Goal: Task Accomplishment & Management: Manage account settings

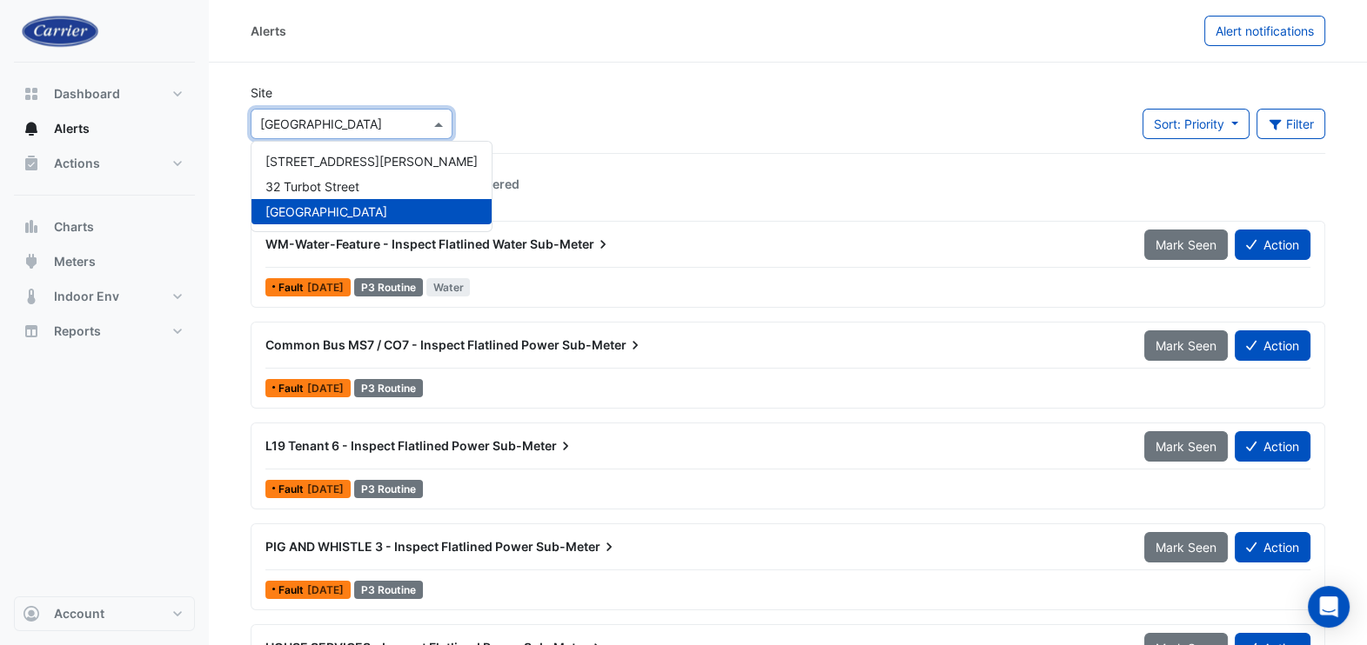
click at [399, 120] on input "text" at bounding box center [334, 125] width 148 height 18
click at [310, 166] on span "108 Wickham St" at bounding box center [371, 161] width 212 height 15
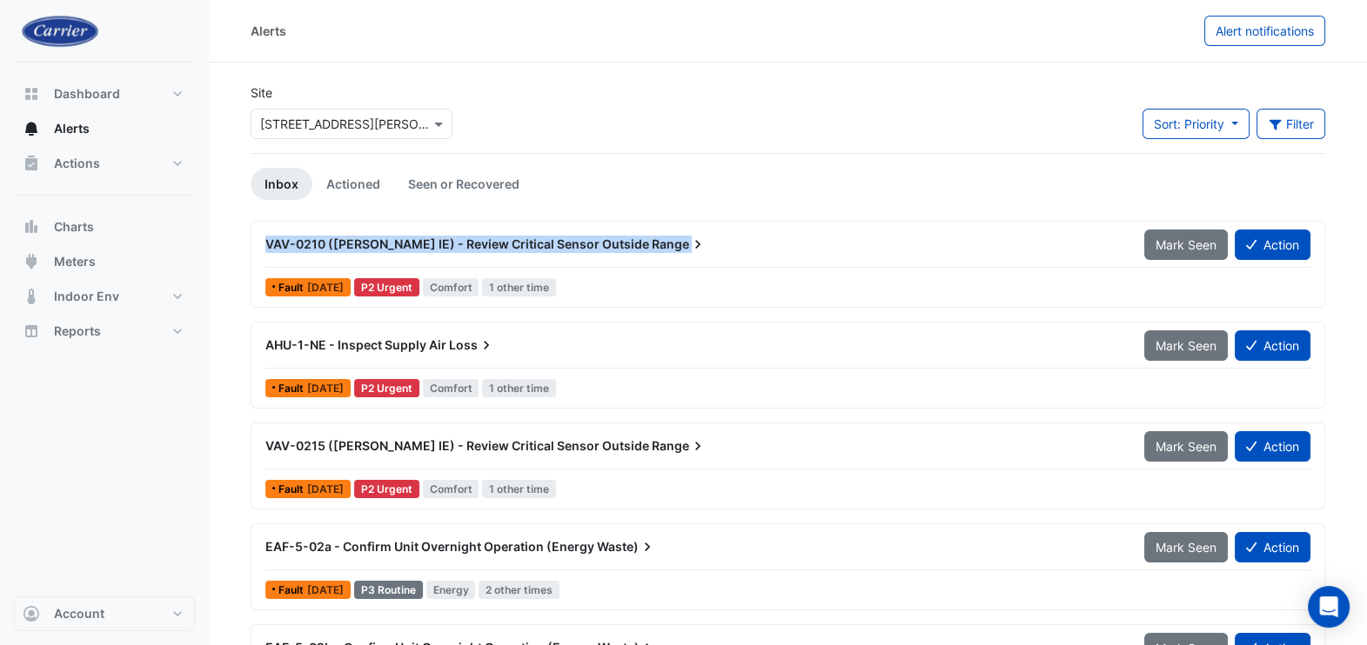
drag, startPoint x: 258, startPoint y: 243, endPoint x: 645, endPoint y: 241, distance: 387.1
click at [645, 241] on div "VAV-0210 (NABERS IE) - Review Critical Sensor Outside Range" at bounding box center [694, 244] width 879 height 31
copy div "VAV-0210 (NABERS IE) - Review Critical Sensor Outside Range Mark Seen Action"
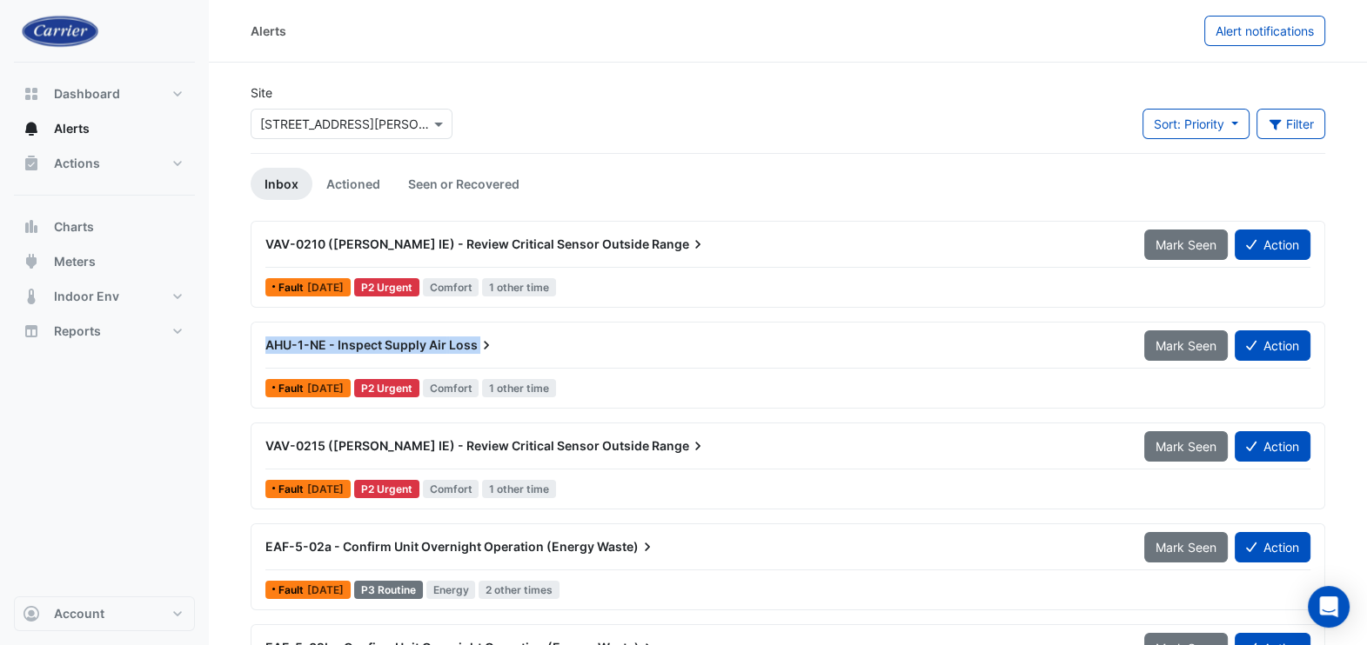
drag, startPoint x: 255, startPoint y: 345, endPoint x: 478, endPoint y: 342, distance: 223.6
click at [478, 342] on div "AHU-1-NE - Inspect Supply Air Loss" at bounding box center [694, 345] width 879 height 31
copy div "AHU-1-NE - Inspect Supply Air Loss Mark Seen Action"
drag, startPoint x: 257, startPoint y: 444, endPoint x: 625, endPoint y: 454, distance: 369.0
click at [625, 454] on div "VAV-0215 (NABERS IE) - Review Critical Sensor Outside Range" at bounding box center [694, 446] width 879 height 31
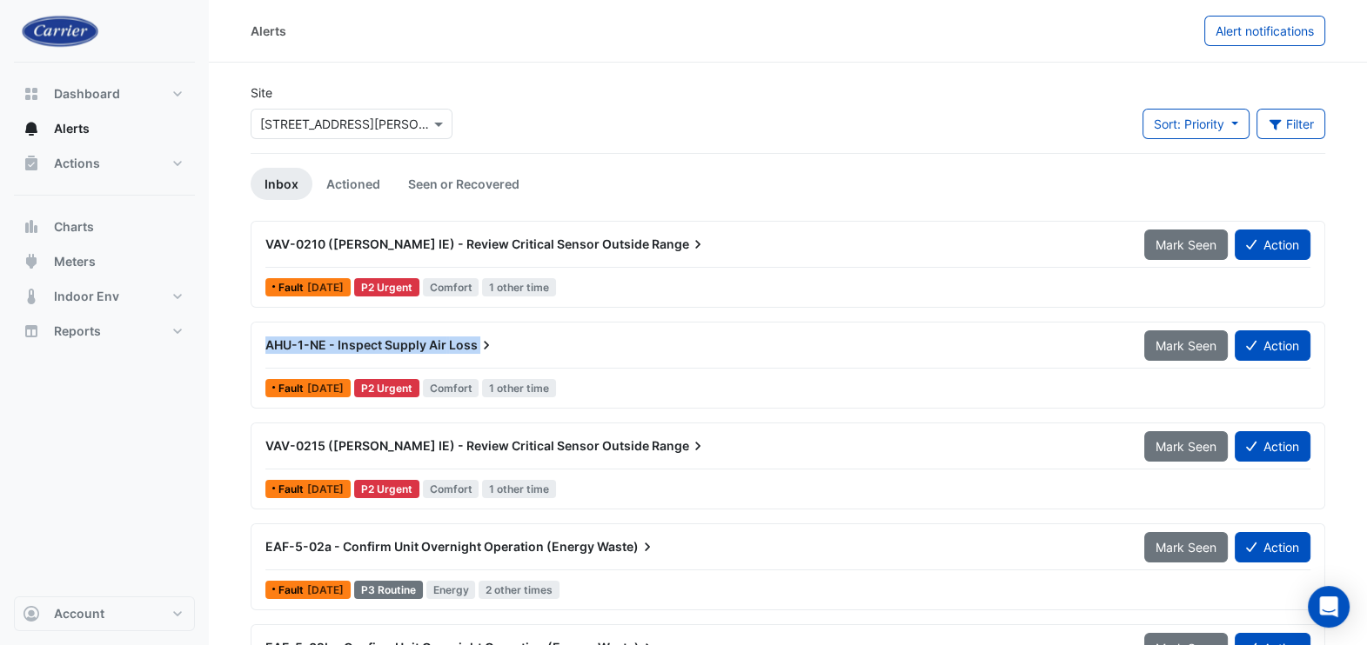
copy div "VAV-0215 (NABERS IE) - Review Critical Sensor Outside Range"
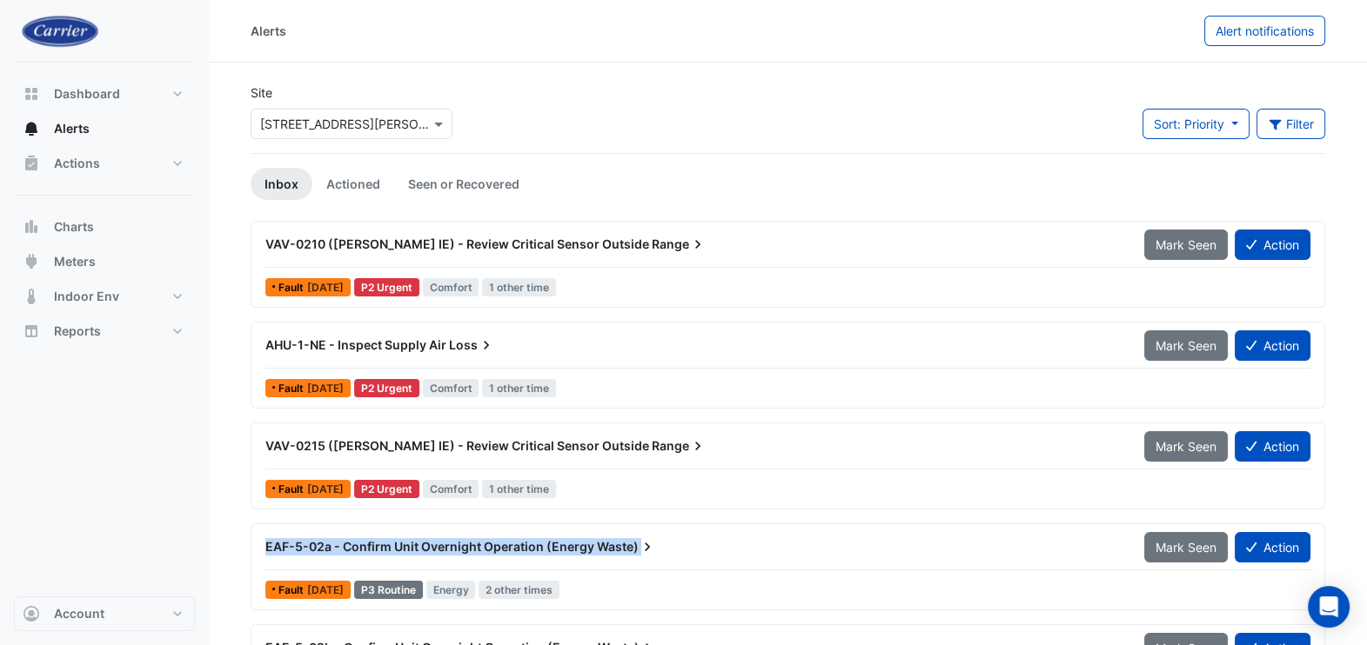
drag, startPoint x: 264, startPoint y: 545, endPoint x: 634, endPoint y: 548, distance: 369.7
click at [634, 548] on div "EAF-5-02a - Confirm Unit Overnight Operation (Energy Waste)" at bounding box center [694, 547] width 879 height 31
copy div "EAF-5-02a - Confirm Unit Overnight Operation (Energy Waste) Mark Seen Action"
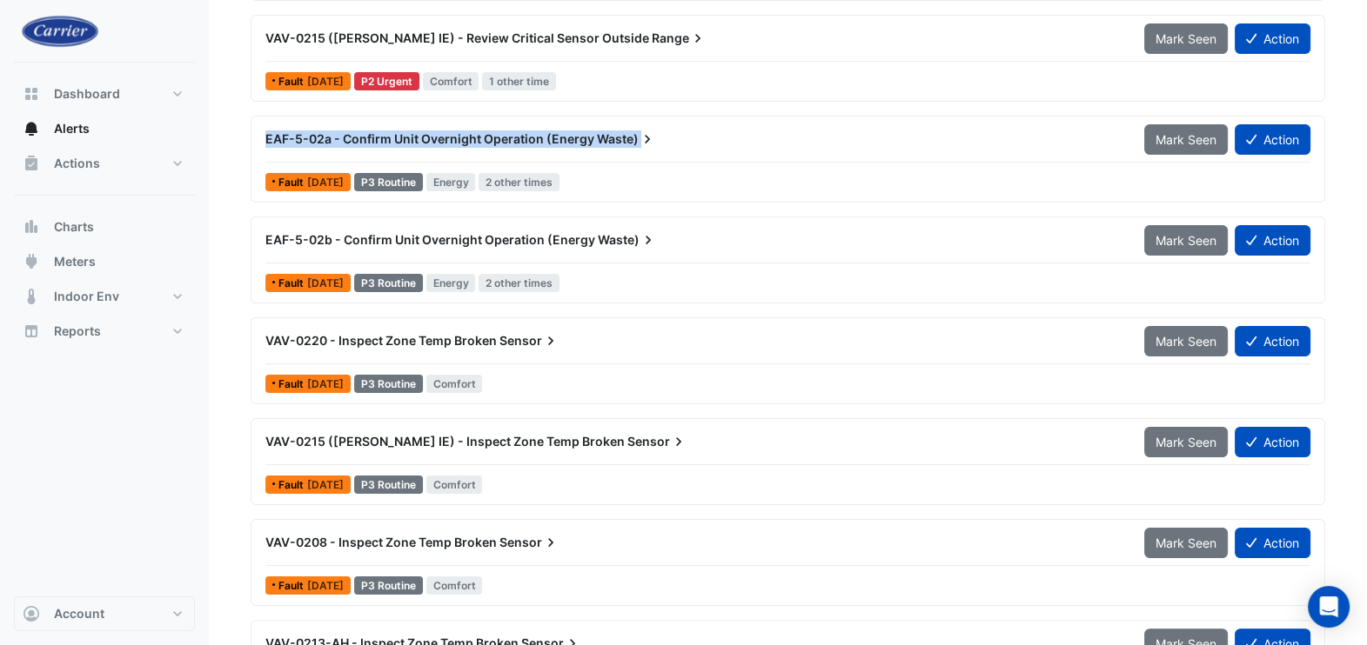
scroll to position [455, 0]
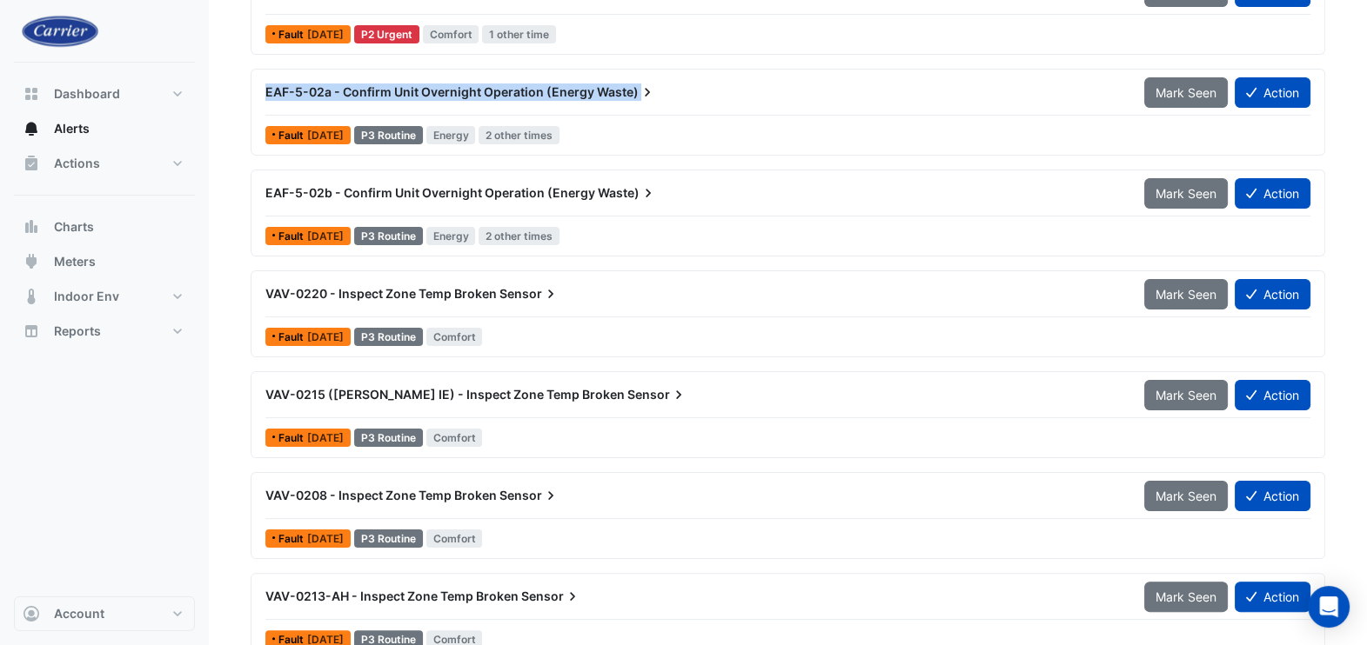
drag, startPoint x: 256, startPoint y: 191, endPoint x: 655, endPoint y: 189, distance: 399.3
click at [655, 189] on div "EAF-5-02b - Confirm Unit Overnight Operation (Energy Waste)" at bounding box center [694, 192] width 879 height 31
copy div "EAF-5-02b - Confirm Unit Overnight Operation (Energy Waste)"
drag, startPoint x: 257, startPoint y: 292, endPoint x: 538, endPoint y: 283, distance: 281.1
click at [538, 283] on div "VAV-0220 - Inspect Zone Temp Broken Sensor" at bounding box center [694, 293] width 879 height 31
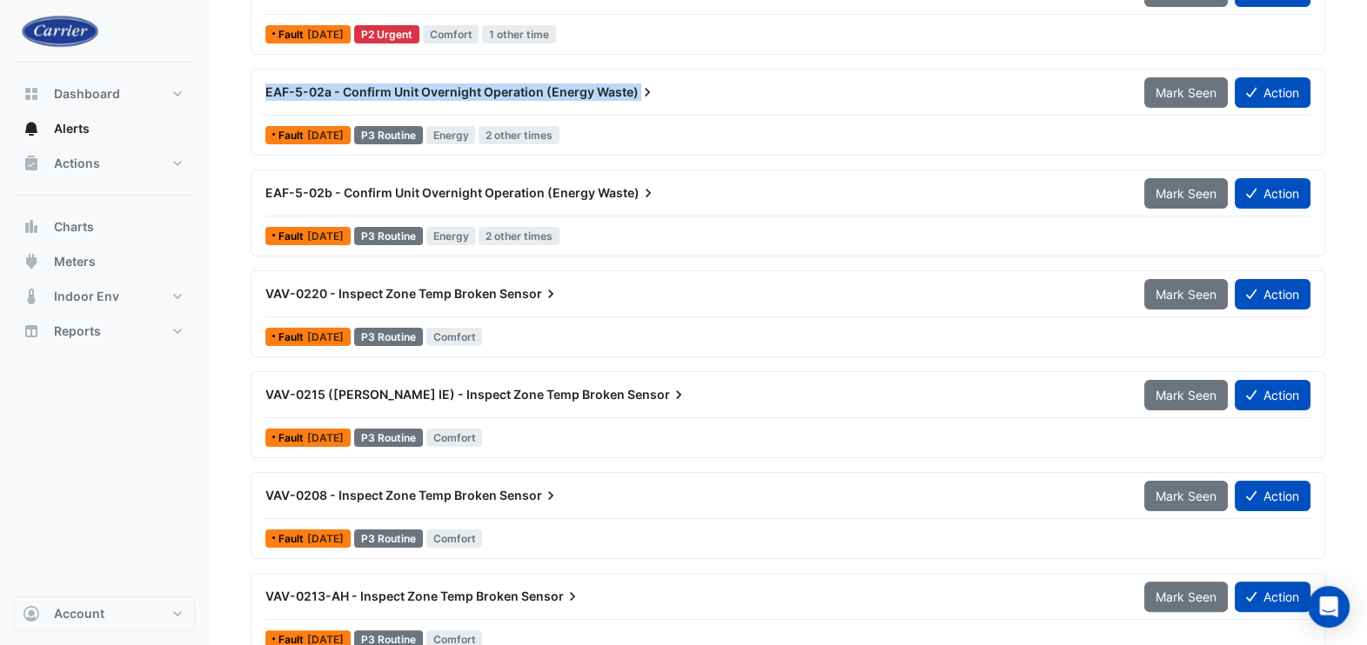
copy div "VAV-0220 - Inspect Zone Temp Broken Sensor"
drag, startPoint x: 259, startPoint y: 387, endPoint x: 618, endPoint y: 405, distance: 358.8
click at [618, 405] on div "VAV-0215 (NABERS IE) - Inspect Zone Temp Broken Sensor" at bounding box center [694, 394] width 879 height 31
copy div "VAV-0215 (NABERS IE) - Inspect Zone Temp Broken Sensor"
drag, startPoint x: 260, startPoint y: 490, endPoint x: 584, endPoint y: 497, distance: 323.7
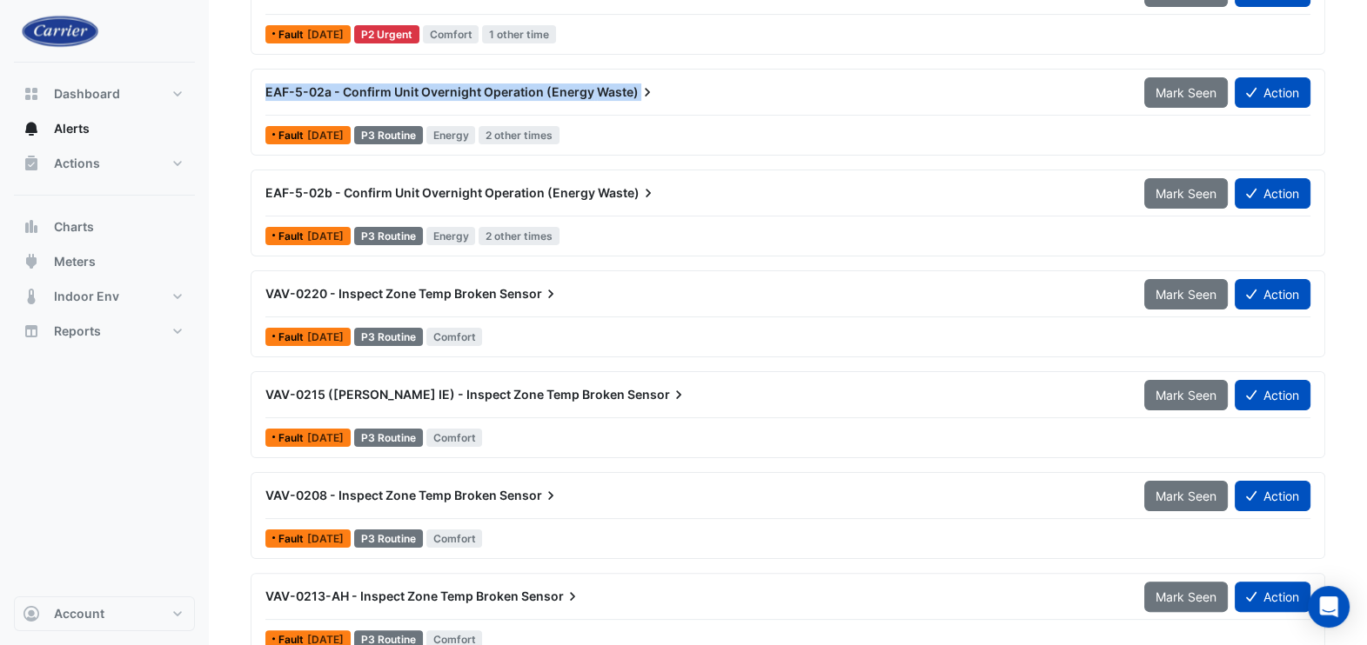
click at [584, 497] on div "VAV-0208 - Inspect Zone Temp Broken Sensor" at bounding box center [694, 495] width 879 height 31
copy div "VAV-0208 - Inspect Zone Temp Broken Sensor"
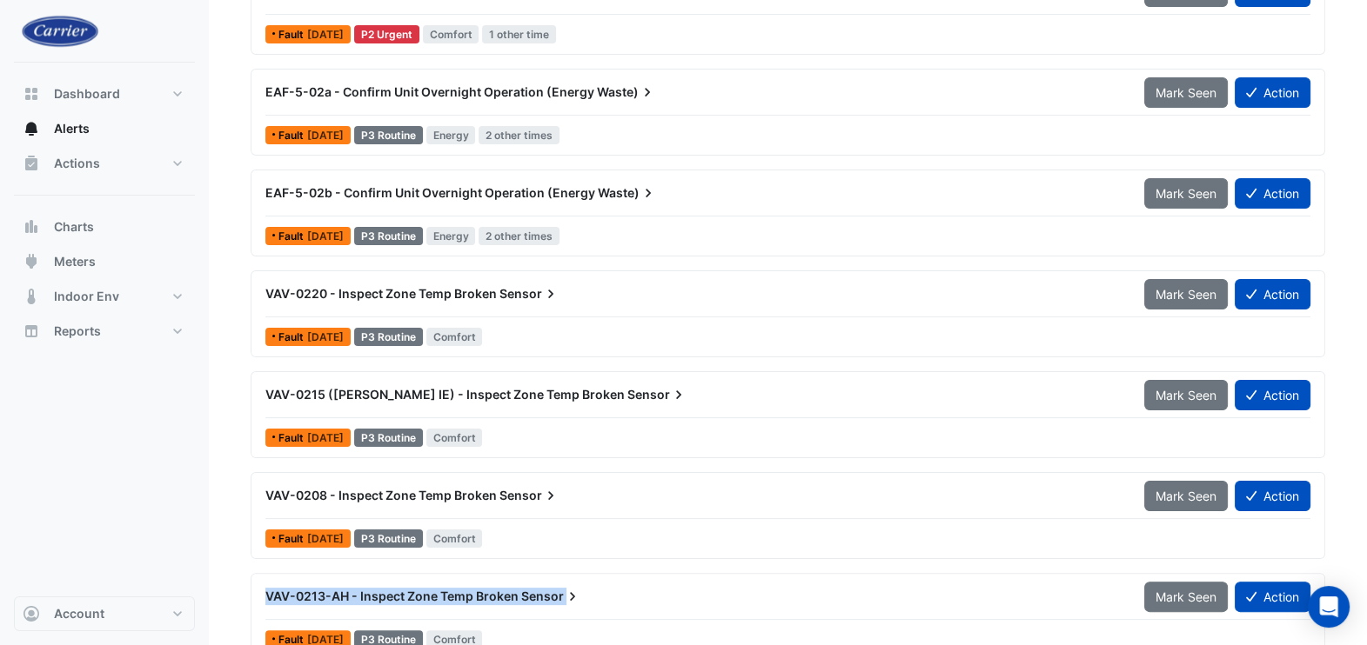
drag, startPoint x: 255, startPoint y: 590, endPoint x: 572, endPoint y: 592, distance: 316.7
click at [572, 592] on div "VAV-0213-AH - Inspect Zone Temp Broken Sensor" at bounding box center [694, 596] width 879 height 31
copy div "VAV-0213-AH - Inspect Zone Temp Broken Sensor Mark Seen Action"
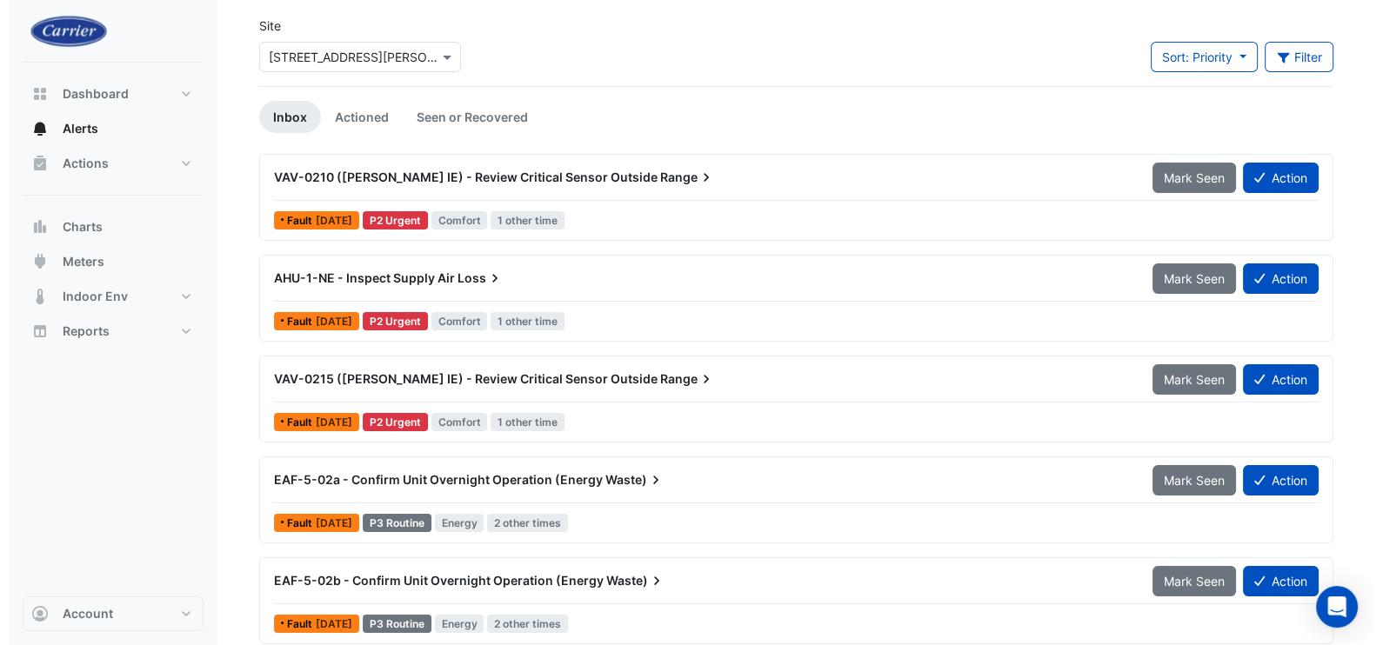
scroll to position [0, 0]
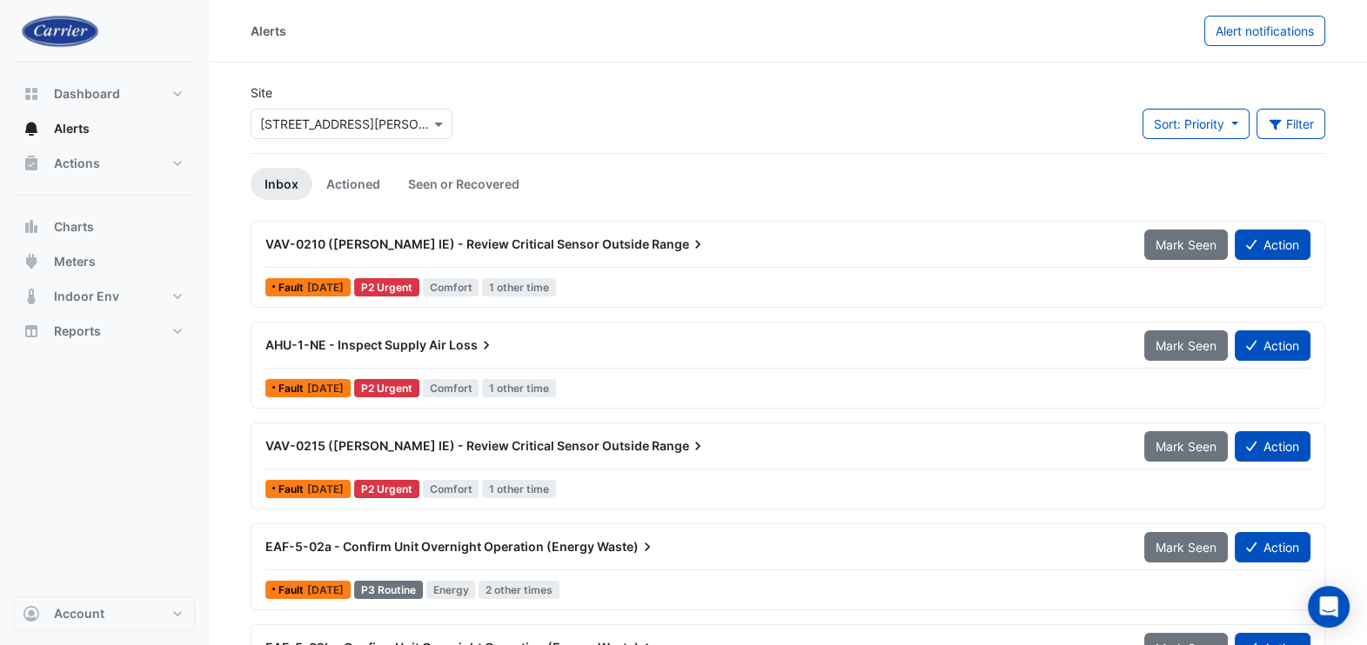
click at [689, 239] on icon at bounding box center [697, 244] width 17 height 17
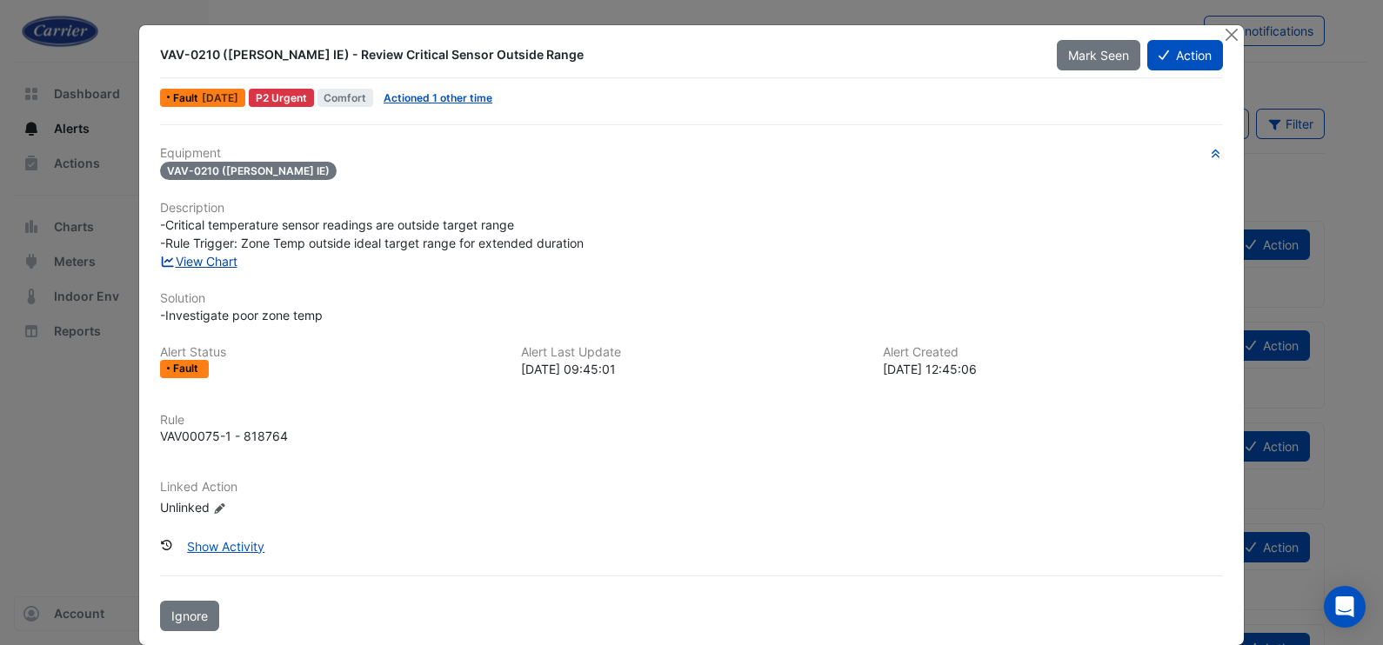
click at [198, 257] on link "View Chart" at bounding box center [198, 261] width 77 height 15
click at [457, 95] on link "Actioned 1 other time" at bounding box center [438, 97] width 109 height 13
click at [188, 257] on link "View Chart" at bounding box center [198, 261] width 77 height 15
click at [1174, 52] on button "Action" at bounding box center [1185, 55] width 76 height 30
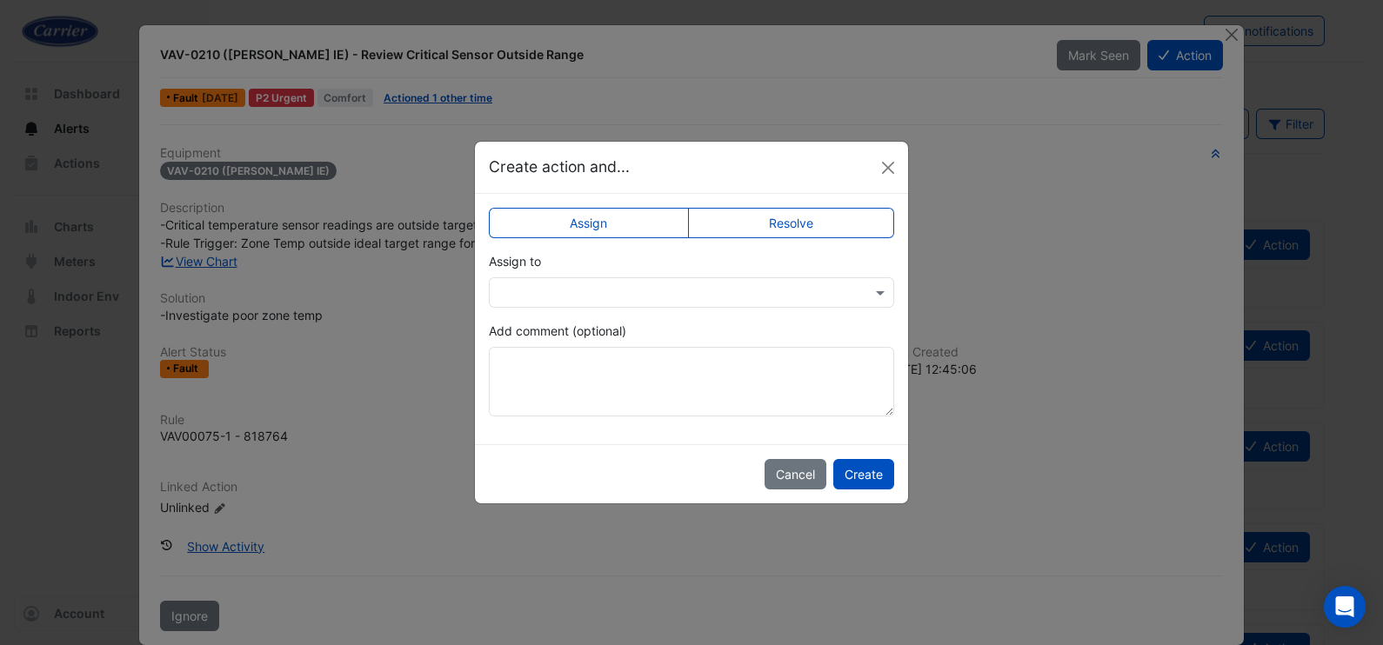
click at [748, 289] on input "text" at bounding box center [673, 293] width 351 height 18
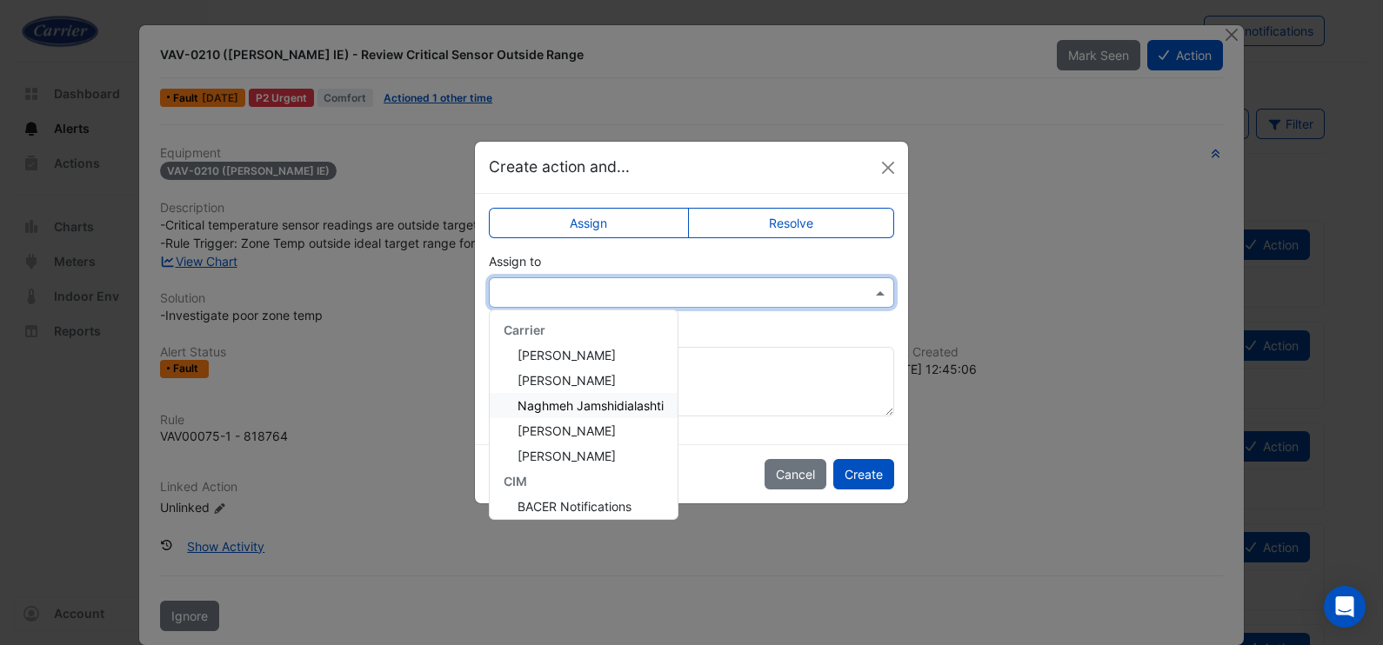
click at [631, 394] on div "Naghmeh Jamshidialashti" at bounding box center [584, 405] width 188 height 25
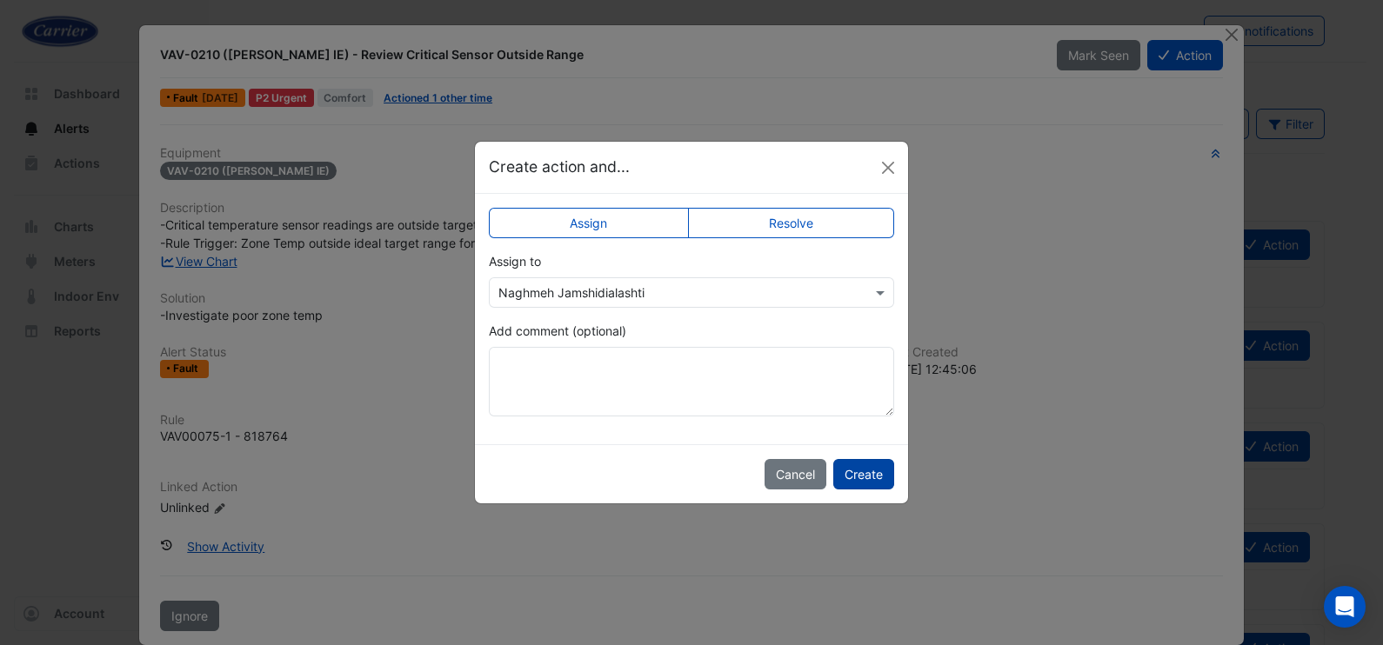
click at [857, 474] on button "Create" at bounding box center [863, 474] width 61 height 30
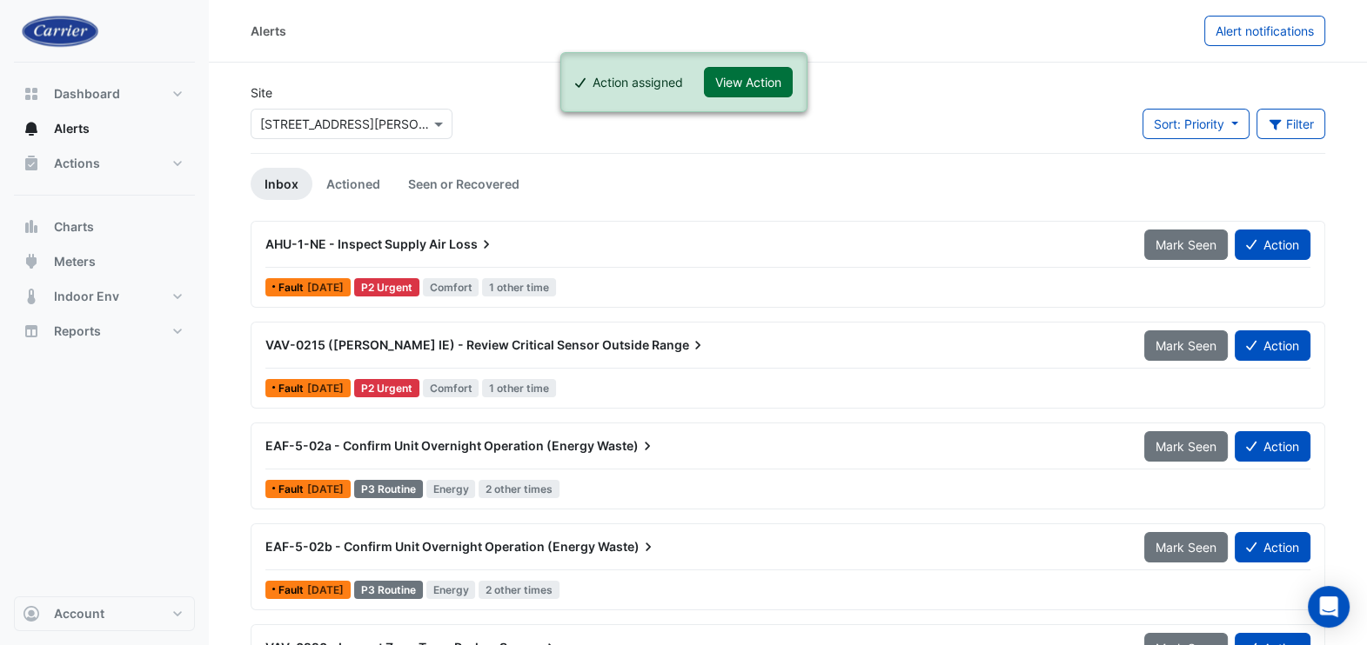
click at [745, 80] on button "View Action" at bounding box center [748, 82] width 89 height 30
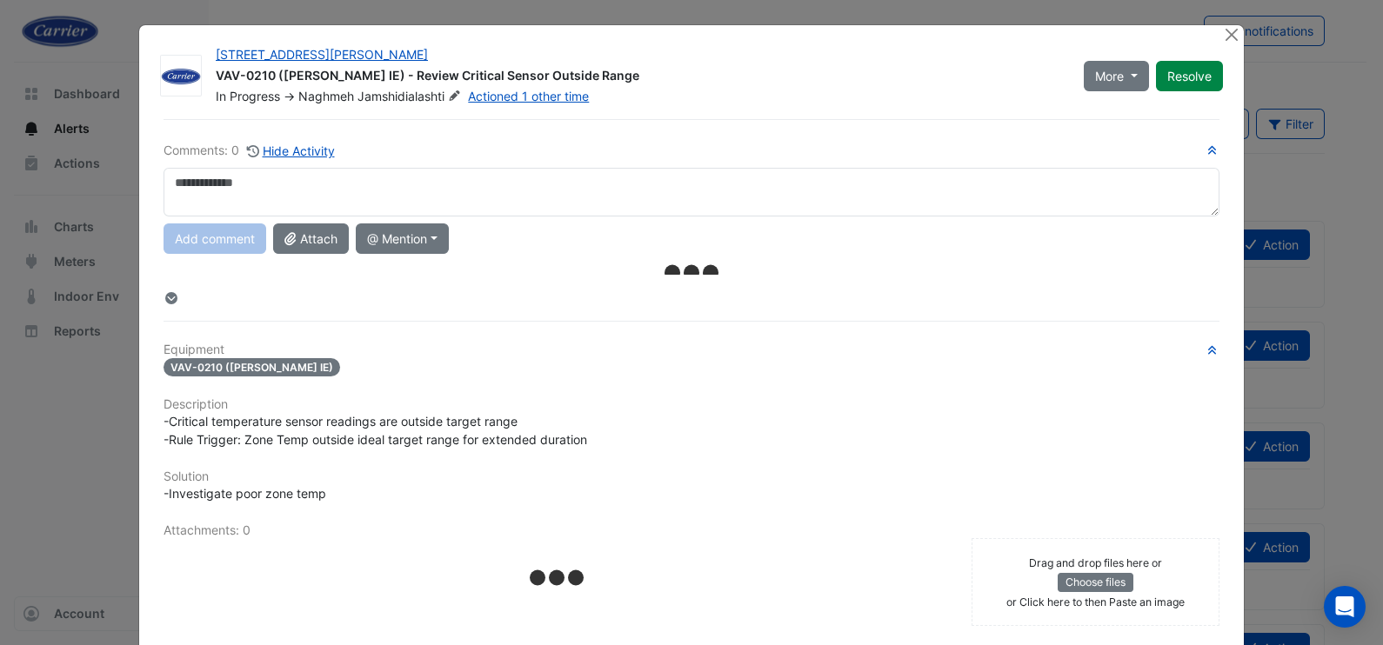
click at [418, 192] on textarea at bounding box center [692, 192] width 1056 height 49
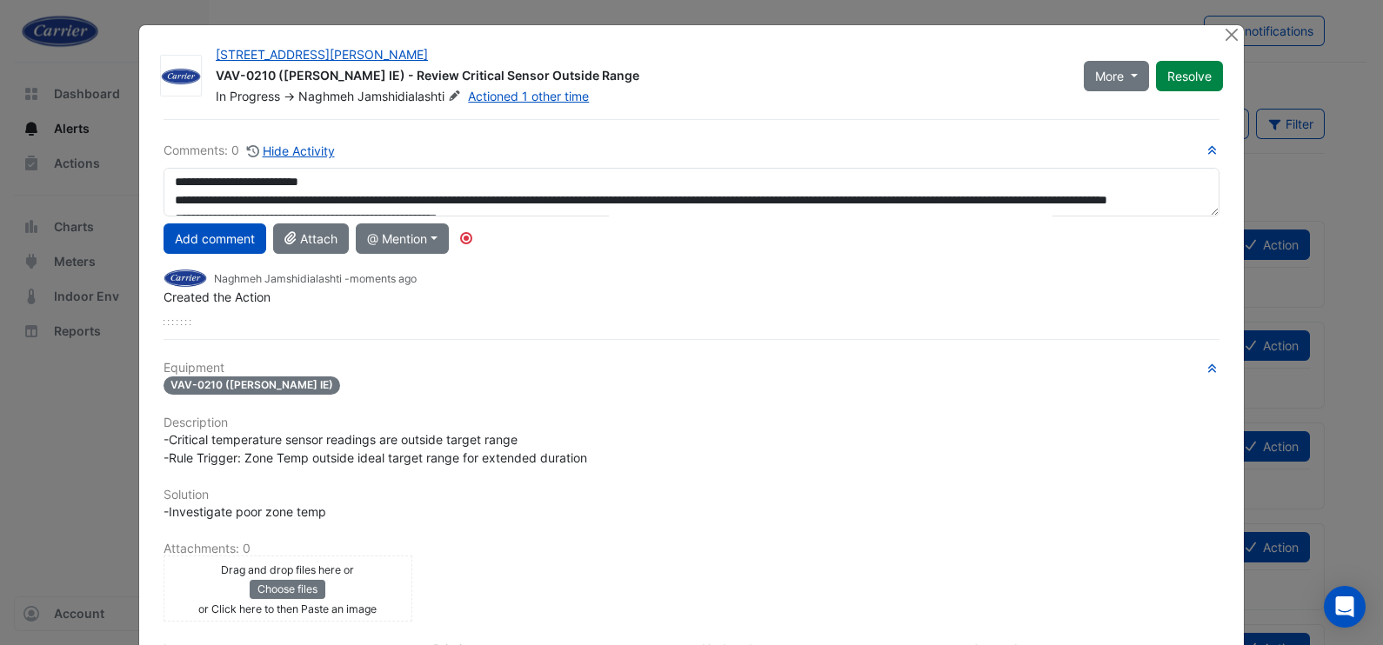
scroll to position [54, 0]
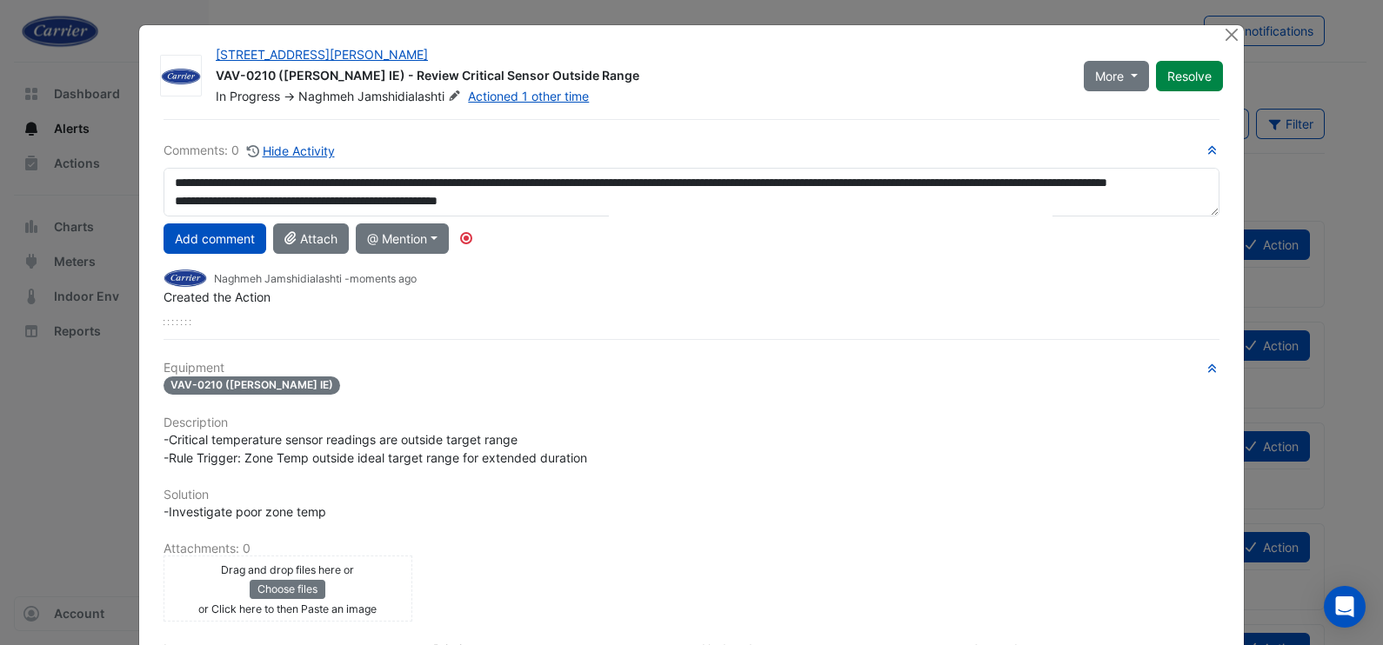
drag, startPoint x: 453, startPoint y: 186, endPoint x: 163, endPoint y: 189, distance: 290.6
click at [164, 189] on textarea "**********" at bounding box center [692, 192] width 1056 height 49
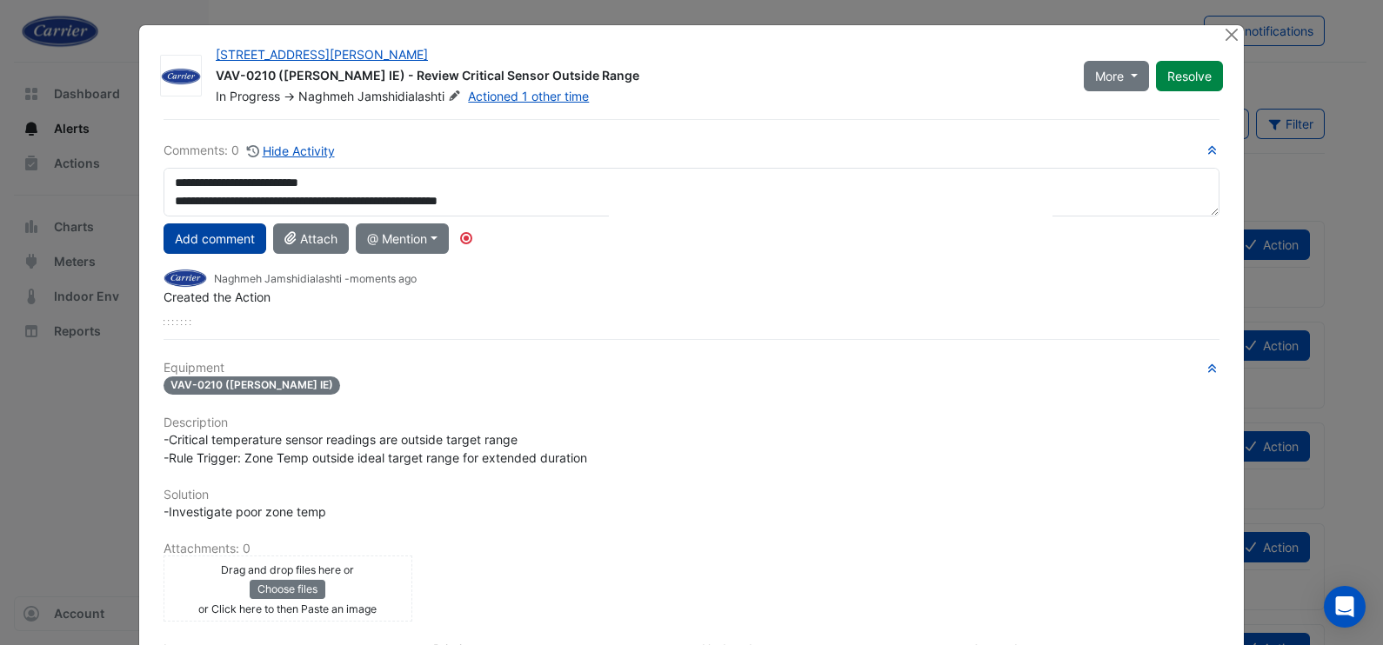
scroll to position [17, 0]
click at [387, 204] on textarea "**********" at bounding box center [692, 192] width 1056 height 49
click at [405, 204] on textarea "**********" at bounding box center [692, 192] width 1056 height 49
click at [413, 199] on textarea "**********" at bounding box center [692, 192] width 1056 height 49
drag, startPoint x: 413, startPoint y: 199, endPoint x: 381, endPoint y: 235, distance: 48.0
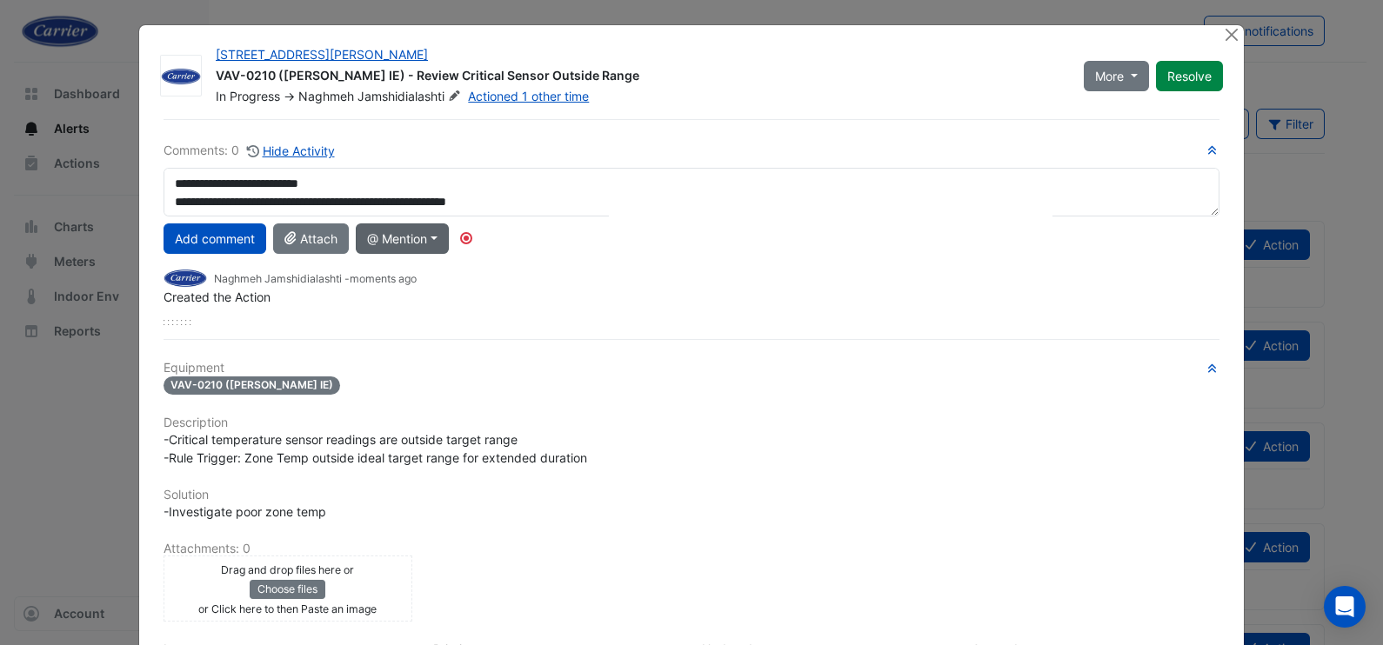
click at [413, 199] on textarea "**********" at bounding box center [692, 192] width 1056 height 49
click at [641, 187] on textarea "**********" at bounding box center [692, 192] width 1056 height 49
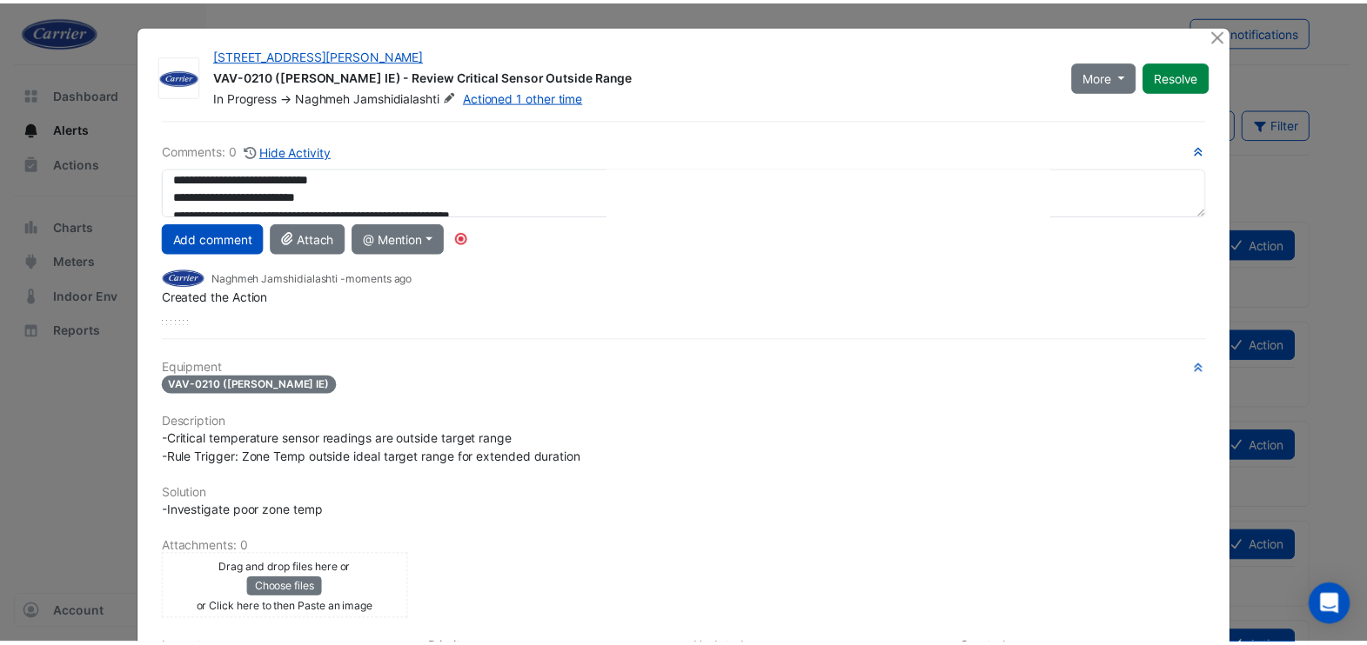
scroll to position [0, 0]
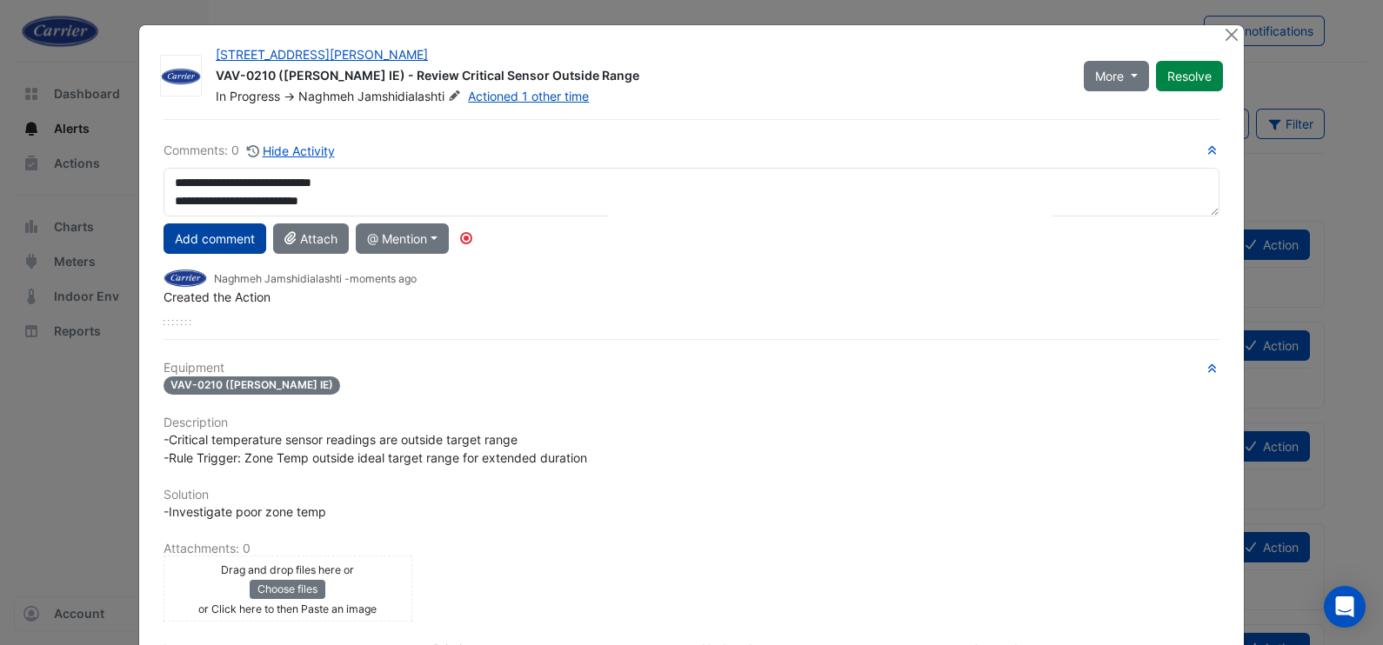
type textarea "**********"
click at [229, 244] on button "Add comment" at bounding box center [215, 239] width 103 height 30
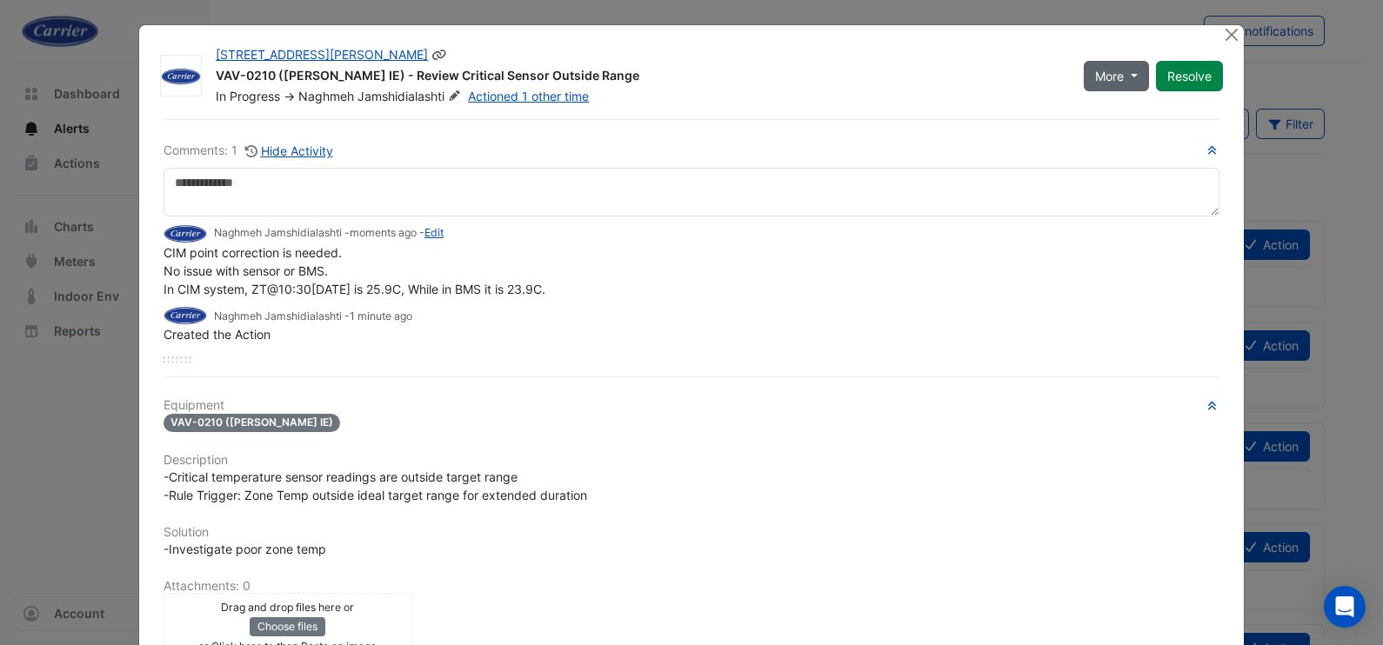
click at [1127, 75] on button "More" at bounding box center [1116, 76] width 65 height 30
click at [1129, 134] on button "Not Doing" at bounding box center [1144, 137] width 137 height 25
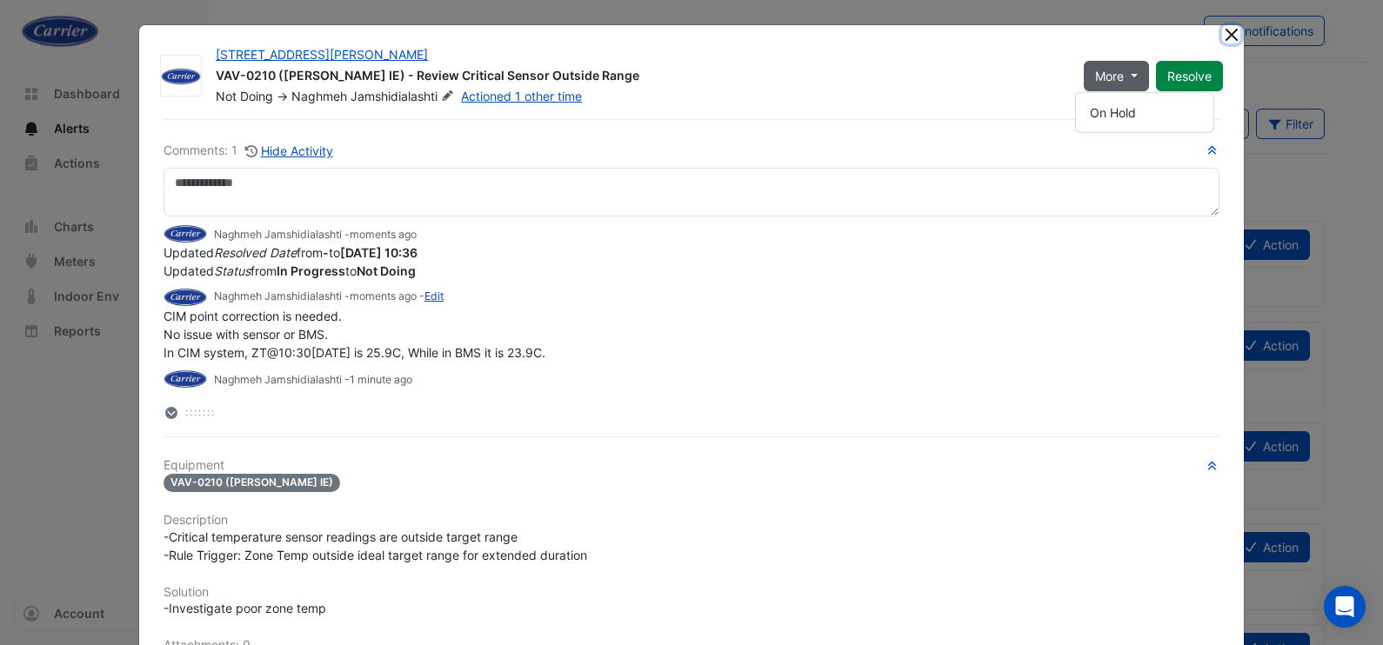
click at [1227, 35] on button "Close" at bounding box center [1231, 34] width 18 height 18
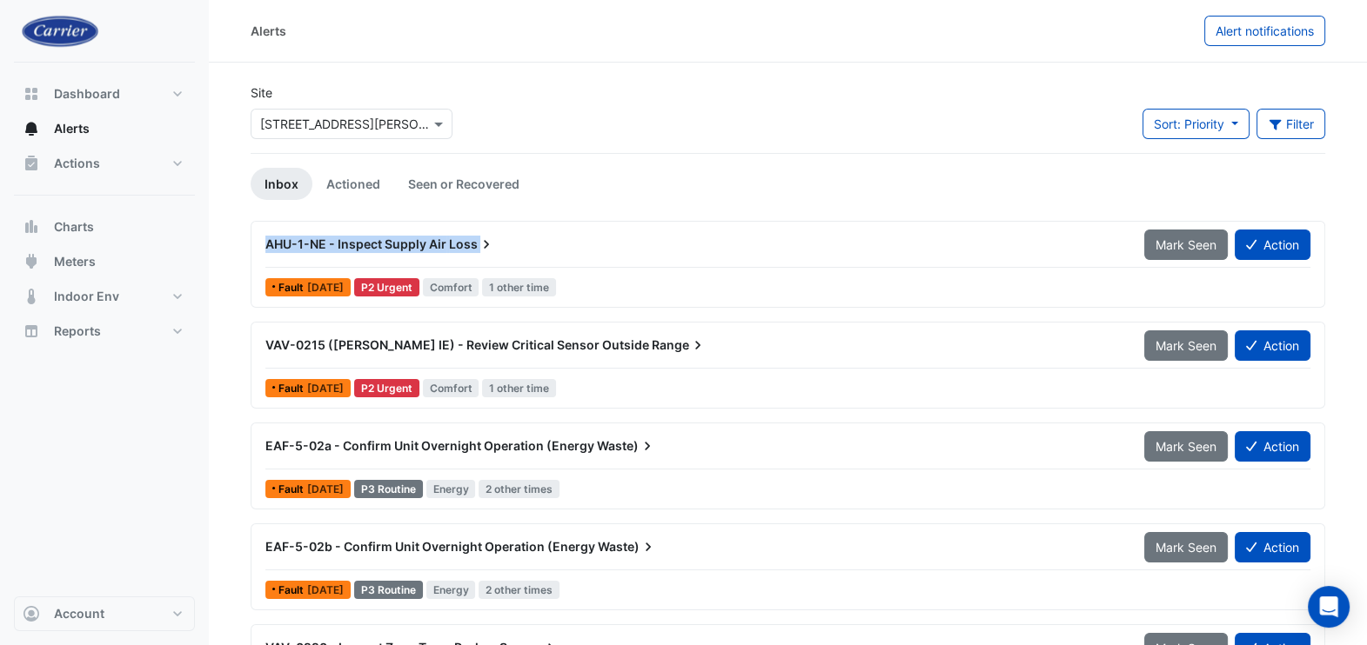
drag, startPoint x: 266, startPoint y: 251, endPoint x: 469, endPoint y: 264, distance: 203.1
click at [469, 264] on div "AHU-1-NE - Inspect Supply Air Loss Mark Seen Action" at bounding box center [787, 248] width 1045 height 39
copy div "AHU-1-NE - Inspect Supply Air Loss Mark Seen Action"
click at [1286, 240] on button "Action" at bounding box center [1272, 245] width 76 height 30
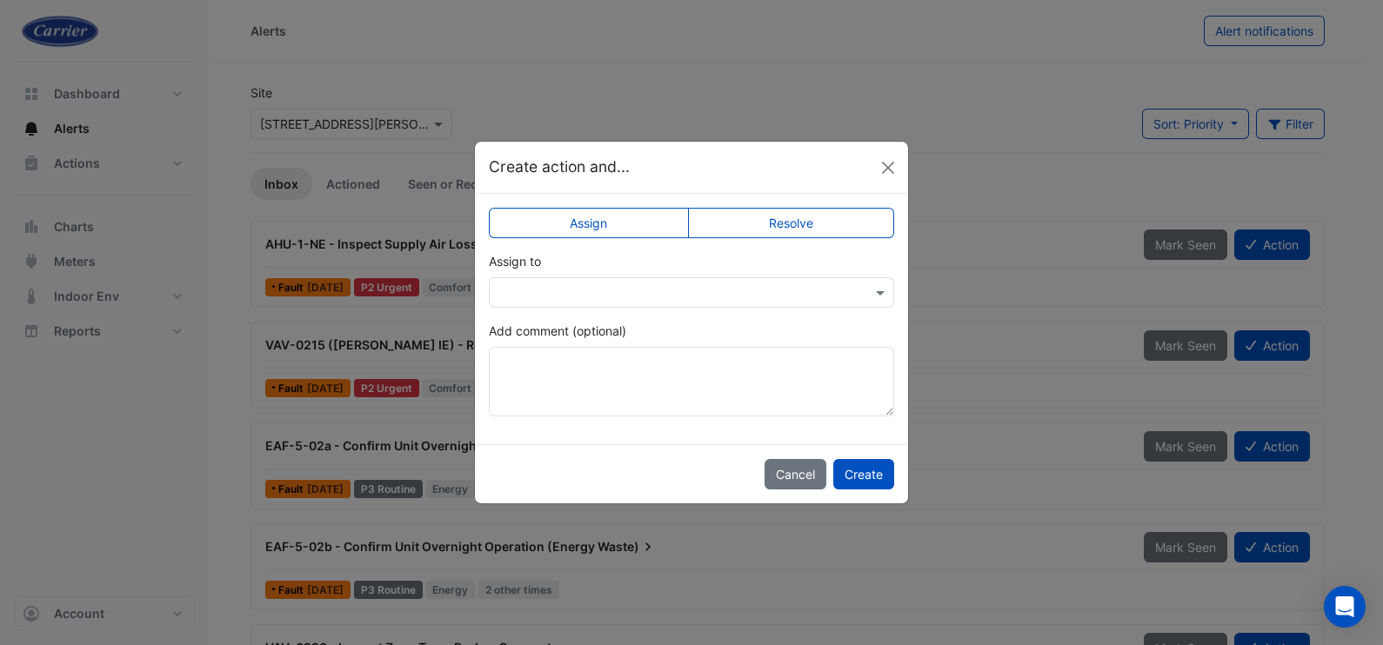
click at [694, 296] on input "text" at bounding box center [673, 293] width 351 height 18
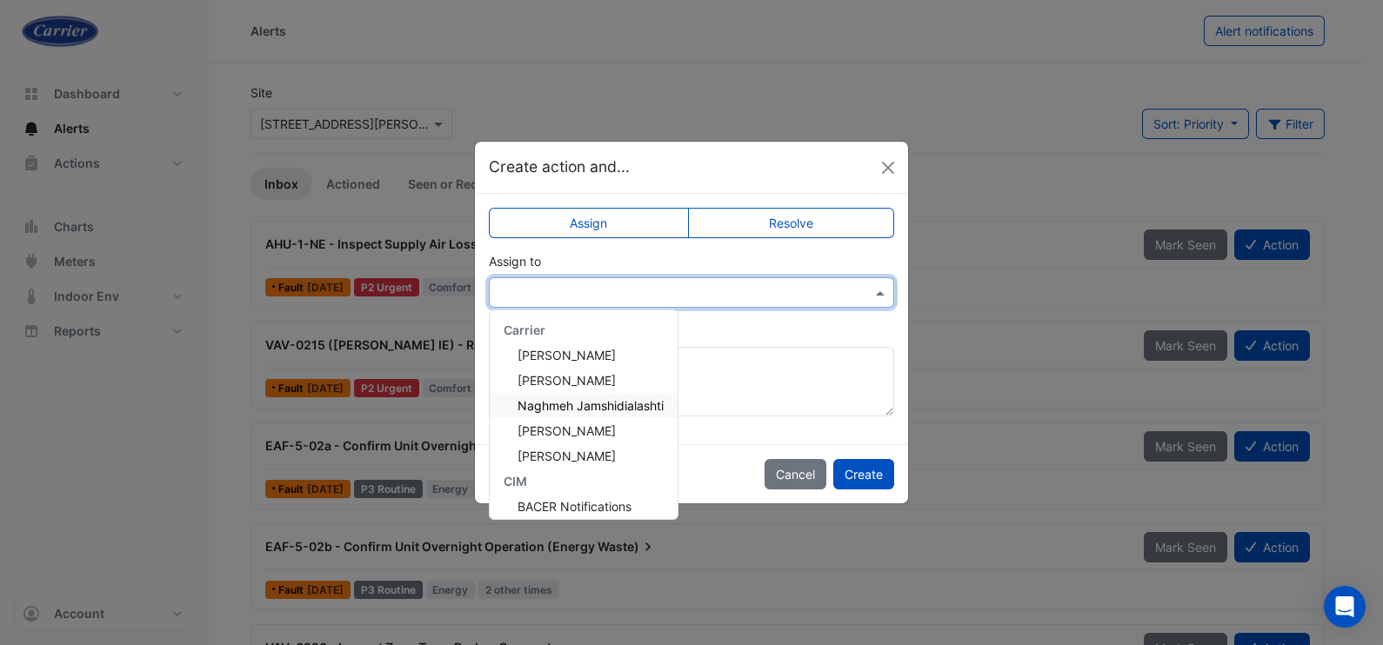
click at [576, 404] on span "Naghmeh Jamshidialashti" at bounding box center [591, 405] width 146 height 15
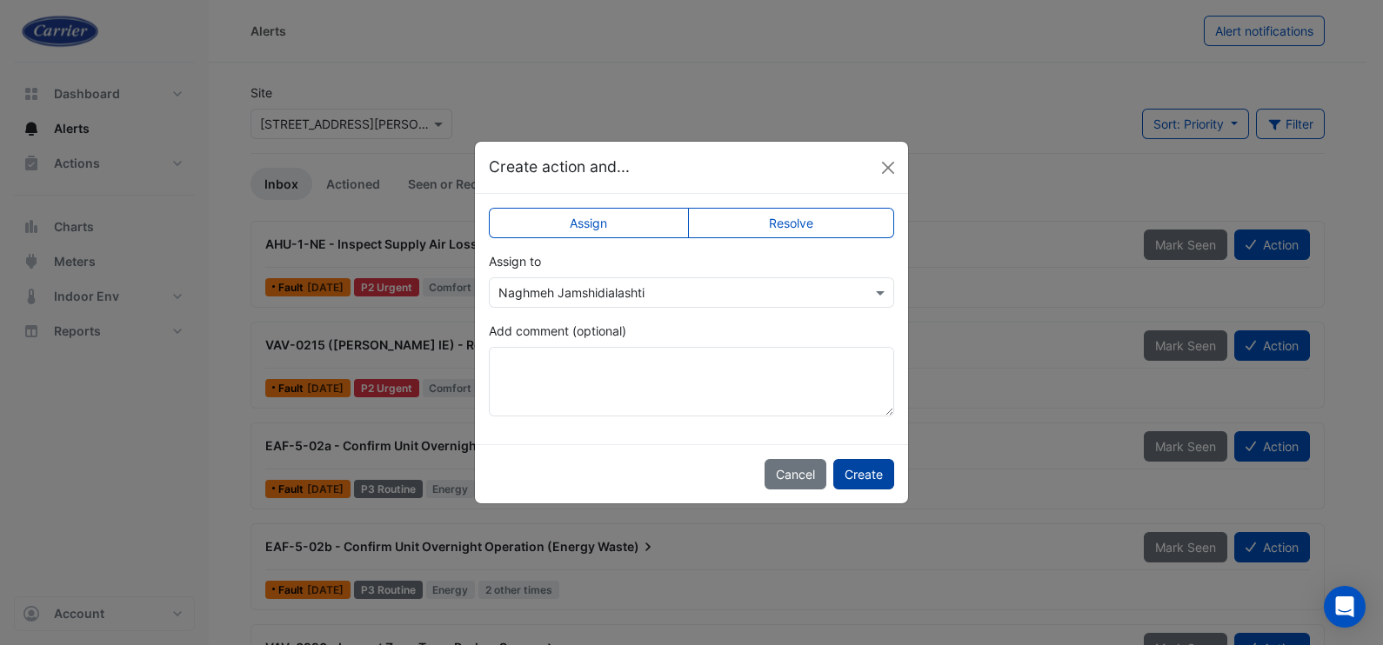
click at [857, 477] on button "Create" at bounding box center [863, 474] width 61 height 30
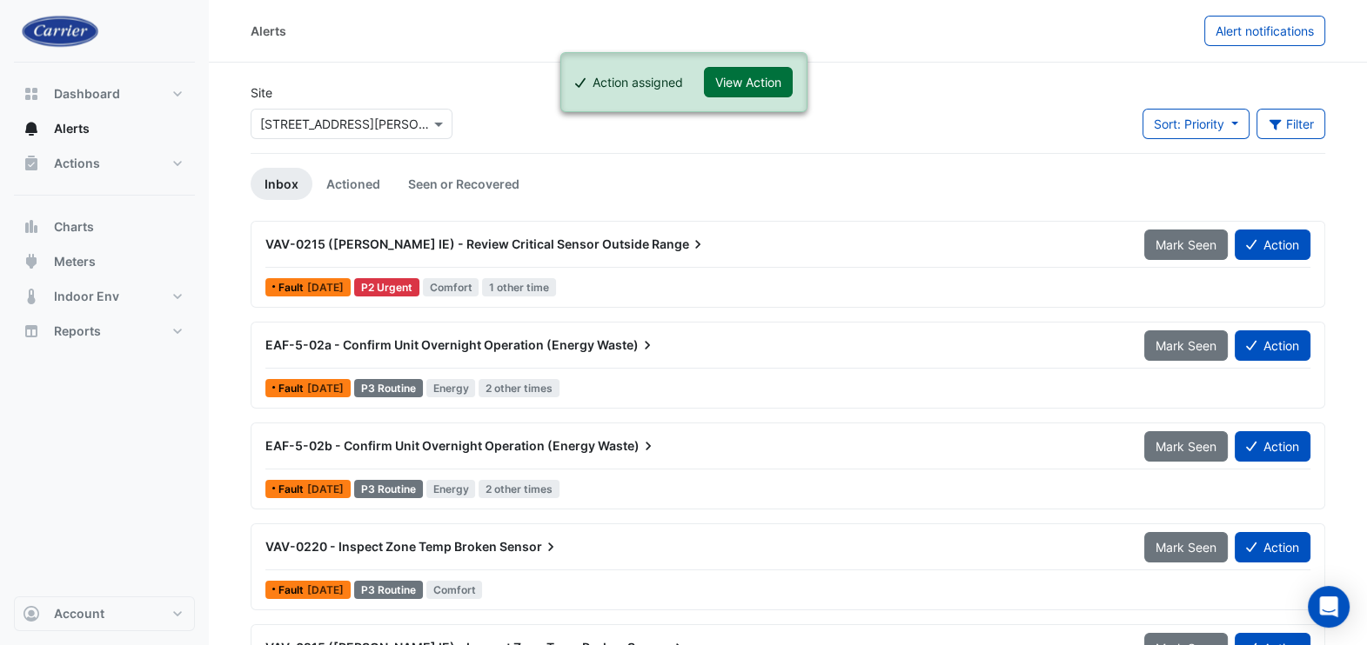
click at [760, 84] on button "View Action" at bounding box center [748, 82] width 89 height 30
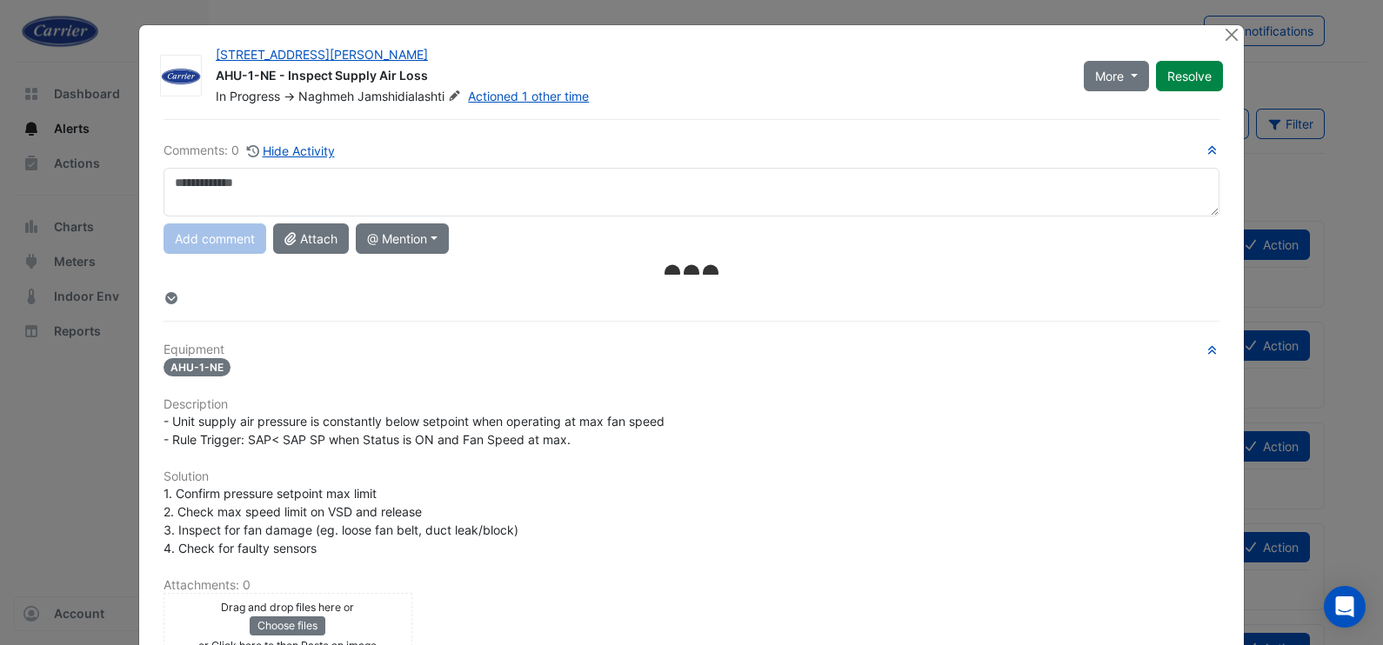
click at [331, 189] on textarea at bounding box center [692, 192] width 1056 height 49
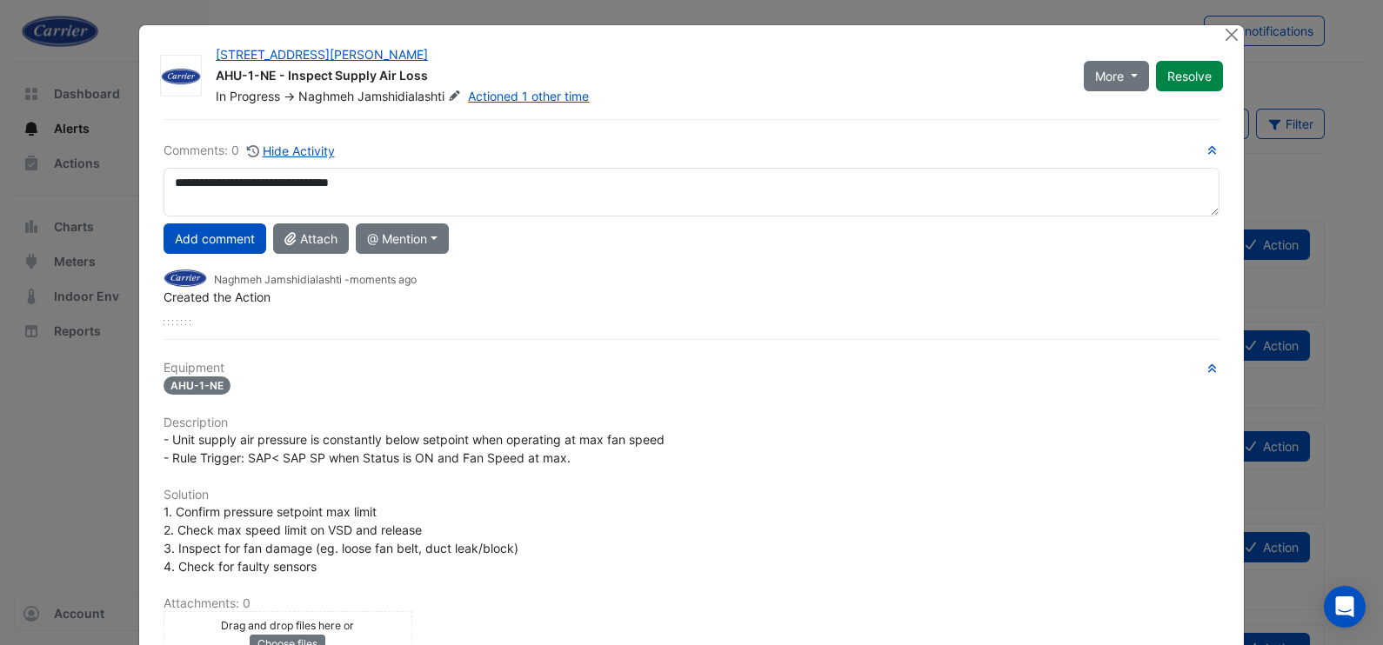
drag, startPoint x: 383, startPoint y: 179, endPoint x: 242, endPoint y: 171, distance: 141.1
click at [242, 171] on textarea "**********" at bounding box center [692, 192] width 1056 height 49
click at [945, 178] on textarea "**********" at bounding box center [692, 192] width 1056 height 49
click at [933, 189] on textarea "**********" at bounding box center [692, 192] width 1056 height 49
drag, startPoint x: 980, startPoint y: 174, endPoint x: 147, endPoint y: 165, distance: 832.6
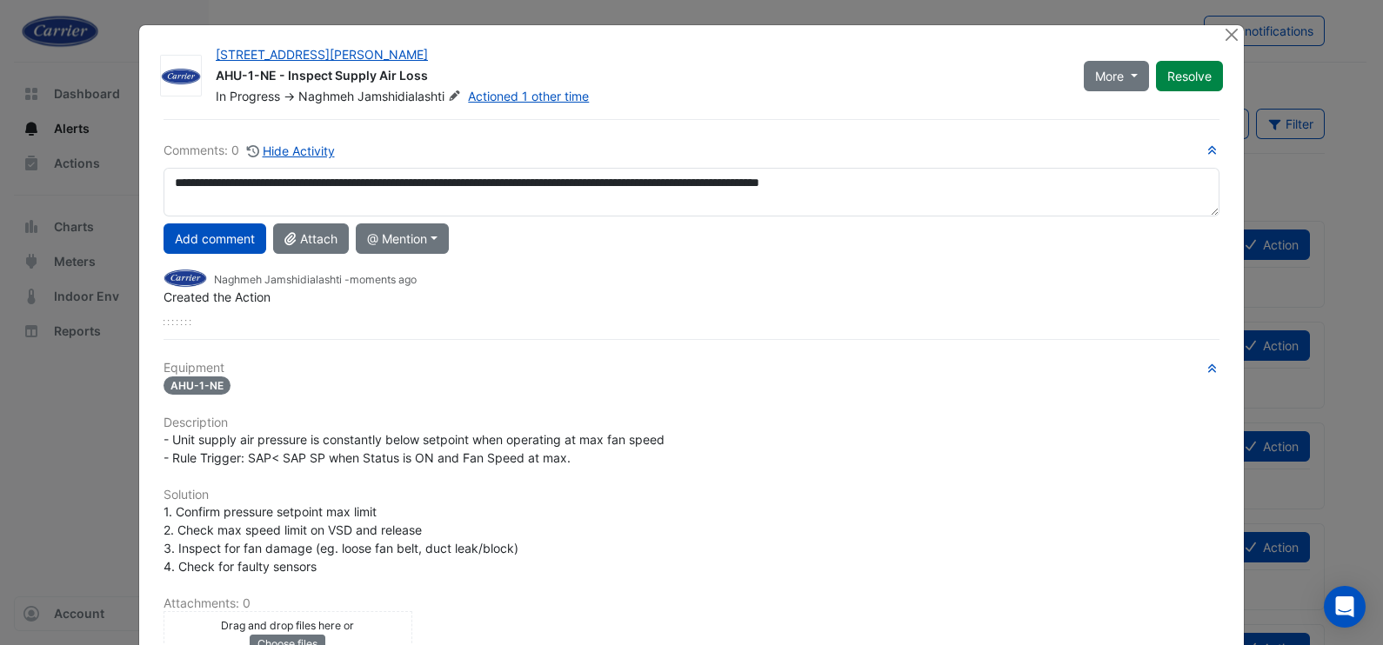
click at [153, 165] on div "**********" at bounding box center [691, 503] width 1077 height 768
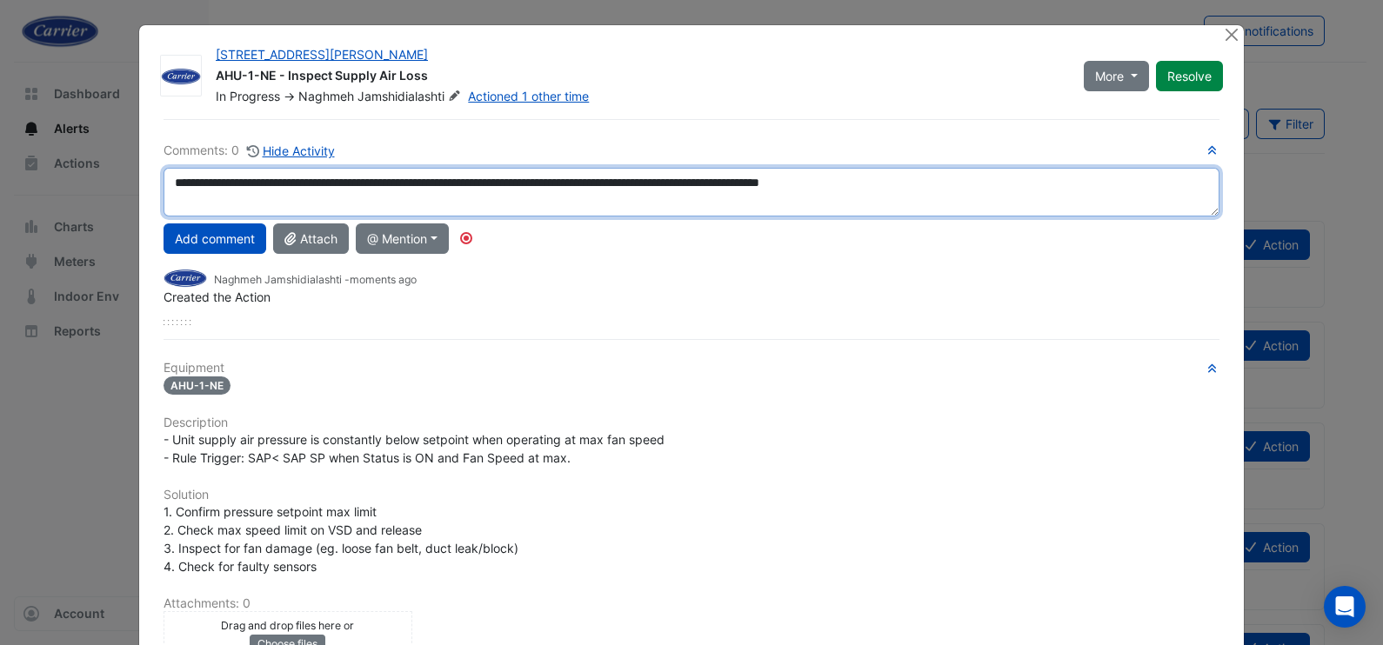
click at [983, 177] on textarea "**********" at bounding box center [692, 192] width 1056 height 49
click at [986, 189] on textarea "**********" at bounding box center [692, 192] width 1056 height 49
type textarea "**********"
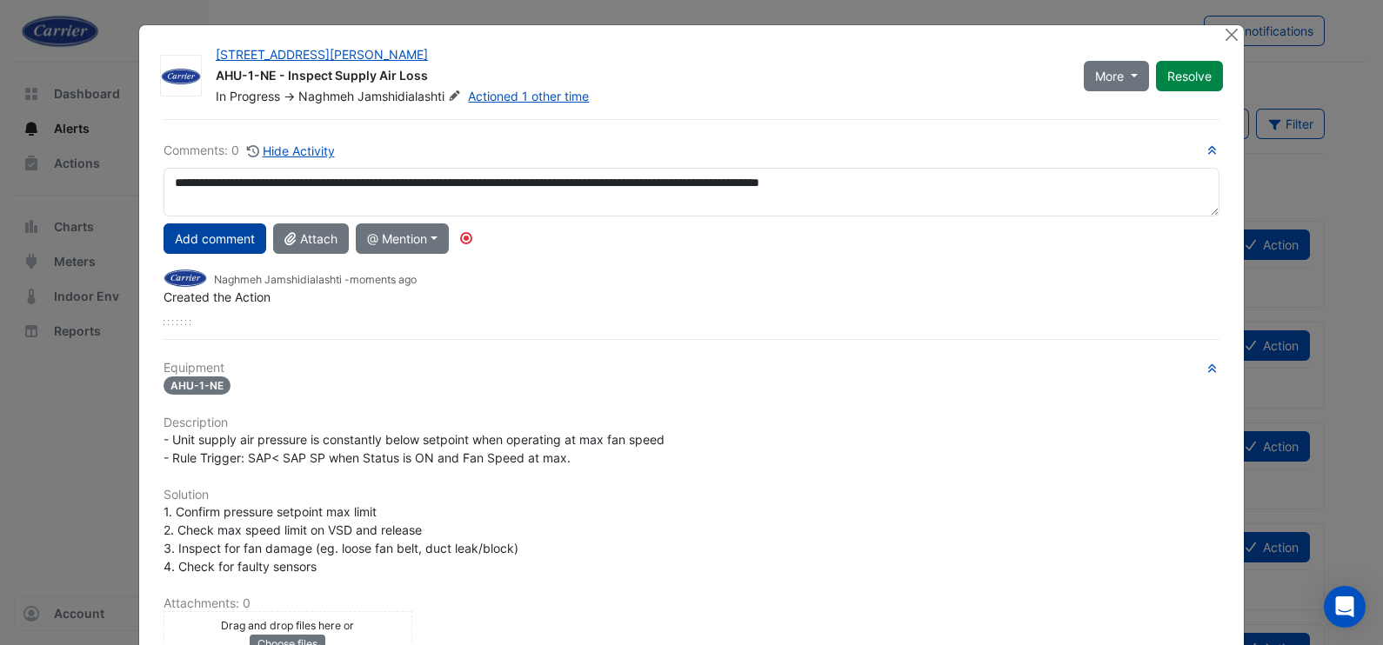
click at [200, 244] on button "Add comment" at bounding box center [215, 239] width 103 height 30
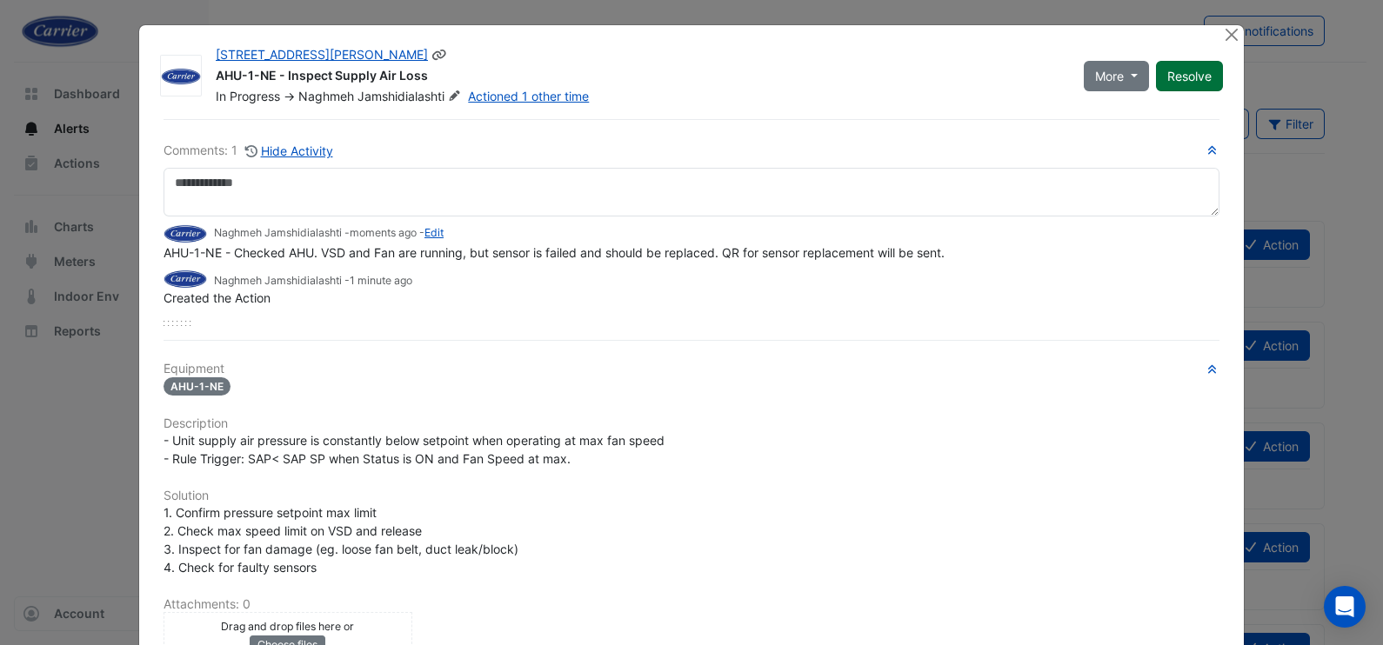
click at [1200, 75] on button "Resolve" at bounding box center [1189, 76] width 67 height 30
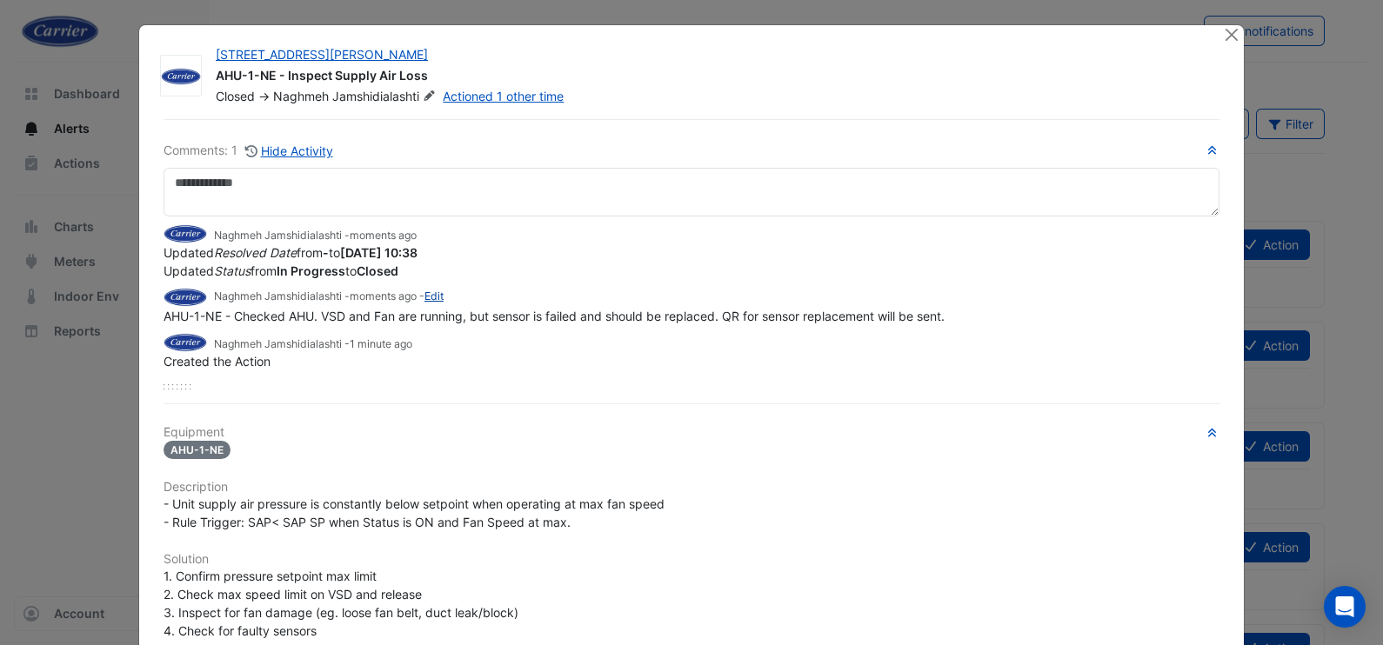
click at [439, 293] on link "Edit" at bounding box center [434, 296] width 19 height 13
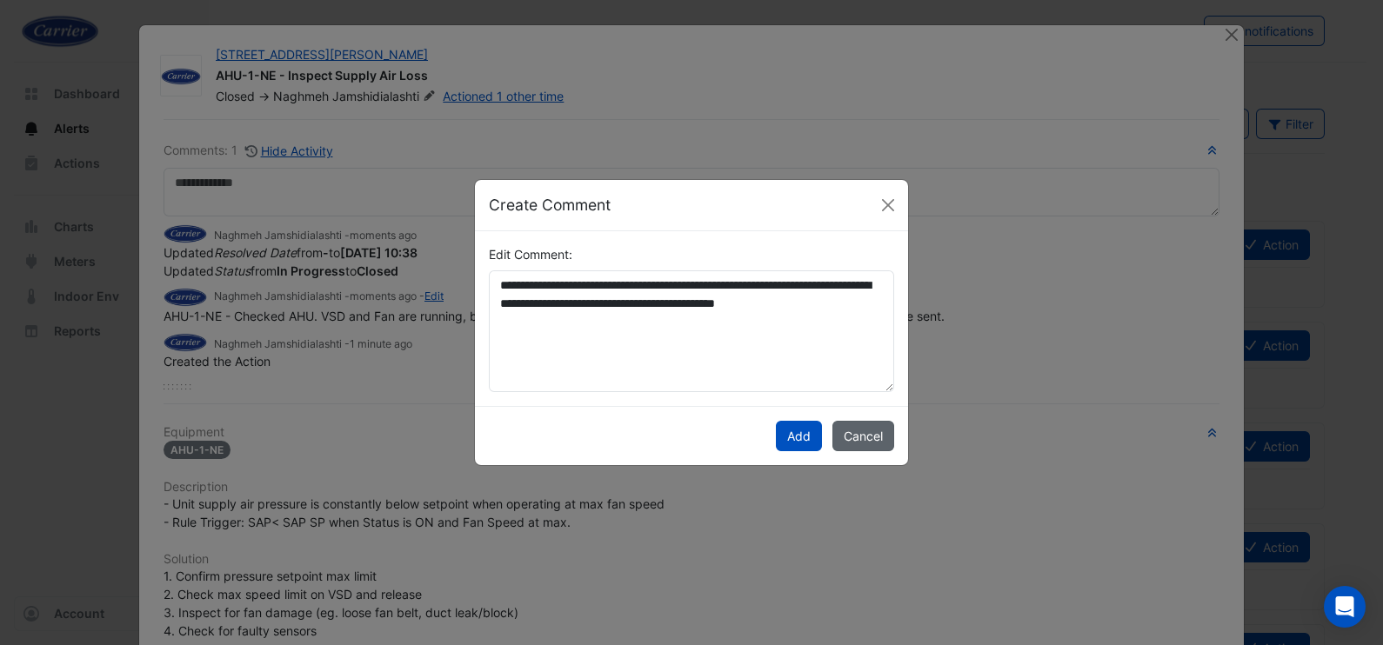
click at [860, 435] on button "Cancel" at bounding box center [864, 436] width 62 height 30
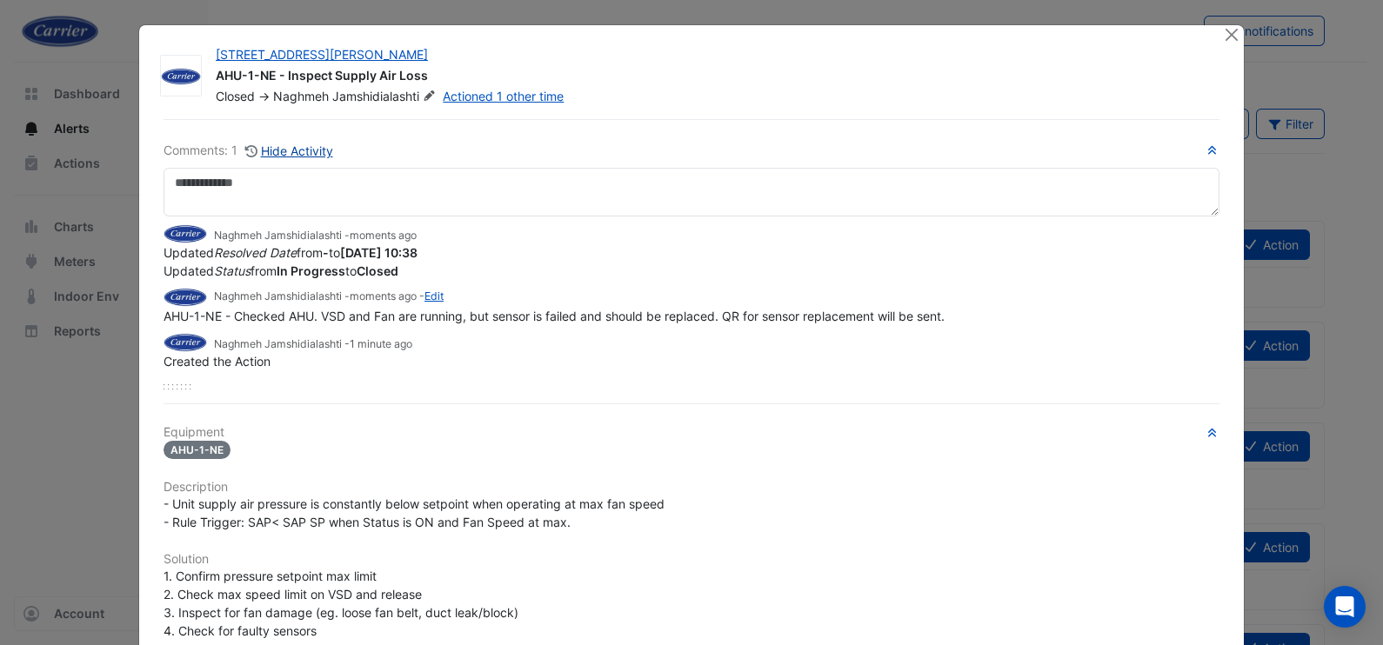
click at [302, 146] on button "Hide Activity" at bounding box center [289, 151] width 90 height 20
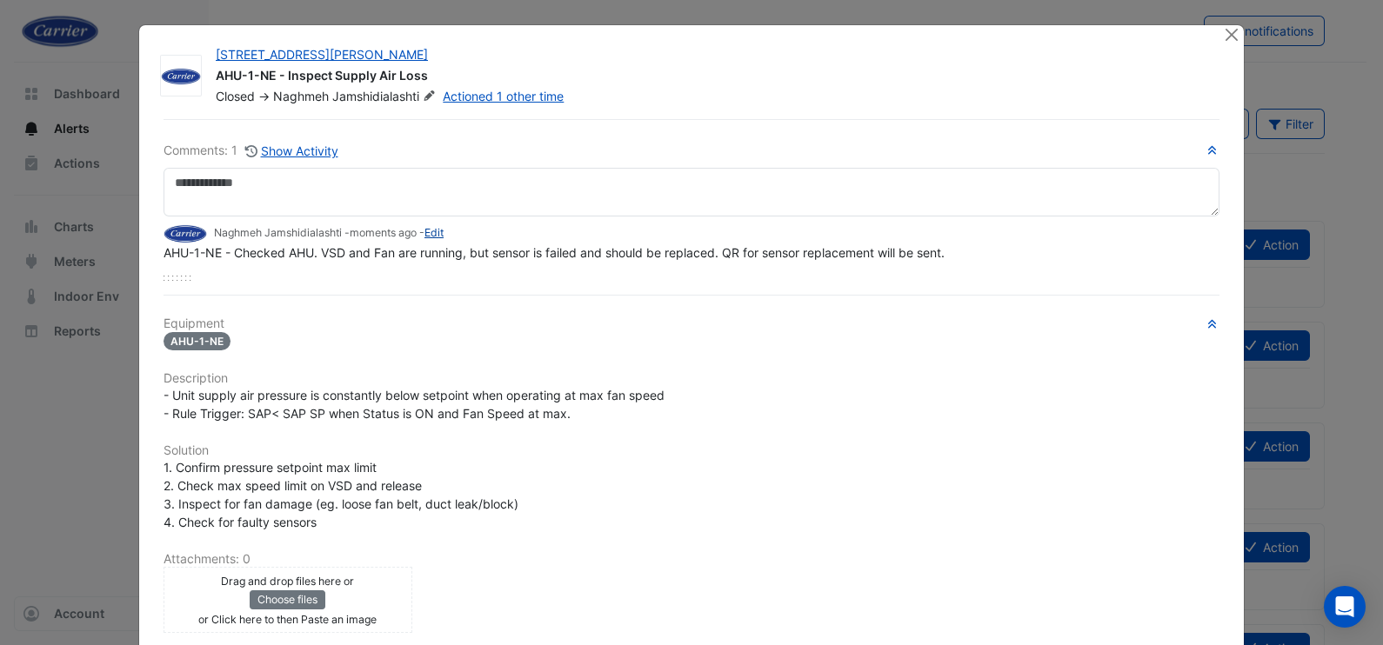
click at [432, 233] on link "Edit" at bounding box center [434, 232] width 19 height 13
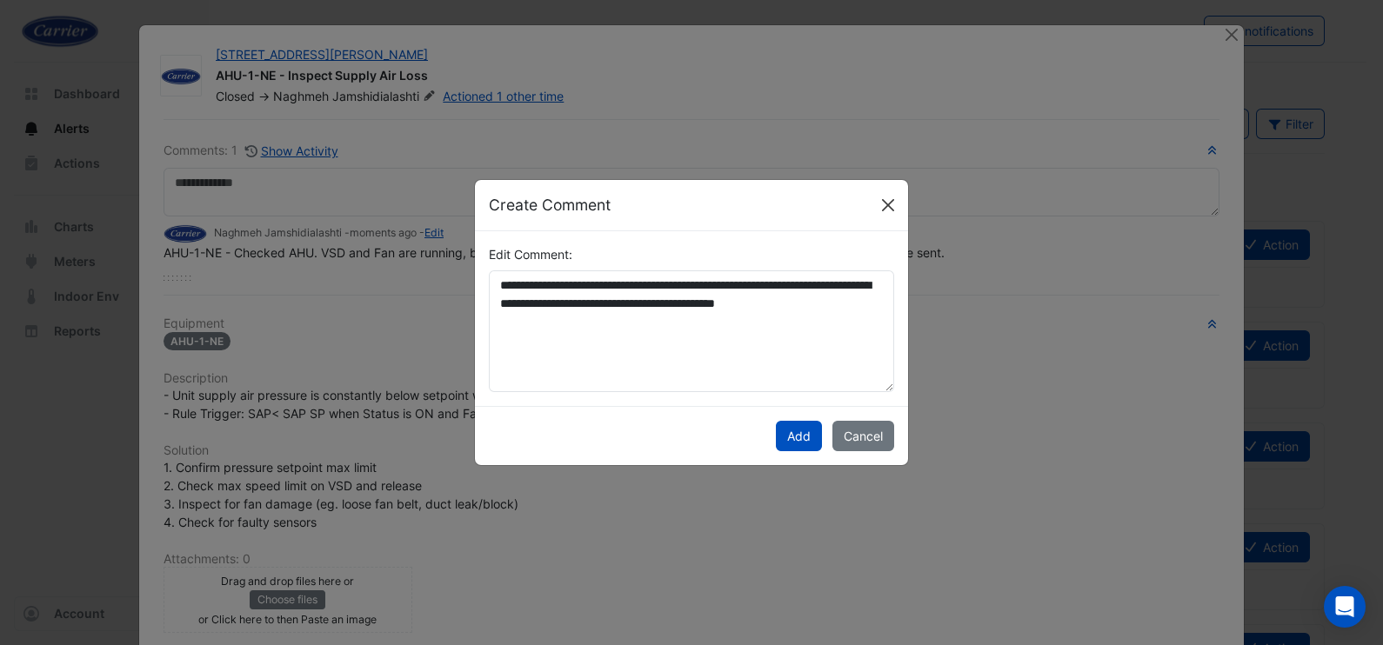
click at [899, 203] on div "Create Comment" at bounding box center [691, 205] width 433 height 51
click at [886, 204] on button "Close" at bounding box center [888, 205] width 26 height 26
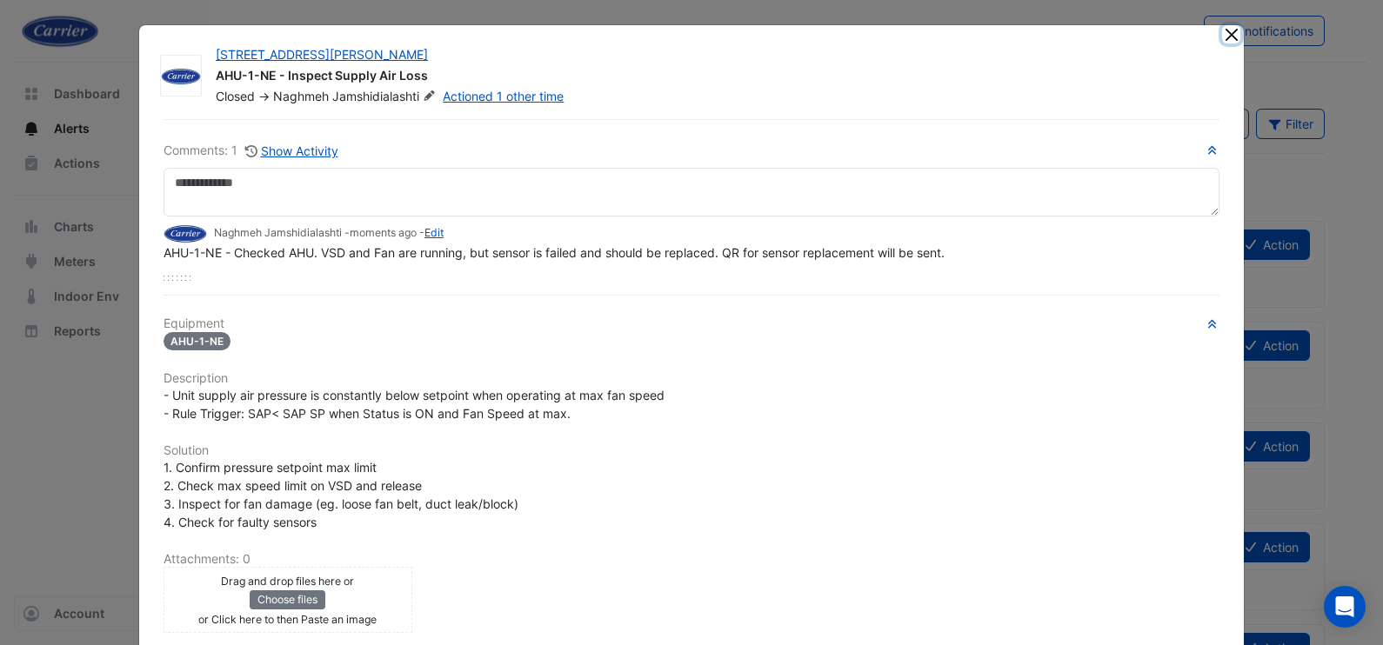
click at [1222, 36] on button "Close" at bounding box center [1231, 34] width 18 height 18
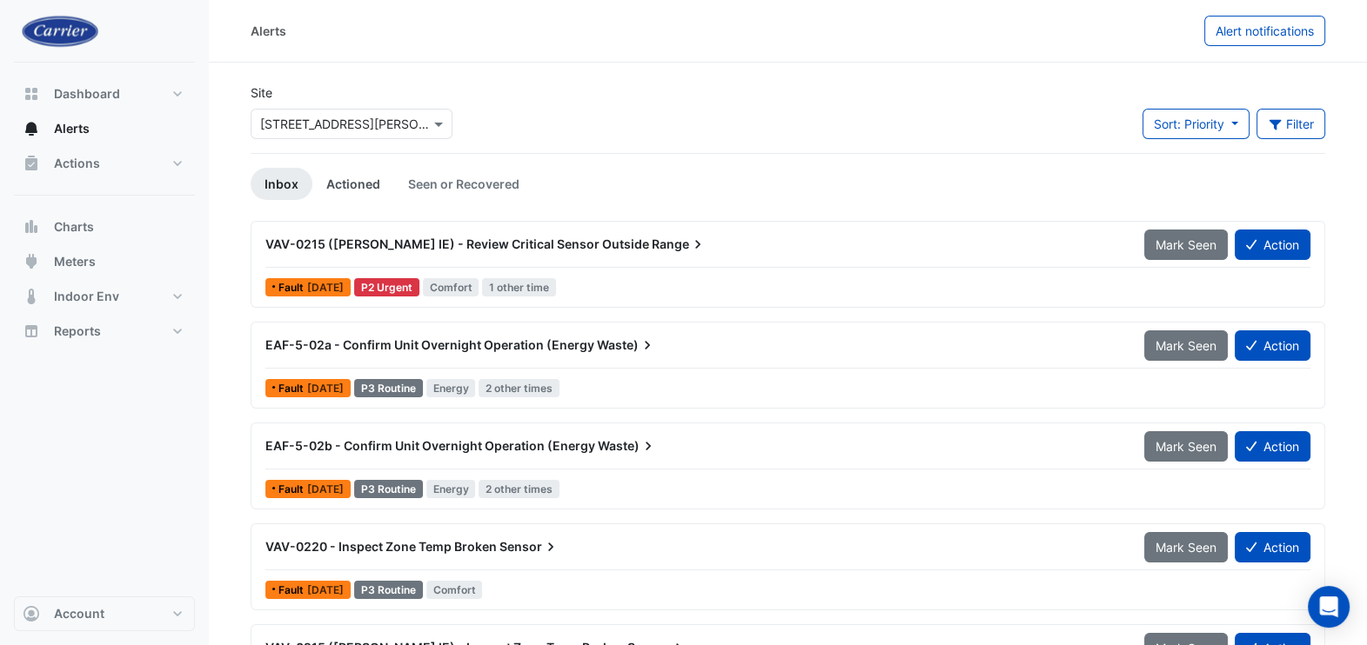
click at [371, 178] on link "Actioned" at bounding box center [353, 184] width 82 height 32
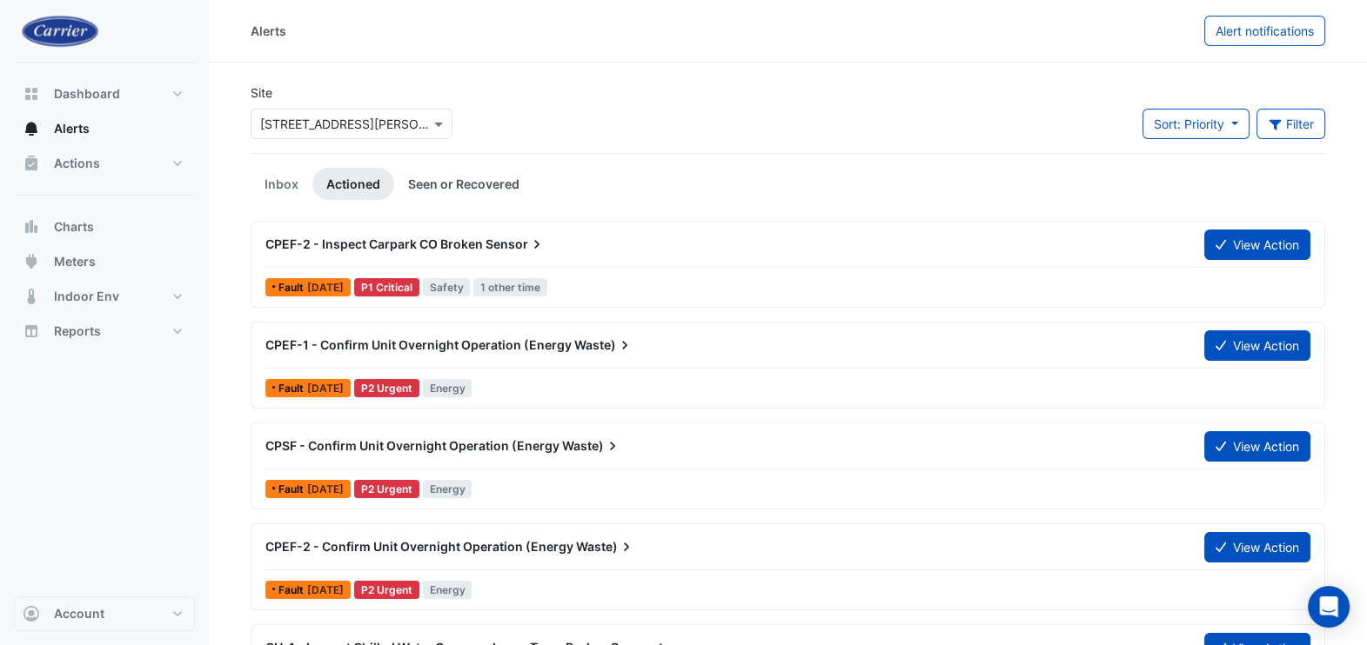
click at [448, 186] on link "Seen or Recovered" at bounding box center [463, 184] width 139 height 32
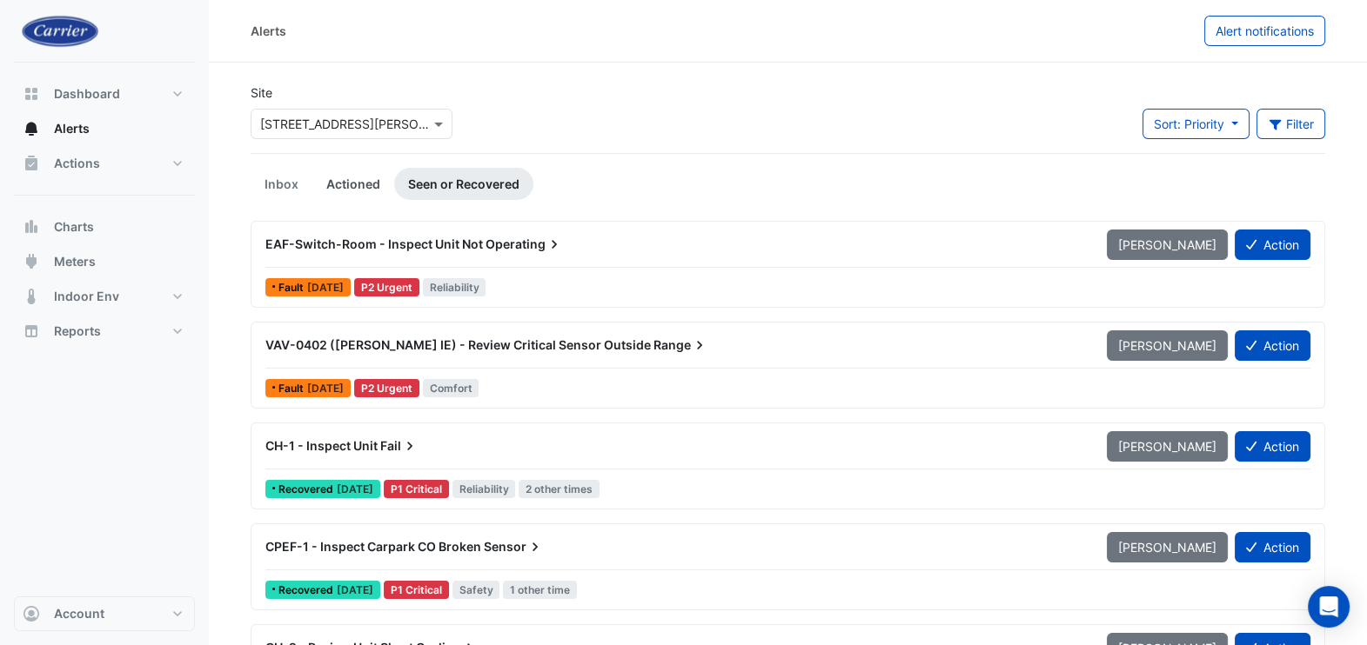
click at [352, 189] on link "Actioned" at bounding box center [353, 184] width 82 height 32
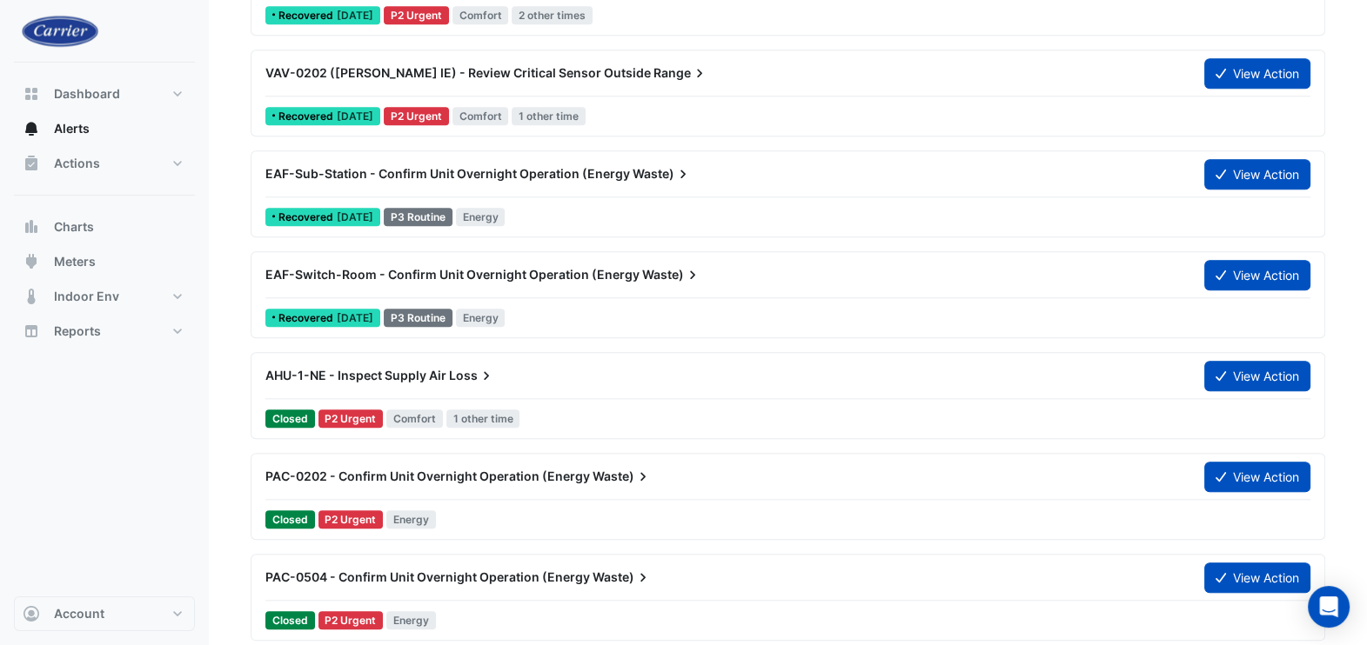
scroll to position [2284, 0]
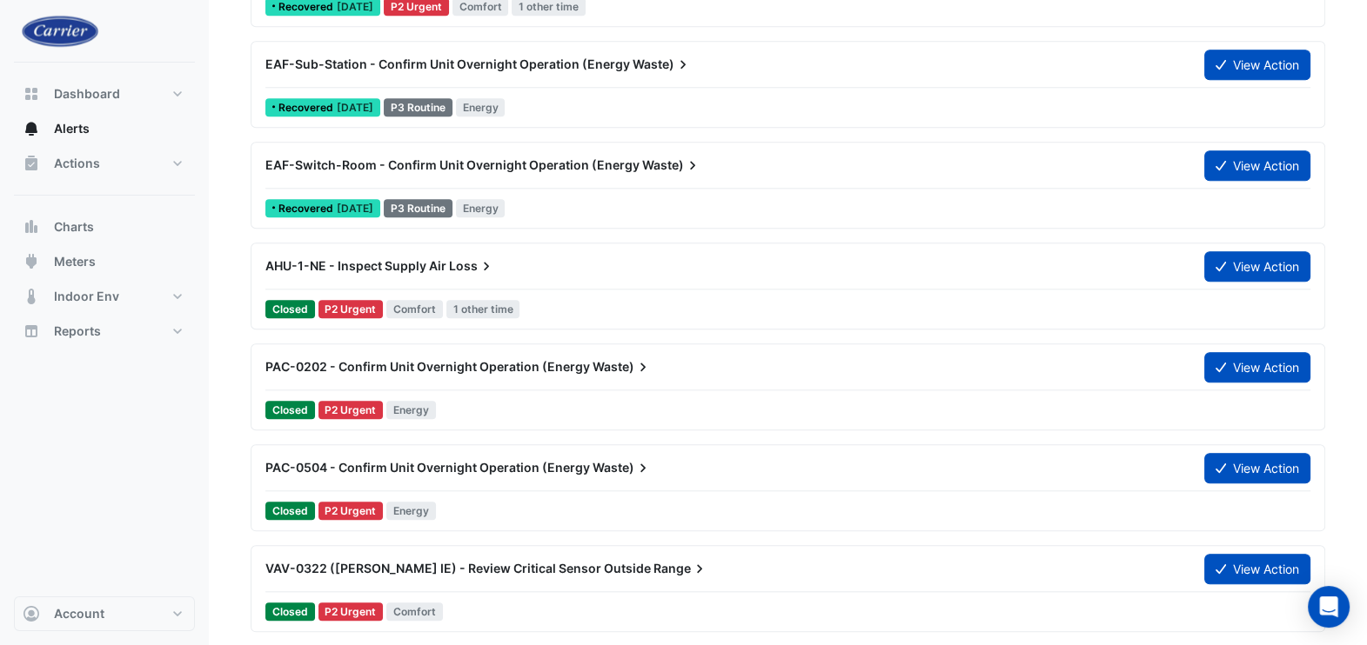
click at [397, 270] on span "AHU-1-NE - Inspect Supply Air" at bounding box center [355, 265] width 181 height 15
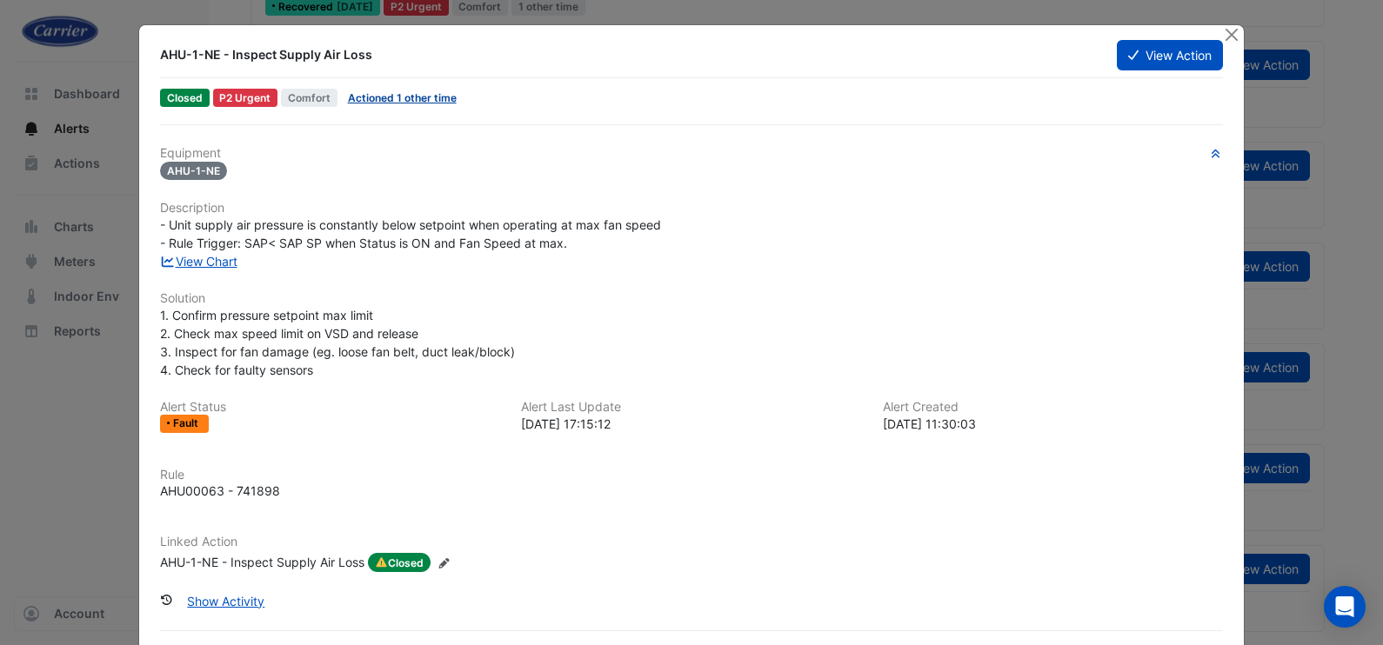
click at [396, 96] on link "Actioned 1 other time" at bounding box center [402, 97] width 109 height 13
drag, startPoint x: 1223, startPoint y: 32, endPoint x: 1206, endPoint y: 31, distance: 17.4
click at [1222, 32] on button "Close" at bounding box center [1231, 34] width 18 height 18
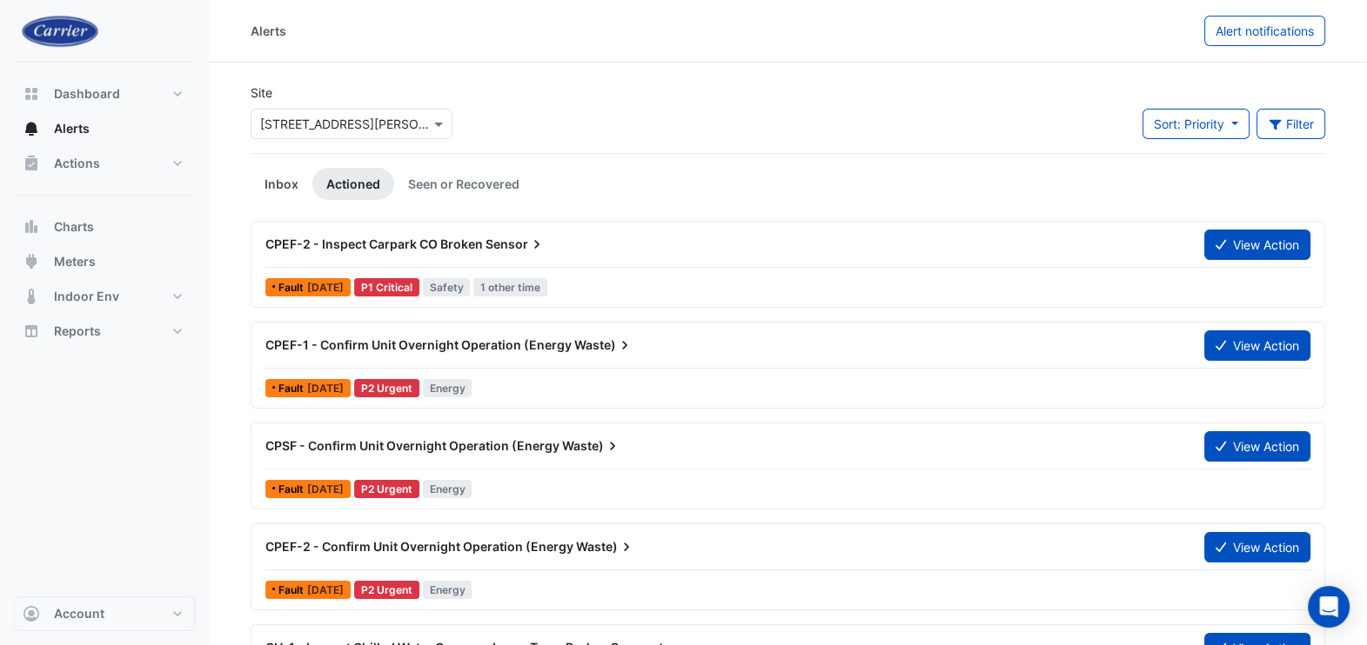
click at [281, 196] on link "Inbox" at bounding box center [282, 184] width 62 height 32
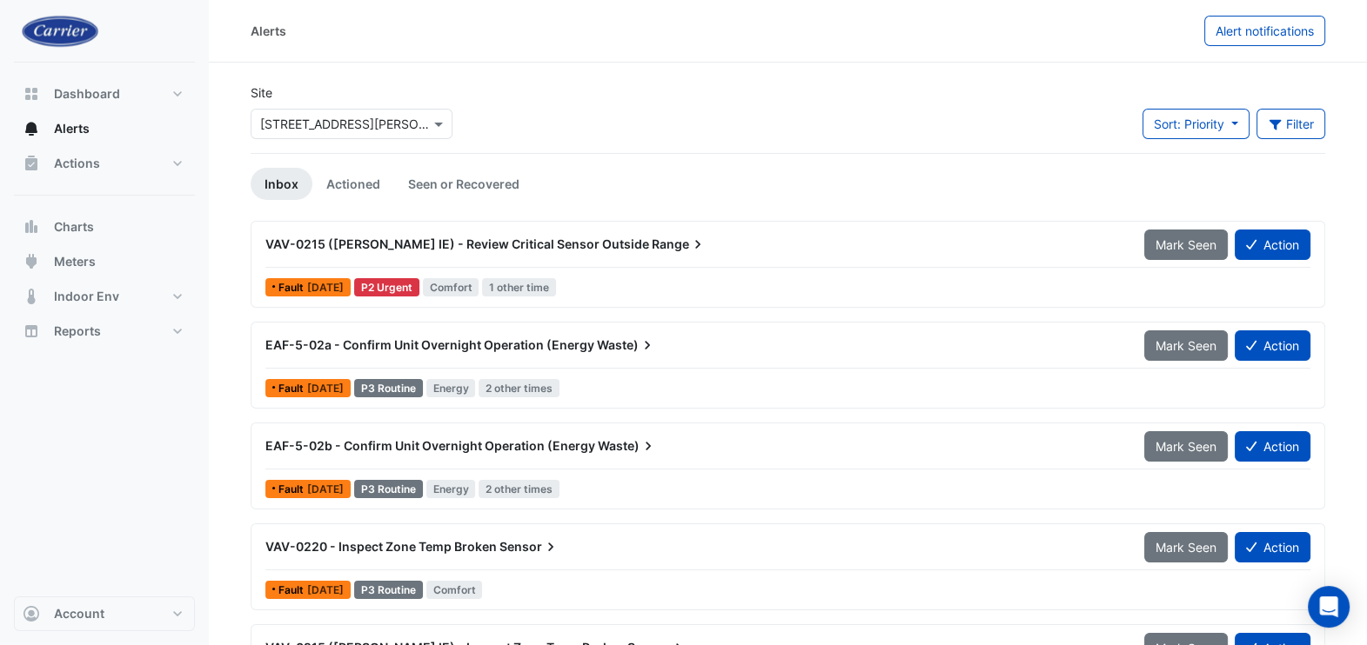
click at [301, 248] on span "VAV-0215 (NABERS IE) - Review Critical Sensor Outside" at bounding box center [457, 244] width 384 height 15
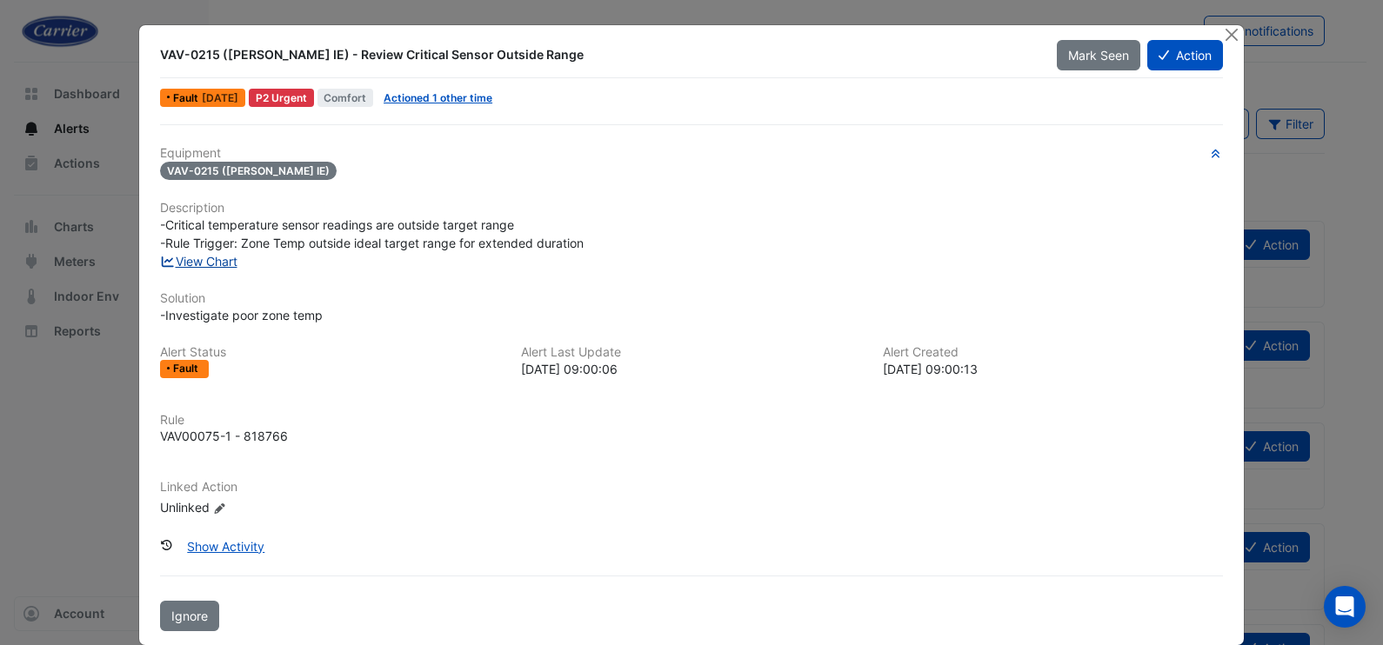
click at [217, 263] on link "View Chart" at bounding box center [198, 261] width 77 height 15
click at [448, 89] on span "Actioned 1 other time" at bounding box center [438, 98] width 123 height 18
click at [450, 91] on link "Actioned 1 other time" at bounding box center [438, 97] width 109 height 13
click at [1183, 57] on button "Action" at bounding box center [1185, 55] width 76 height 30
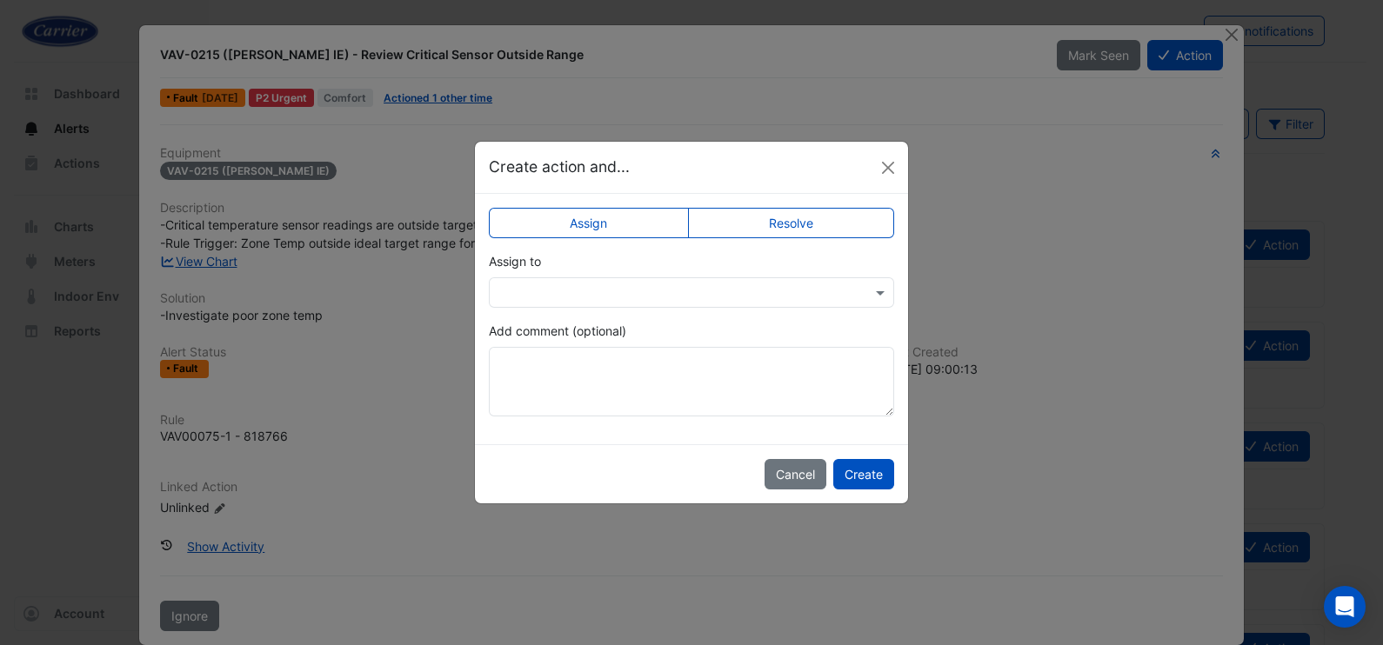
click at [645, 300] on input "text" at bounding box center [673, 293] width 351 height 18
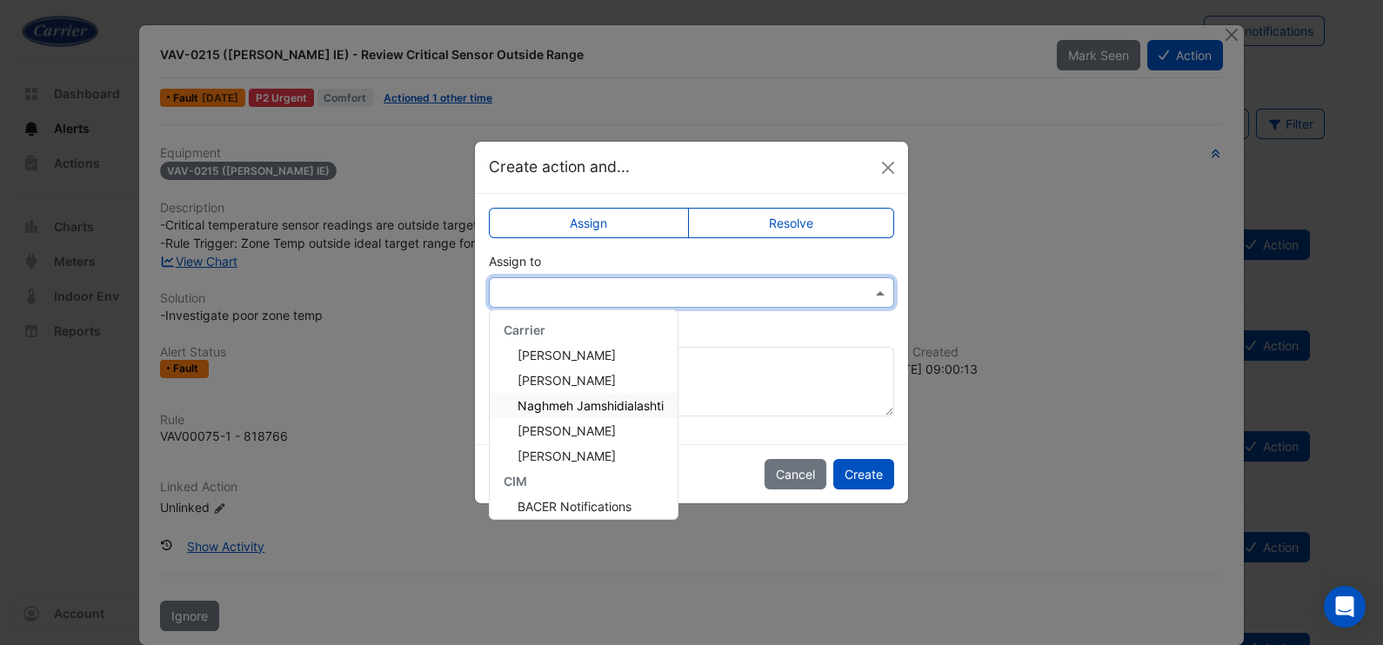
click at [625, 414] on div "Naghmeh Jamshidialashti" at bounding box center [584, 405] width 188 height 25
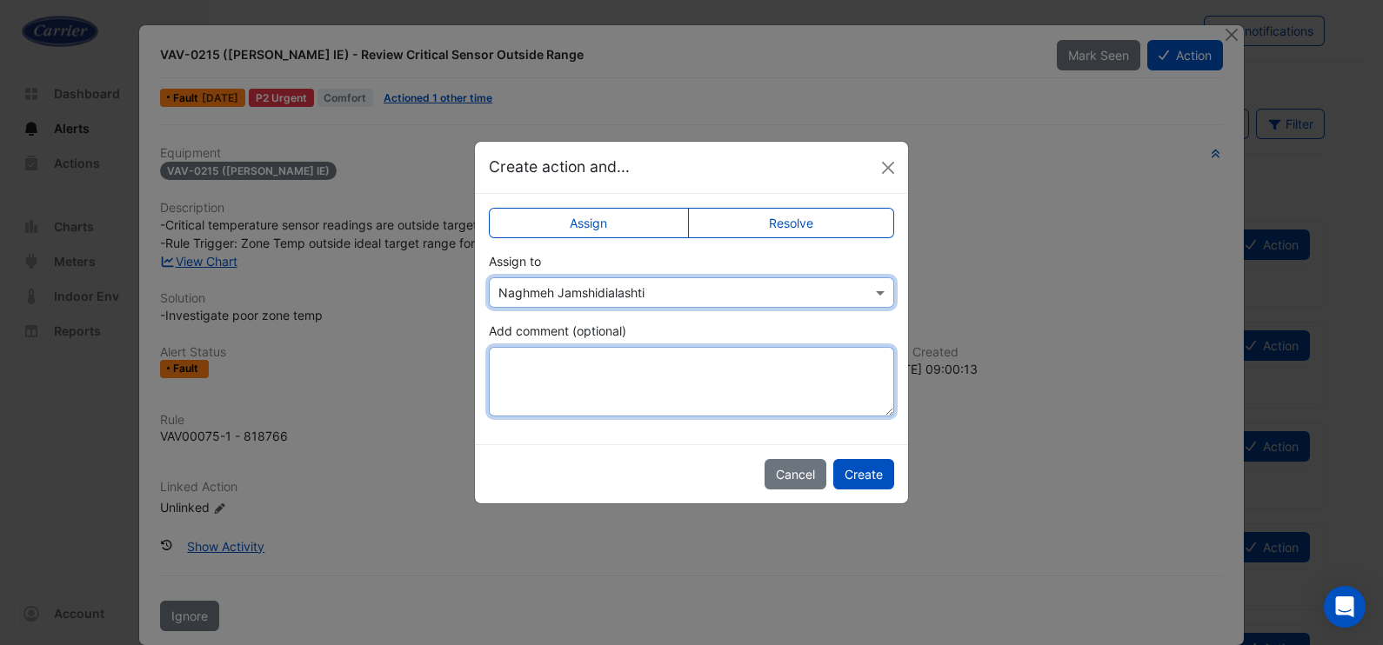
click at [595, 370] on textarea "Add comment (optional)" at bounding box center [691, 382] width 405 height 70
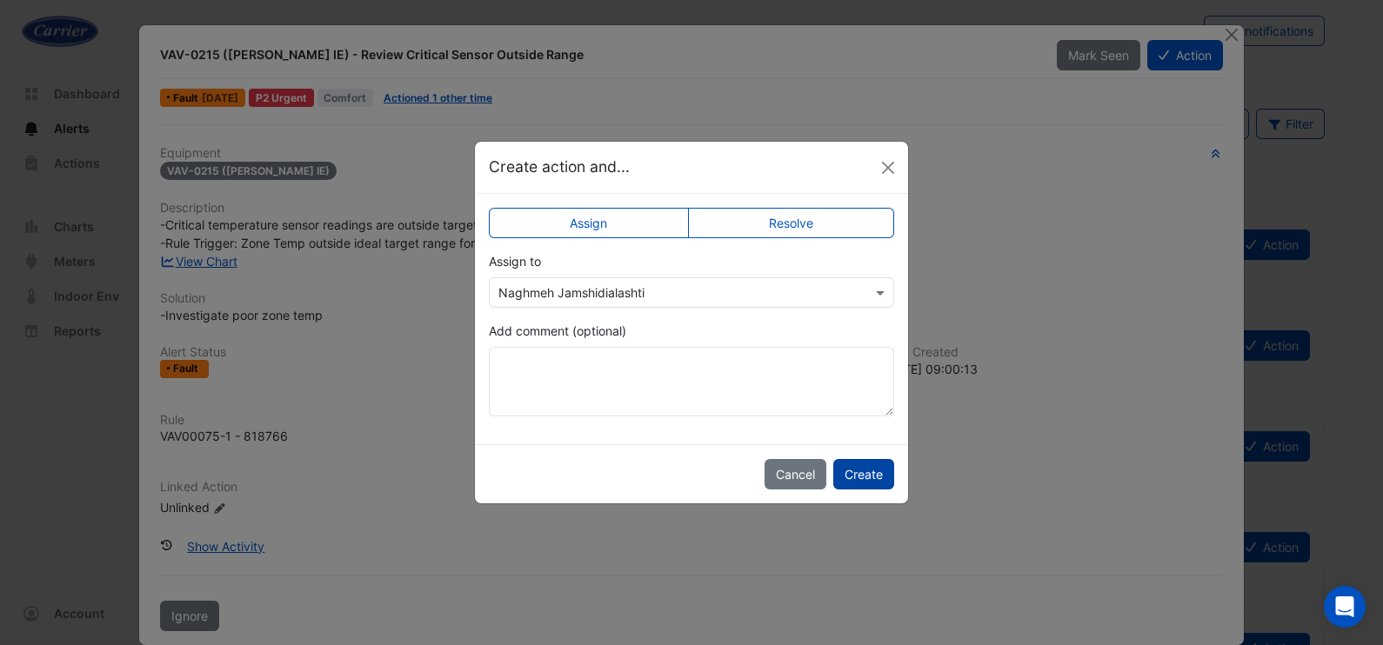
click at [873, 472] on button "Create" at bounding box center [863, 474] width 61 height 30
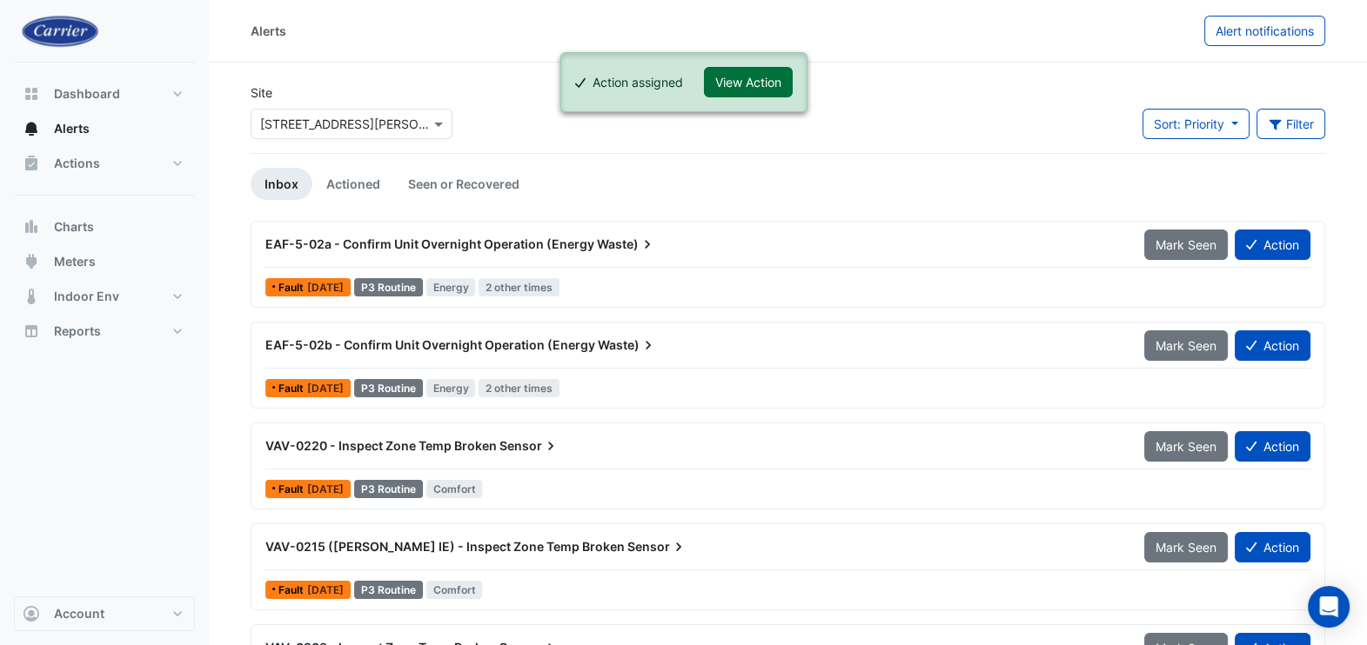
click at [766, 74] on button "View Action" at bounding box center [748, 82] width 89 height 30
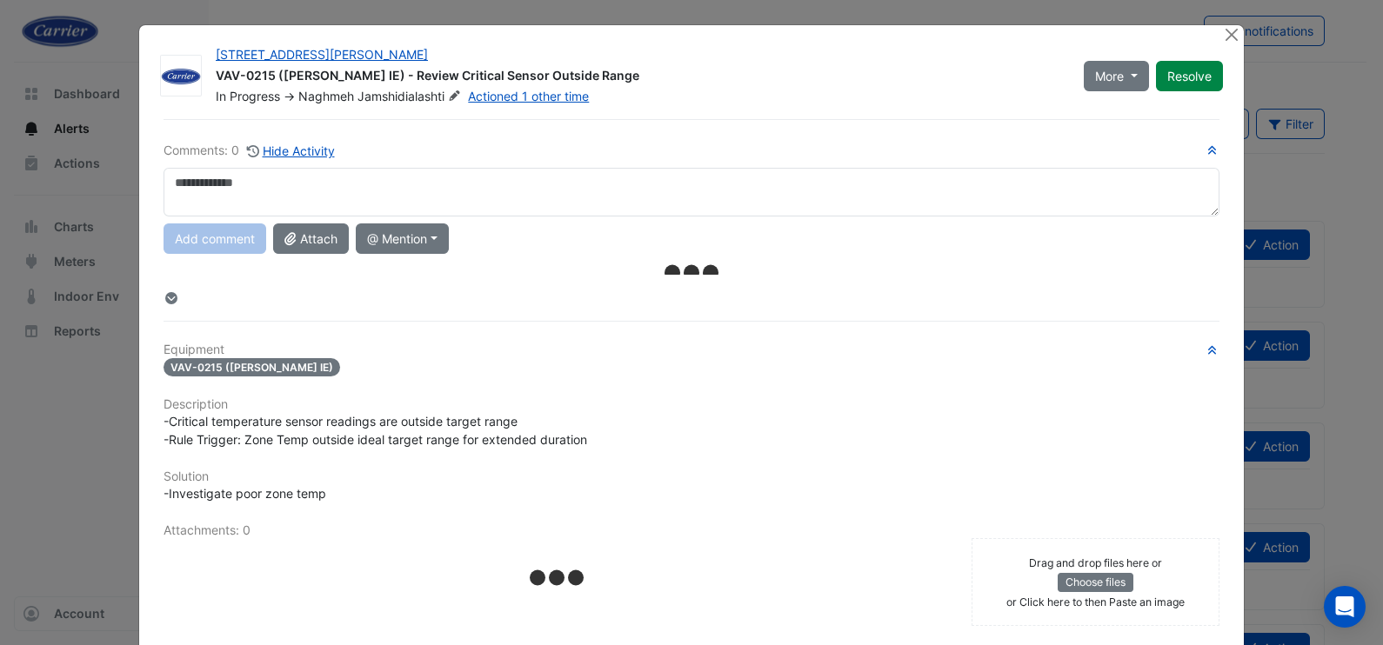
click at [498, 187] on textarea at bounding box center [692, 192] width 1056 height 49
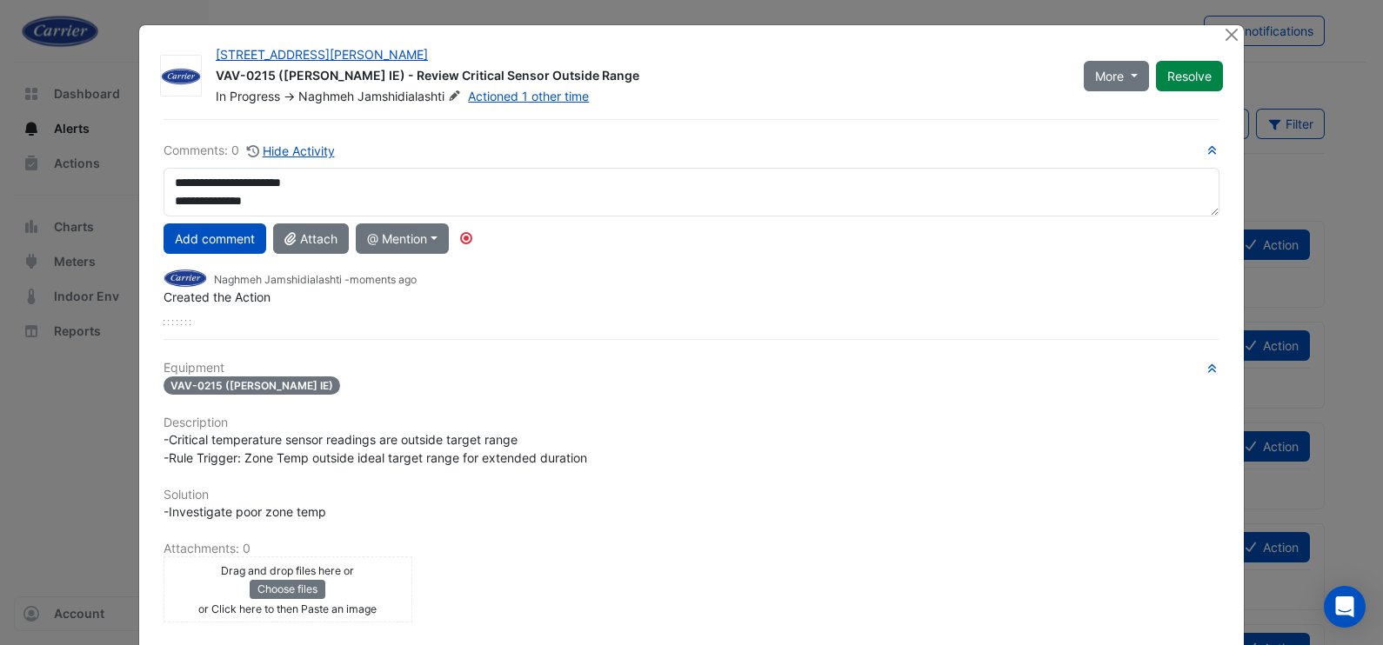
click at [278, 182] on textarea "**********" at bounding box center [692, 192] width 1056 height 49
drag, startPoint x: 348, startPoint y: 178, endPoint x: 353, endPoint y: 188, distance: 10.9
click at [348, 177] on textarea "**********" at bounding box center [692, 192] width 1056 height 49
drag, startPoint x: 332, startPoint y: 186, endPoint x: 552, endPoint y: 157, distance: 222.1
click at [552, 157] on div "**********" at bounding box center [692, 233] width 1056 height 184
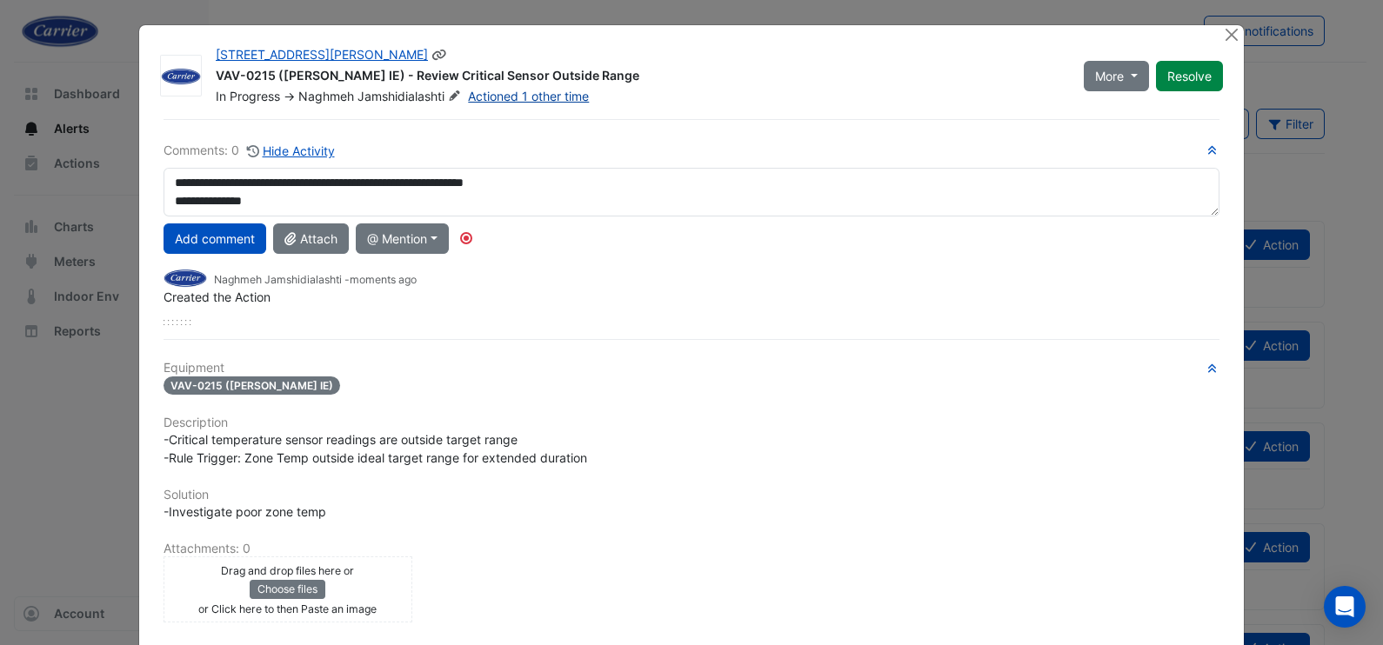
type textarea "**********"
click at [549, 97] on link "Actioned 1 other time" at bounding box center [528, 96] width 121 height 15
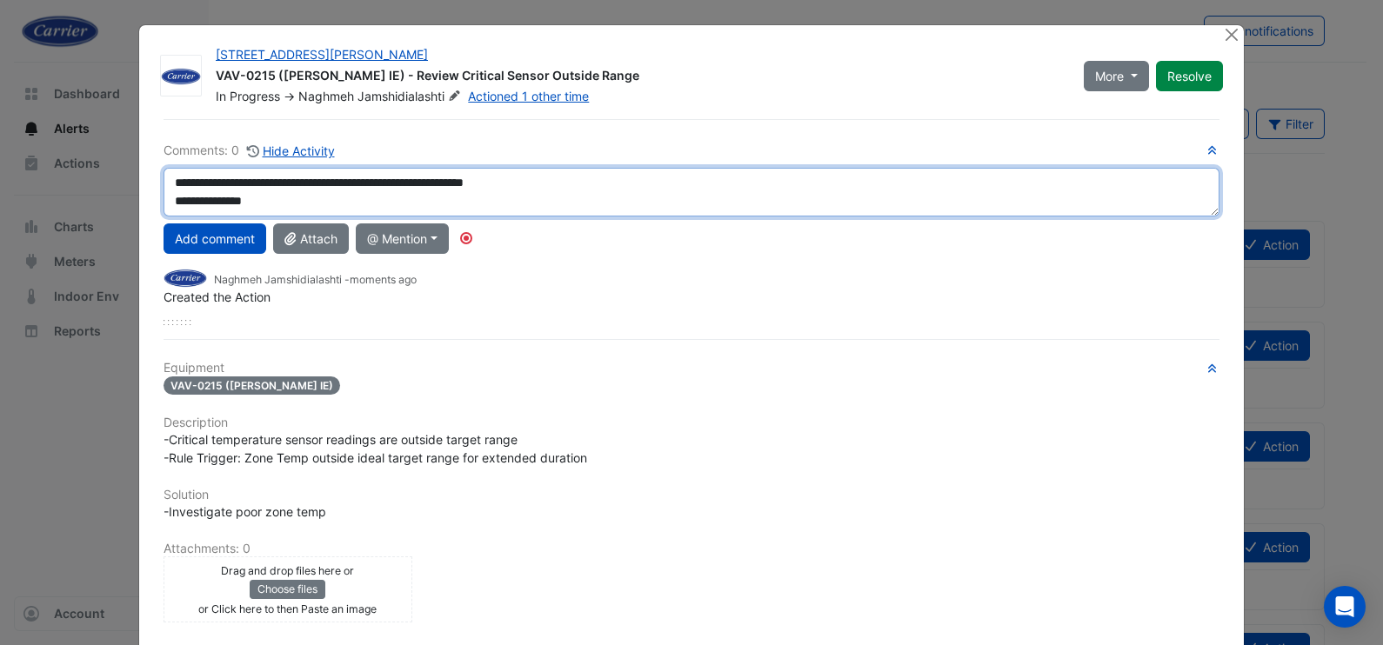
drag, startPoint x: 284, startPoint y: 195, endPoint x: 70, endPoint y: 185, distance: 214.2
click at [74, 187] on ngb-modal-window "108 Wickham St VAV-0215 (NABERS IE) - Review Critical Sensor Outside Range In P…" at bounding box center [691, 322] width 1383 height 645
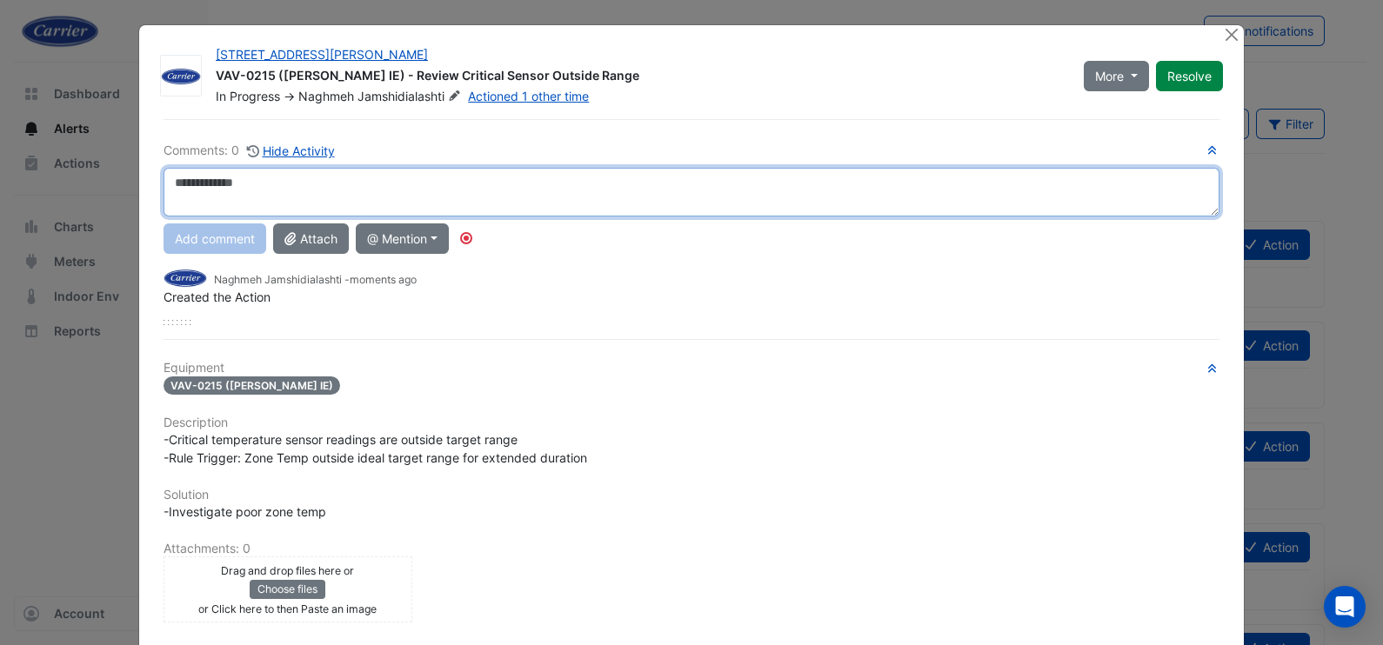
paste textarea "**********"
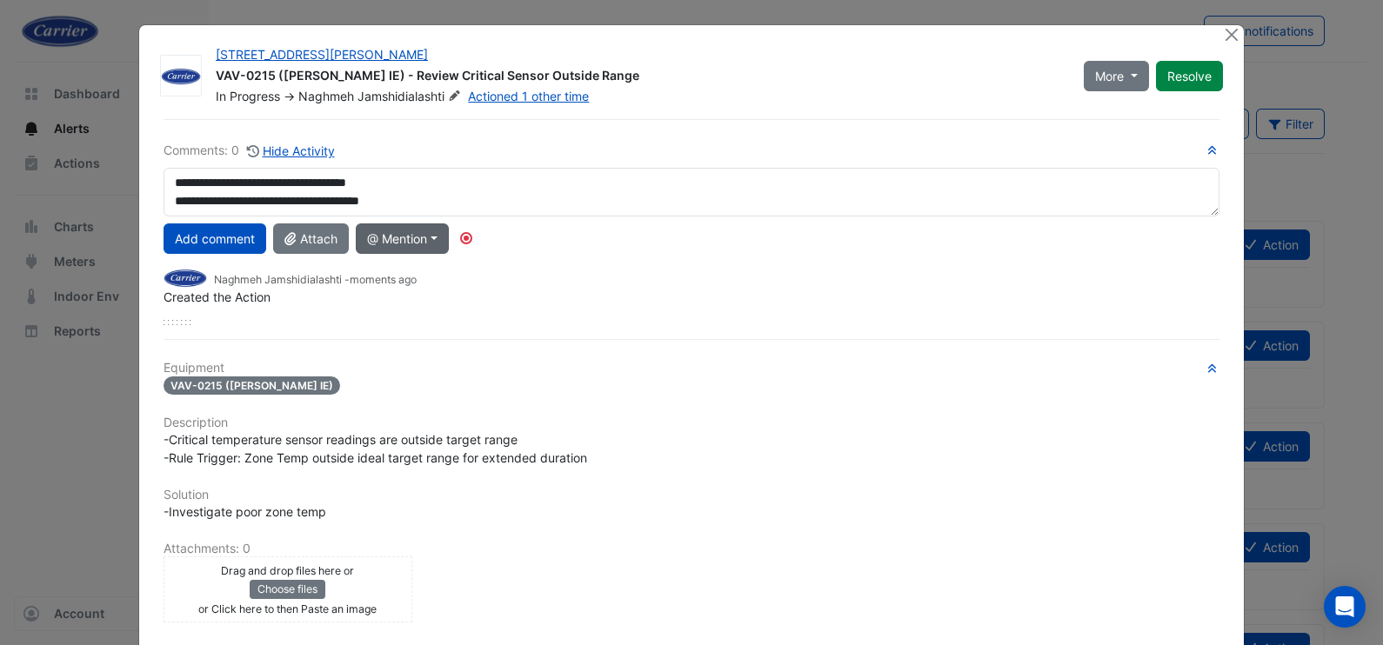
click at [410, 239] on button "@ Mention" at bounding box center [402, 239] width 93 height 30
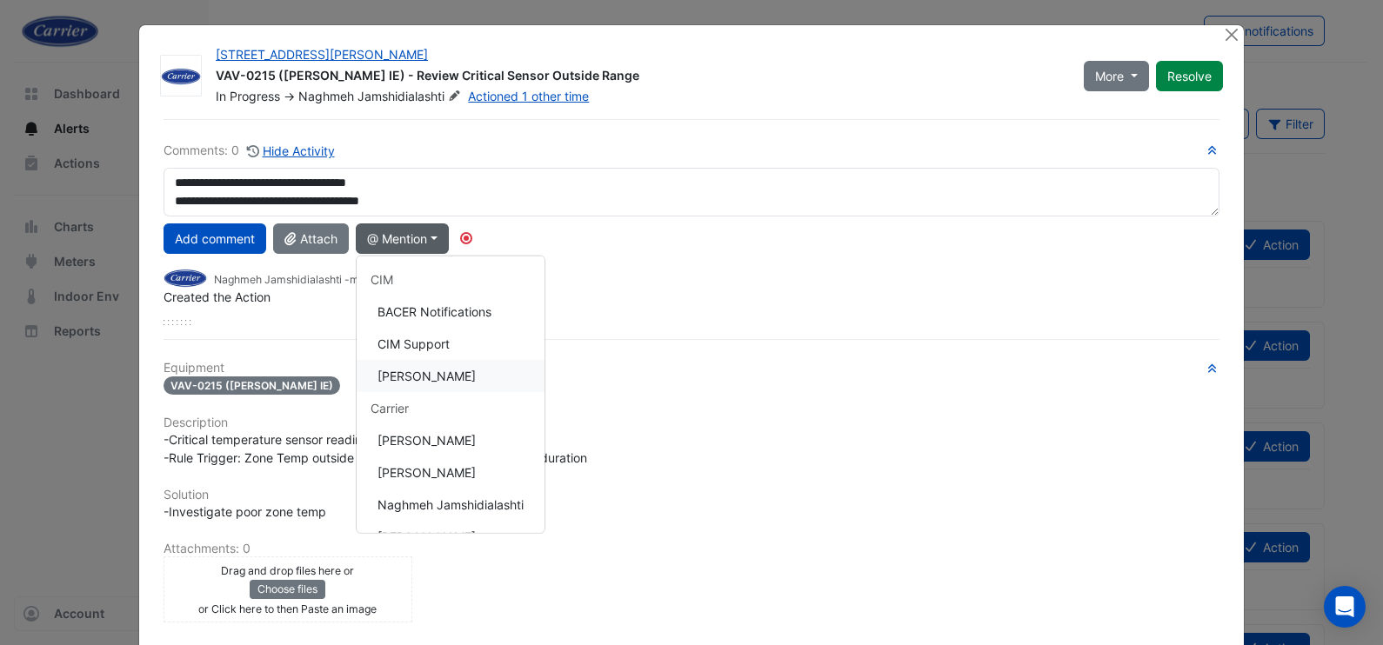
click at [405, 371] on button "Shafayet Ali" at bounding box center [451, 376] width 188 height 32
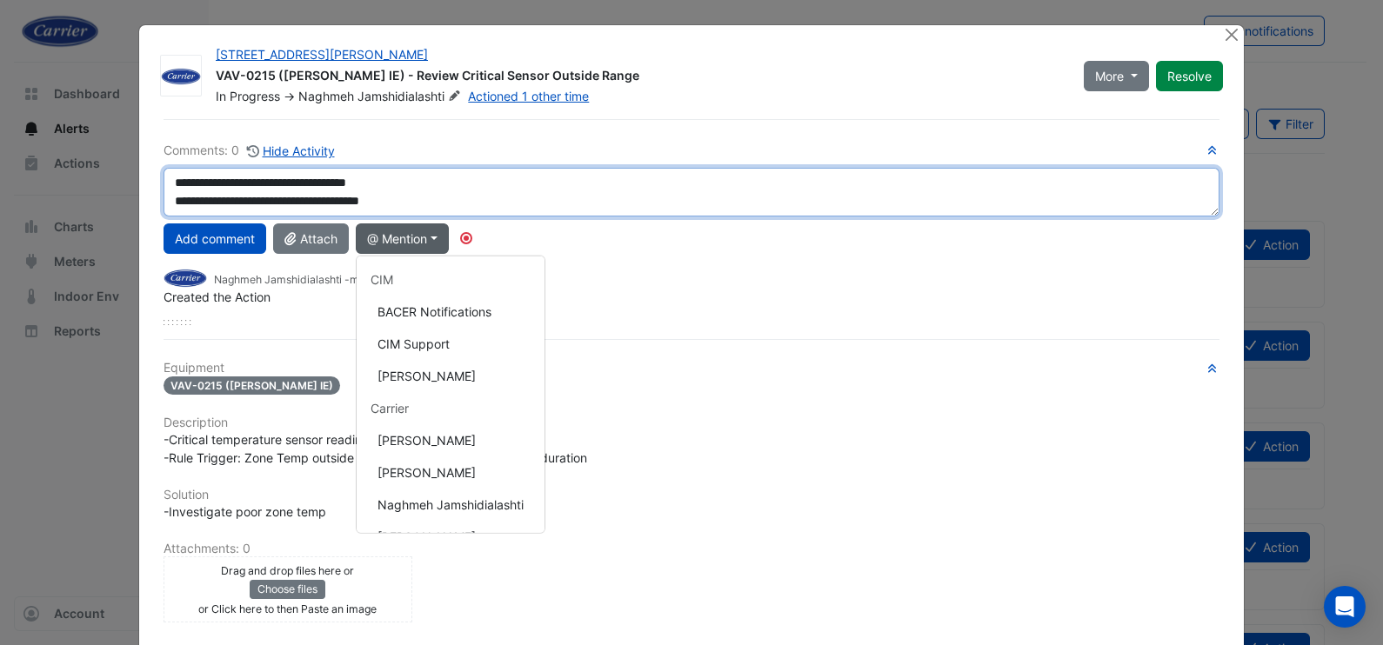
type textarea "**********"
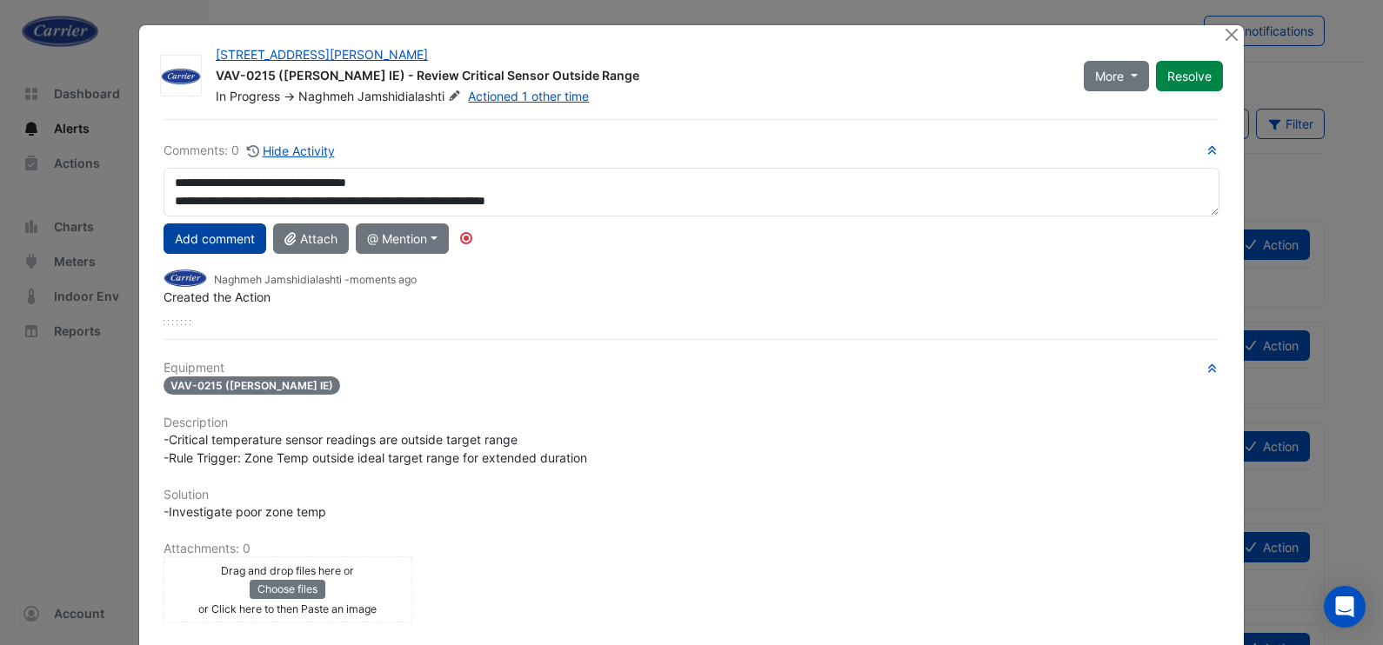
click at [221, 244] on button "Add comment" at bounding box center [215, 239] width 103 height 30
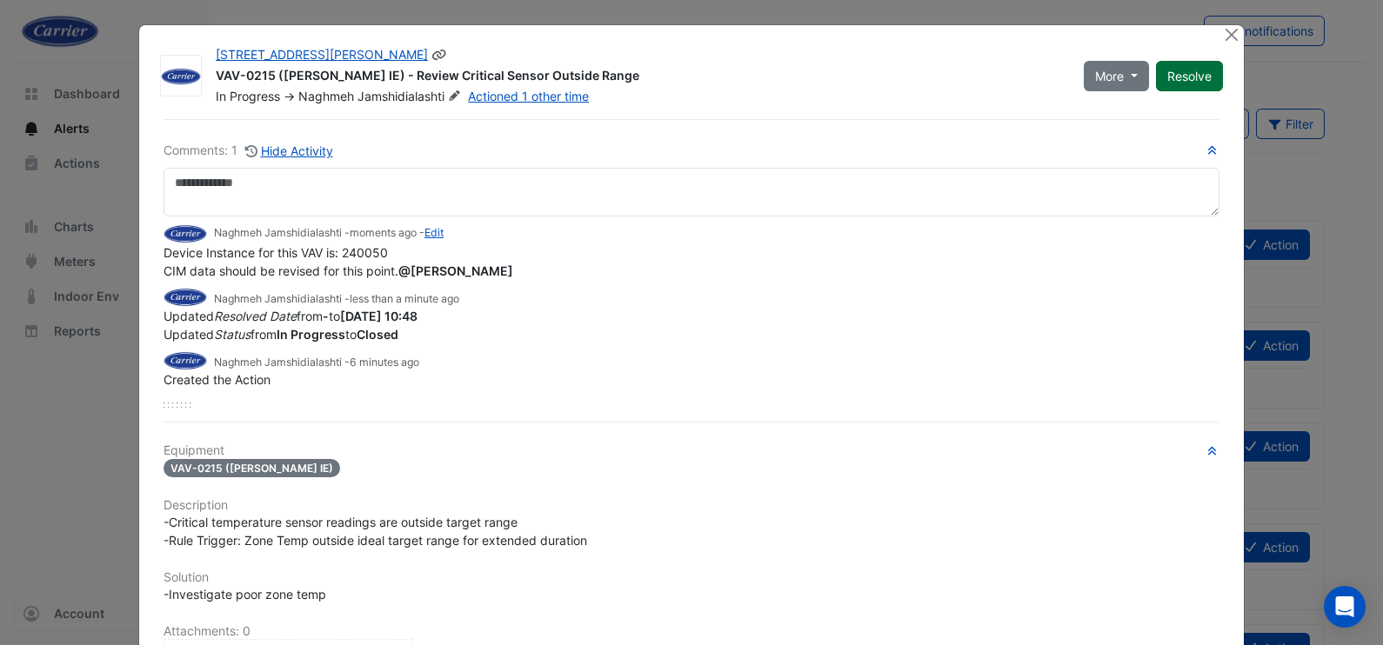
click at [1174, 80] on button "Resolve" at bounding box center [1189, 76] width 67 height 30
click at [1222, 40] on button "Close" at bounding box center [1231, 34] width 18 height 18
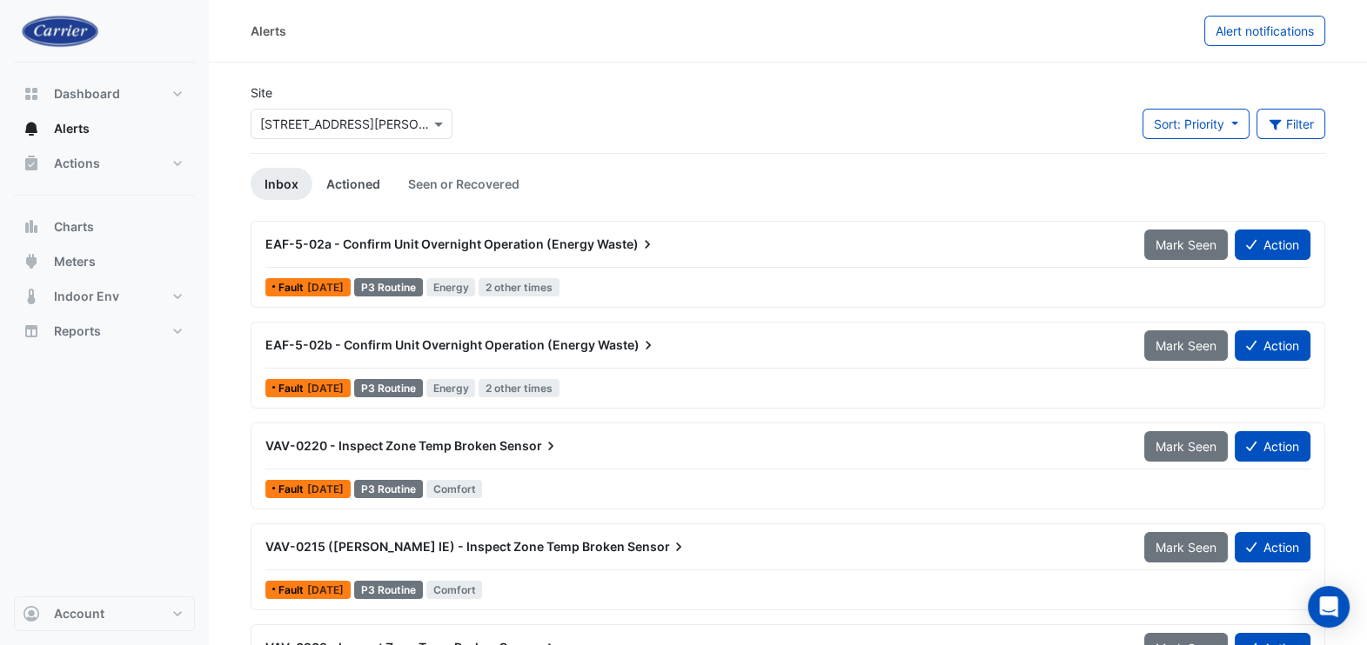
click at [352, 194] on link "Actioned" at bounding box center [353, 184] width 82 height 32
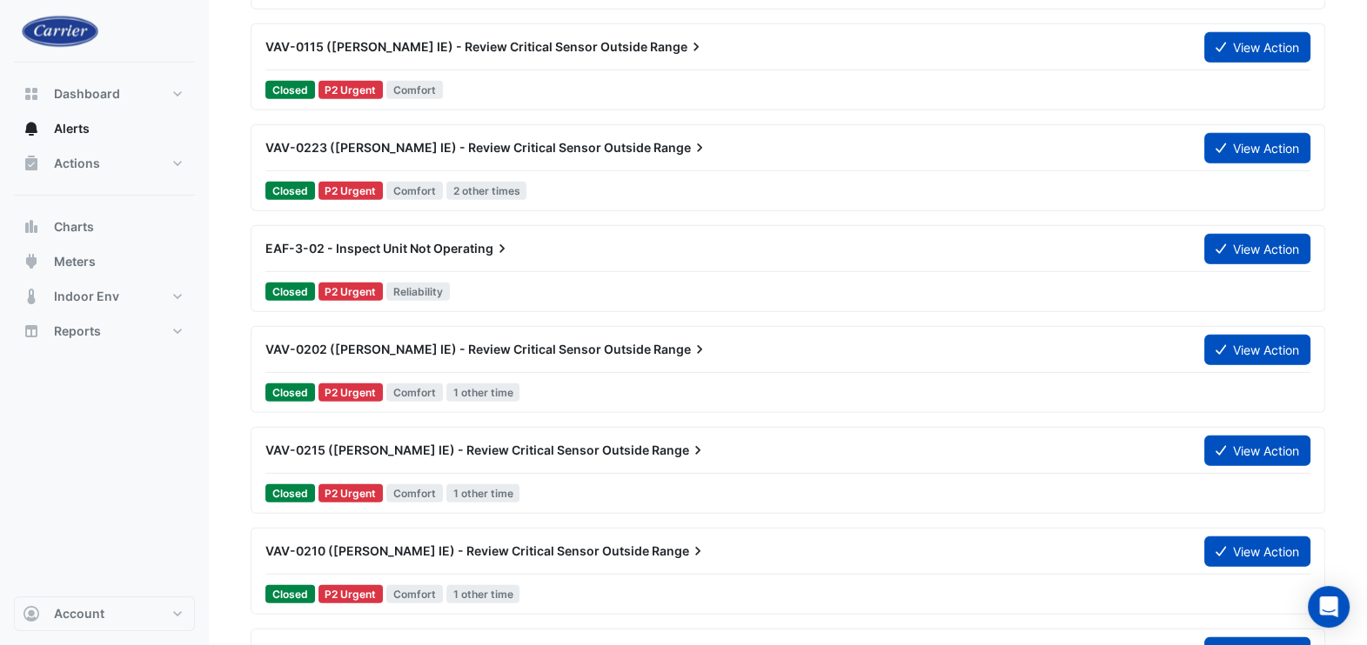
scroll to position [6524, 0]
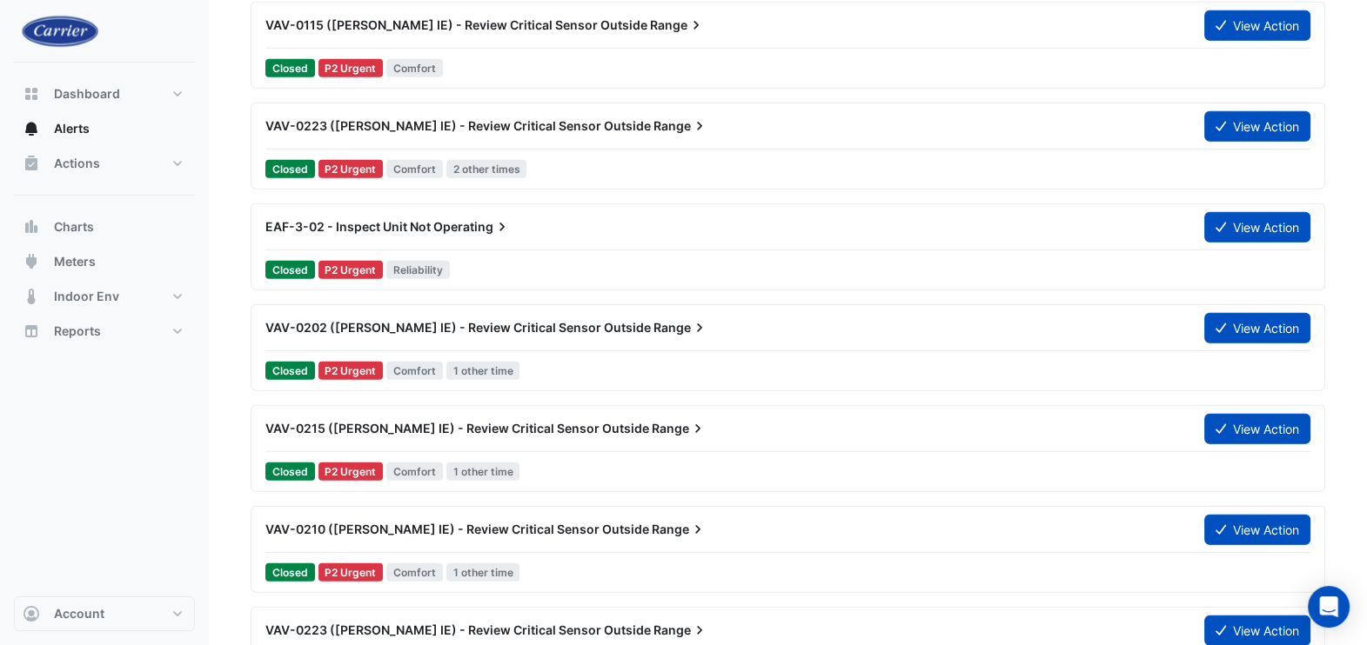
click at [402, 527] on span "VAV-0210 (NABERS IE) - Review Critical Sensor Outside" at bounding box center [457, 529] width 384 height 15
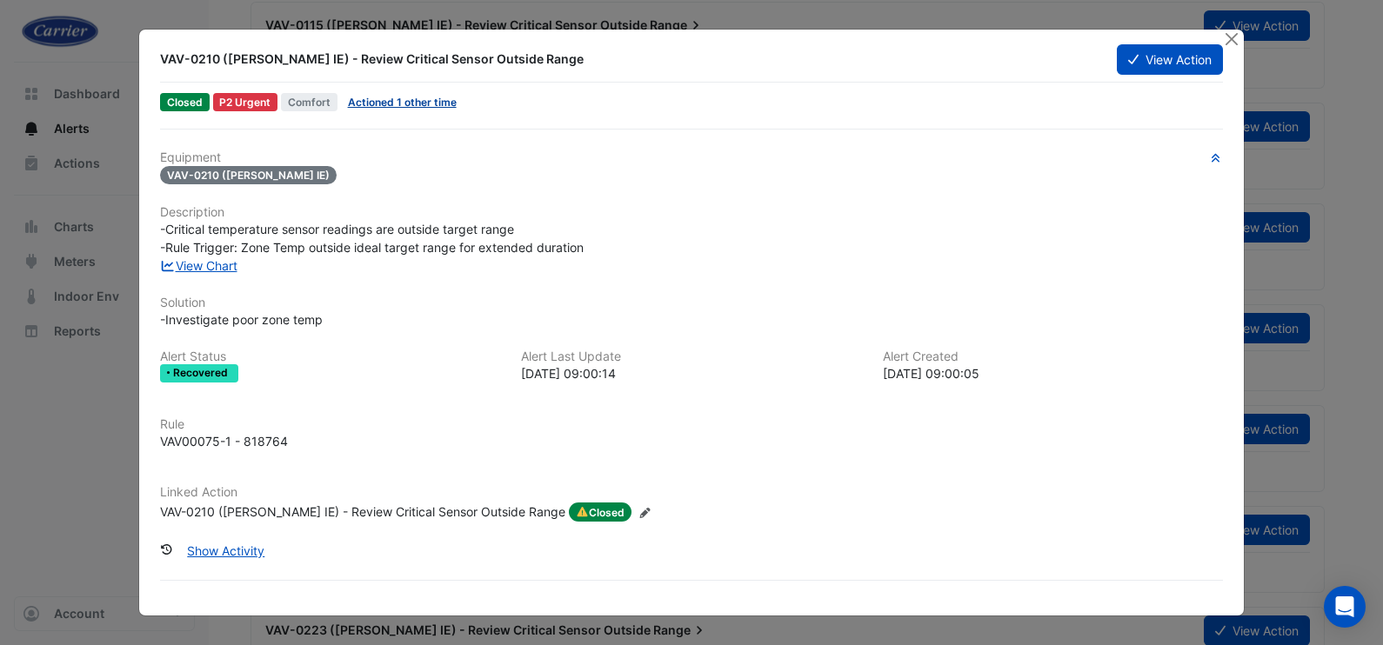
click at [436, 97] on link "Actioned 1 other time" at bounding box center [402, 102] width 109 height 13
click at [409, 104] on link "Actioned 1 other time" at bounding box center [402, 102] width 109 height 13
click at [1232, 46] on button "Close" at bounding box center [1231, 39] width 18 height 18
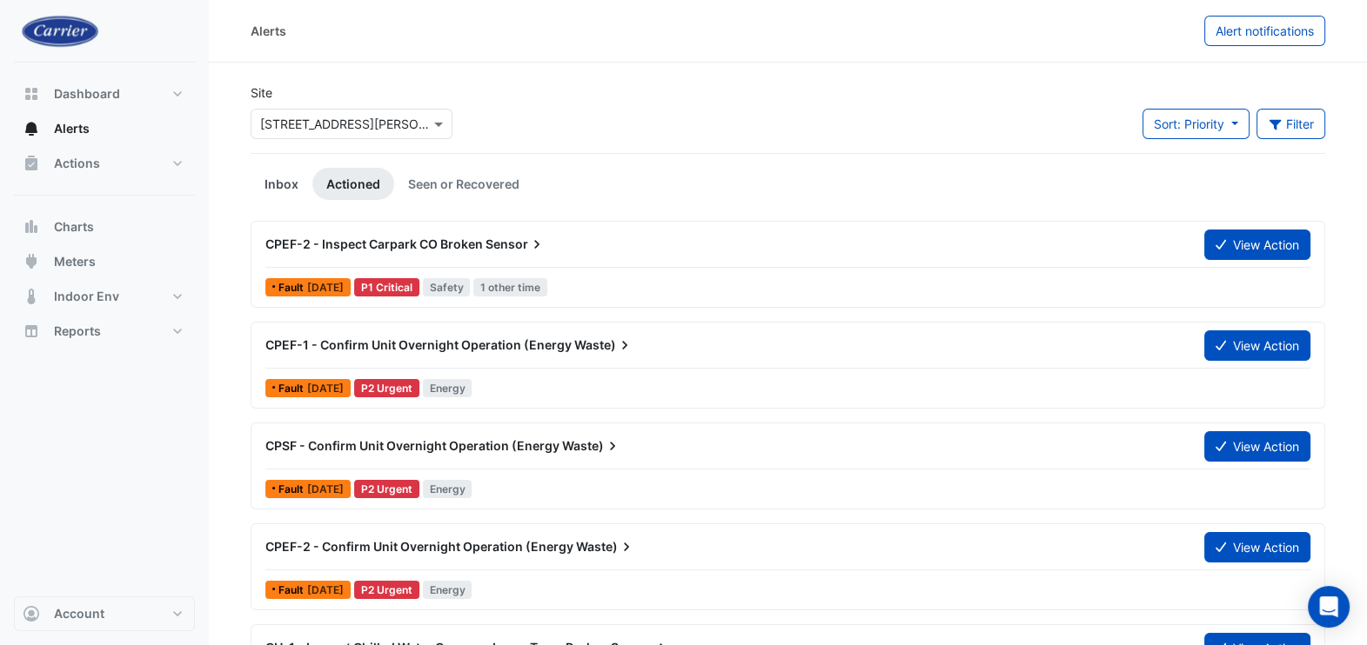
drag, startPoint x: 271, startPoint y: 182, endPoint x: 265, endPoint y: 191, distance: 10.9
click at [270, 182] on link "Inbox" at bounding box center [282, 184] width 62 height 32
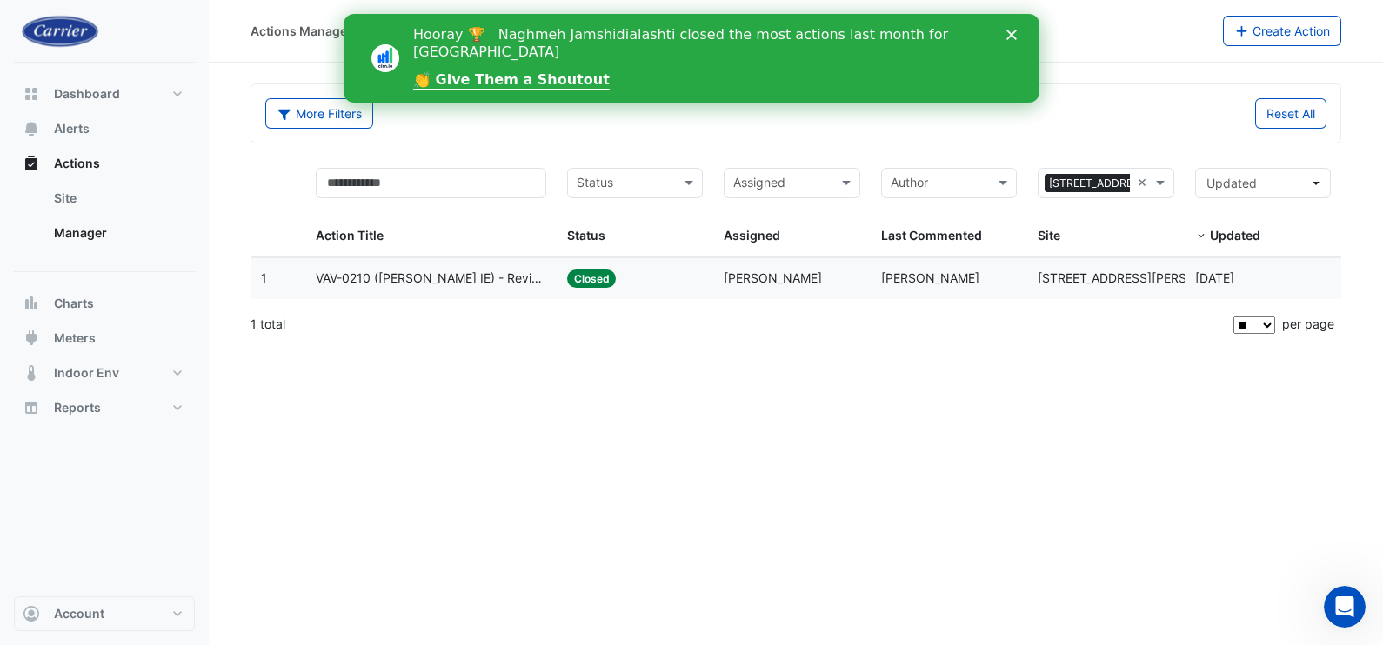
click at [402, 279] on span "VAV-0210 (NABERS IE) - Review Critical Sensor Outside Range" at bounding box center [431, 279] width 231 height 20
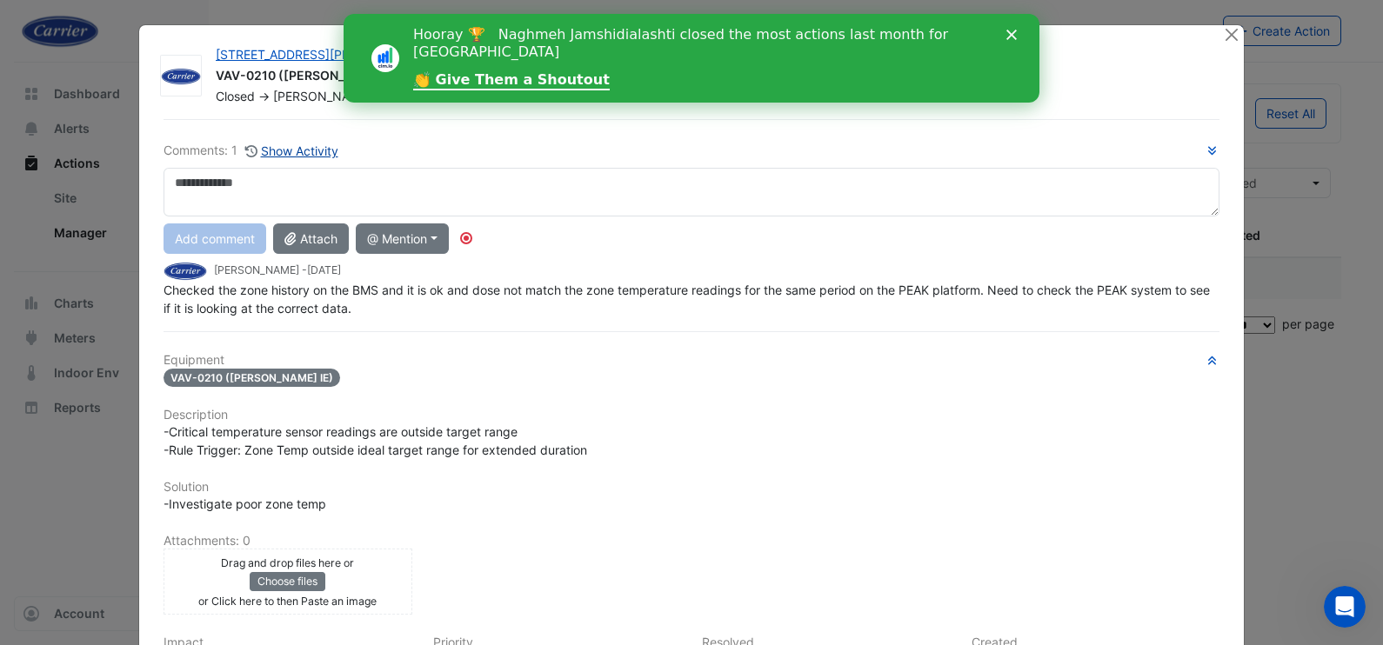
click at [317, 146] on button "Show Activity" at bounding box center [291, 151] width 95 height 20
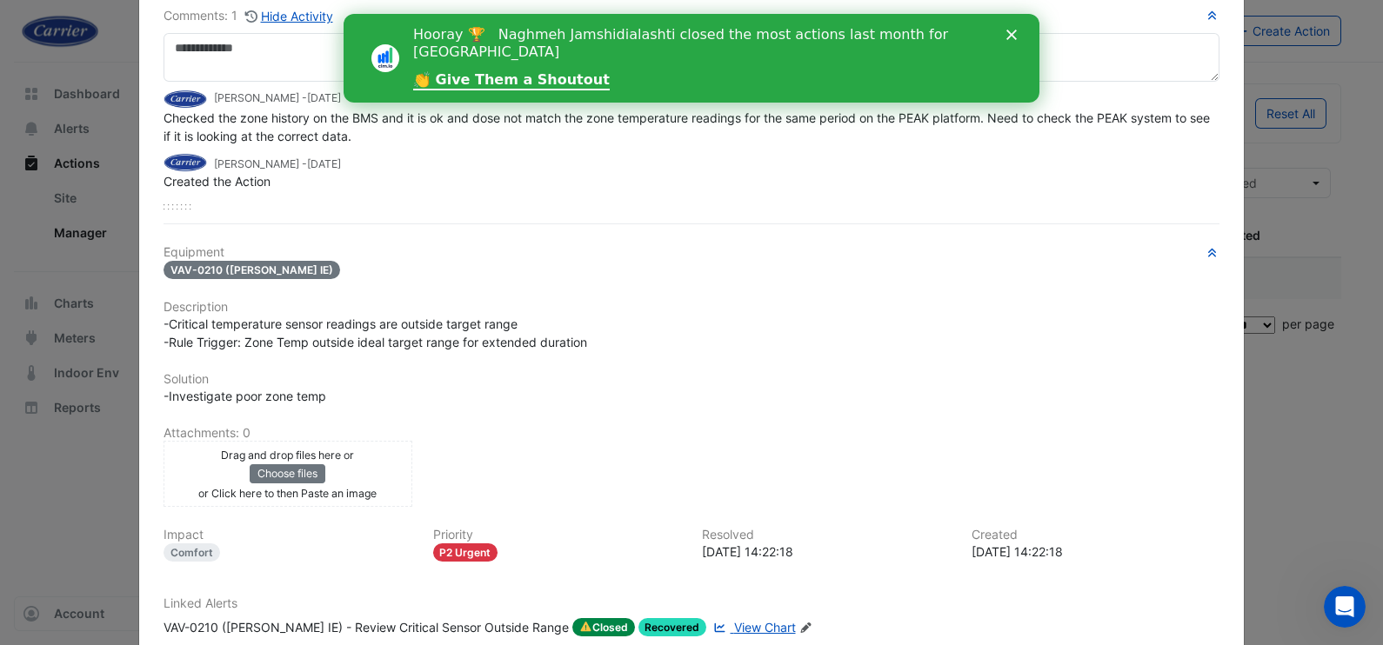
scroll to position [237, 0]
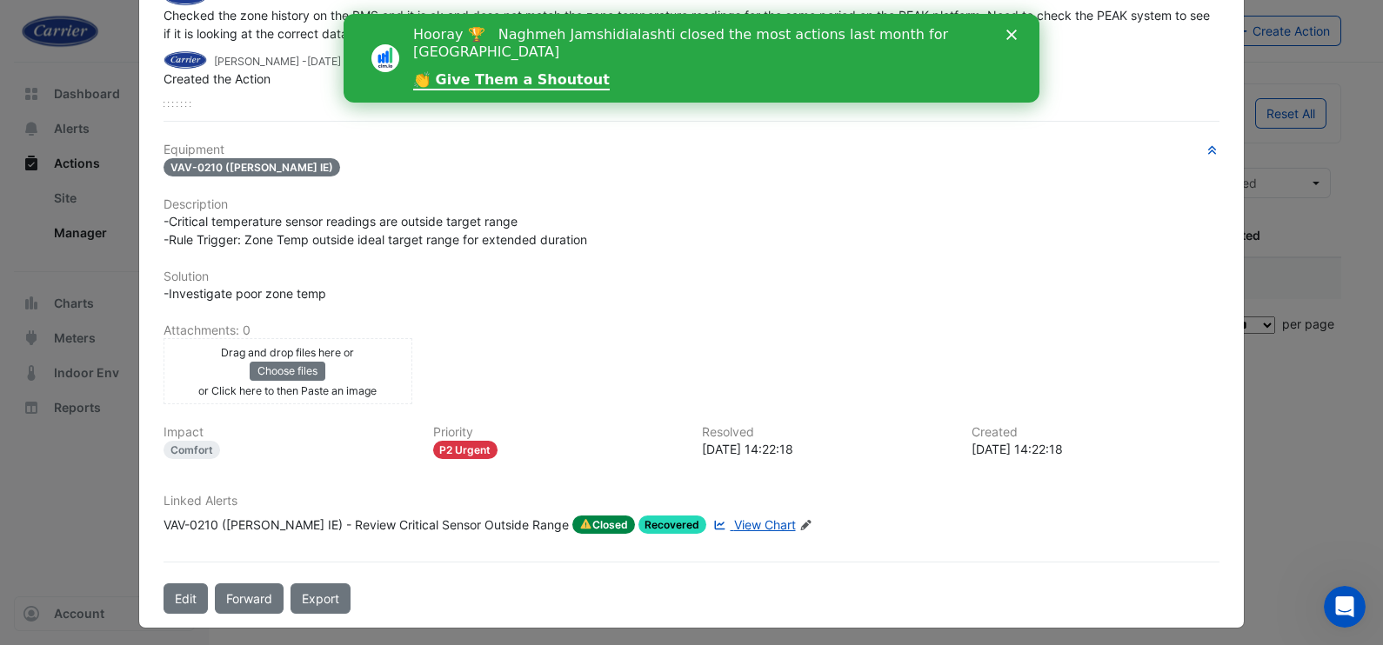
click at [1013, 30] on icon "Close" at bounding box center [1012, 35] width 10 height 10
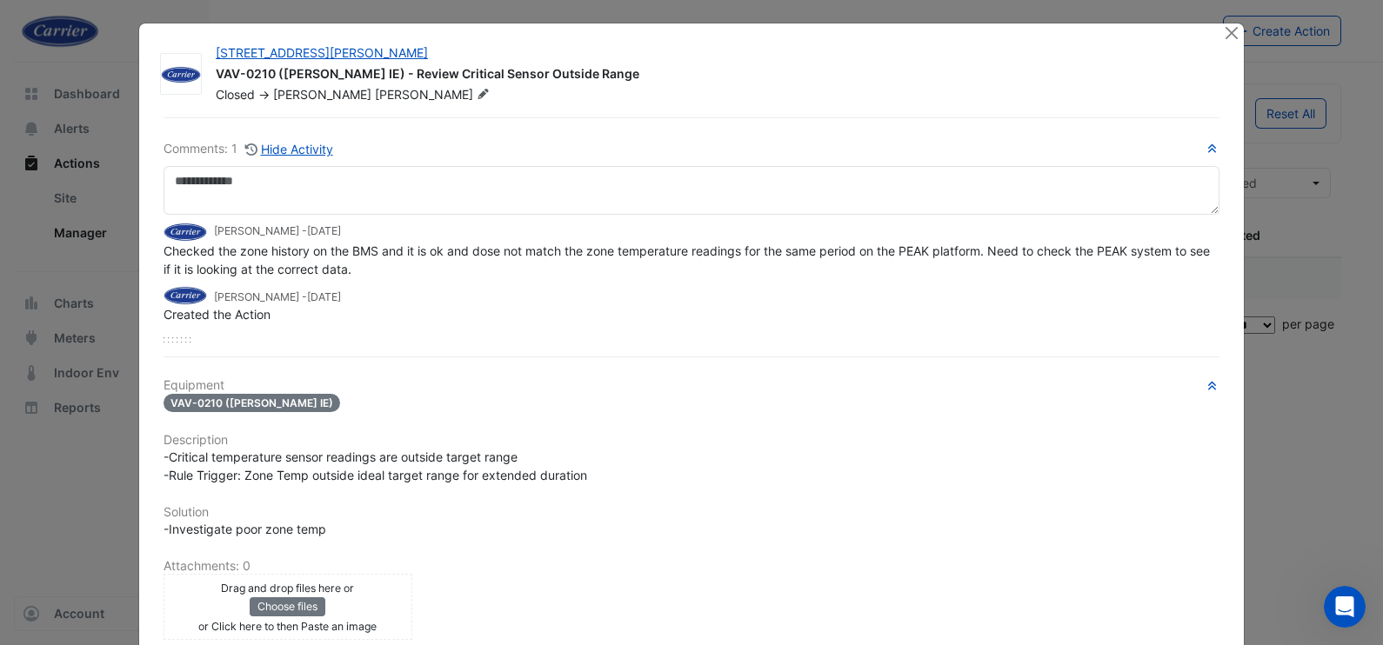
scroll to position [0, 0]
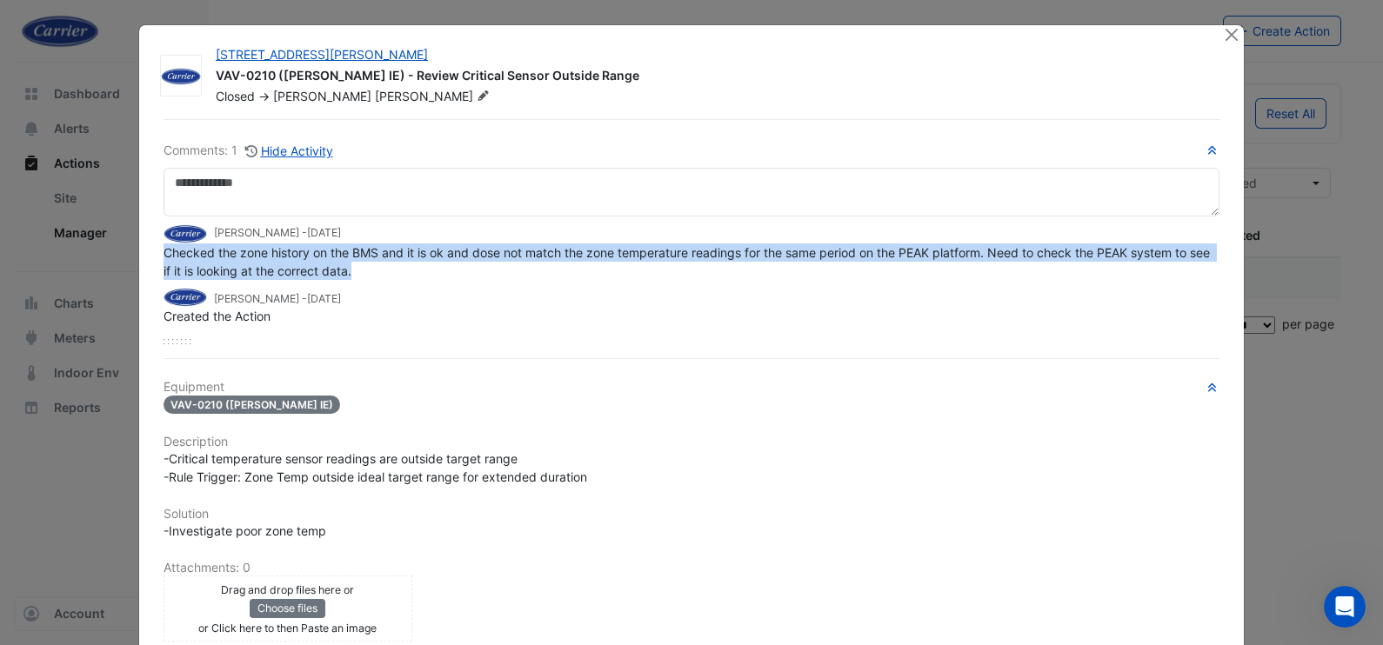
drag, startPoint x: 391, startPoint y: 266, endPoint x: 139, endPoint y: 250, distance: 252.8
click at [139, 250] on div "108 Wickham St VAV-0210 (NABERS IE) - Review Critical Sensor Outside Range Clos…" at bounding box center [691, 445] width 1105 height 840
copy span "Checked the zone history on the BMS and it is ok and dose not match the zone te…"
click at [1223, 39] on button "Close" at bounding box center [1231, 34] width 18 height 18
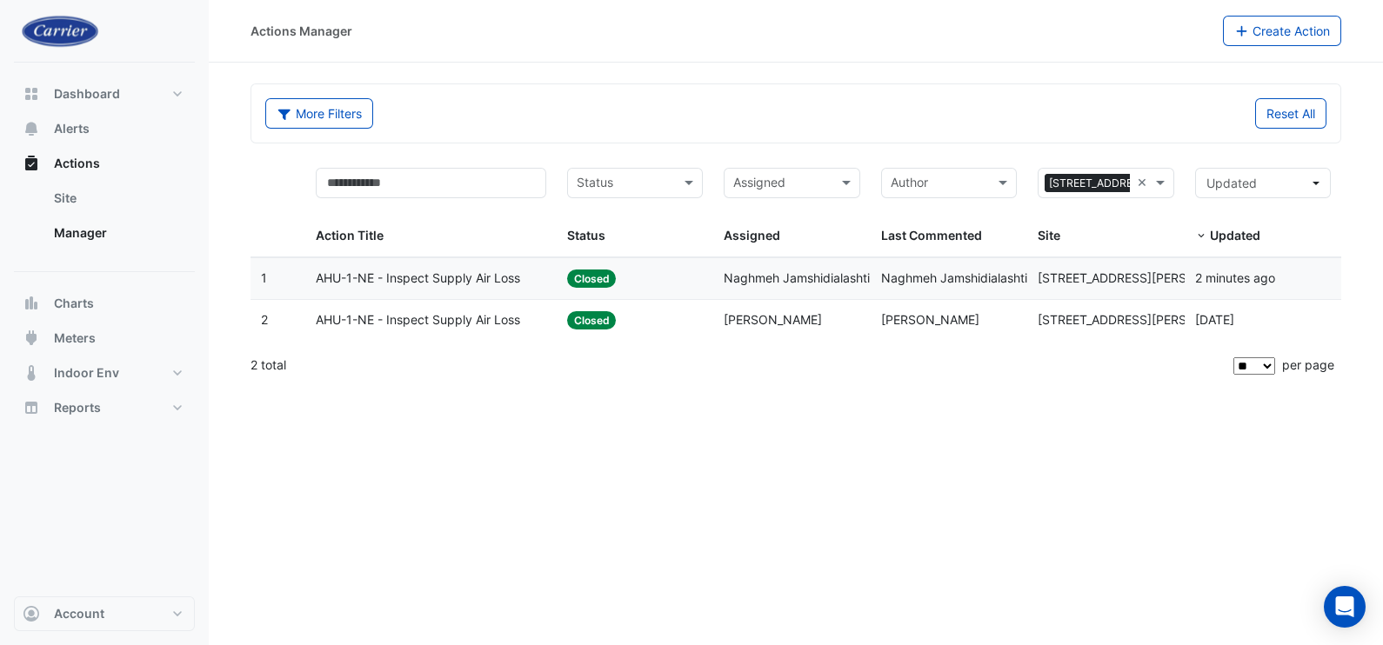
click at [863, 278] on span "Naghmeh Jamshidialashti" at bounding box center [797, 278] width 146 height 15
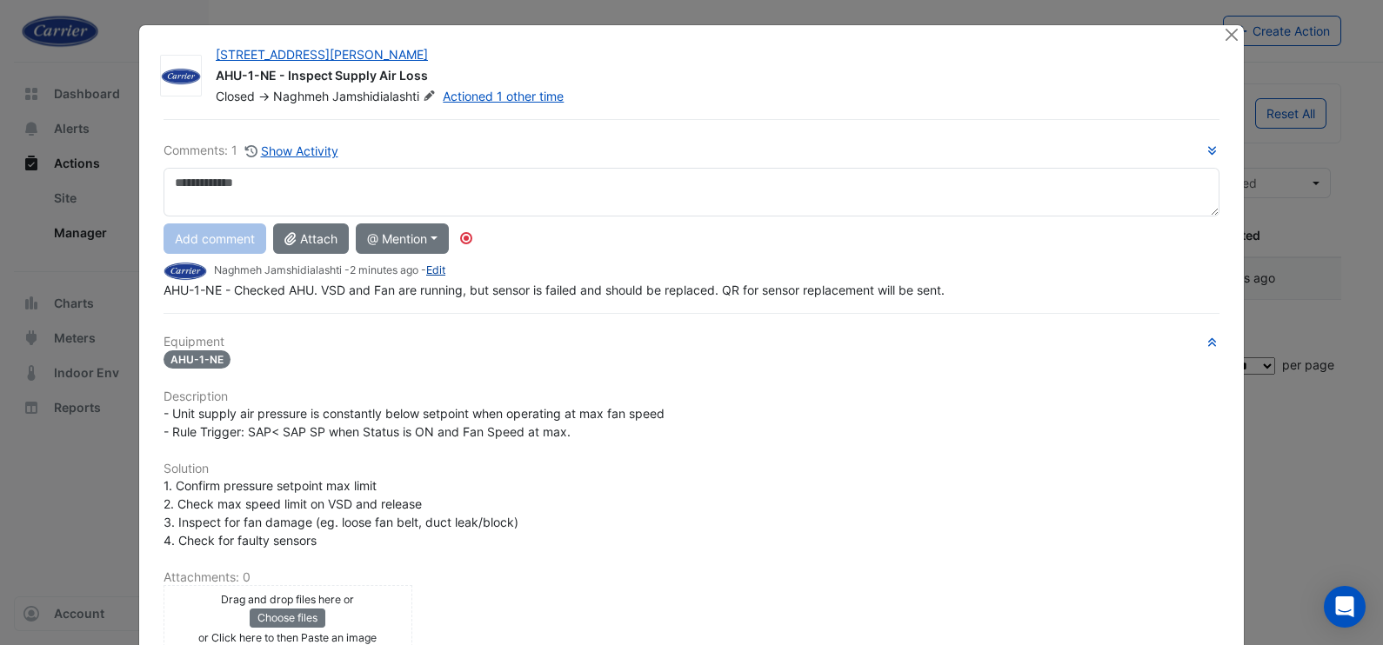
click at [437, 273] on link "Edit" at bounding box center [435, 270] width 19 height 13
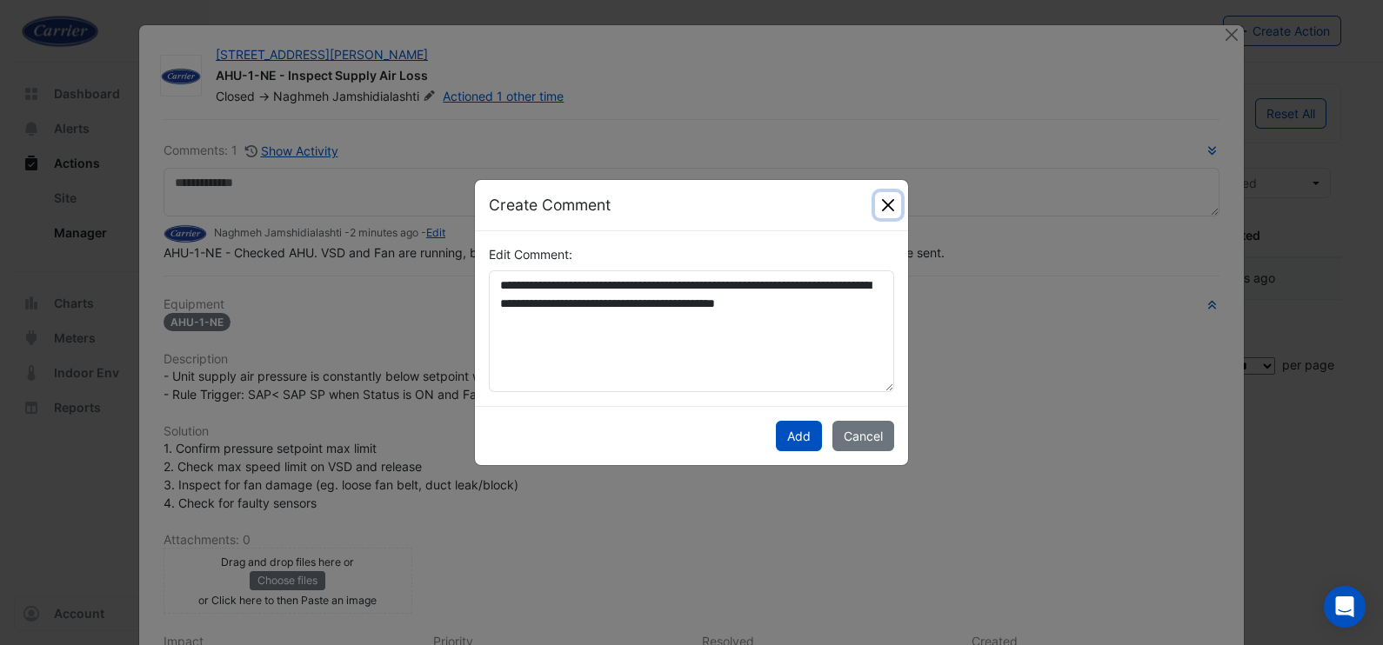
drag, startPoint x: 892, startPoint y: 200, endPoint x: 723, endPoint y: 195, distance: 168.8
click at [890, 200] on button "Close" at bounding box center [888, 205] width 26 height 26
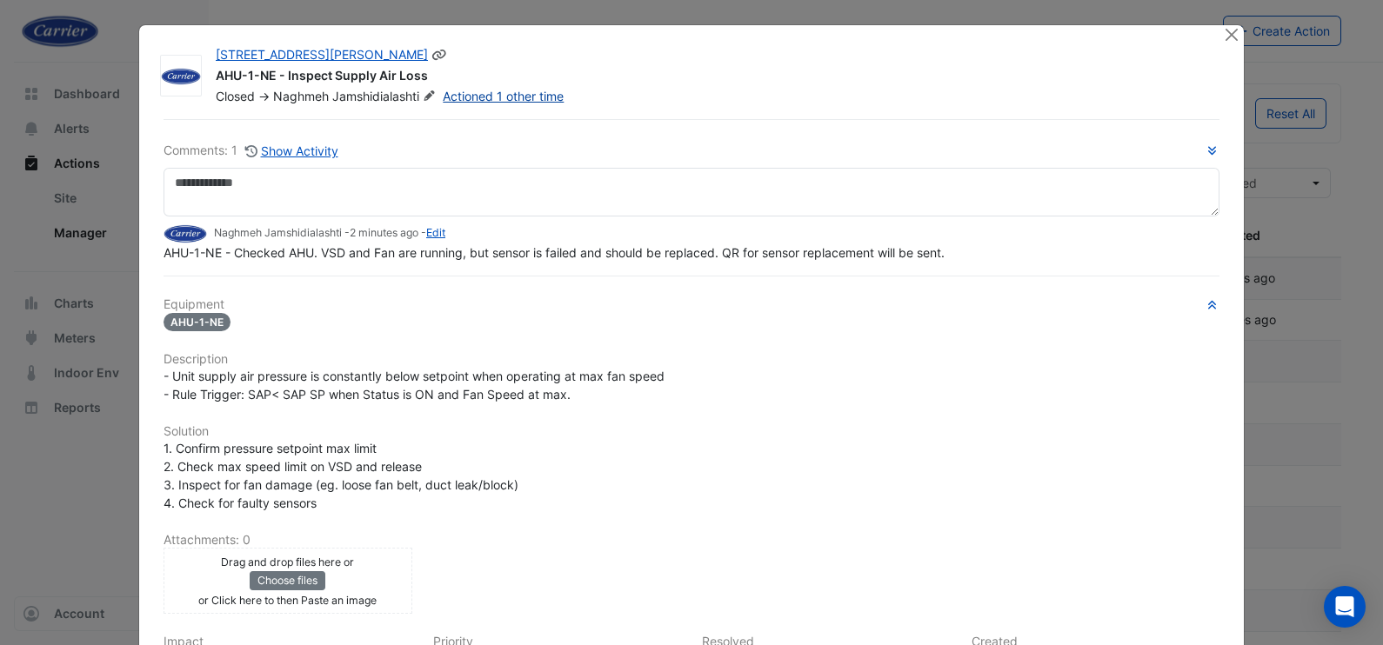
click at [491, 93] on link "Actioned 1 other time" at bounding box center [503, 96] width 121 height 15
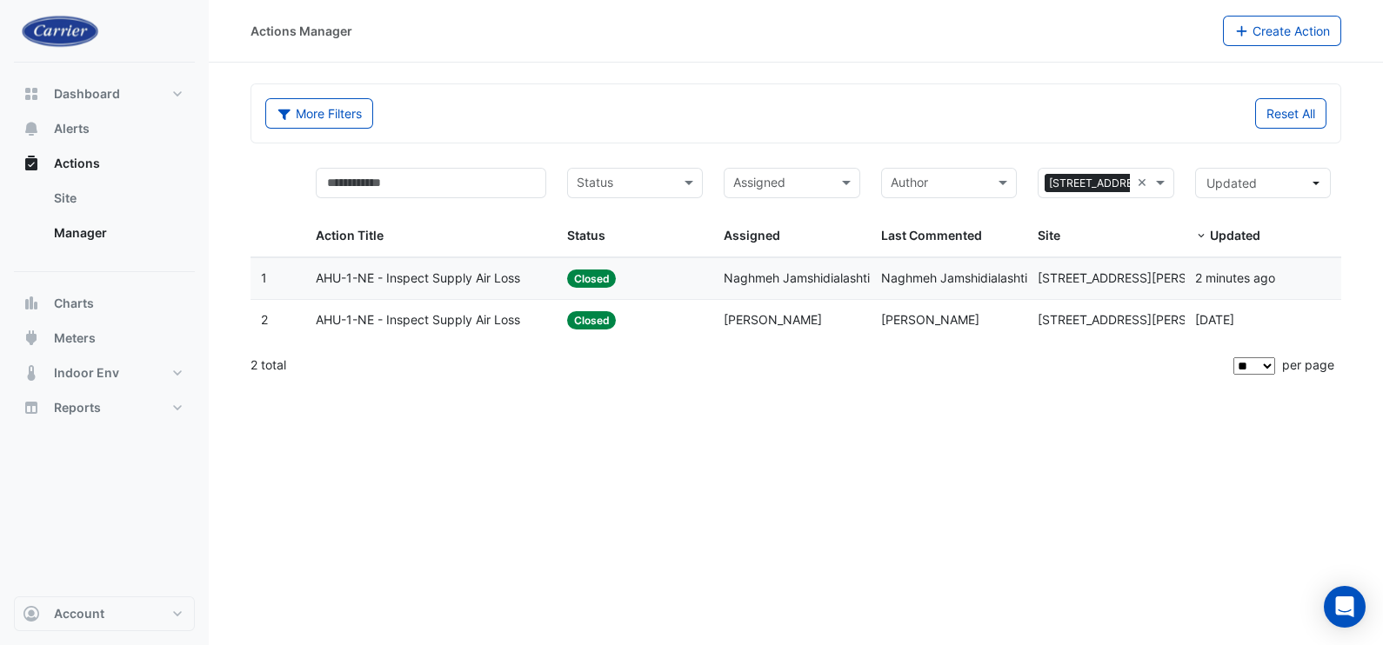
click at [417, 318] on span "AHU-1-NE - Inspect Supply Air Loss" at bounding box center [418, 321] width 204 height 20
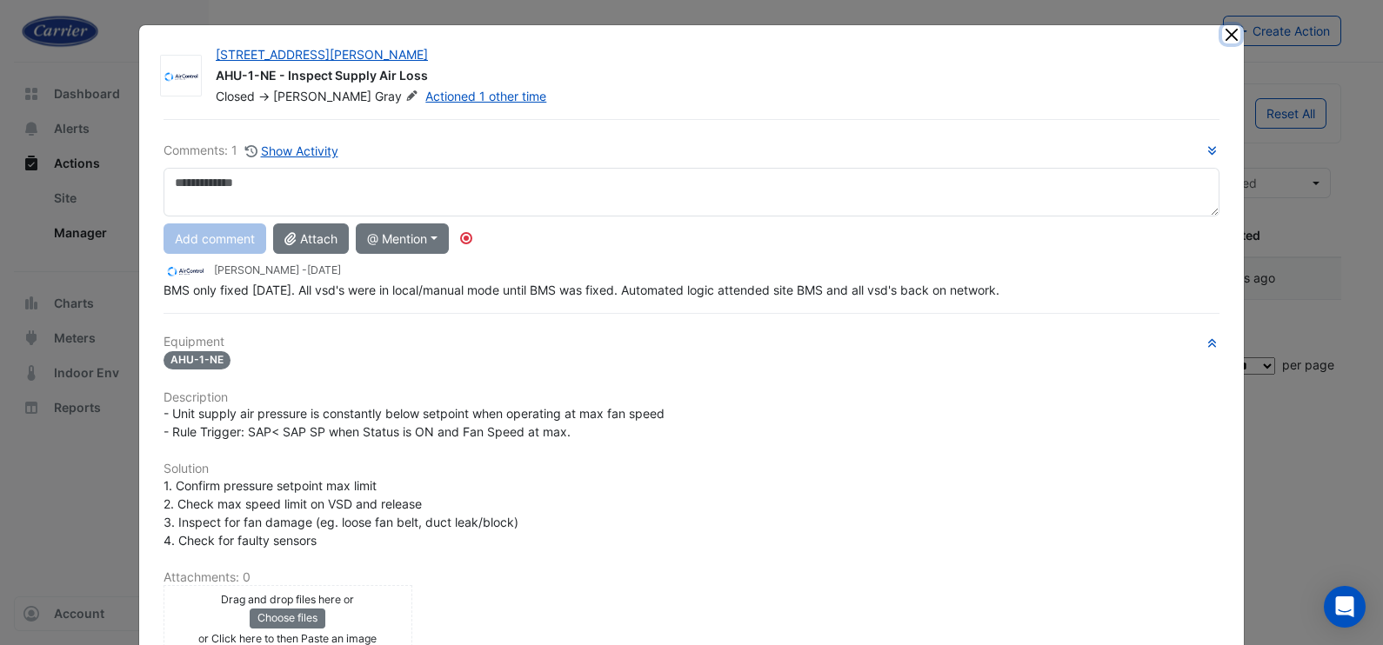
click at [1225, 26] on button "Close" at bounding box center [1231, 34] width 18 height 18
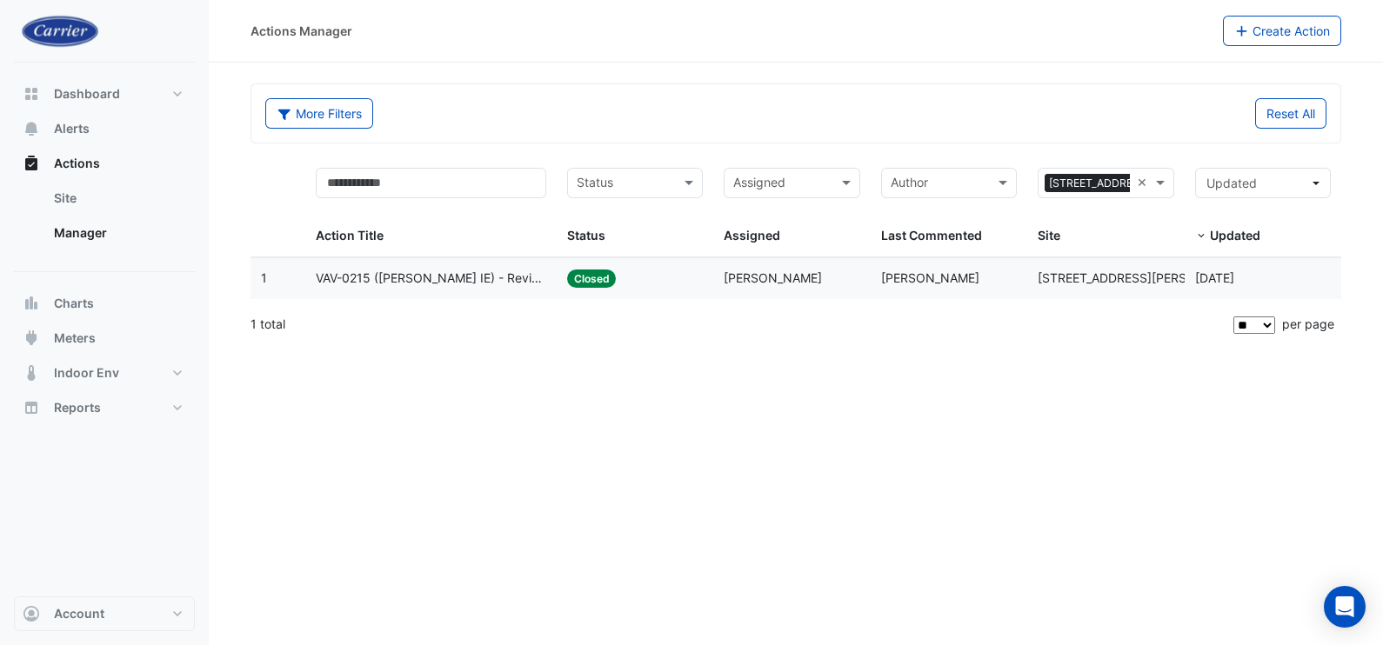
click at [500, 278] on span "VAV-0215 ([PERSON_NAME] IE) - Review Critical Sensor Outside Range" at bounding box center [431, 279] width 231 height 20
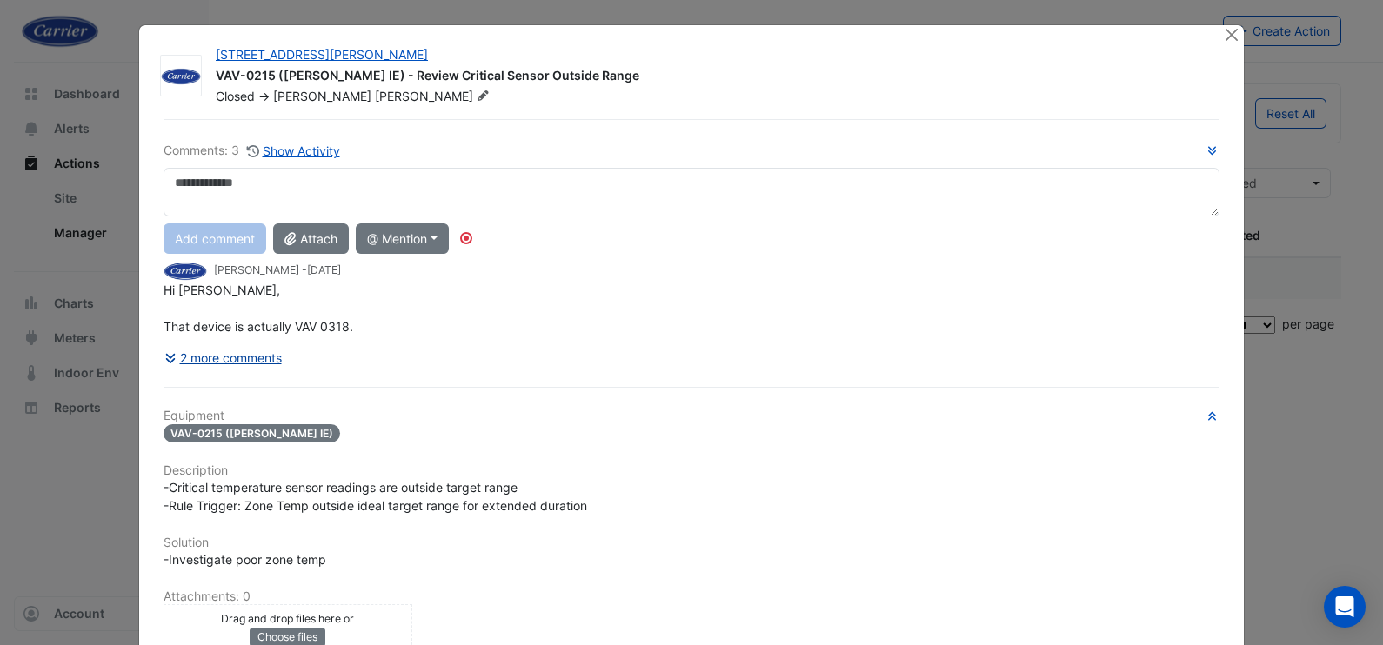
click at [210, 358] on button "2 more comments" at bounding box center [223, 358] width 119 height 30
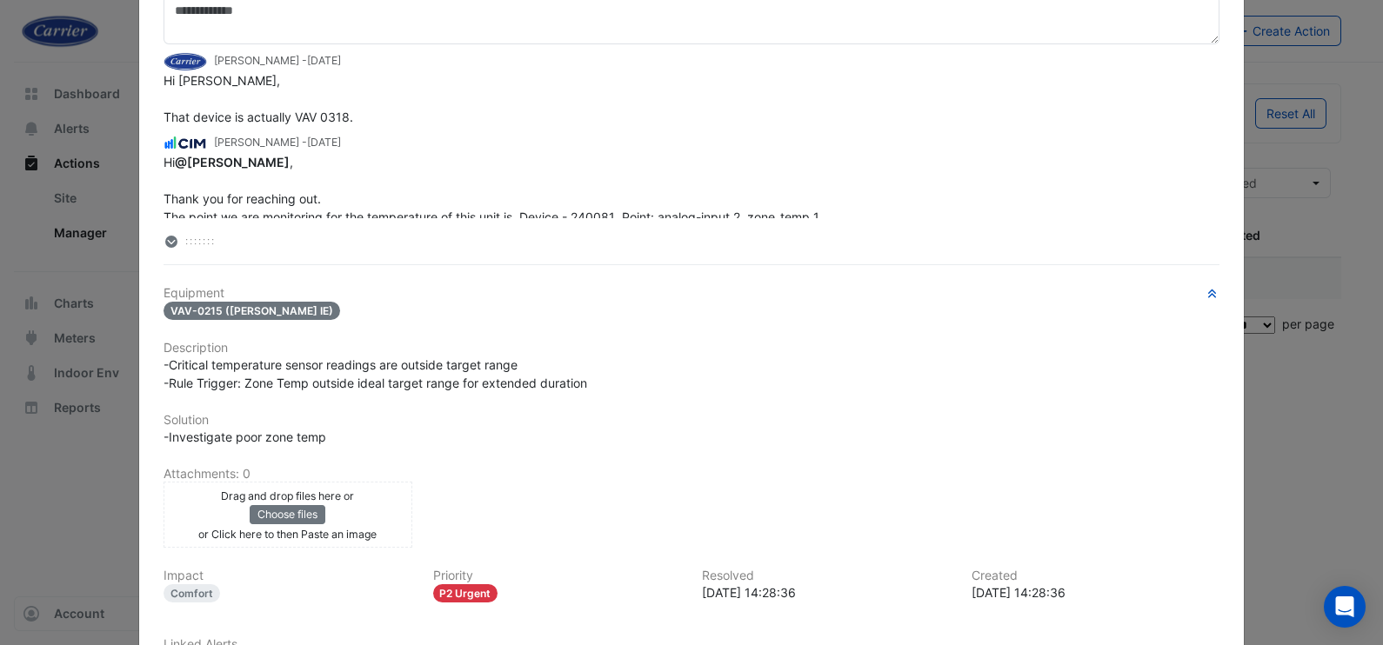
scroll to position [217, 0]
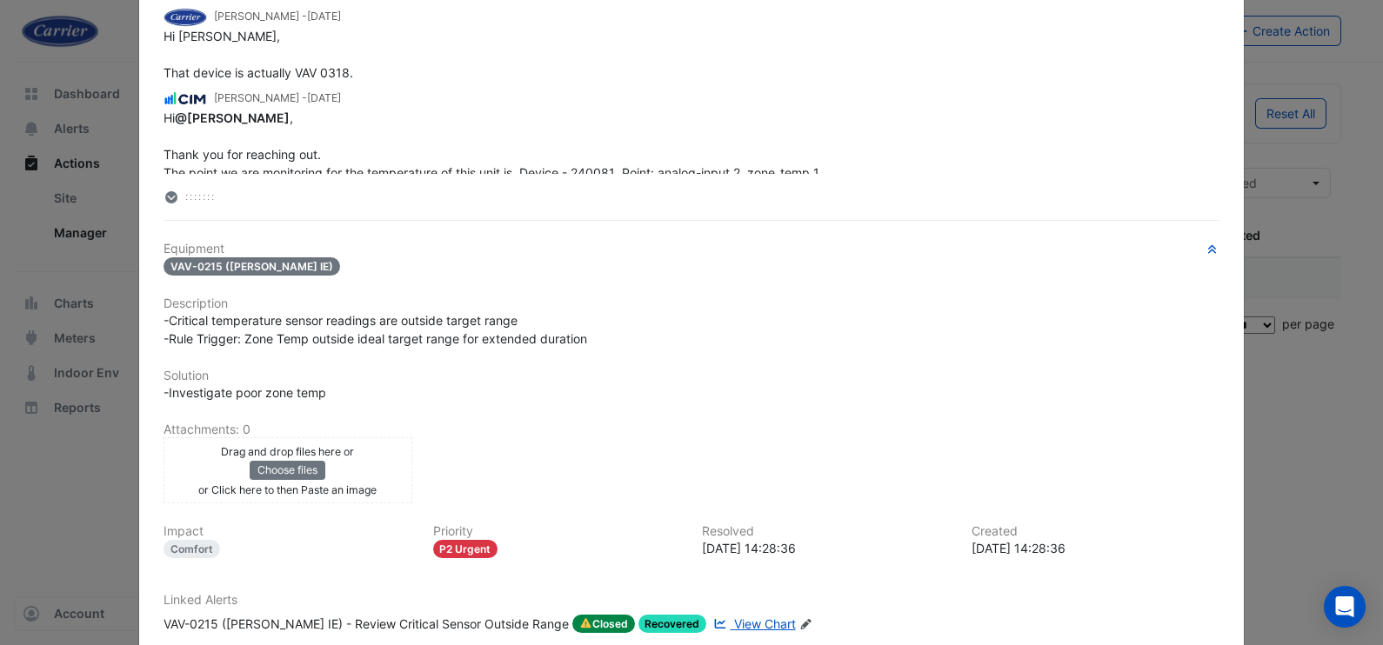
click at [166, 194] on icon at bounding box center [171, 197] width 10 height 12
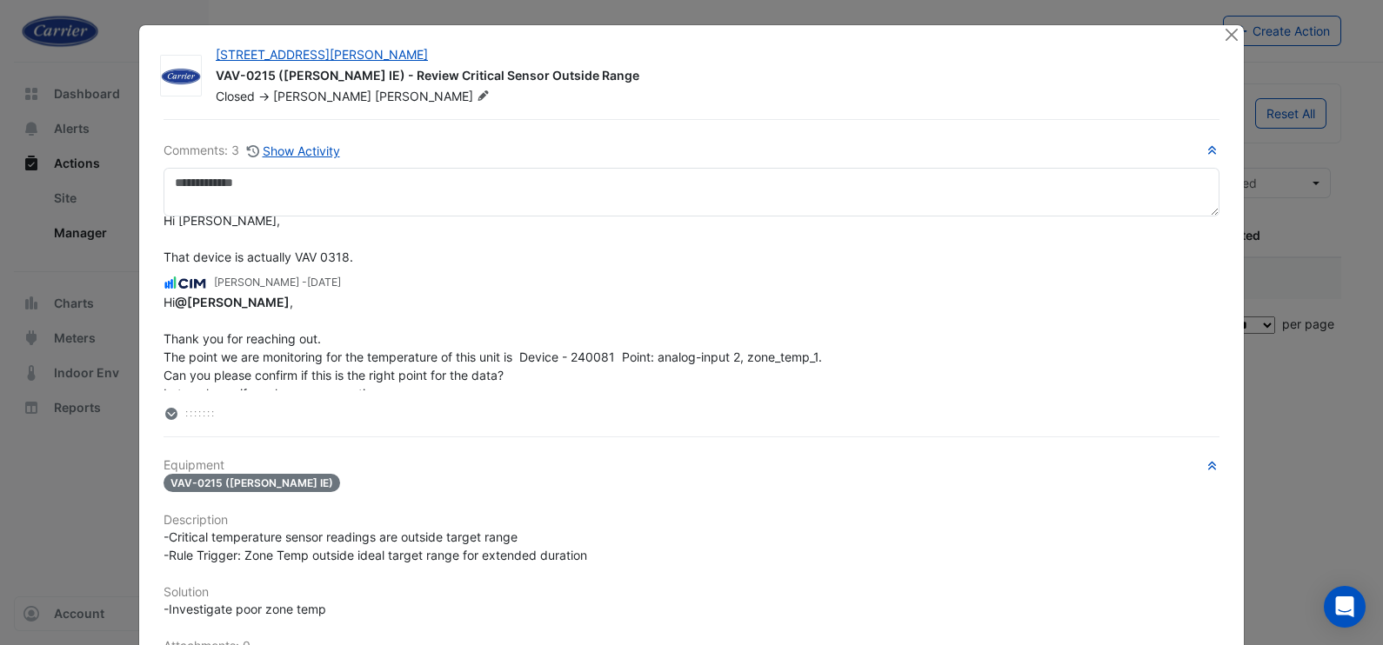
scroll to position [0, 0]
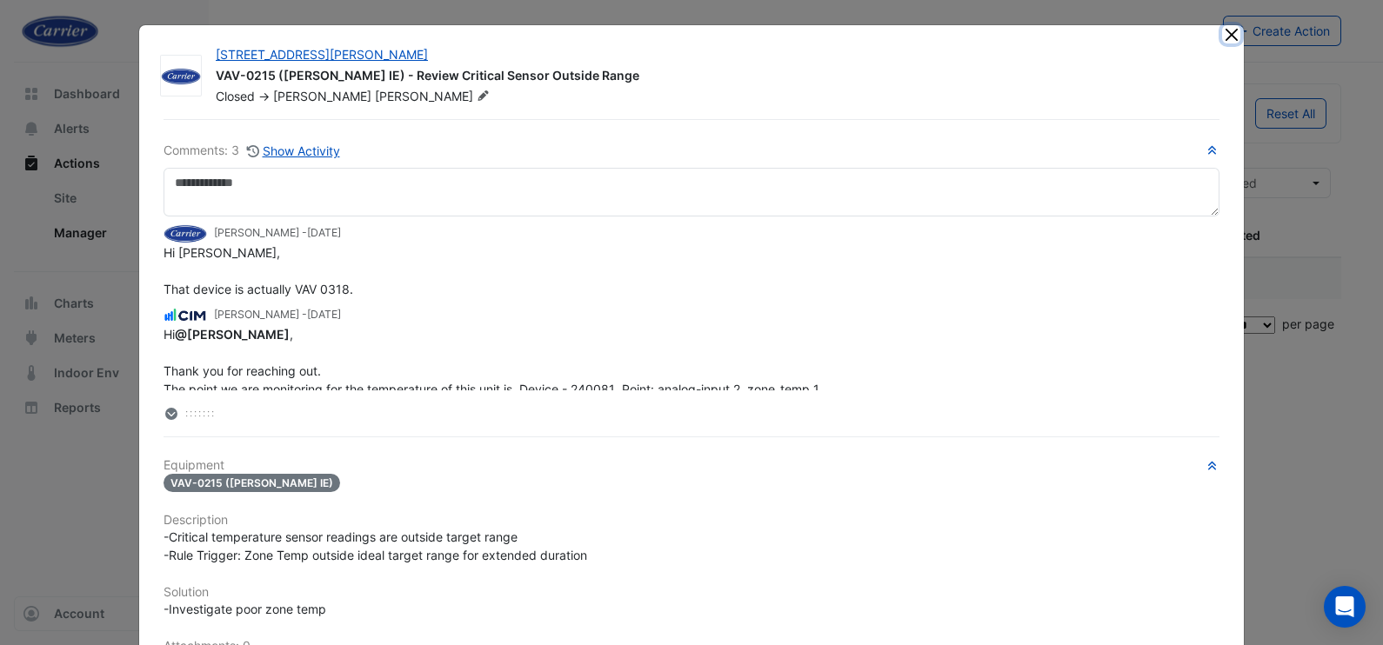
click at [1222, 30] on button "Close" at bounding box center [1231, 34] width 18 height 18
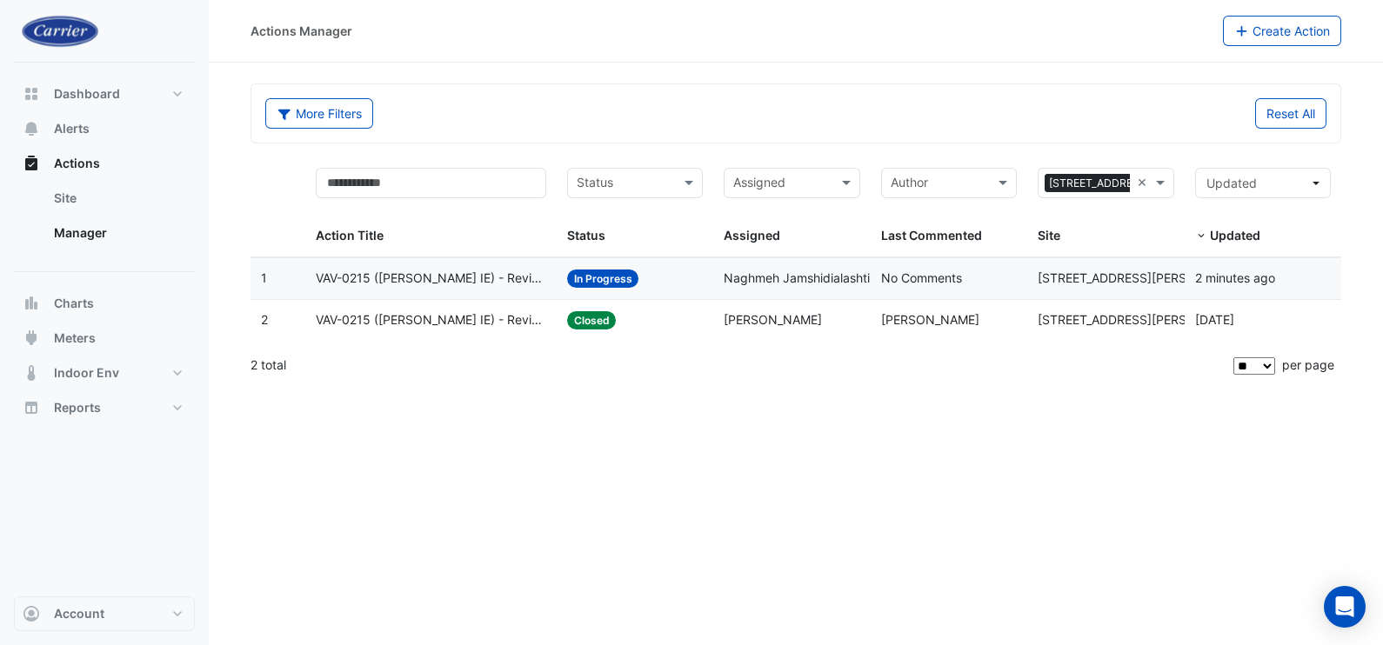
click at [473, 313] on span "VAV-0215 (NABERS IE) - Review Critical Sensor Outside Range" at bounding box center [431, 321] width 231 height 20
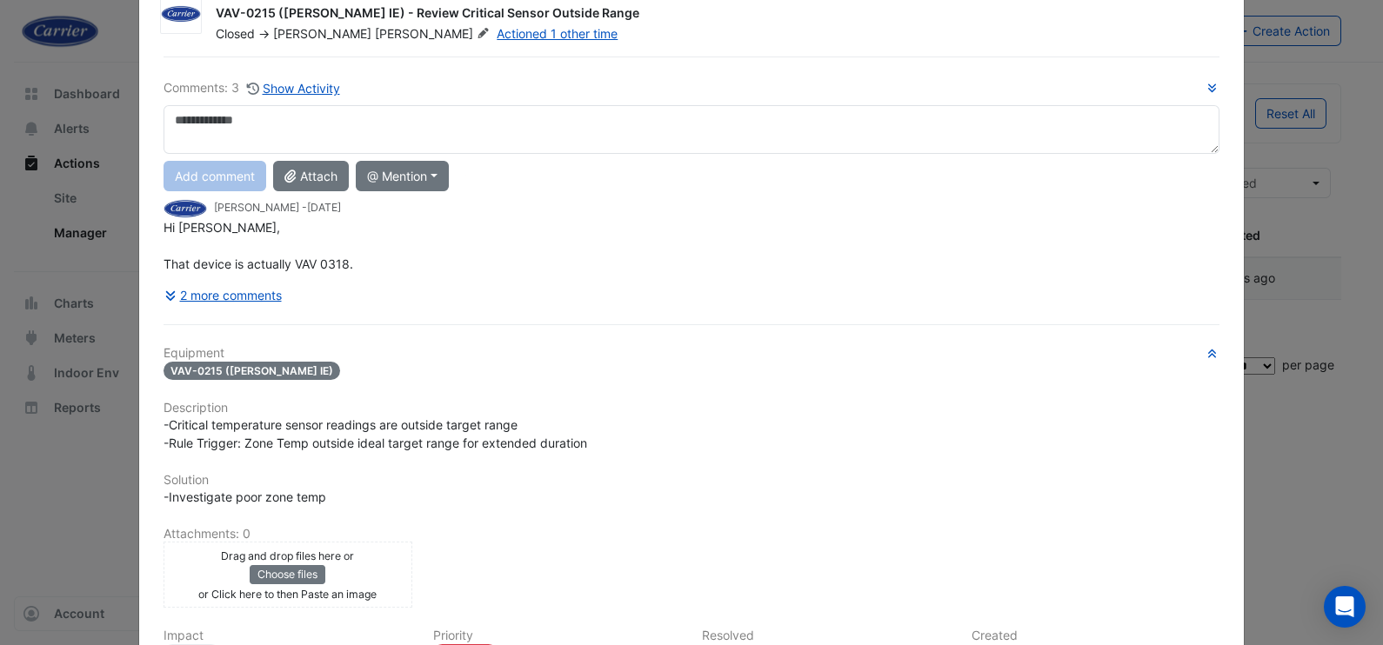
scroll to position [108, 0]
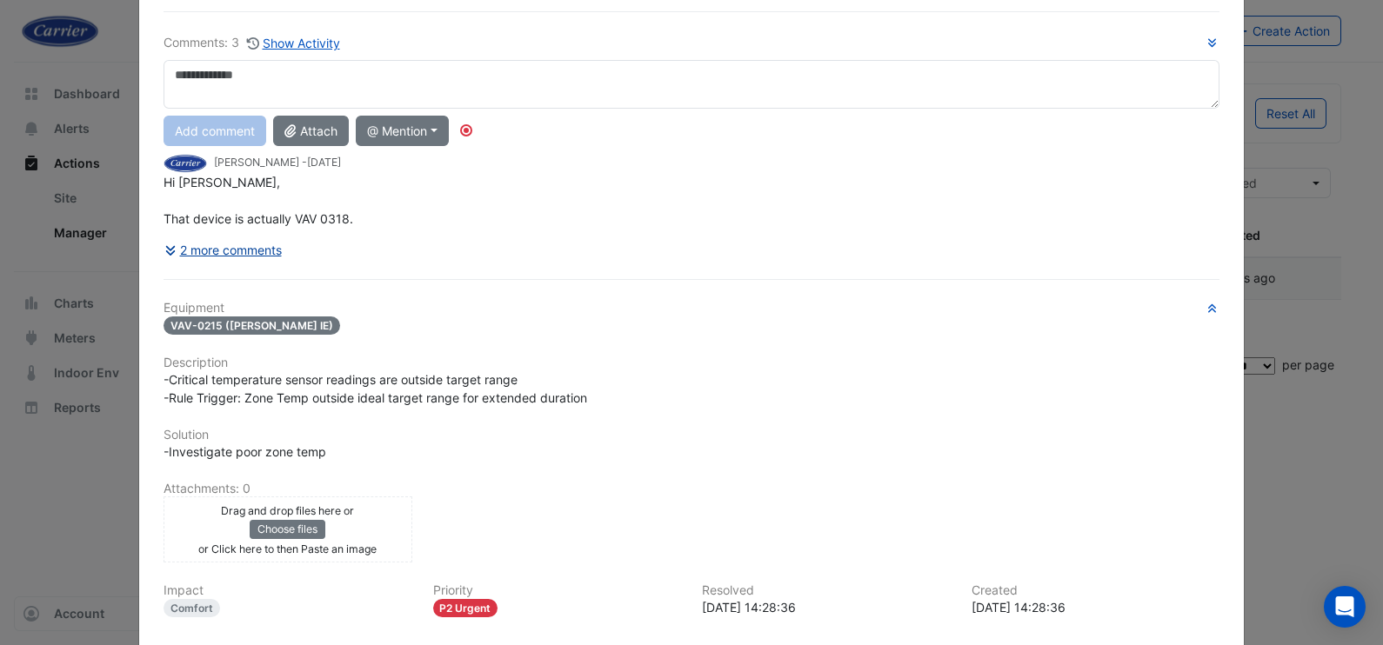
click at [237, 244] on button "2 more comments" at bounding box center [223, 250] width 119 height 30
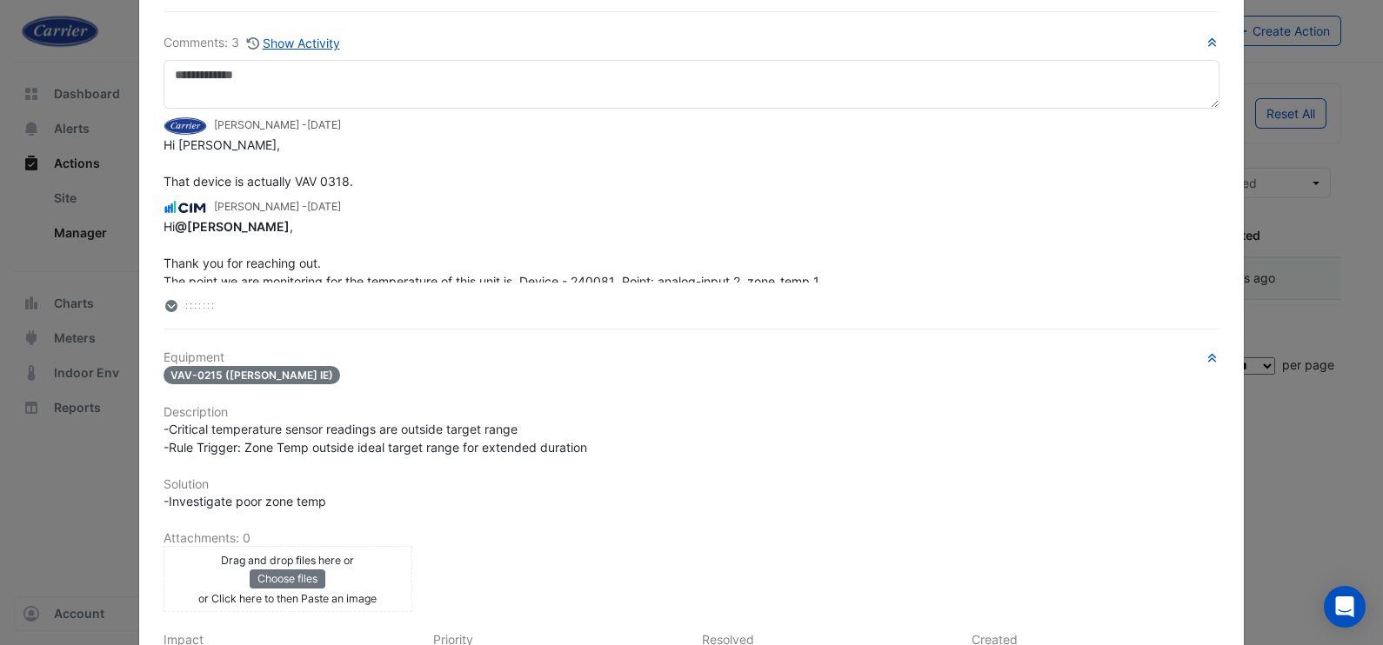
click at [166, 300] on icon at bounding box center [171, 306] width 10 height 12
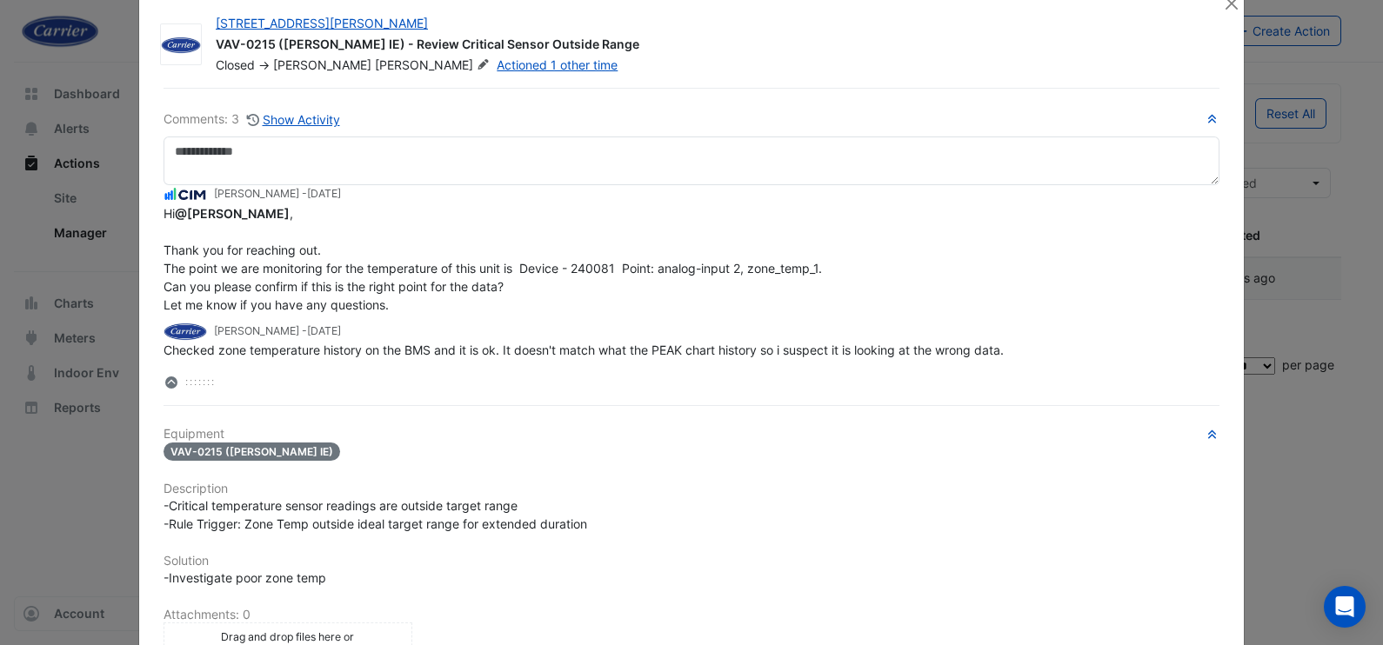
scroll to position [0, 0]
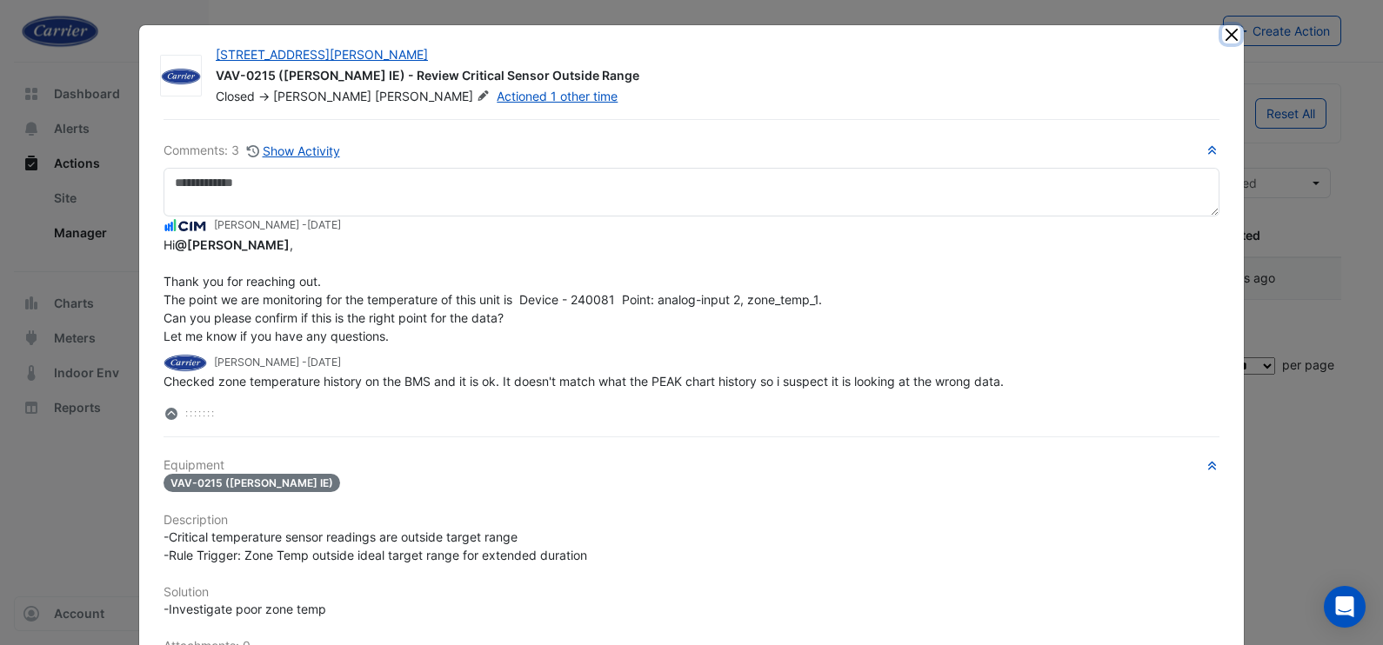
click at [1222, 39] on button "Close" at bounding box center [1231, 34] width 18 height 18
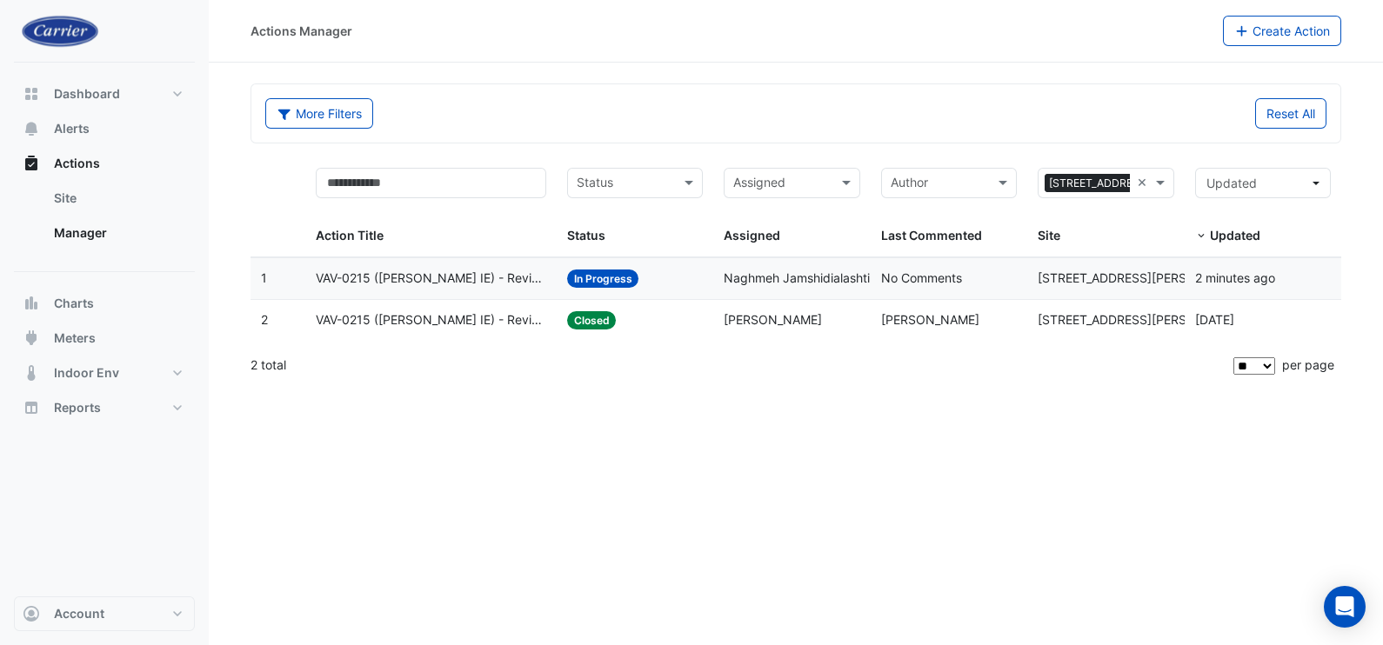
click at [457, 274] on span "VAV-0215 (NABERS IE) - Review Critical Sensor Outside Range" at bounding box center [431, 279] width 231 height 20
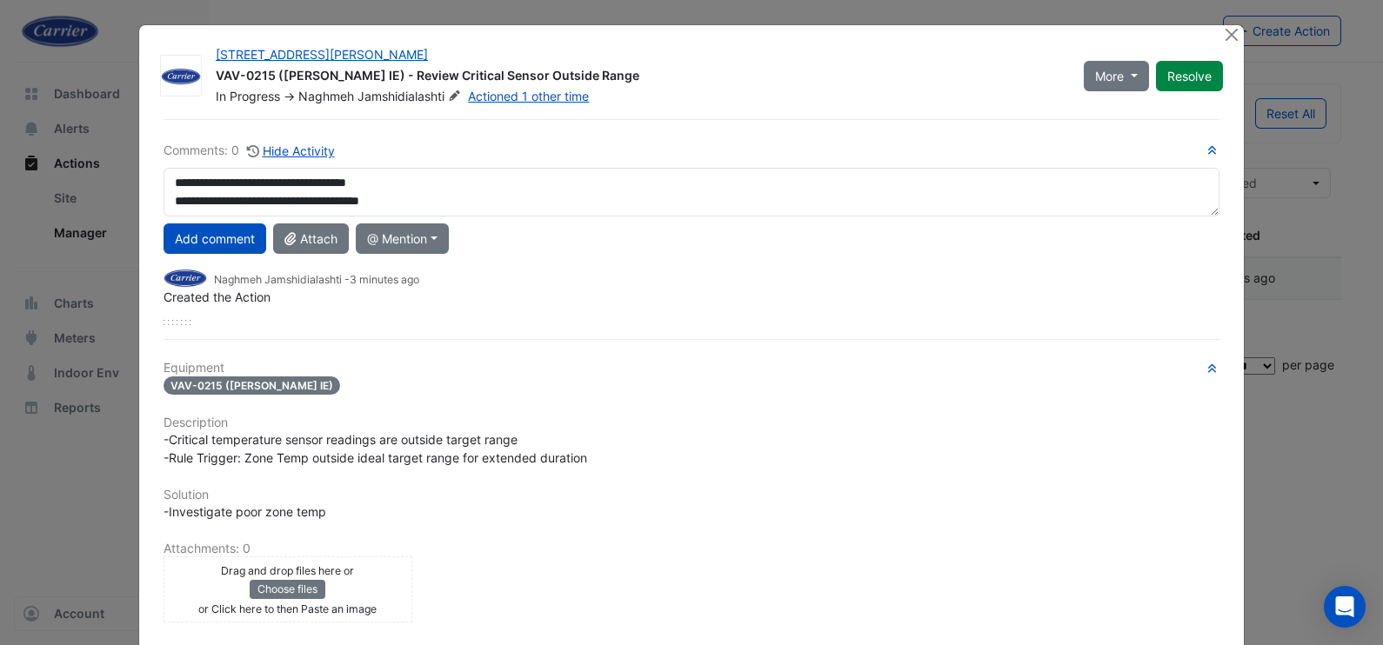
drag, startPoint x: 423, startPoint y: 196, endPoint x: 129, endPoint y: 170, distance: 295.2
click at [129, 170] on ngb-modal-window "108 Wickham St VAV-0215 (NABERS IE) - Review Critical Sensor Outside Range In P…" at bounding box center [691, 322] width 1383 height 645
type textarea "**********"
drag, startPoint x: 770, startPoint y: 296, endPoint x: 982, endPoint y: 296, distance: 212.3
click at [771, 294] on div "Created the Action" at bounding box center [692, 297] width 1056 height 18
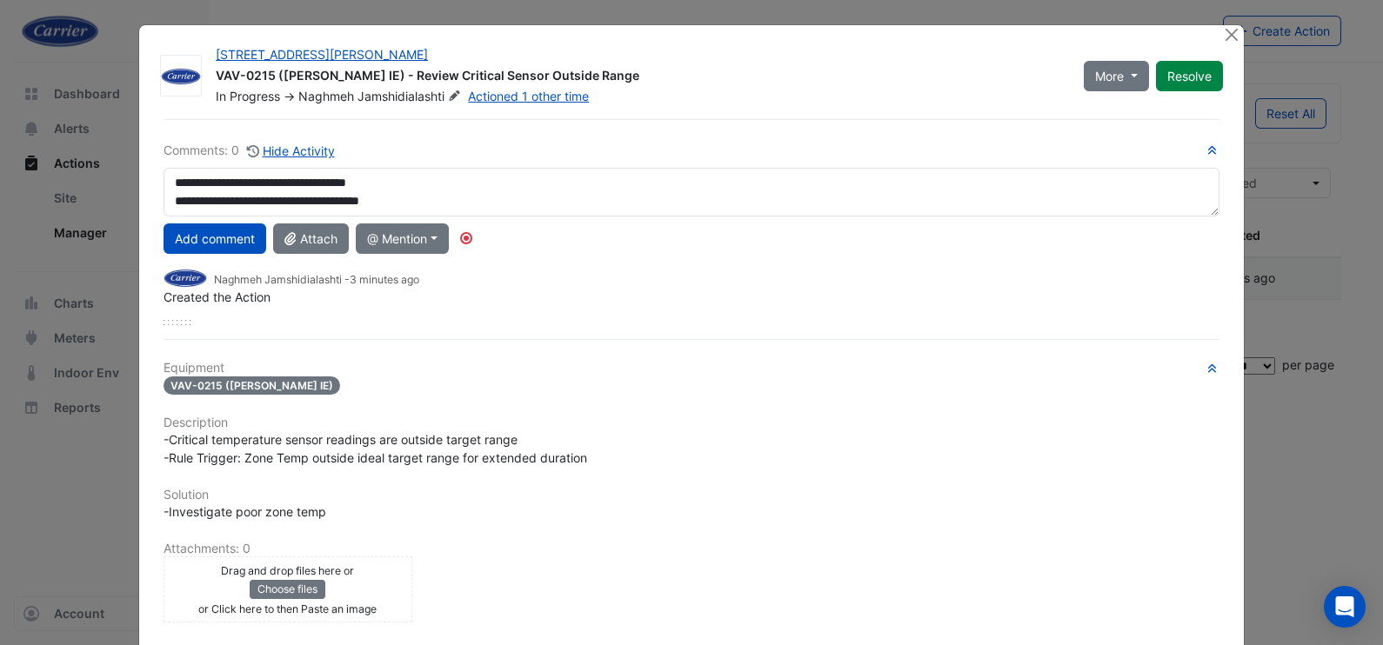
click at [229, 239] on button "Add comment" at bounding box center [215, 239] width 103 height 30
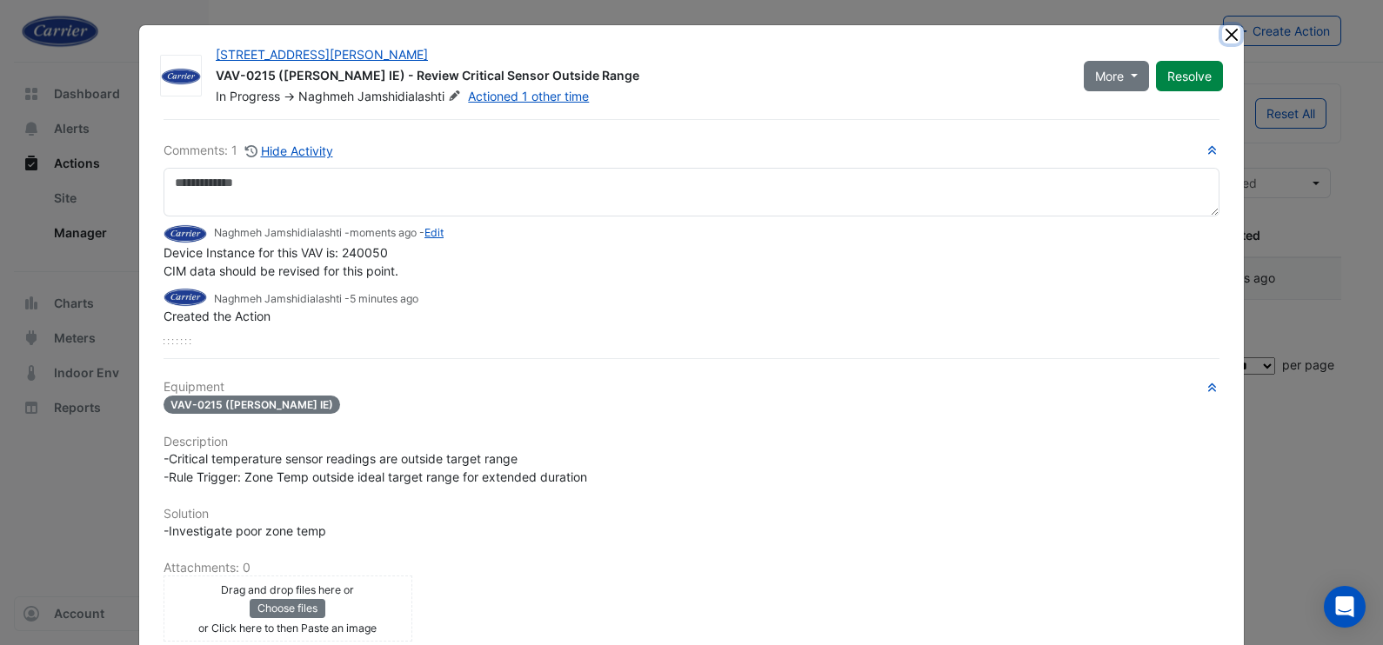
click at [1222, 38] on button "Close" at bounding box center [1231, 34] width 18 height 18
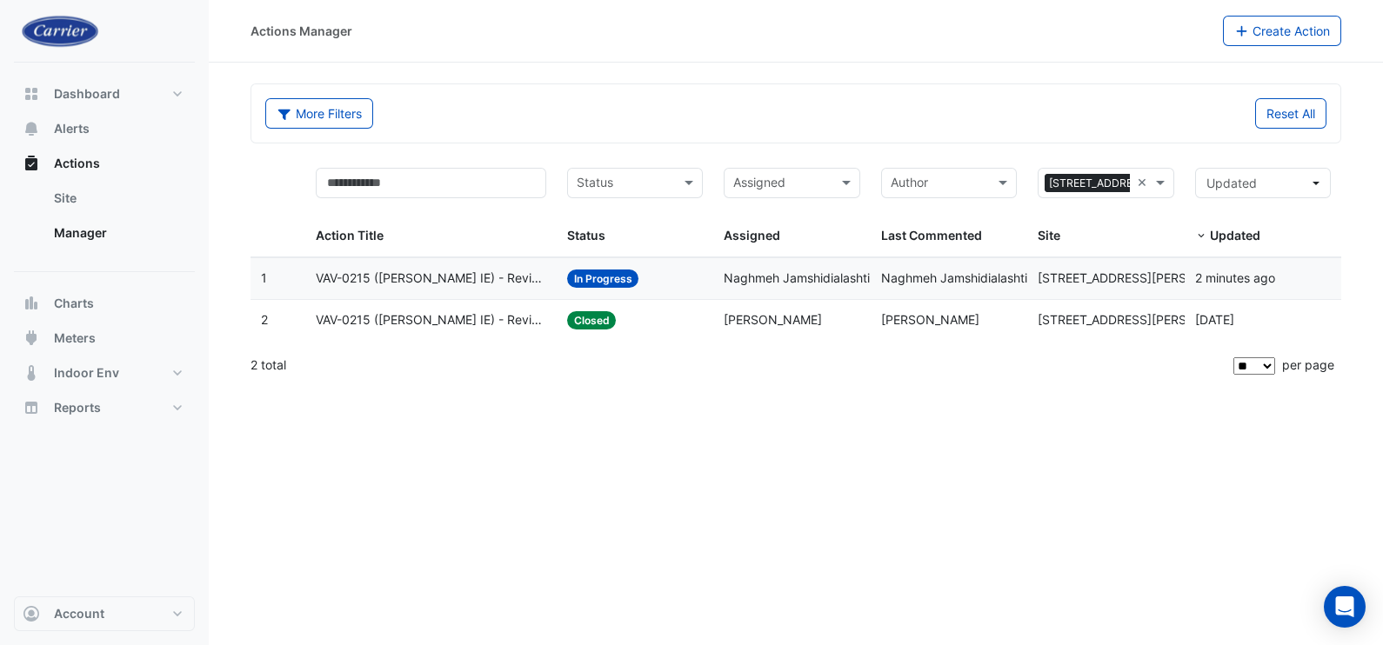
click at [510, 278] on span "VAV-0215 (NABERS IE) - Review Critical Sensor Outside Range" at bounding box center [431, 279] width 231 height 20
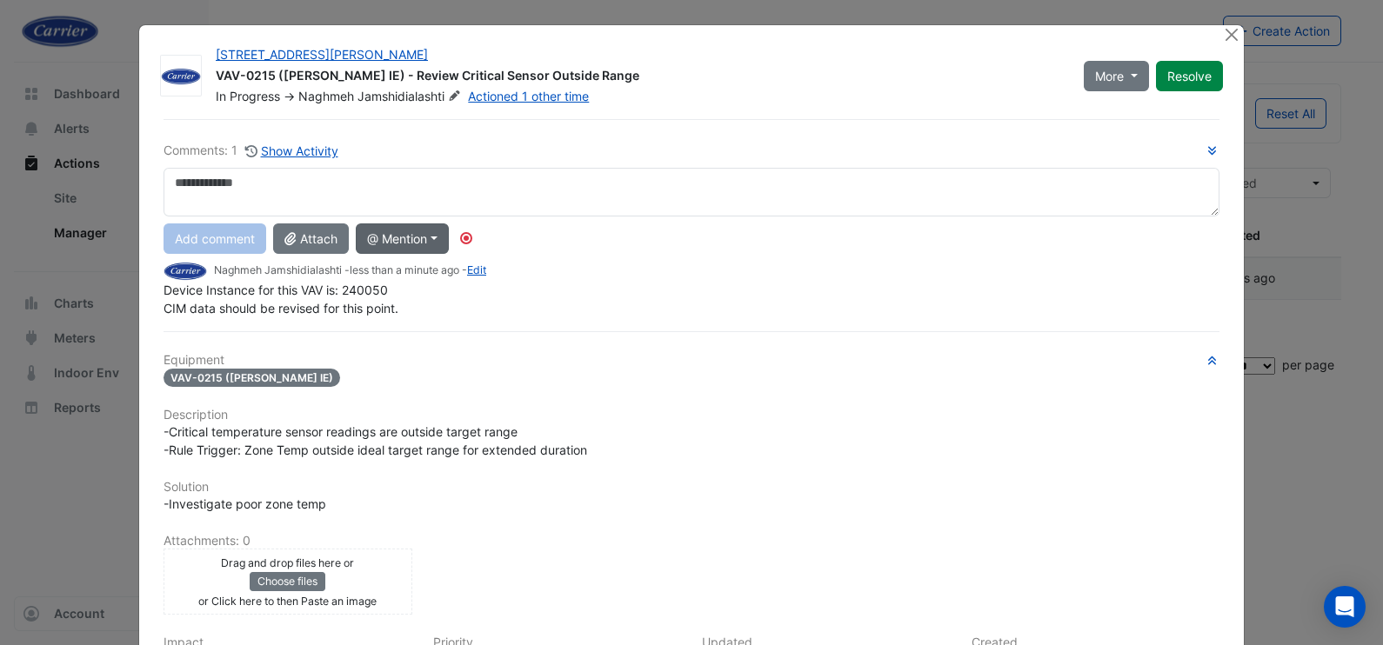
click at [415, 231] on button "@ Mention" at bounding box center [402, 239] width 93 height 30
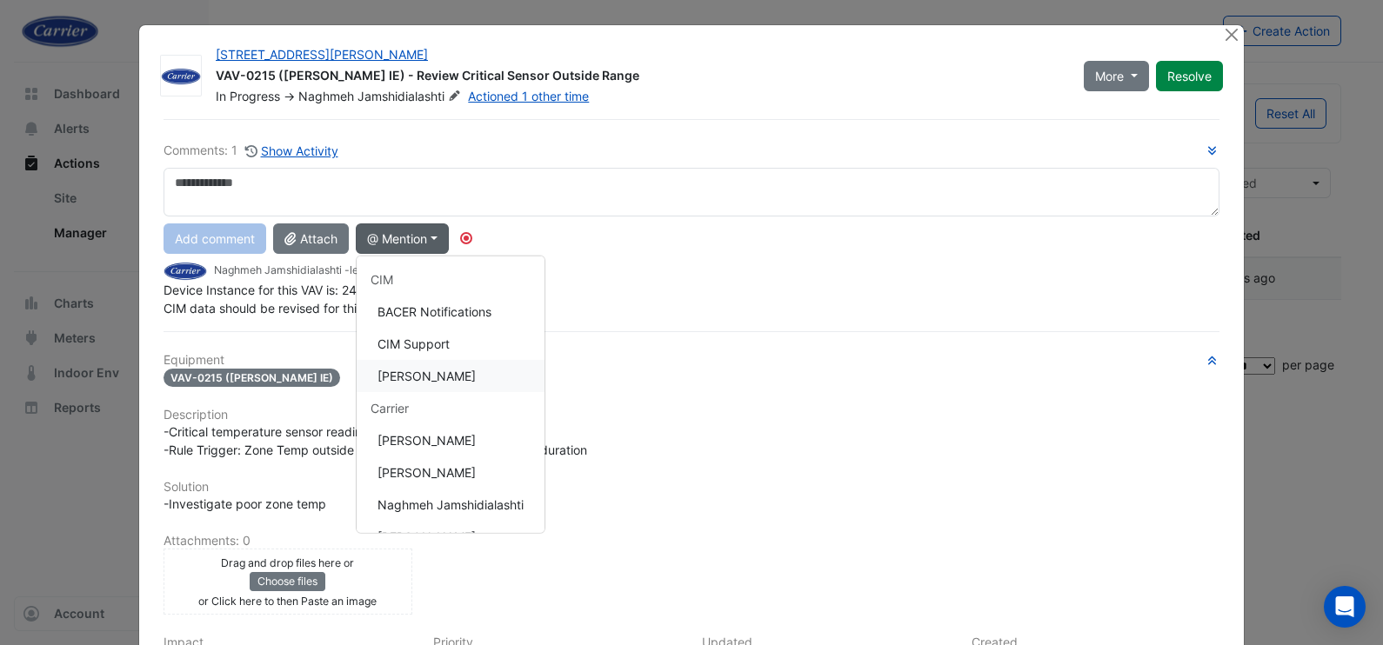
click at [428, 378] on button "[PERSON_NAME]" at bounding box center [451, 376] width 188 height 32
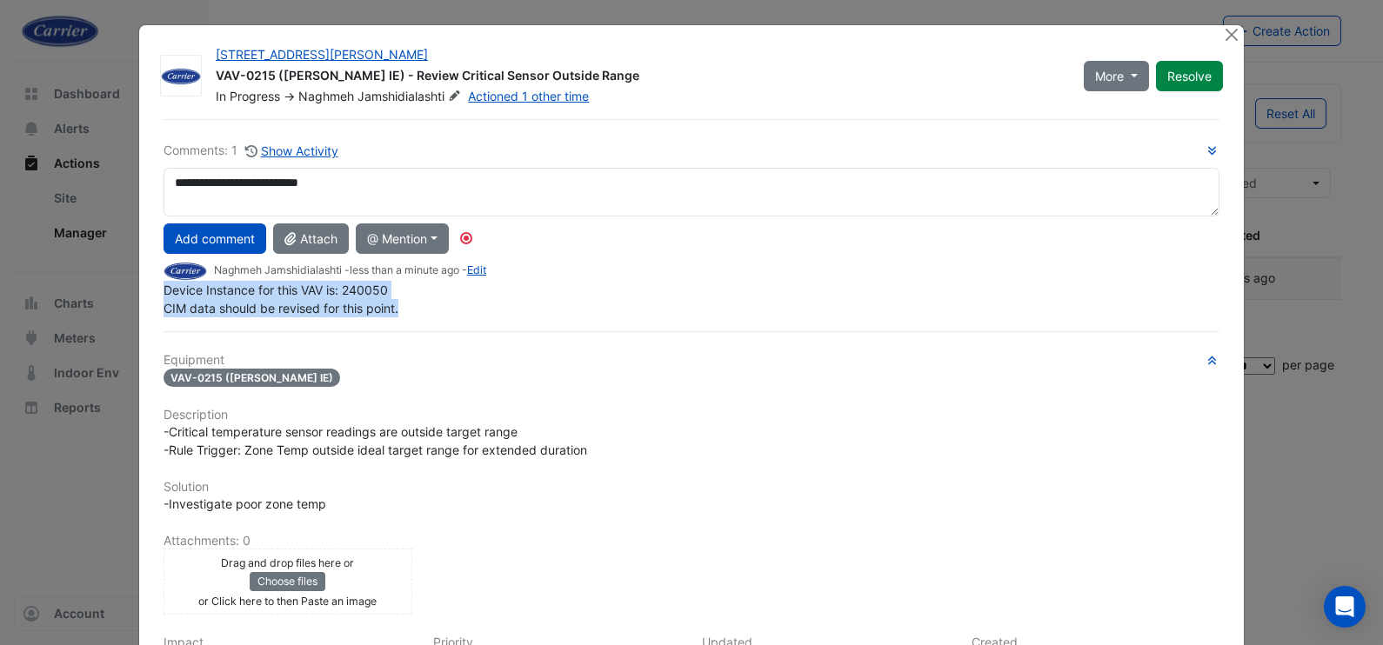
drag, startPoint x: 397, startPoint y: 308, endPoint x: 153, endPoint y: 296, distance: 243.9
click at [153, 296] on div "**********" at bounding box center [691, 472] width 1077 height 706
copy span "Device Instance for this VAV is: 240050 CIM data should be revised for this poi…"
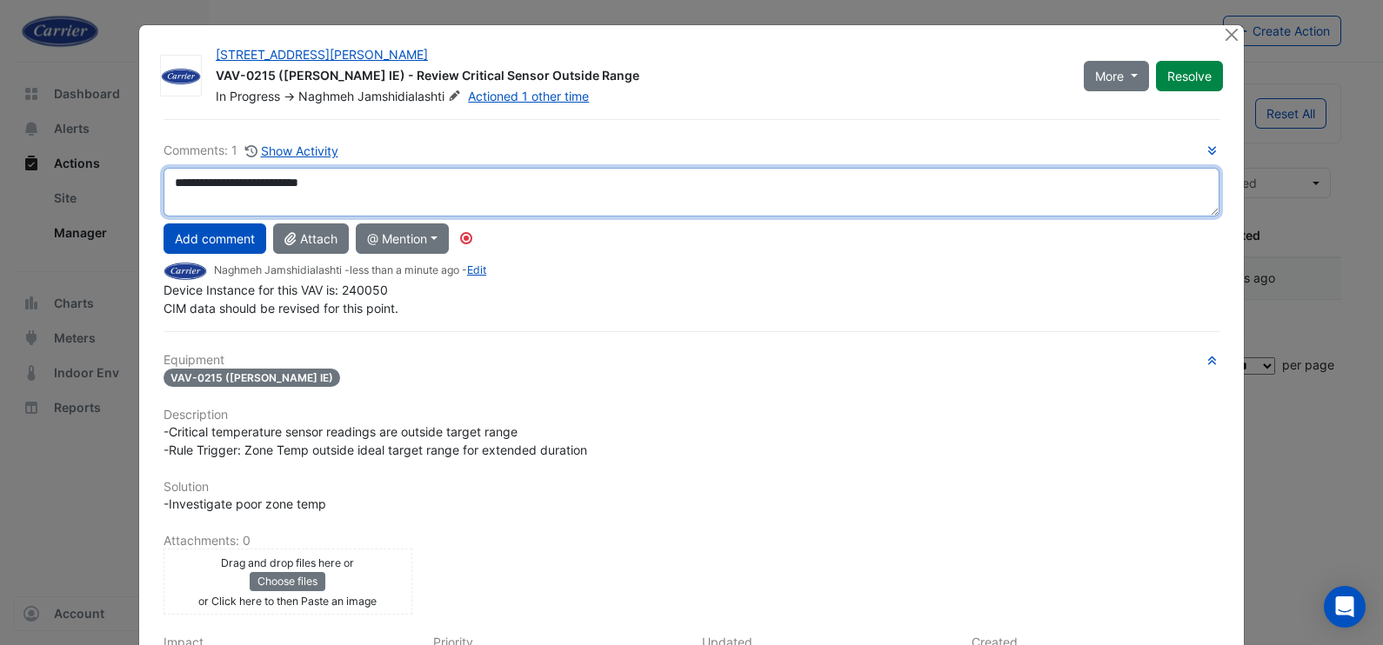
drag, startPoint x: 348, startPoint y: 186, endPoint x: 352, endPoint y: 197, distance: 12.1
click at [351, 188] on textarea "**********" at bounding box center [692, 192] width 1056 height 49
paste textarea "**********"
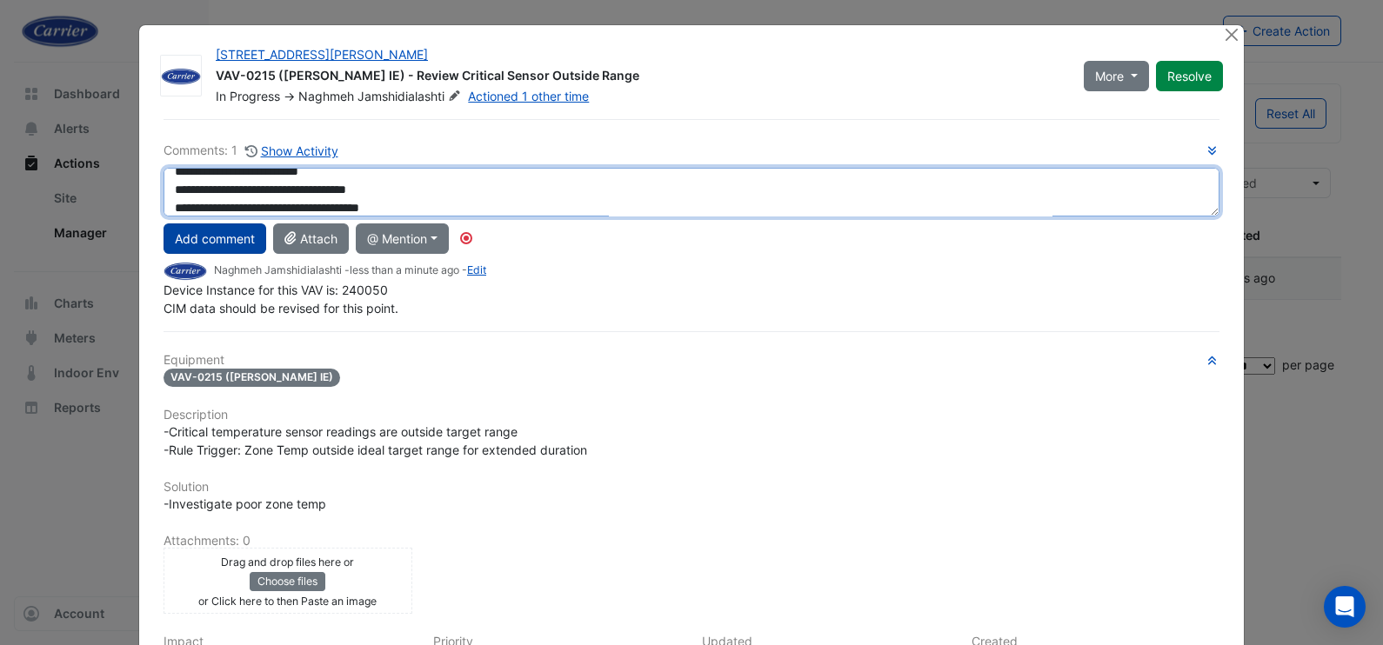
type textarea "**********"
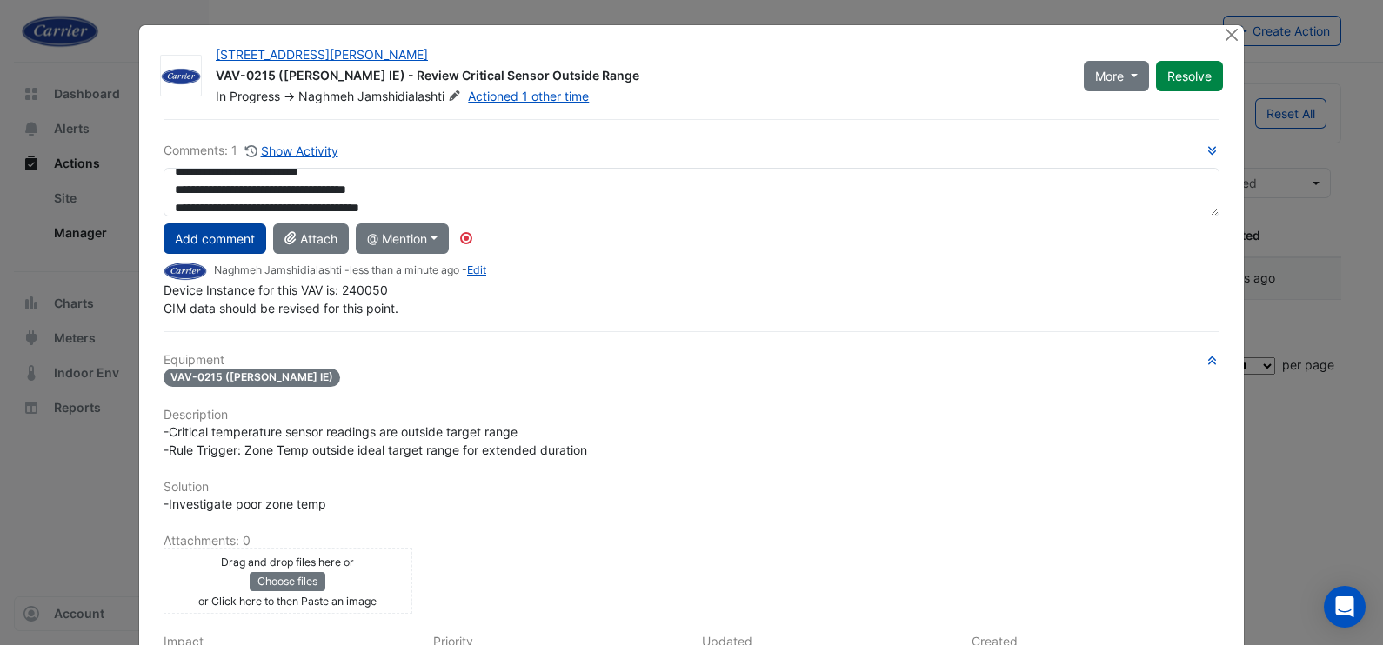
click at [232, 240] on button "Add comment" at bounding box center [215, 239] width 103 height 30
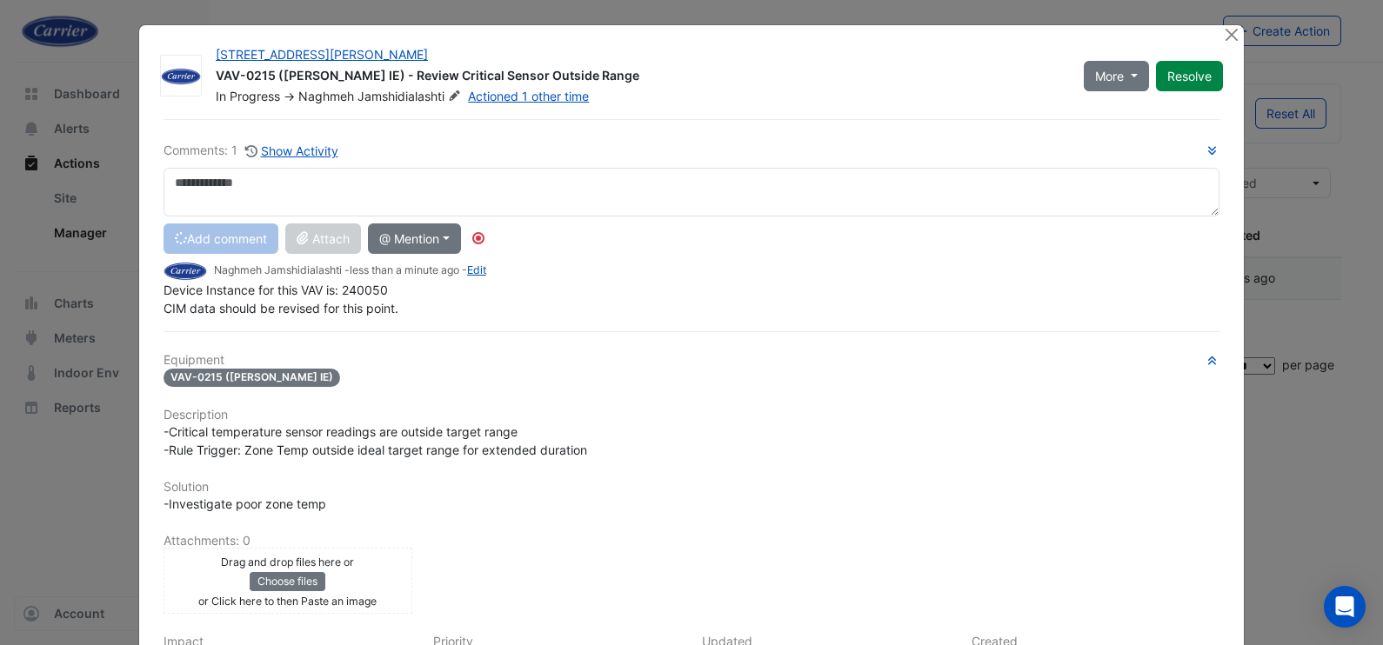
scroll to position [0, 0]
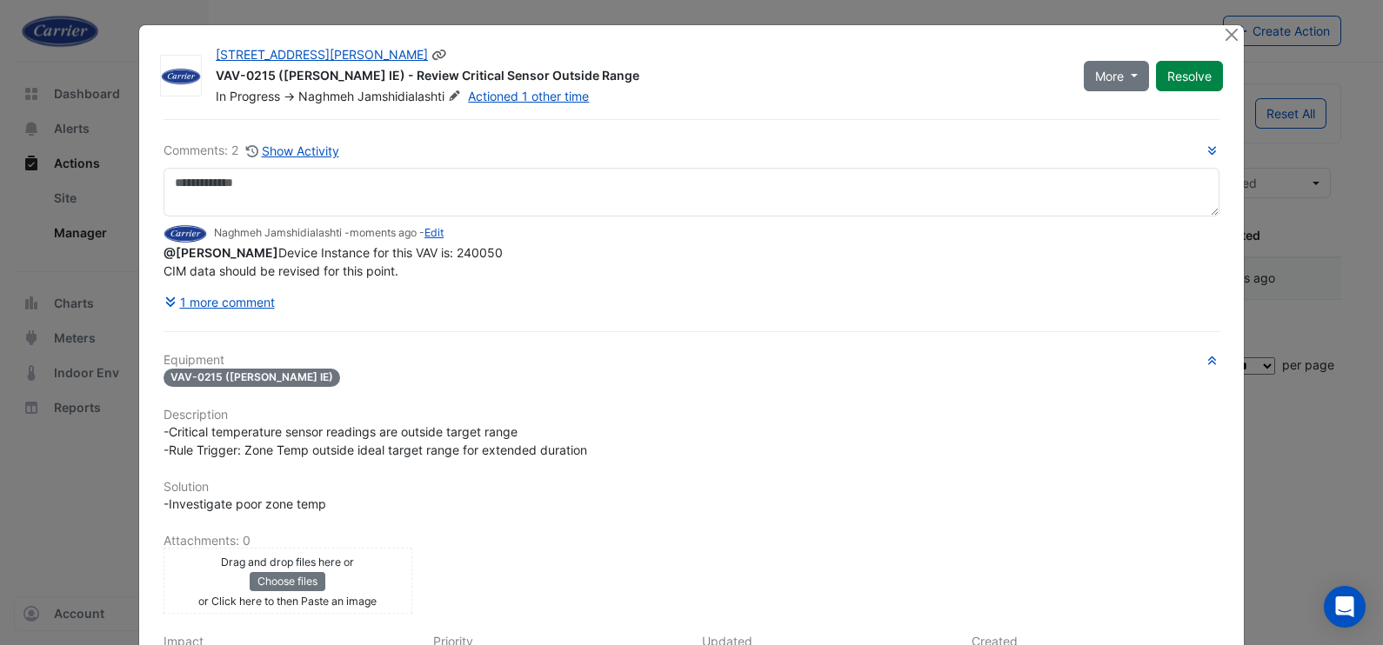
click at [1172, 83] on button "Resolve" at bounding box center [1189, 76] width 67 height 30
click at [1226, 35] on button "Close" at bounding box center [1231, 34] width 18 height 18
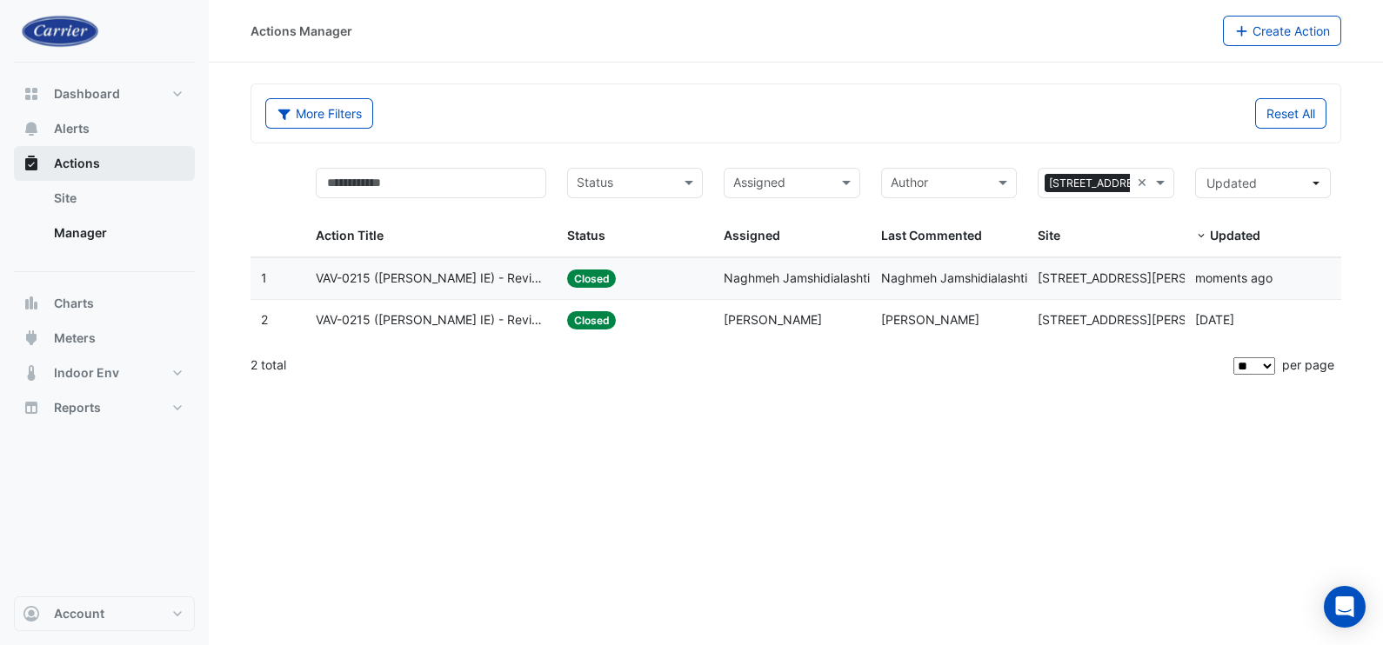
click at [62, 173] on button "Actions" at bounding box center [104, 163] width 181 height 35
click at [484, 274] on span "VAV-0210 ([PERSON_NAME] IE) - Review Critical Sensor Outside Range" at bounding box center [431, 279] width 231 height 20
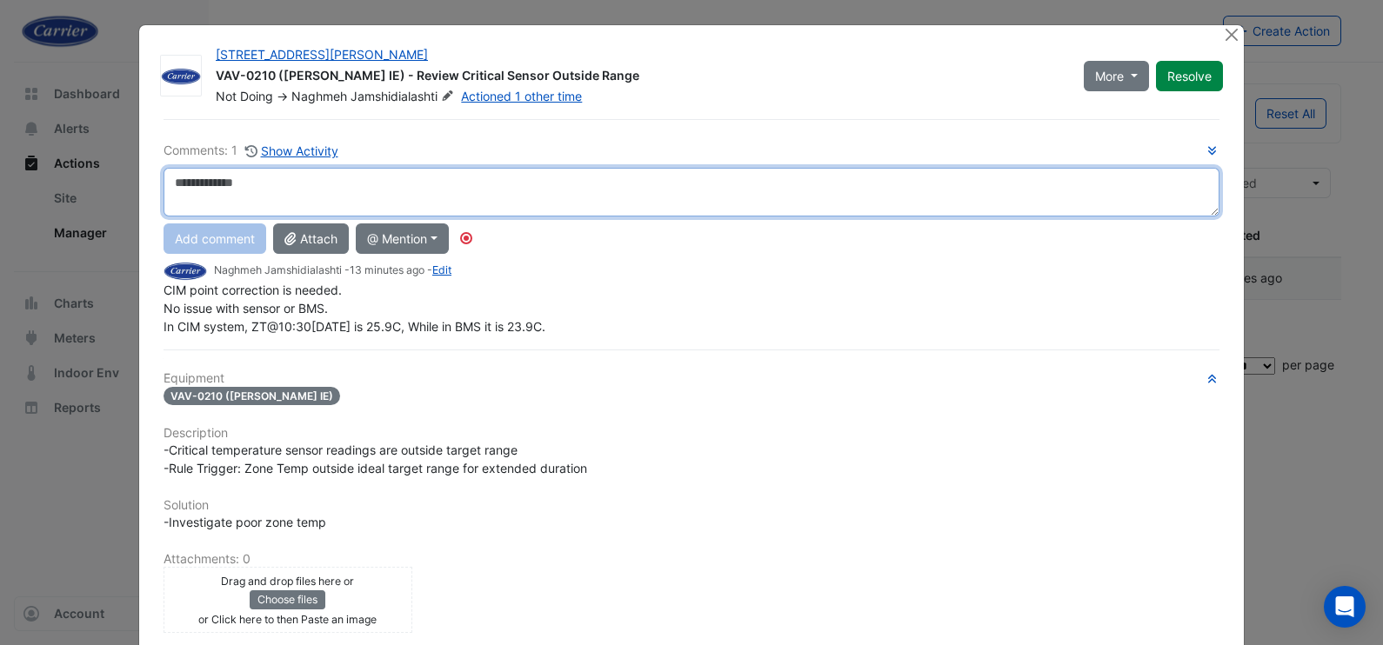
paste textarea "**********"
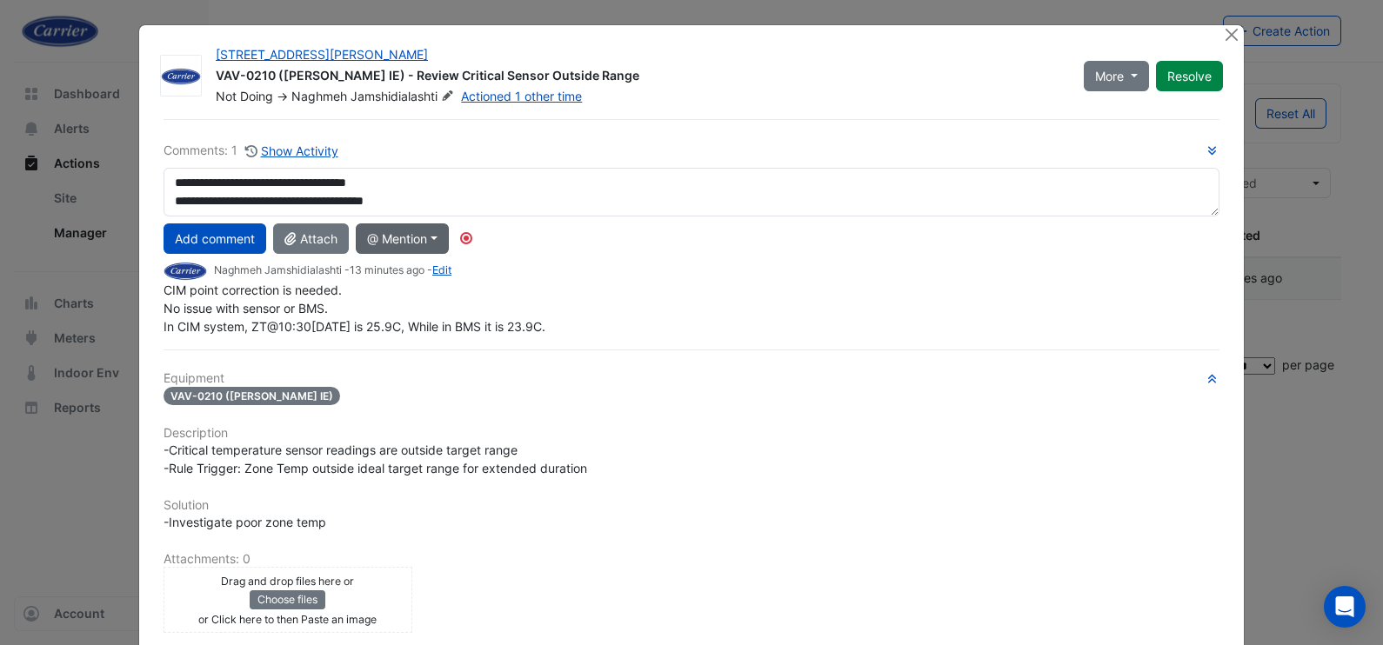
drag, startPoint x: 406, startPoint y: 240, endPoint x: 413, endPoint y: 246, distance: 9.2
click at [407, 240] on button "@ Mention" at bounding box center [402, 239] width 93 height 30
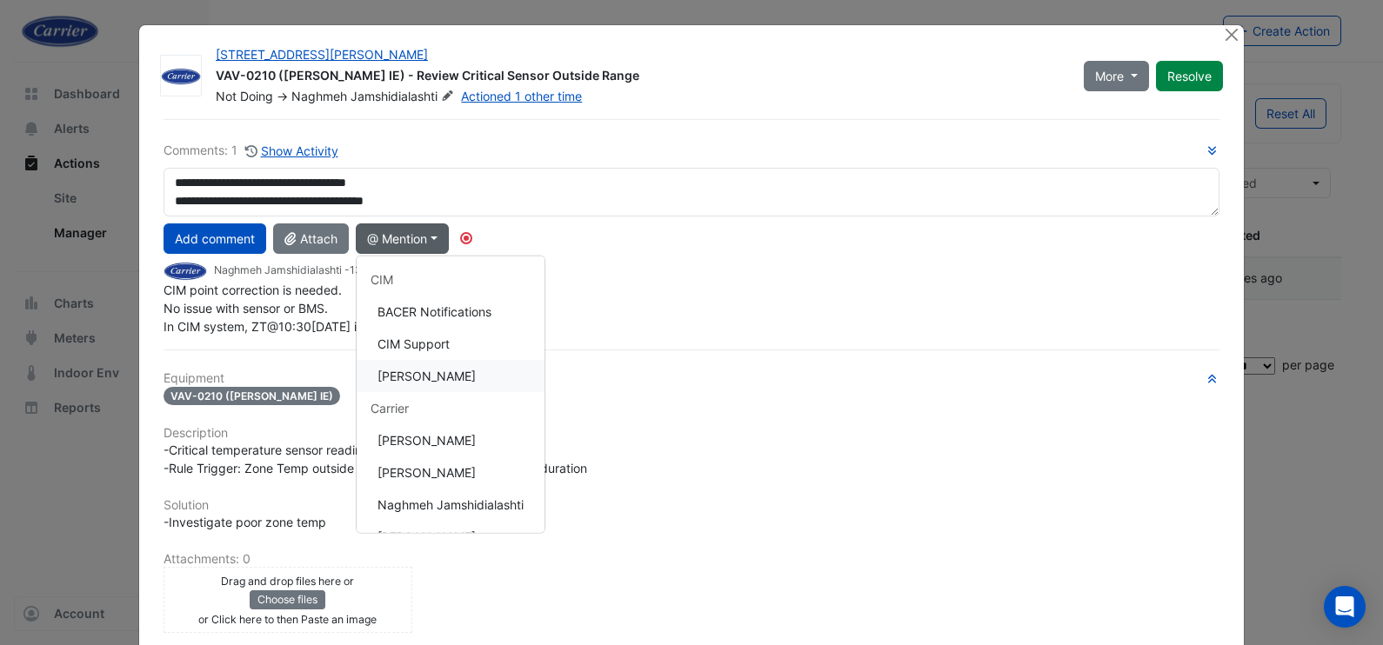
click at [411, 371] on button "[PERSON_NAME]" at bounding box center [451, 376] width 188 height 32
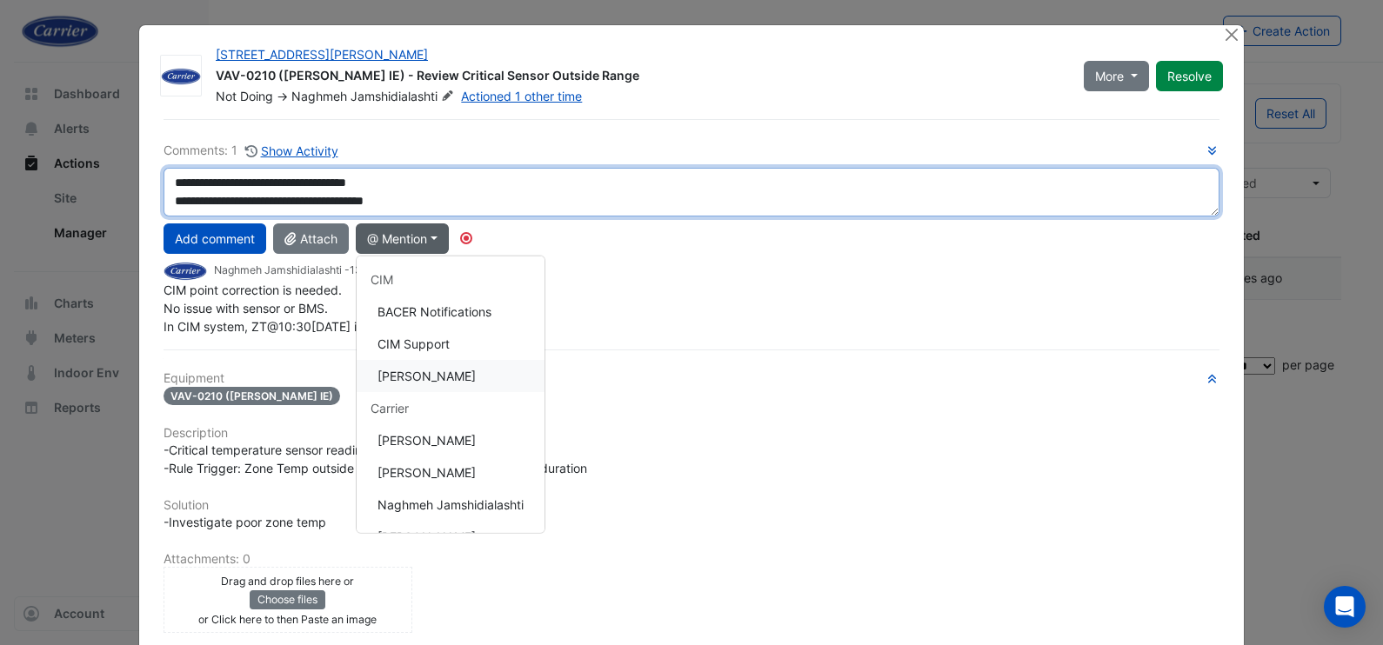
type textarea "**********"
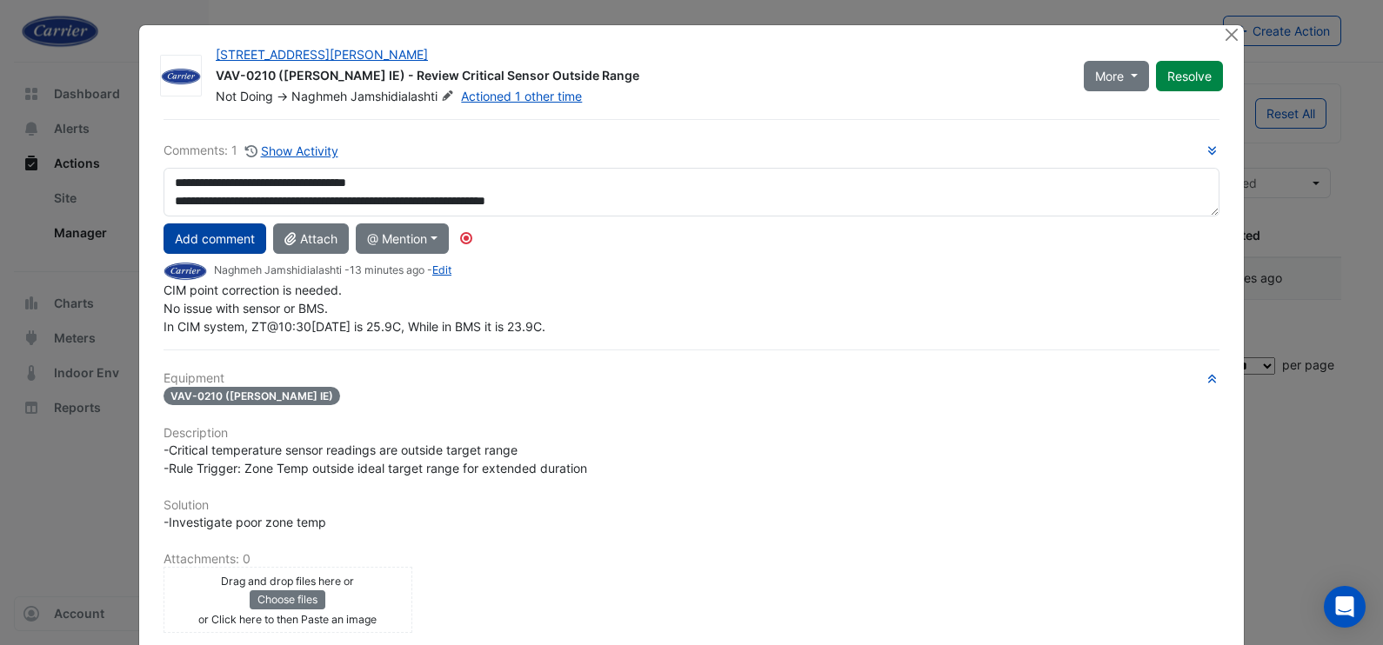
click at [226, 232] on button "Add comment" at bounding box center [215, 239] width 103 height 30
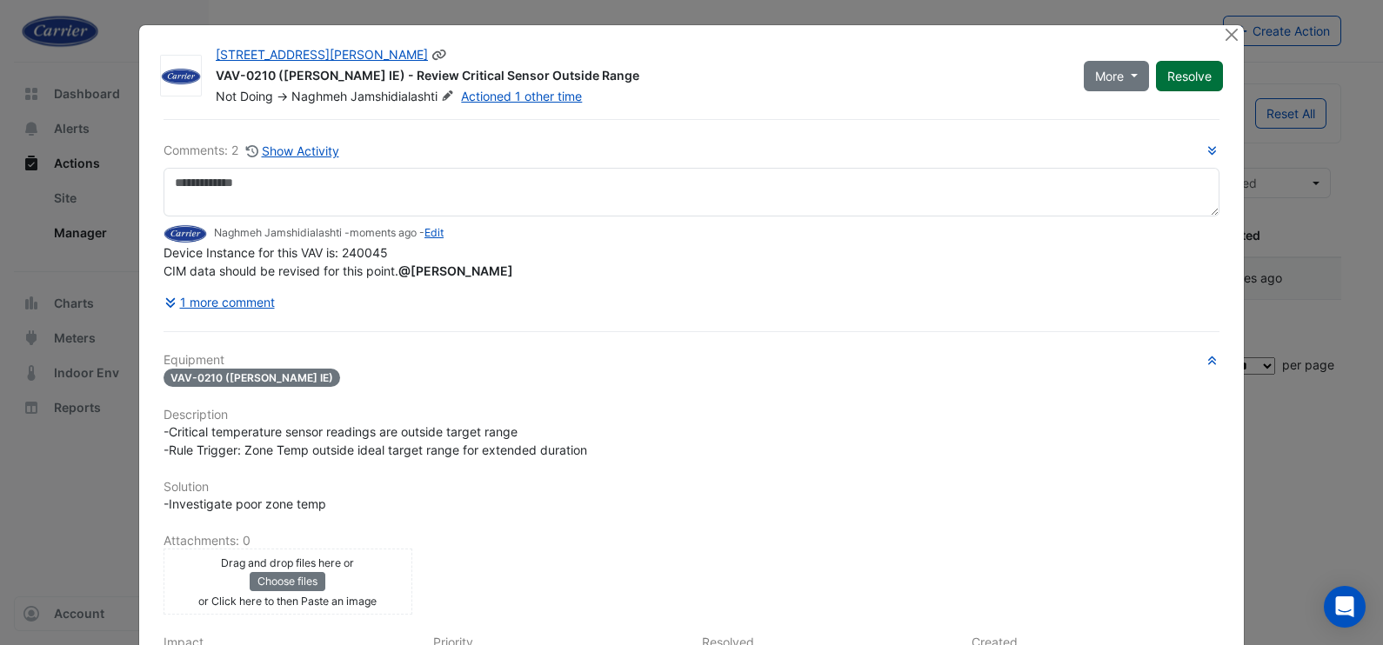
click at [1186, 74] on button "Resolve" at bounding box center [1189, 76] width 67 height 30
click at [1224, 35] on button "Close" at bounding box center [1231, 34] width 18 height 18
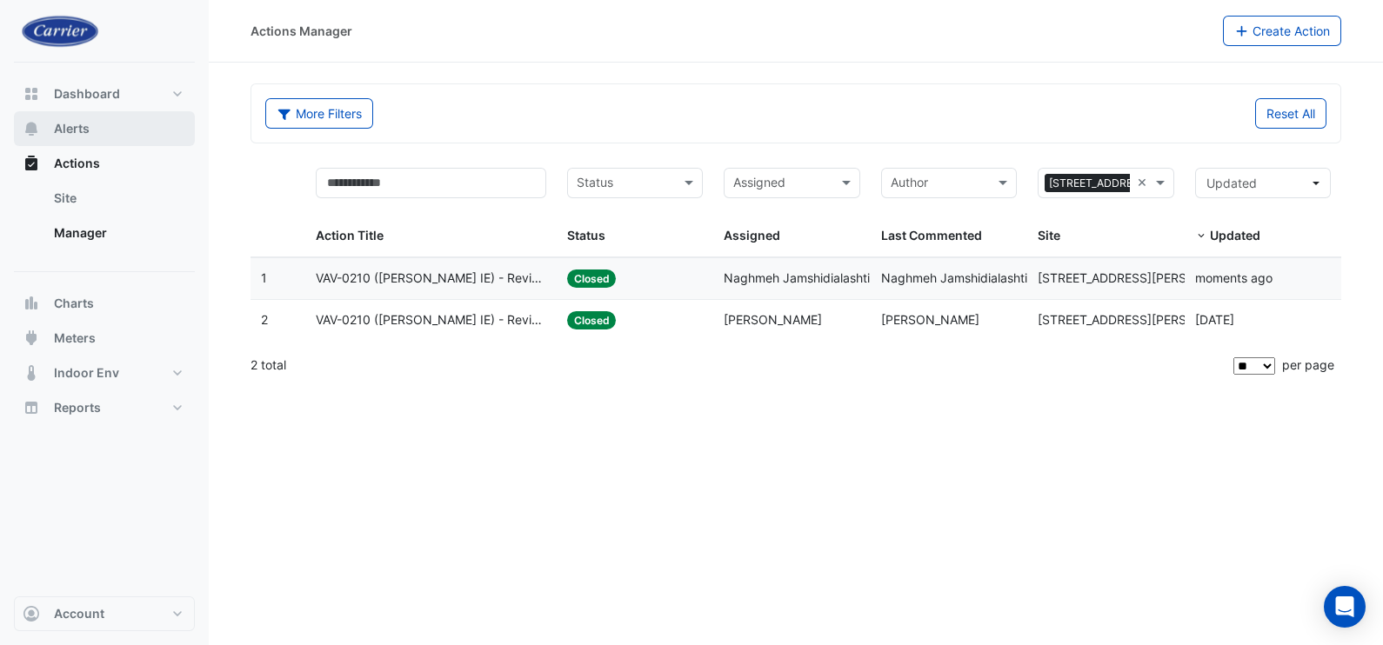
click at [73, 126] on span "Alerts" at bounding box center [72, 128] width 36 height 17
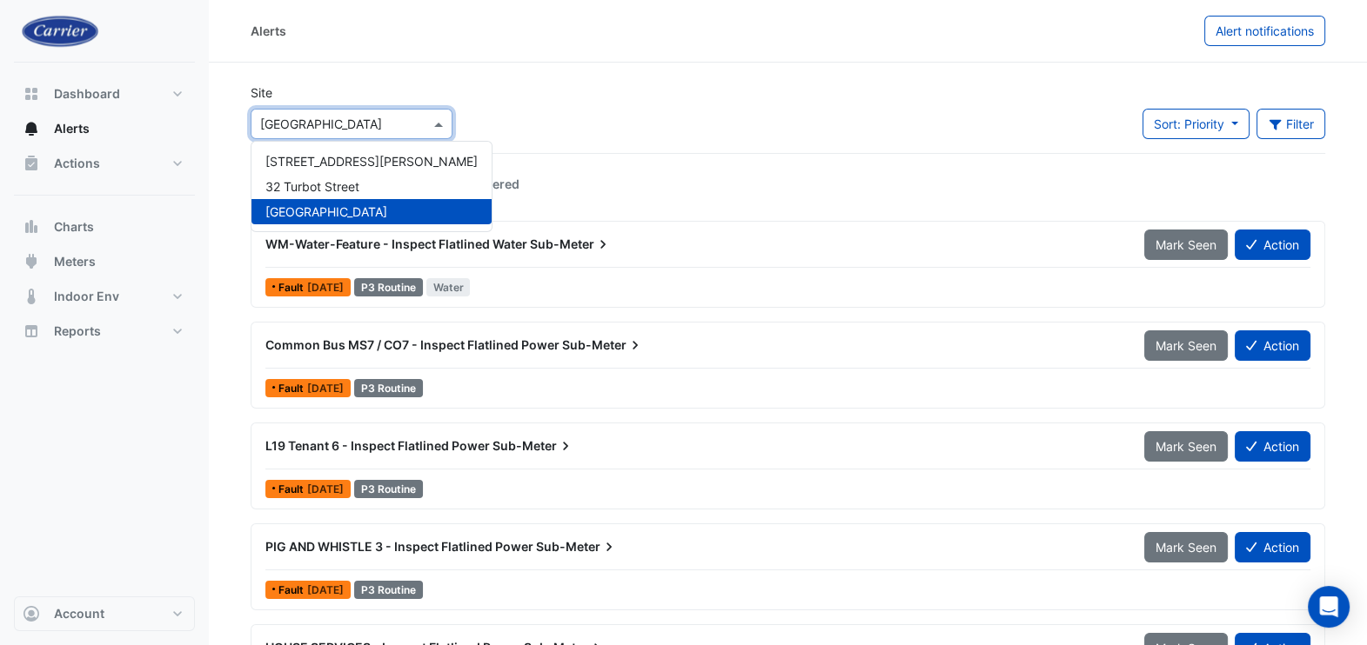
click at [379, 118] on input "text" at bounding box center [334, 125] width 148 height 18
click at [320, 169] on div "[STREET_ADDRESS][PERSON_NAME]" at bounding box center [371, 161] width 240 height 25
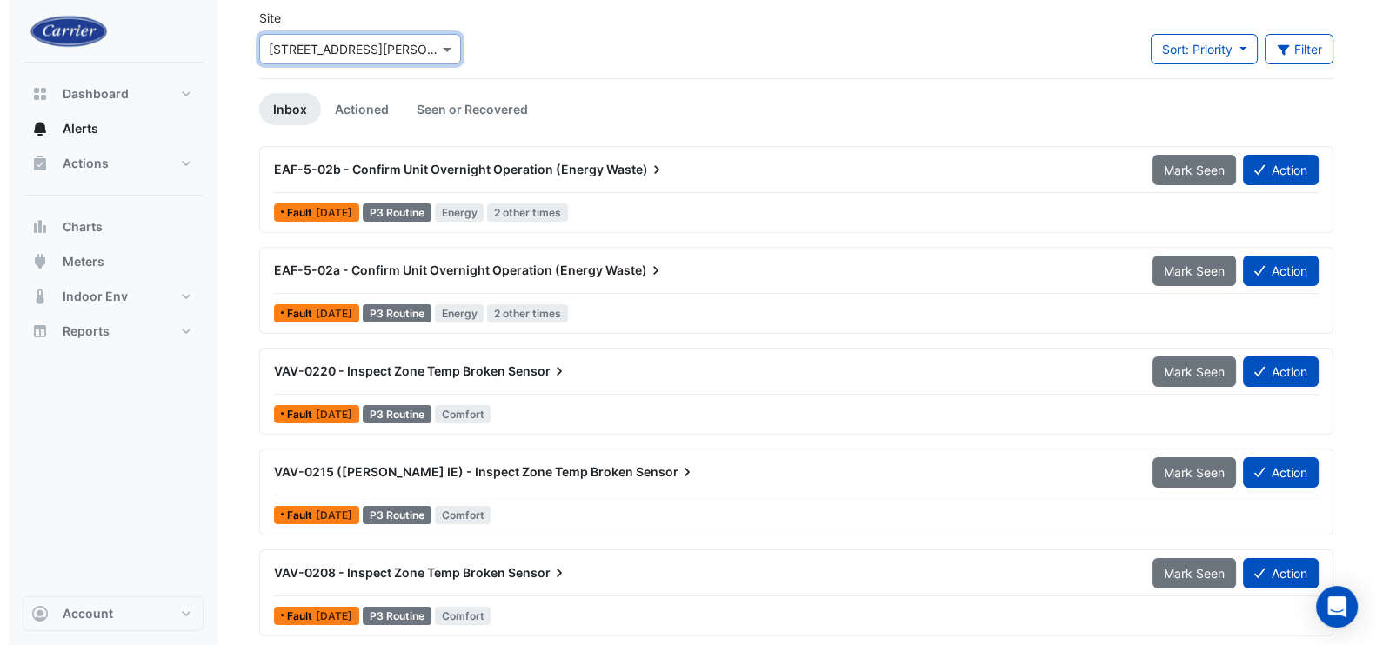
scroll to position [108, 0]
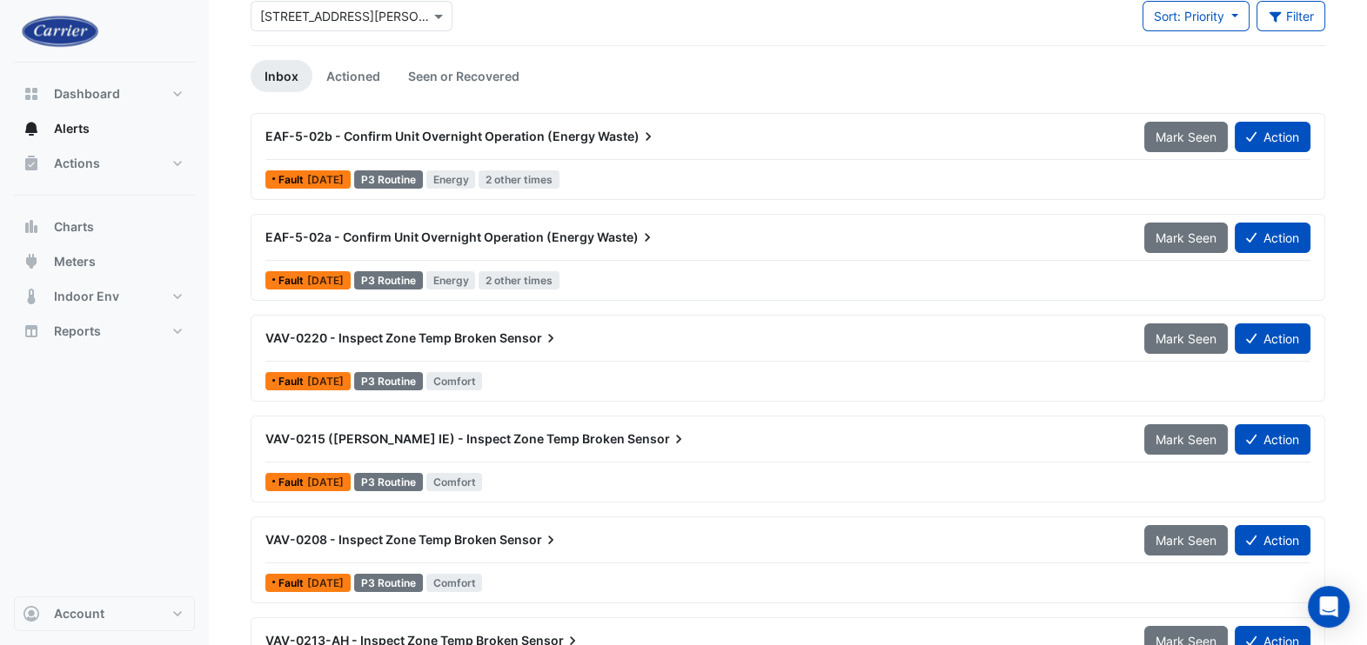
click at [393, 338] on span "VAV-0220 - Inspect Zone Temp Broken" at bounding box center [380, 338] width 231 height 15
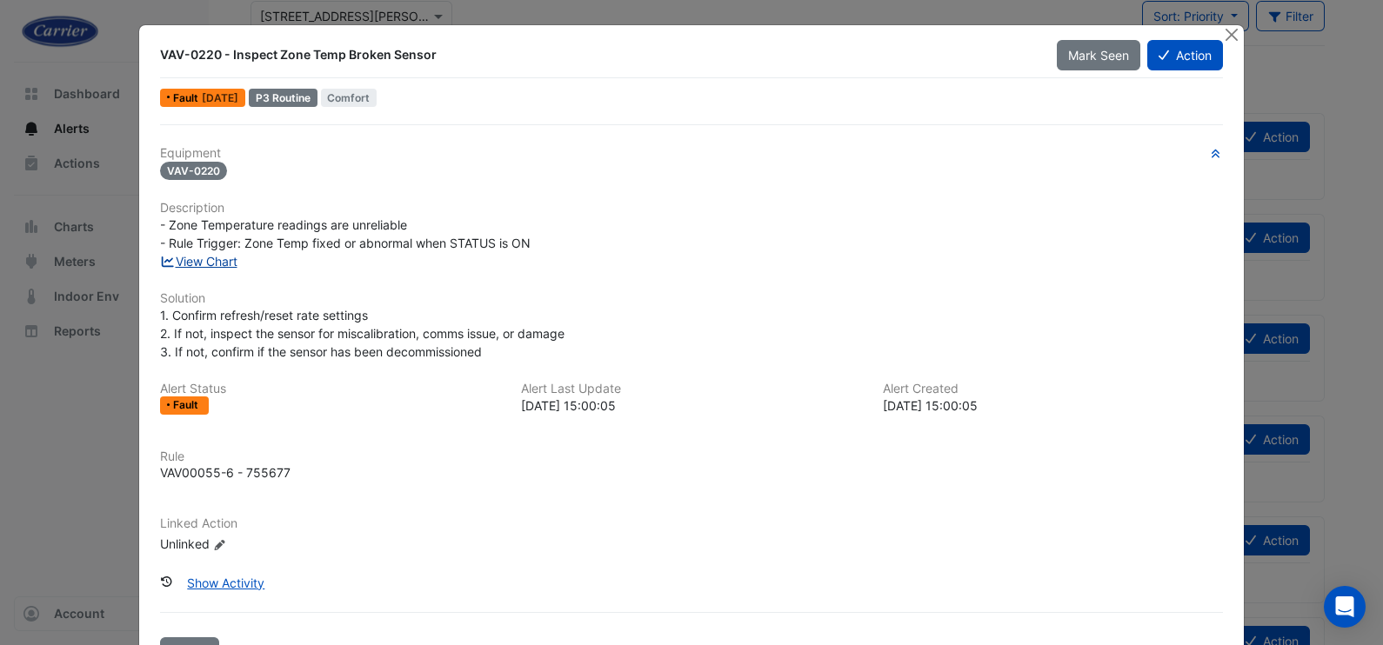
click at [203, 262] on link "View Chart" at bounding box center [198, 261] width 77 height 15
click at [1172, 55] on button "Action" at bounding box center [1185, 55] width 76 height 30
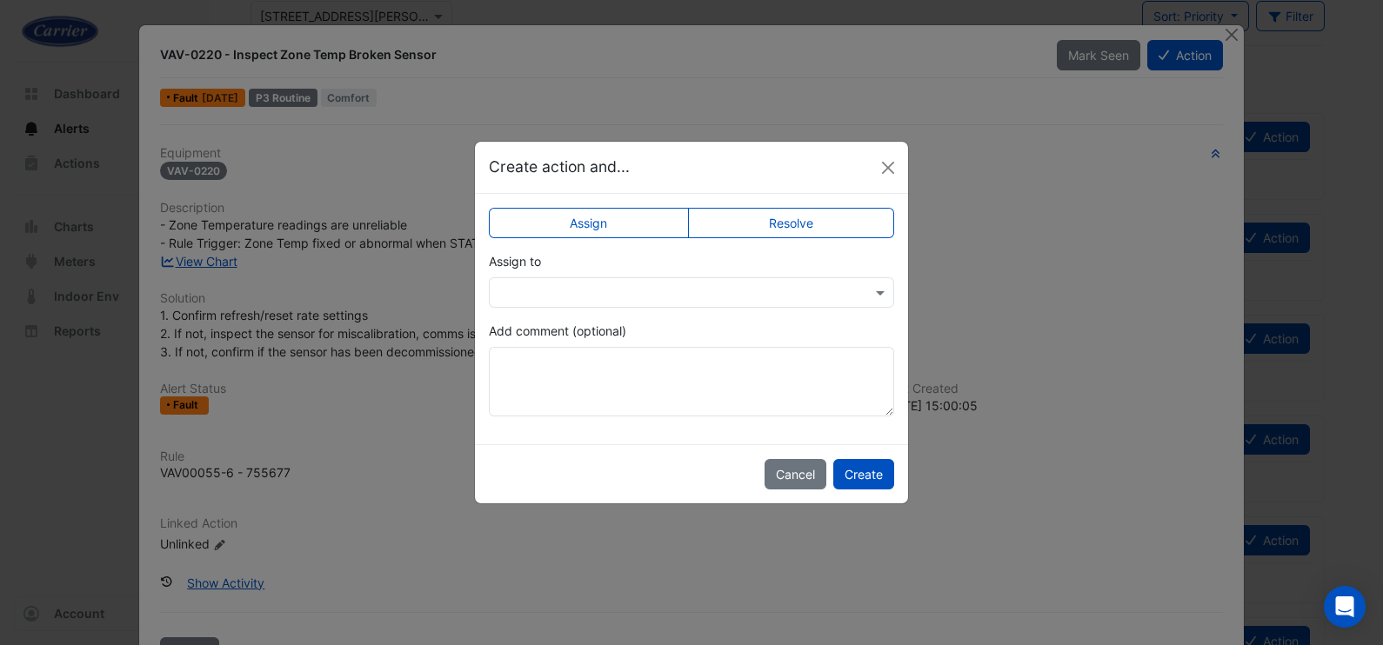
drag, startPoint x: 650, startPoint y: 297, endPoint x: 645, endPoint y: 306, distance: 10.9
click at [649, 298] on input "text" at bounding box center [673, 293] width 351 height 18
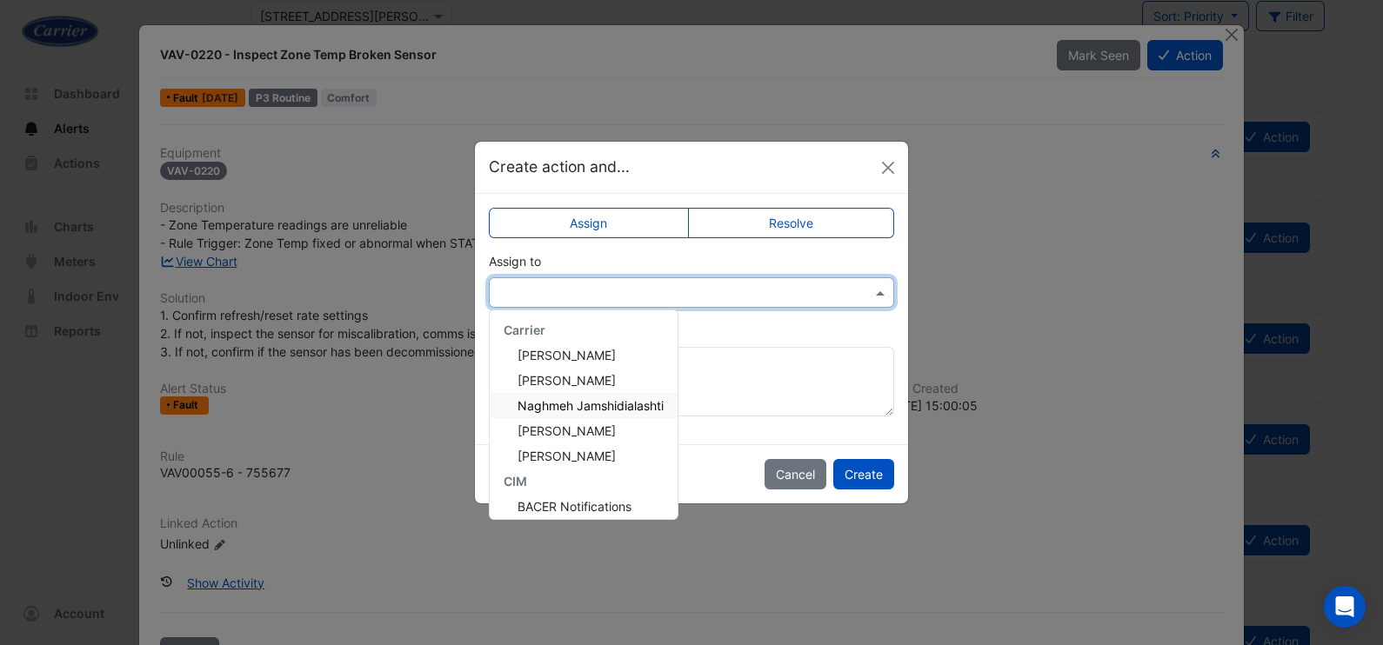
drag, startPoint x: 596, startPoint y: 404, endPoint x: 612, endPoint y: 412, distance: 18.7
click at [596, 404] on span "Naghmeh Jamshidialashti" at bounding box center [591, 405] width 146 height 15
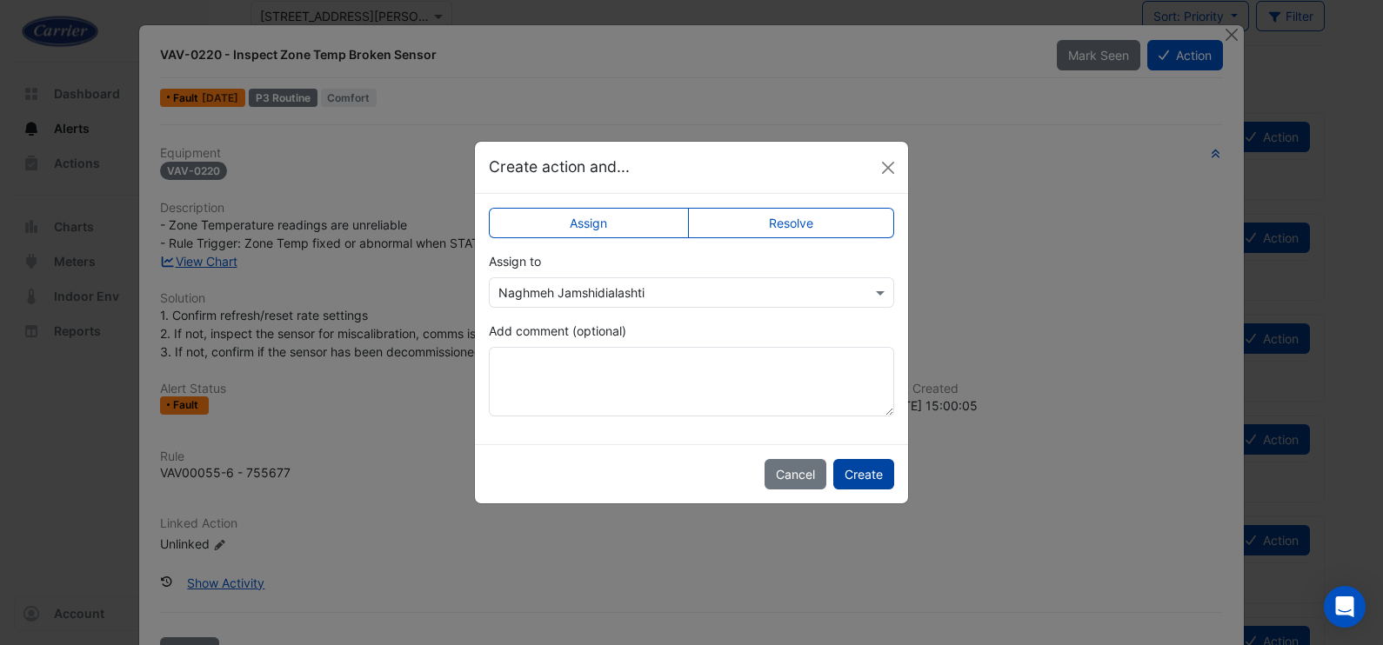
click at [866, 474] on button "Create" at bounding box center [863, 474] width 61 height 30
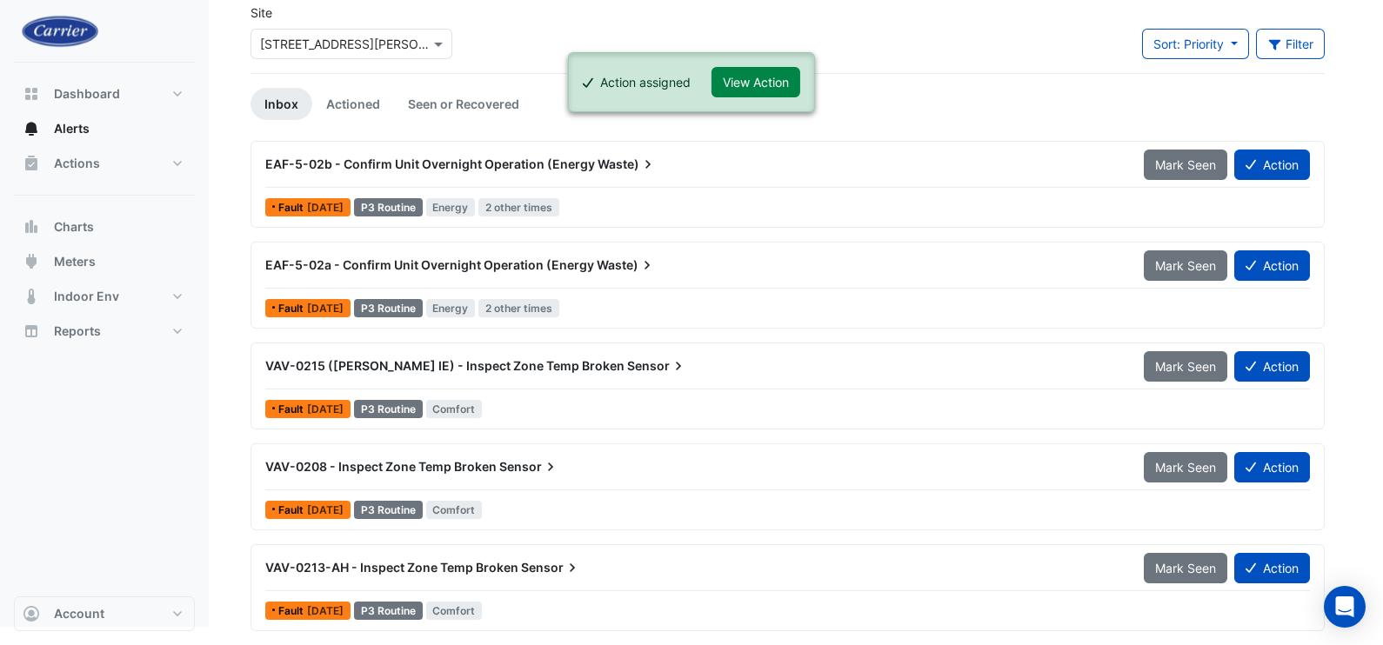
scroll to position [77, 0]
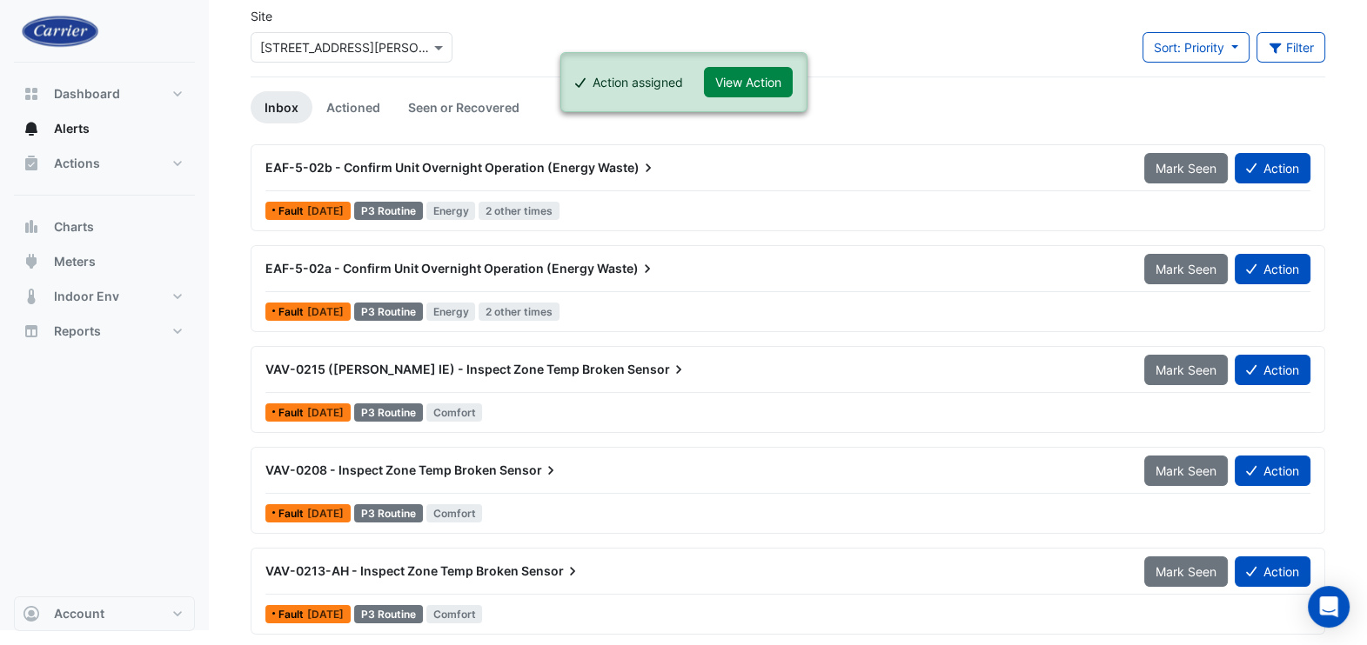
drag, startPoint x: 767, startPoint y: 79, endPoint x: 742, endPoint y: 99, distance: 32.2
click at [763, 83] on button "View Action" at bounding box center [748, 82] width 89 height 30
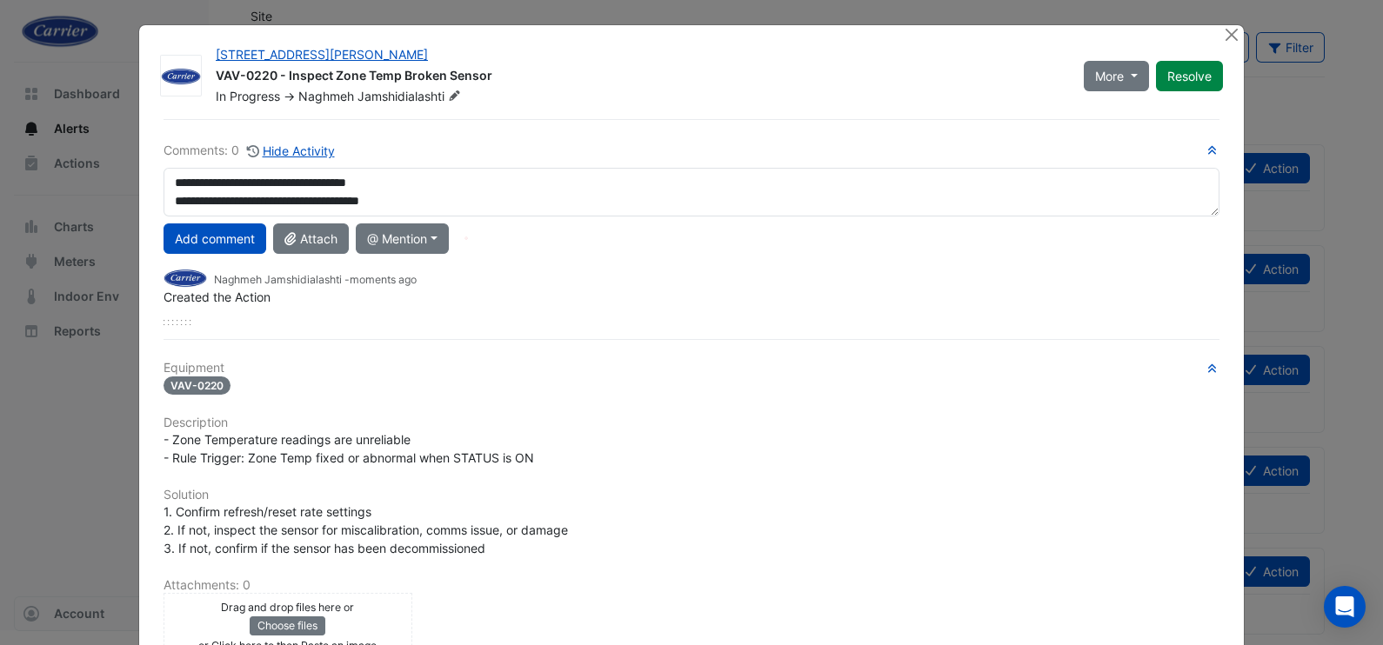
drag, startPoint x: 368, startPoint y: 180, endPoint x: 393, endPoint y: 186, distance: 26.0
click at [393, 186] on textarea "**********" at bounding box center [692, 192] width 1056 height 49
click at [389, 177] on textarea "**********" at bounding box center [692, 192] width 1056 height 49
click at [439, 200] on textarea "**********" at bounding box center [692, 192] width 1056 height 49
drag, startPoint x: 409, startPoint y: 231, endPoint x: 420, endPoint y: 253, distance: 25.3
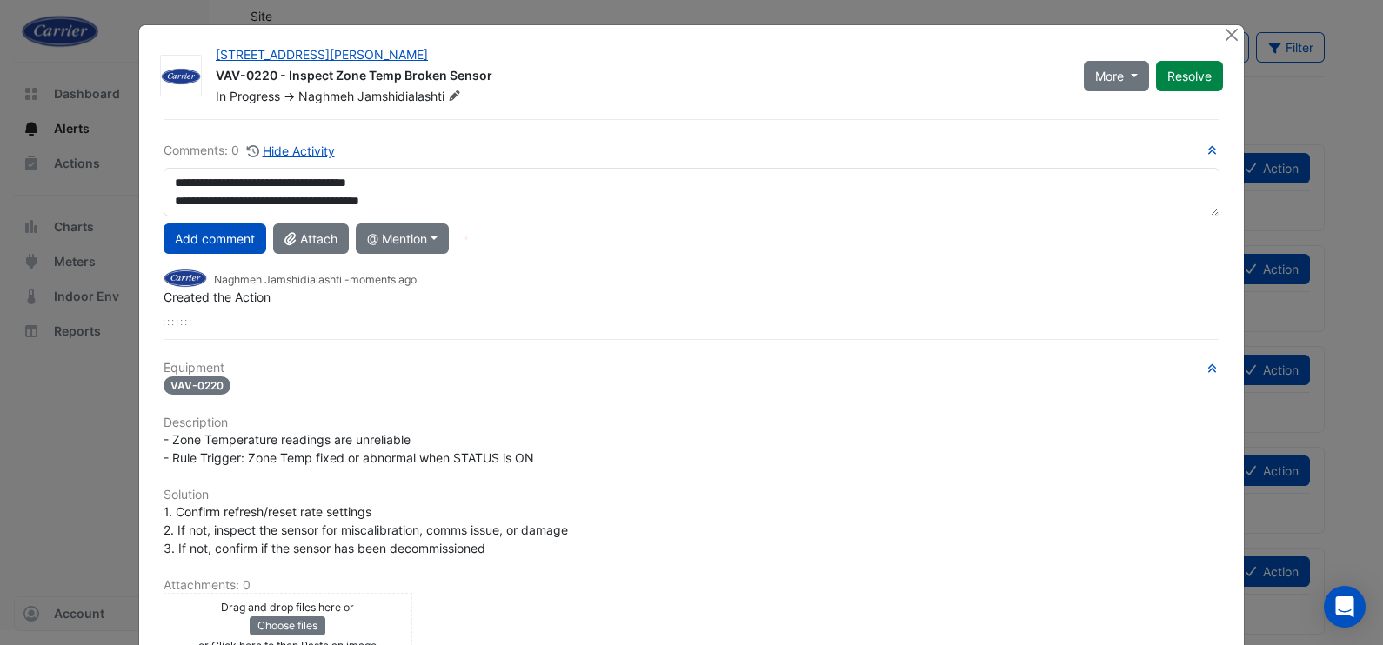
click at [409, 231] on button "@ Mention" at bounding box center [402, 239] width 93 height 30
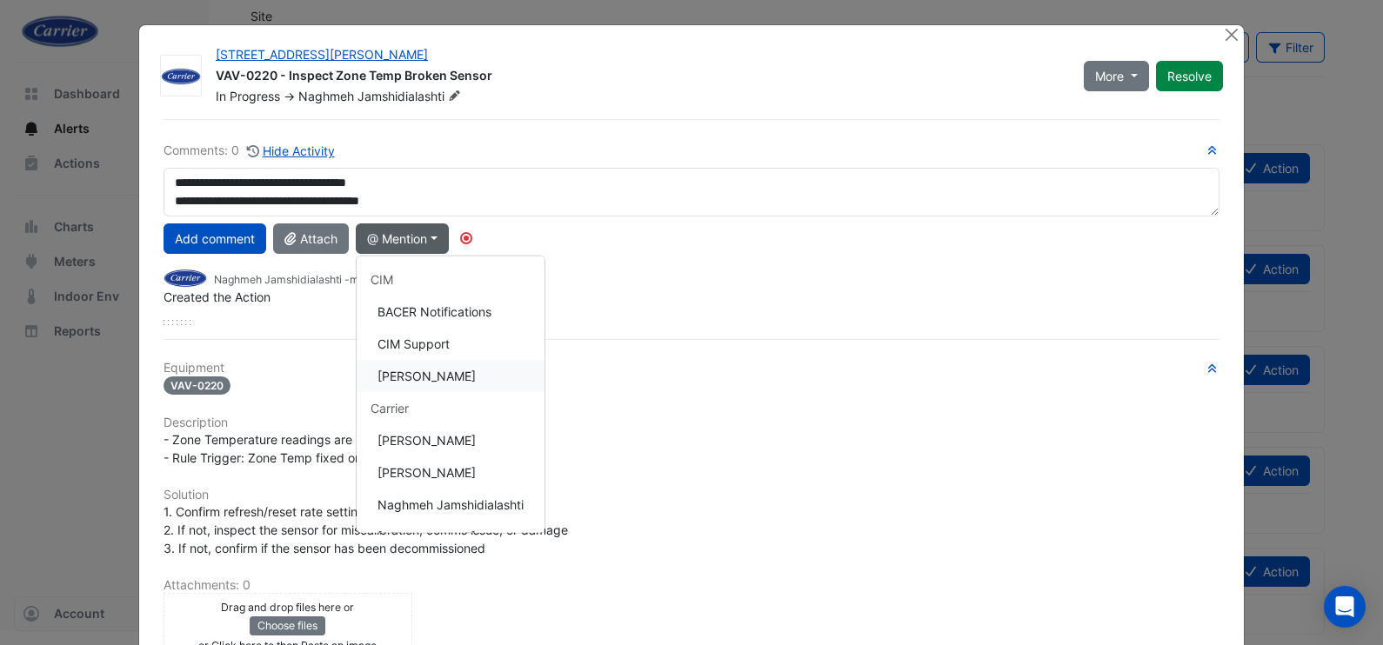
click at [415, 366] on button "[PERSON_NAME]" at bounding box center [451, 376] width 188 height 32
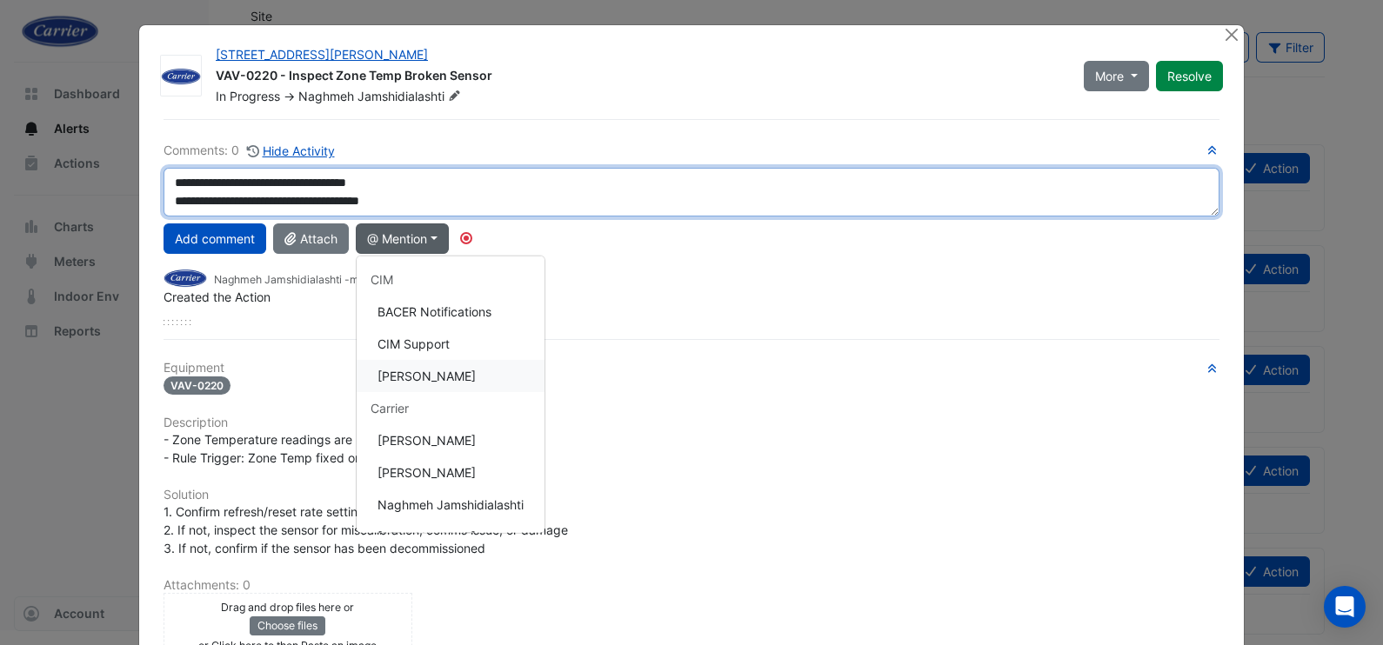
type textarea "**********"
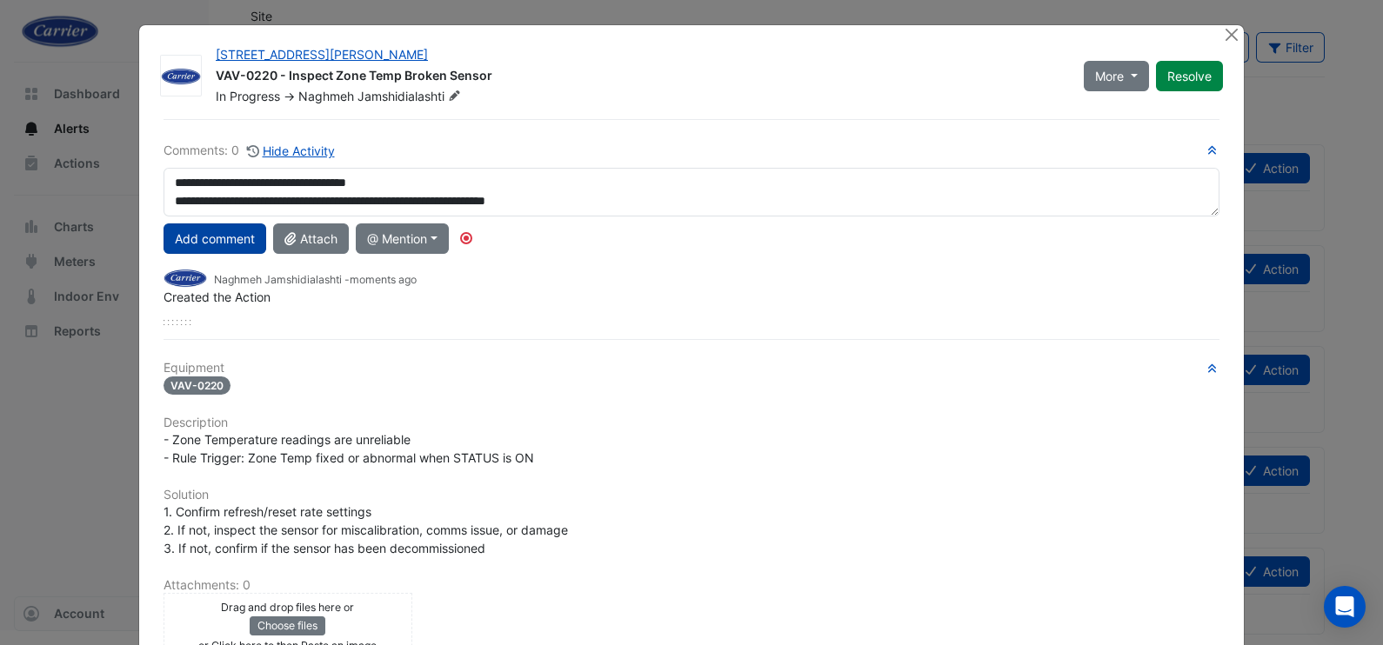
click at [217, 236] on button "Add comment" at bounding box center [215, 239] width 103 height 30
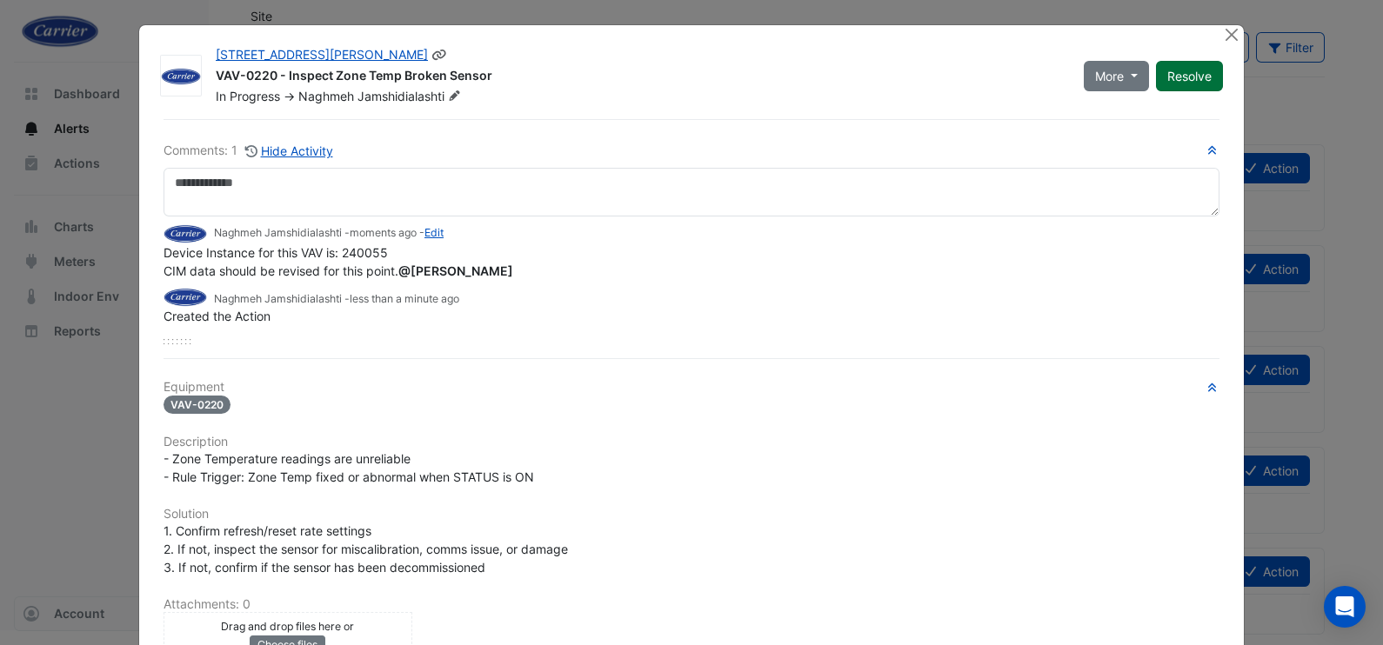
click at [1181, 77] on button "Resolve" at bounding box center [1189, 76] width 67 height 30
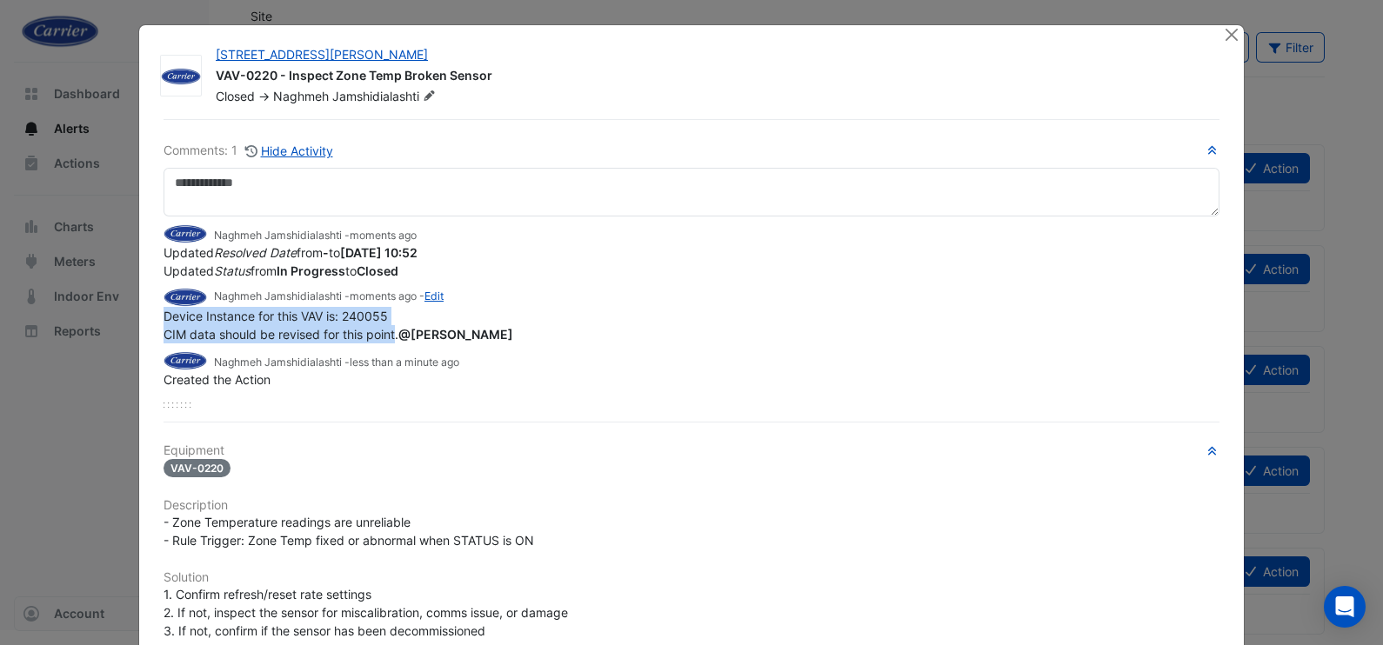
drag, startPoint x: 389, startPoint y: 332, endPoint x: 139, endPoint y: 320, distance: 250.0
click at [139, 320] on div "[STREET_ADDRESS][PERSON_NAME] VAV-0220 - Inspect Zone Temp Broken Sensor Closed…" at bounding box center [691, 495] width 1105 height 940
copy span "Device Instance for this VAV is: 240055 CIM data should be revised for this poi…"
click at [1222, 33] on button "Close" at bounding box center [1231, 34] width 18 height 18
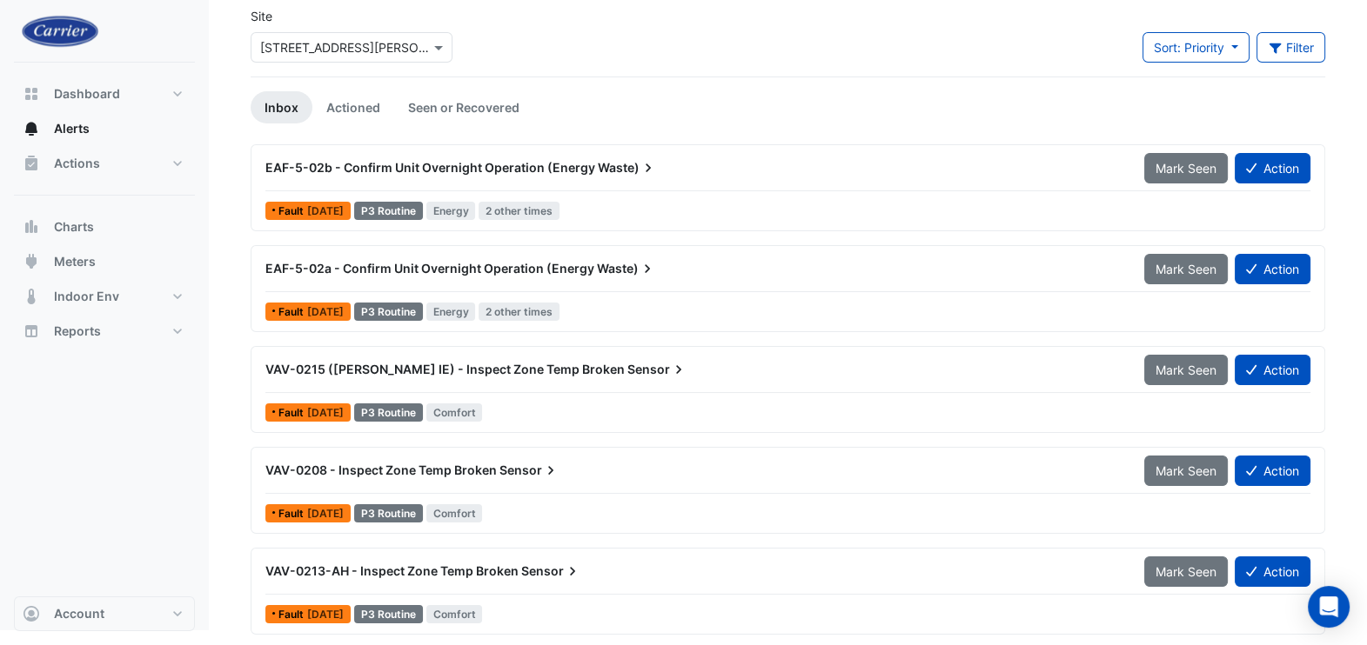
click at [400, 367] on span "VAV-0215 (NABERS IE) - Inspect Zone Temp Broken" at bounding box center [444, 369] width 359 height 15
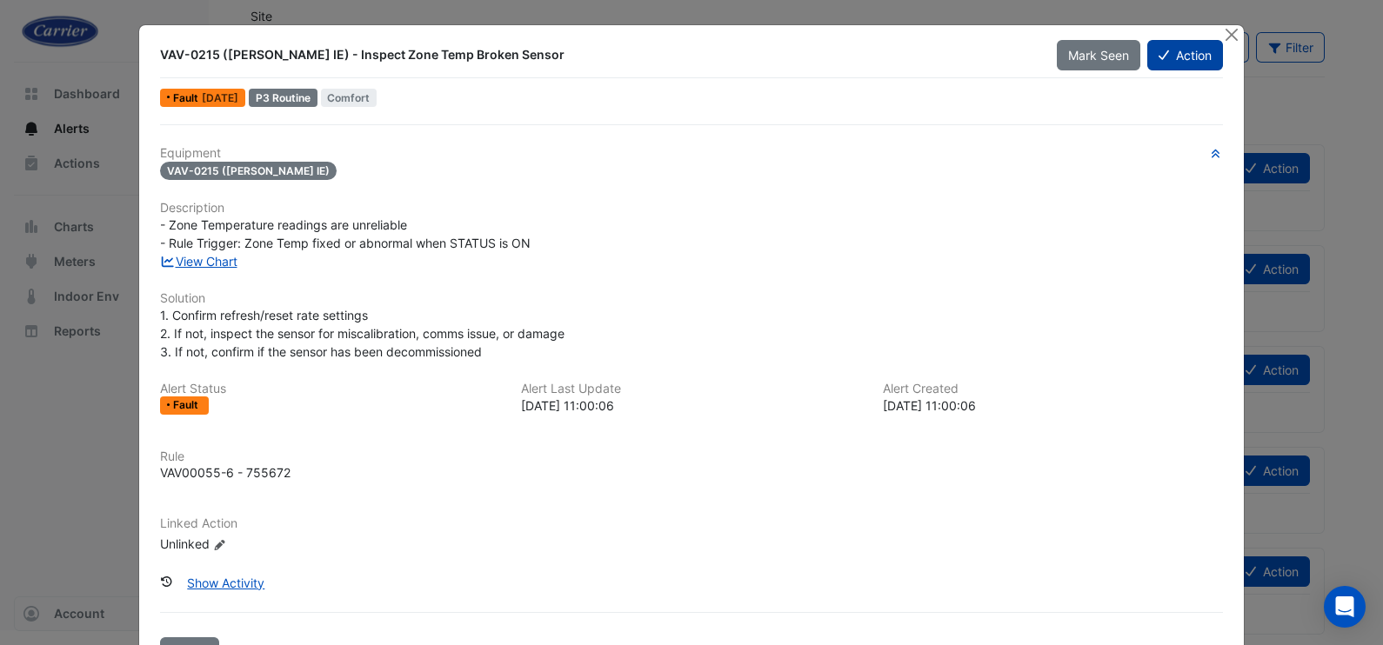
click at [1171, 56] on button "Action" at bounding box center [1185, 55] width 76 height 30
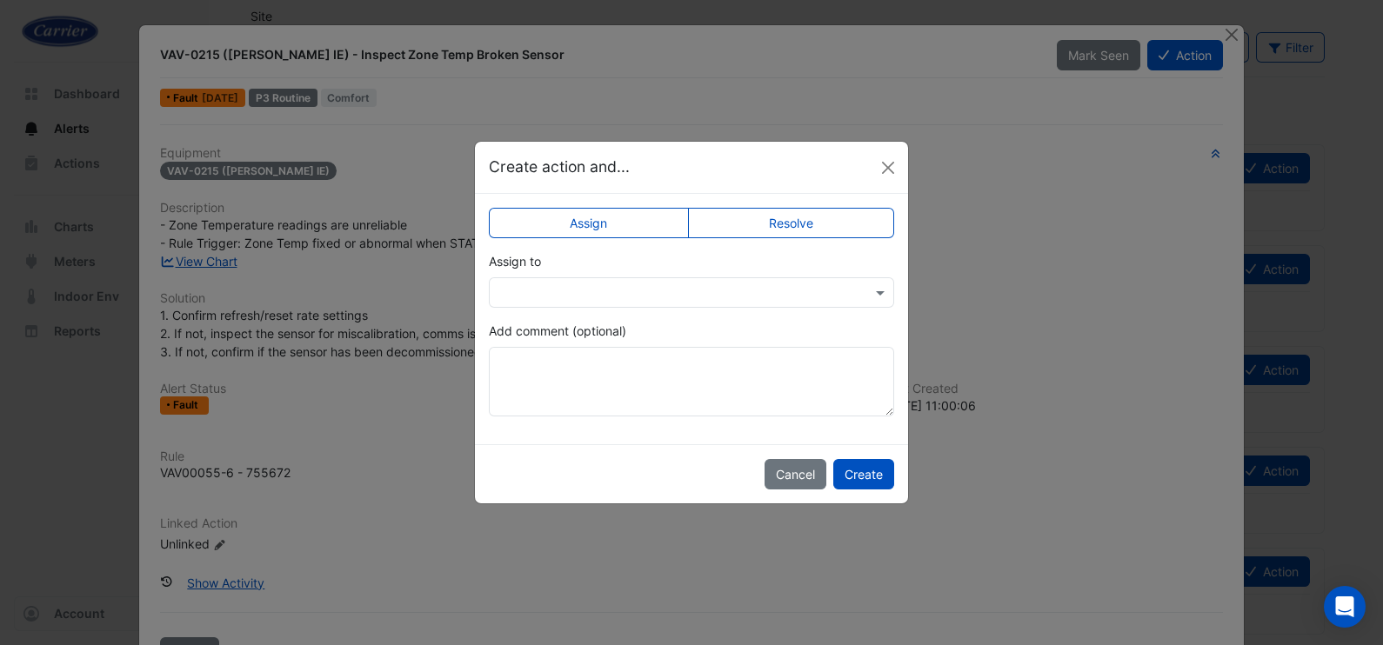
click at [631, 298] on input "text" at bounding box center [673, 293] width 351 height 18
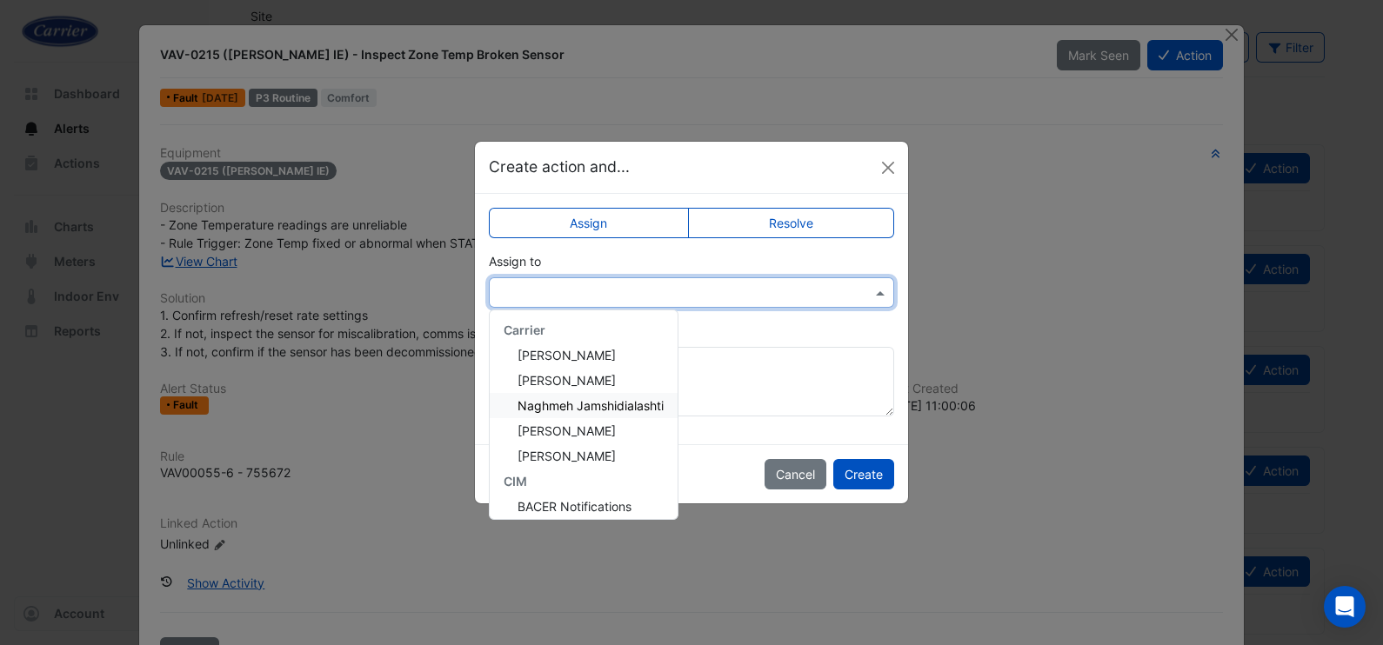
drag, startPoint x: 598, startPoint y: 409, endPoint x: 643, endPoint y: 427, distance: 48.8
click at [599, 409] on span "Naghmeh Jamshidialashti" at bounding box center [591, 405] width 146 height 15
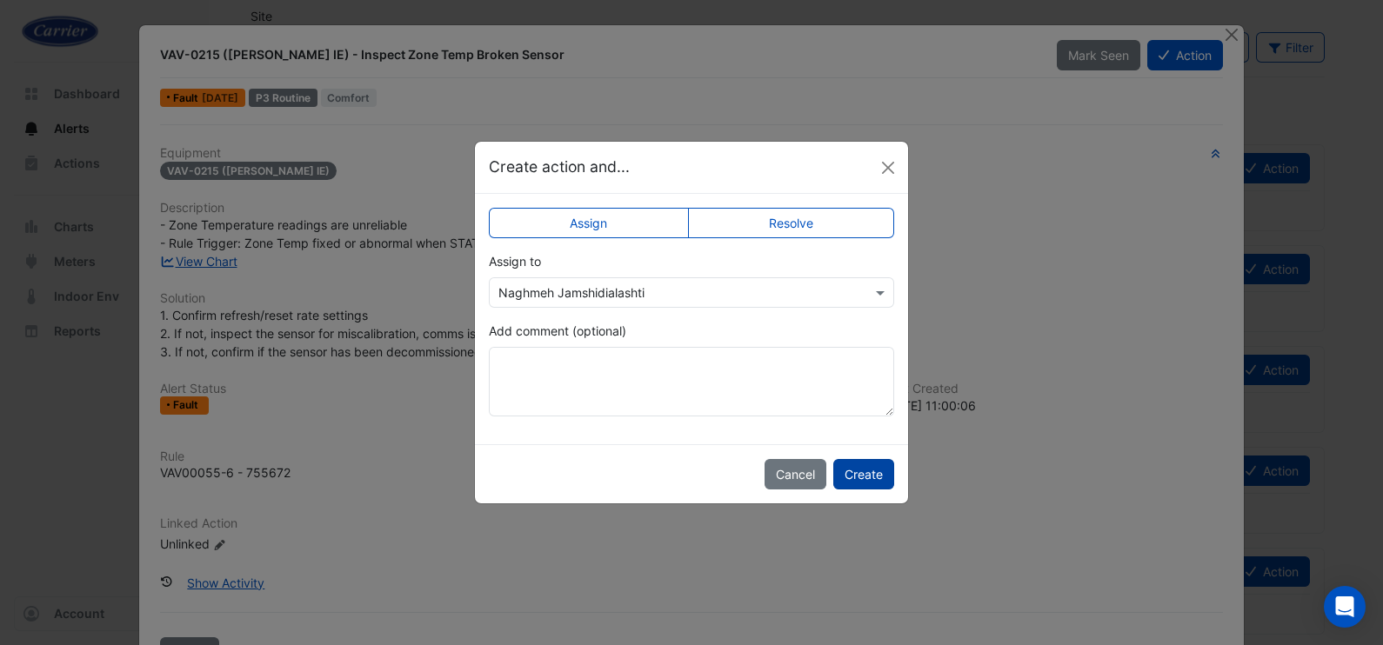
drag, startPoint x: 872, startPoint y: 466, endPoint x: 857, endPoint y: 466, distance: 14.8
click at [873, 466] on button "Create" at bounding box center [863, 474] width 61 height 30
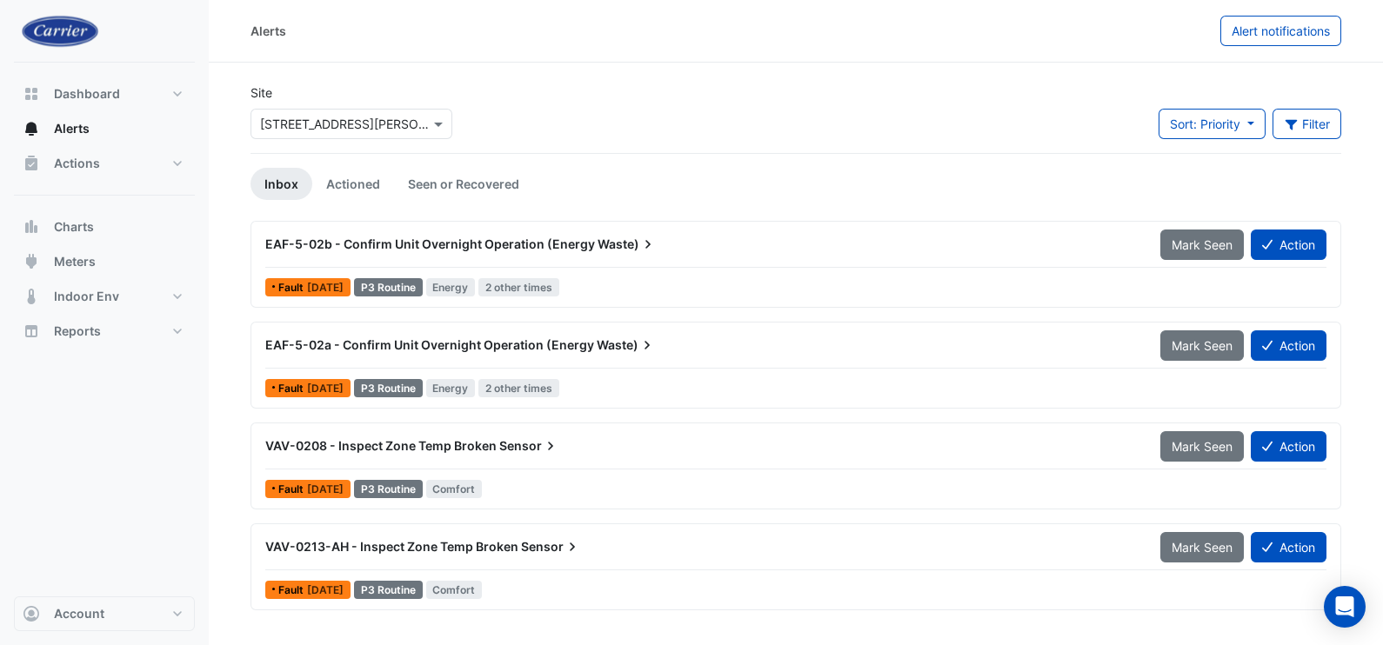
click at [461, 443] on span "VAV-0208 - Inspect Zone Temp Broken" at bounding box center [380, 445] width 231 height 15
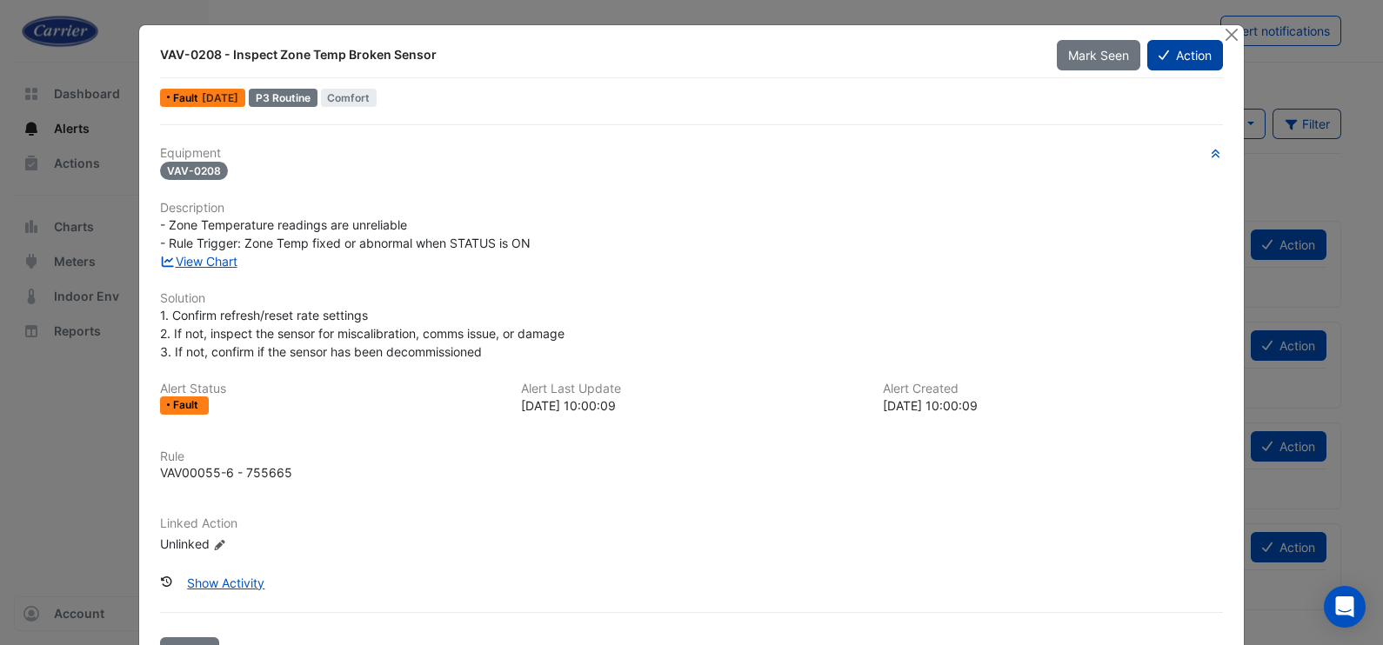
click at [1170, 56] on button "Action" at bounding box center [1185, 55] width 76 height 30
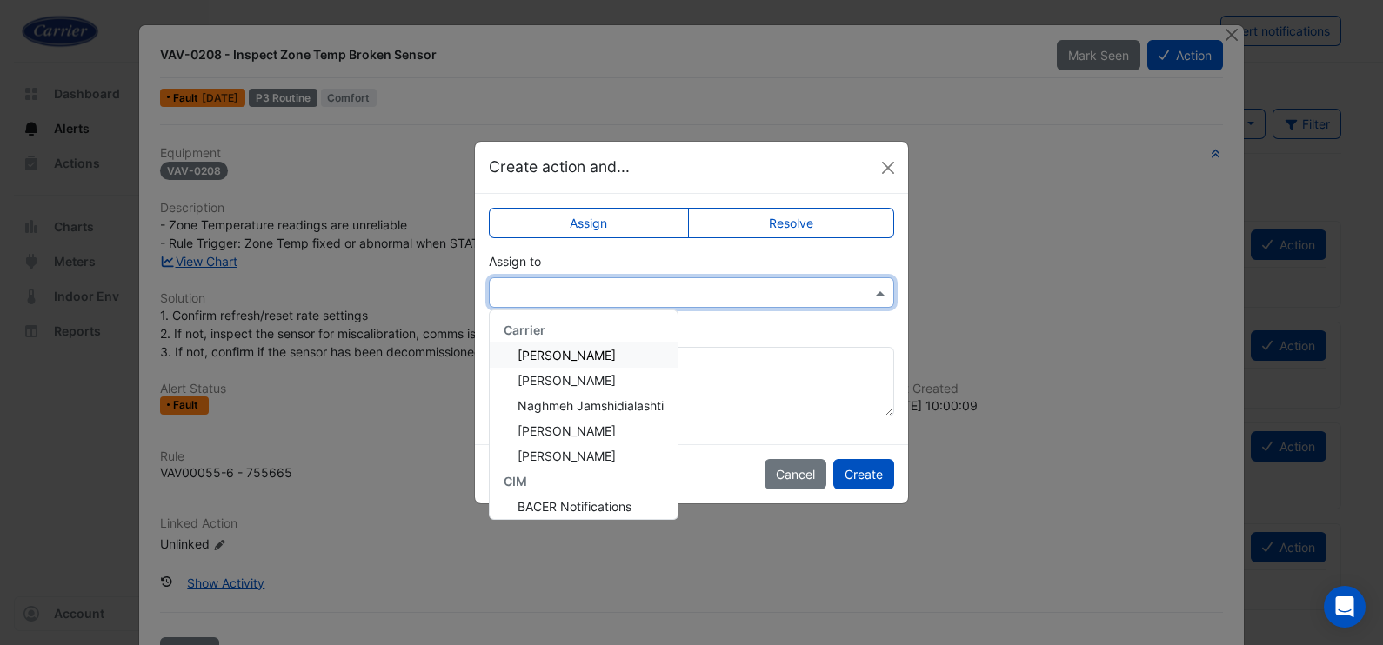
click at [641, 287] on input "text" at bounding box center [673, 293] width 351 height 18
click at [559, 401] on span "Naghmeh Jamshidialashti" at bounding box center [591, 405] width 146 height 15
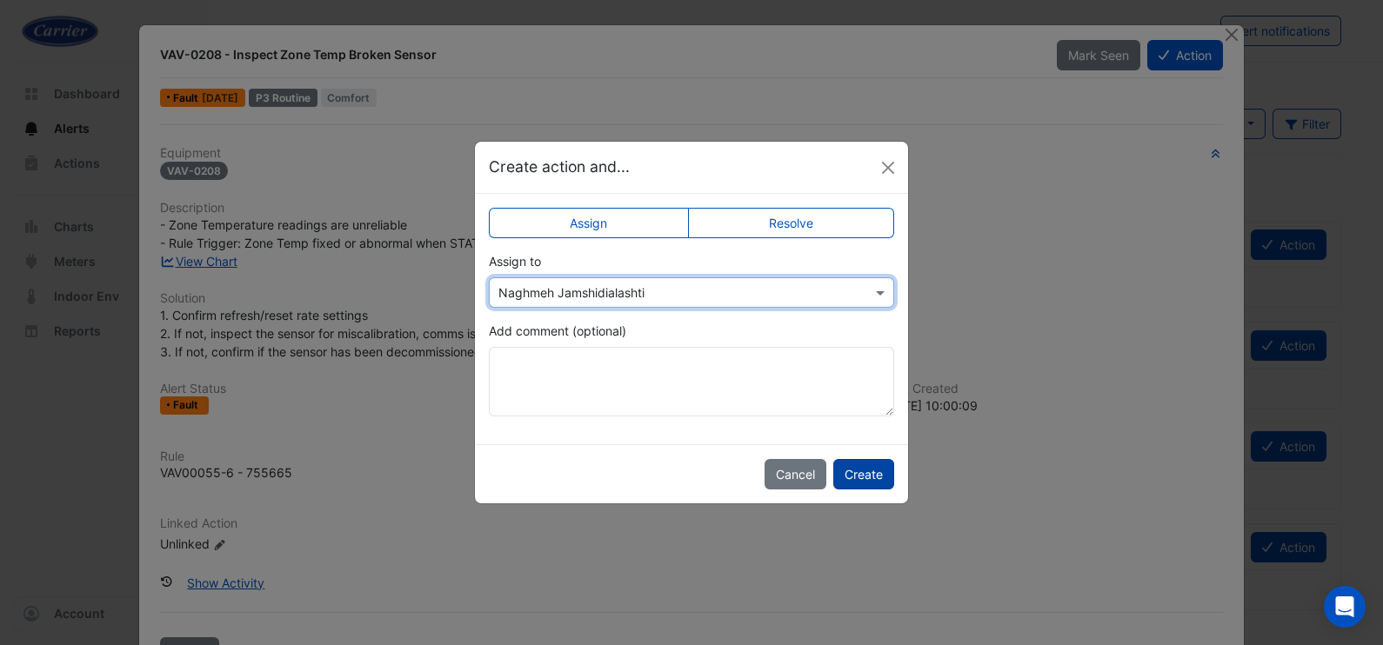
click at [864, 470] on button "Create" at bounding box center [863, 474] width 61 height 30
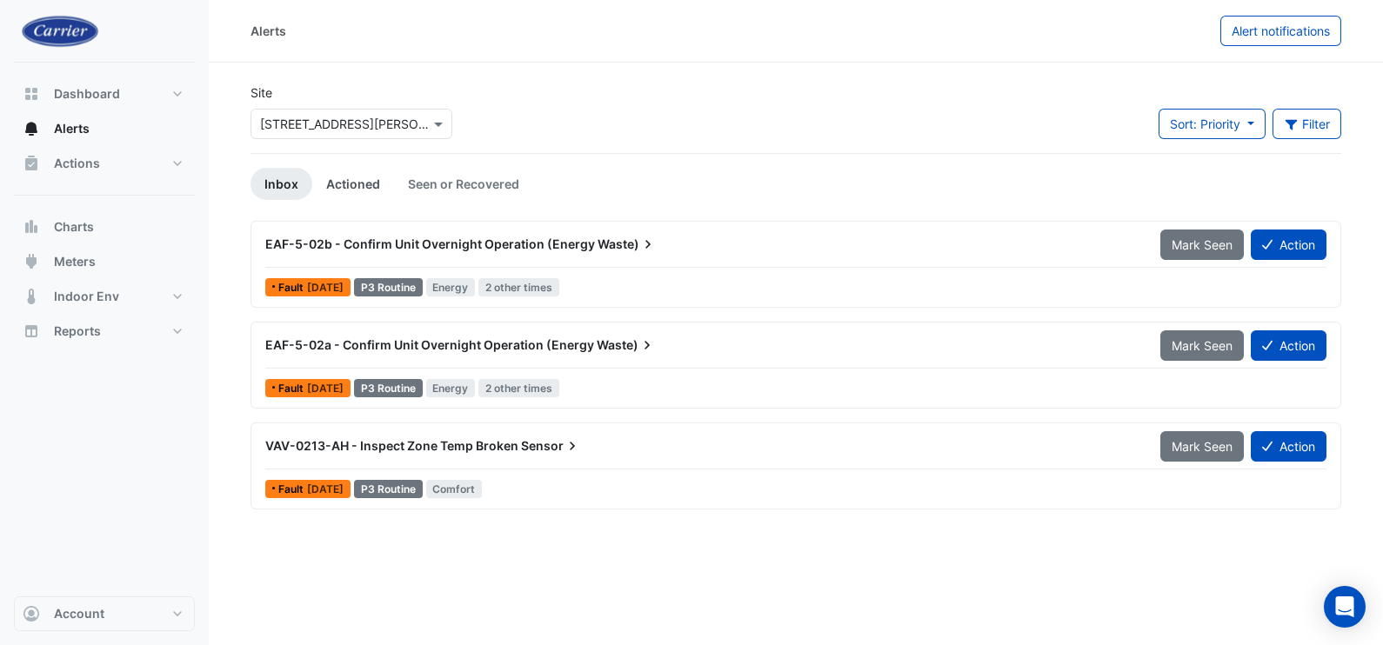
click at [360, 179] on link "Actioned" at bounding box center [353, 184] width 82 height 32
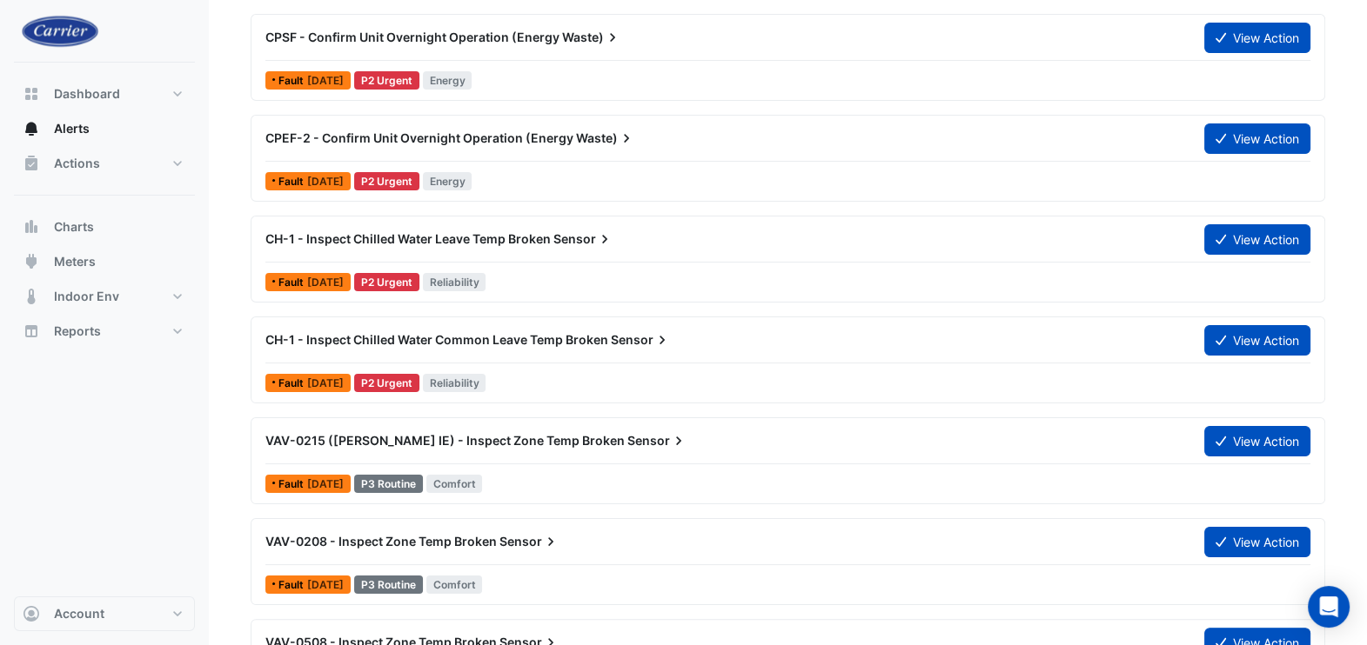
scroll to position [544, 0]
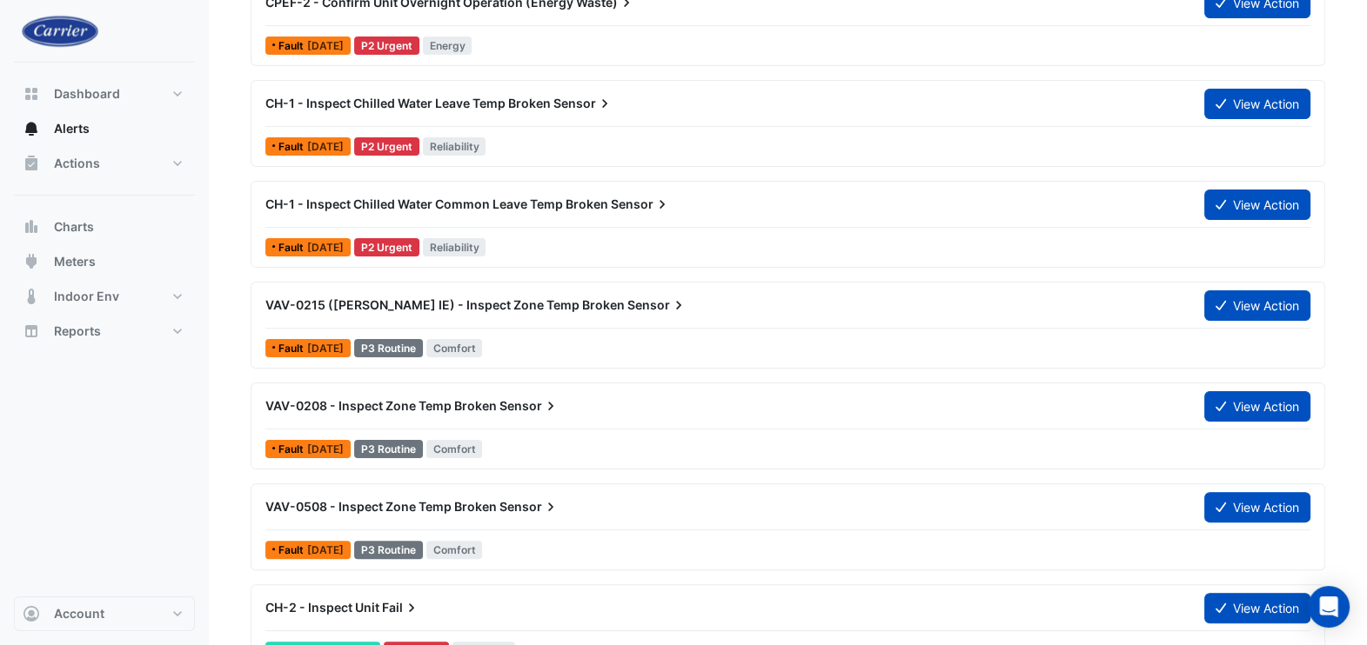
click at [420, 408] on span "VAV-0208 - Inspect Zone Temp Broken" at bounding box center [380, 405] width 231 height 15
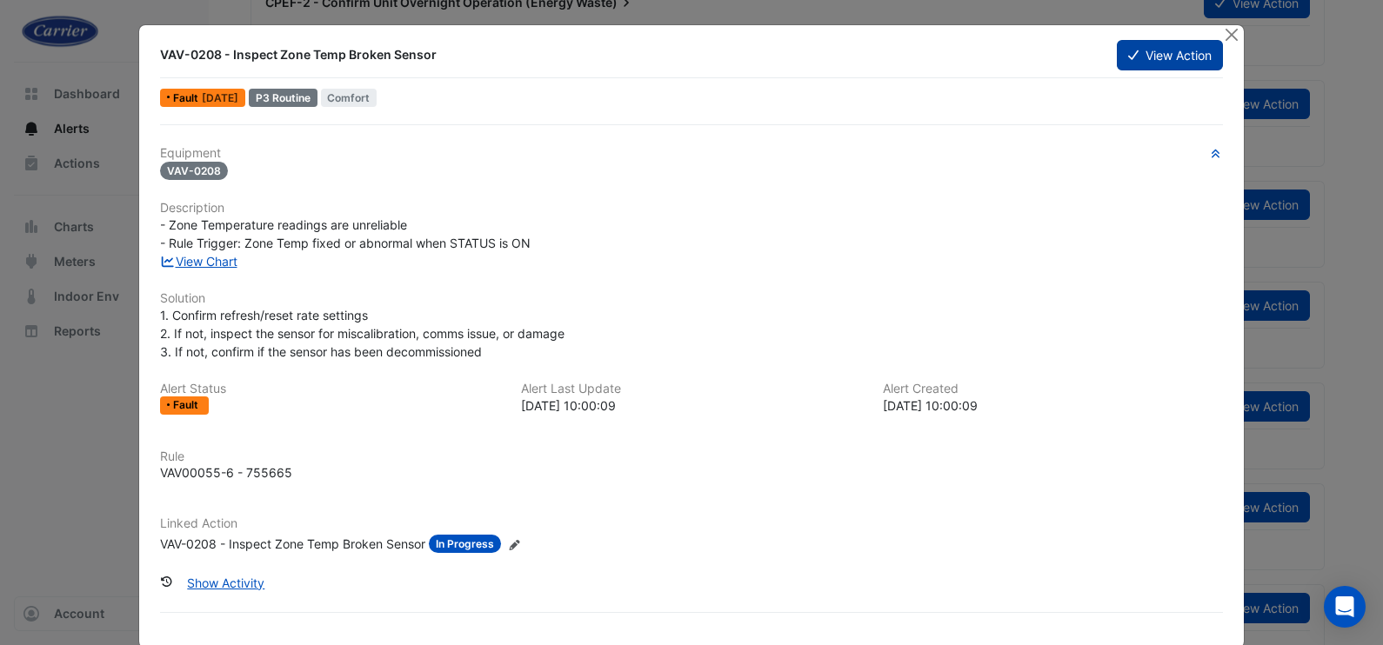
click at [1144, 57] on button "View Action" at bounding box center [1170, 55] width 106 height 30
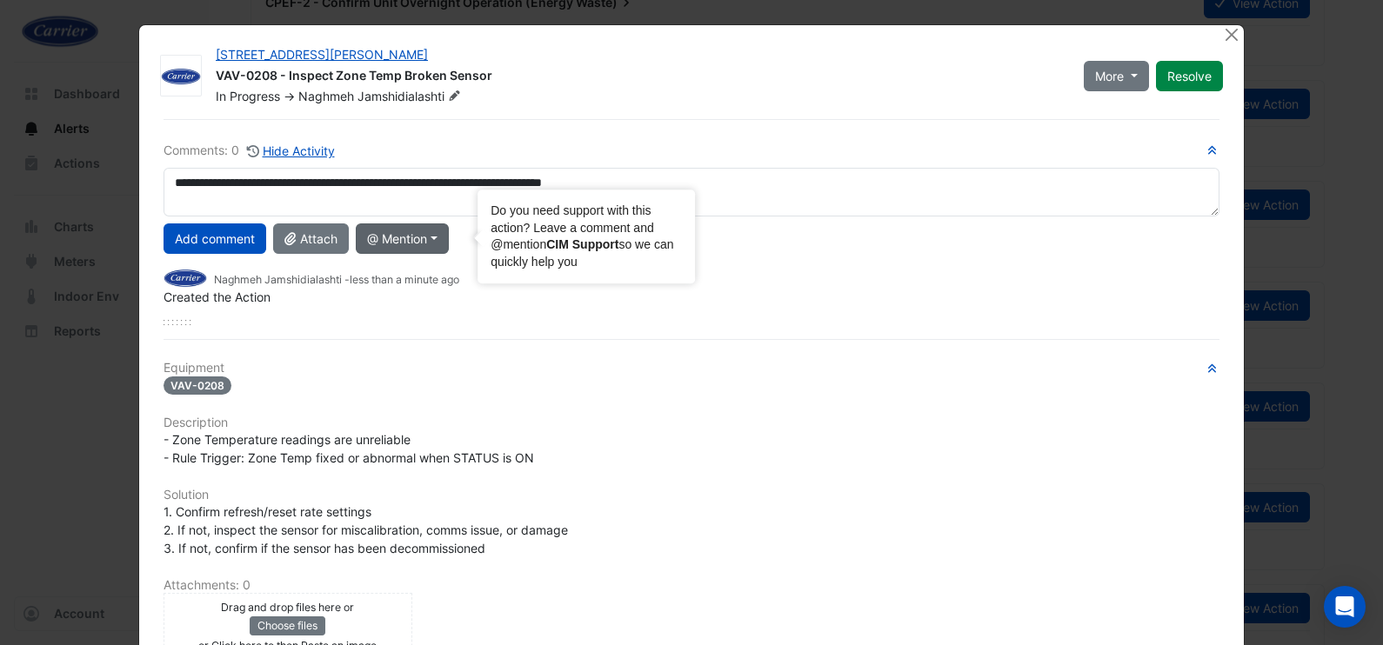
click at [441, 235] on button "@ Mention" at bounding box center [402, 239] width 93 height 30
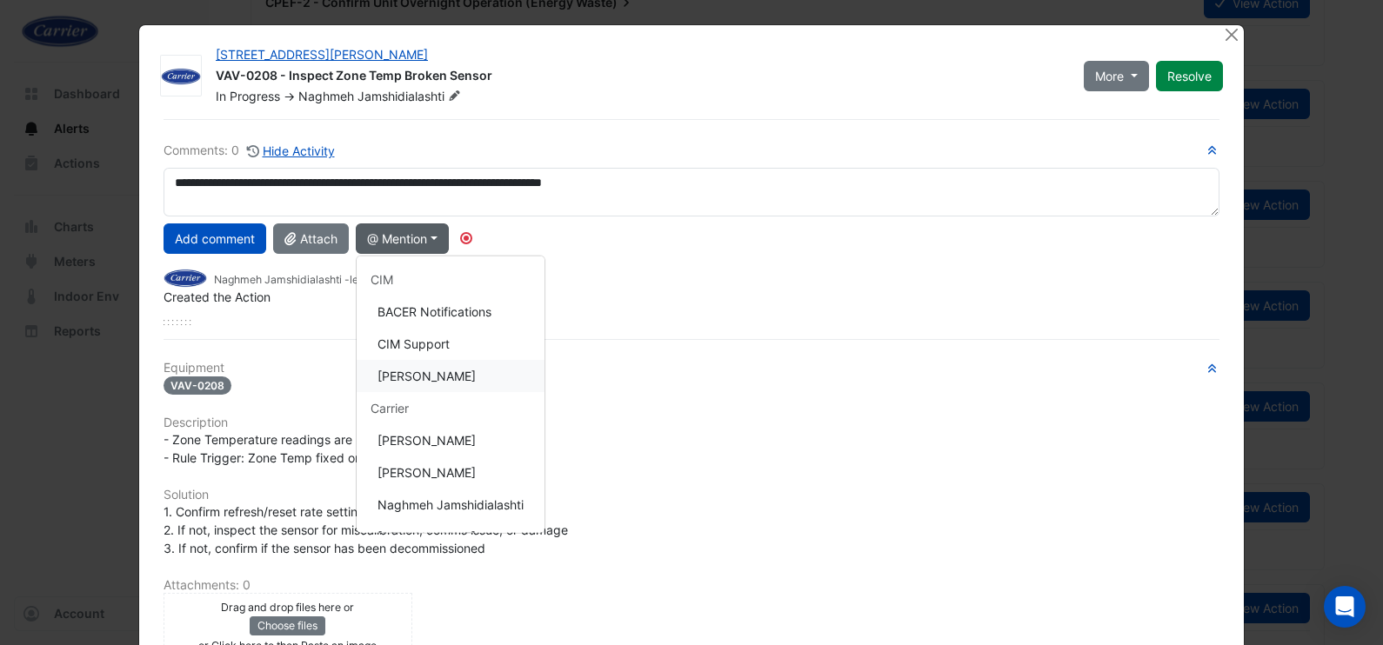
click at [425, 370] on button "Shafayet Ali" at bounding box center [451, 376] width 188 height 32
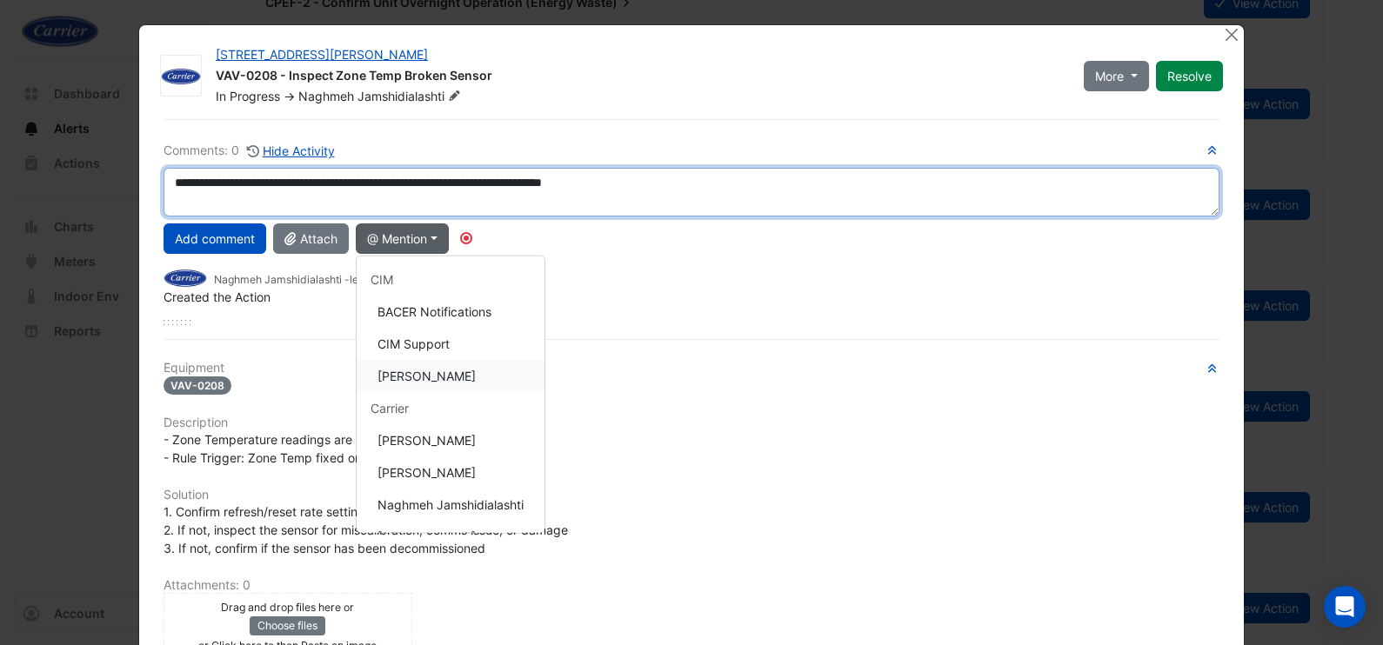
type textarea "**********"
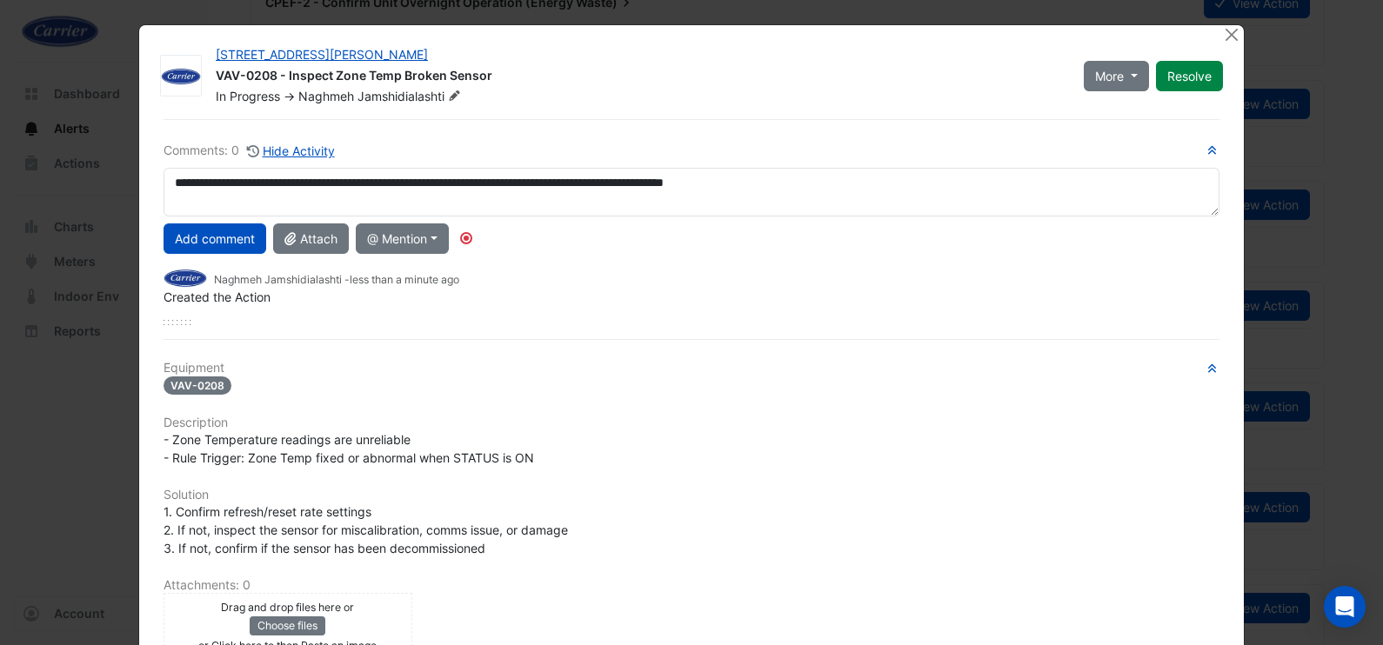
drag, startPoint x: 228, startPoint y: 242, endPoint x: 264, endPoint y: 239, distance: 35.8
click at [230, 241] on button "Add comment" at bounding box center [215, 239] width 103 height 30
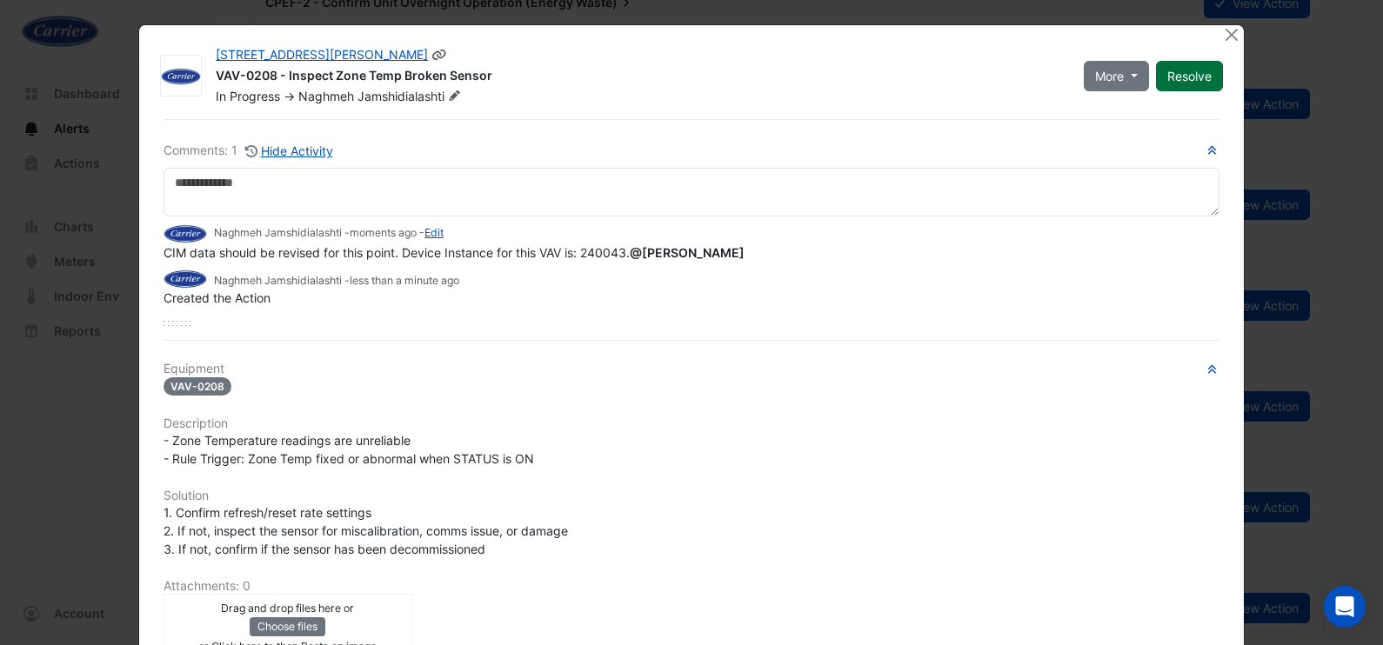
click at [1176, 78] on button "Resolve" at bounding box center [1189, 76] width 67 height 30
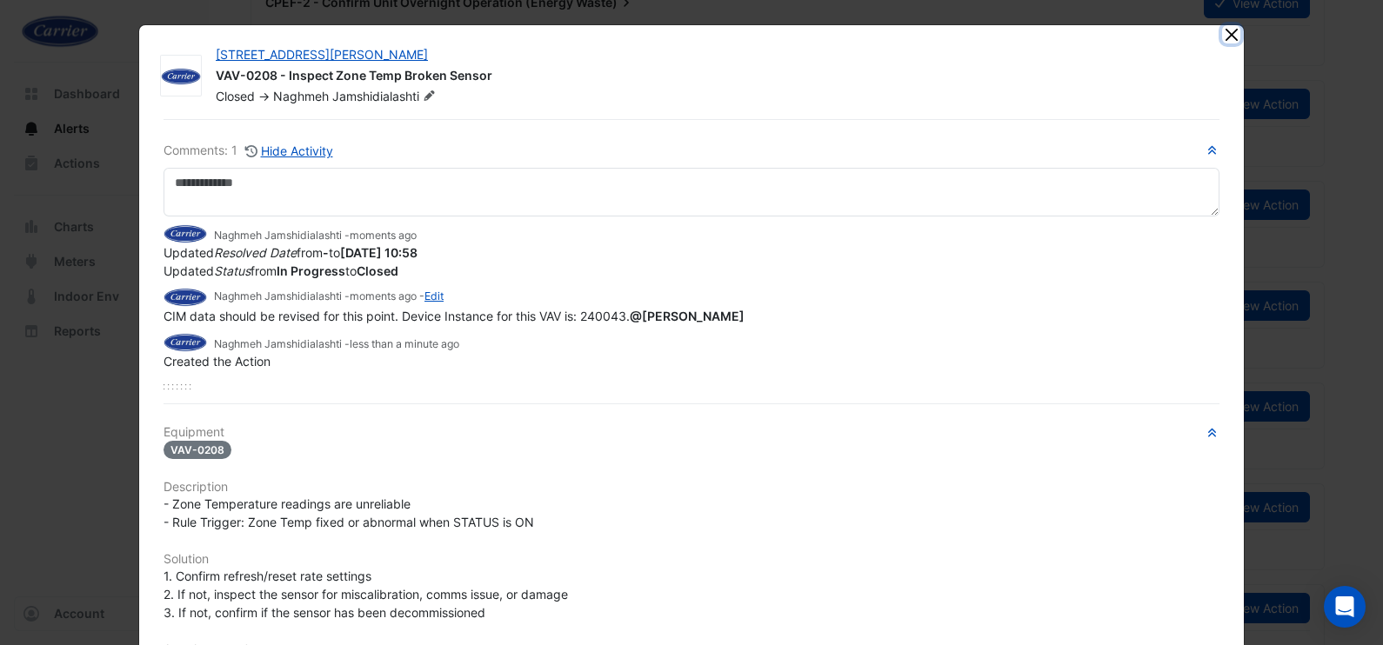
drag, startPoint x: 1227, startPoint y: 37, endPoint x: 1138, endPoint y: 52, distance: 90.0
click at [1226, 37] on button "Close" at bounding box center [1231, 34] width 18 height 18
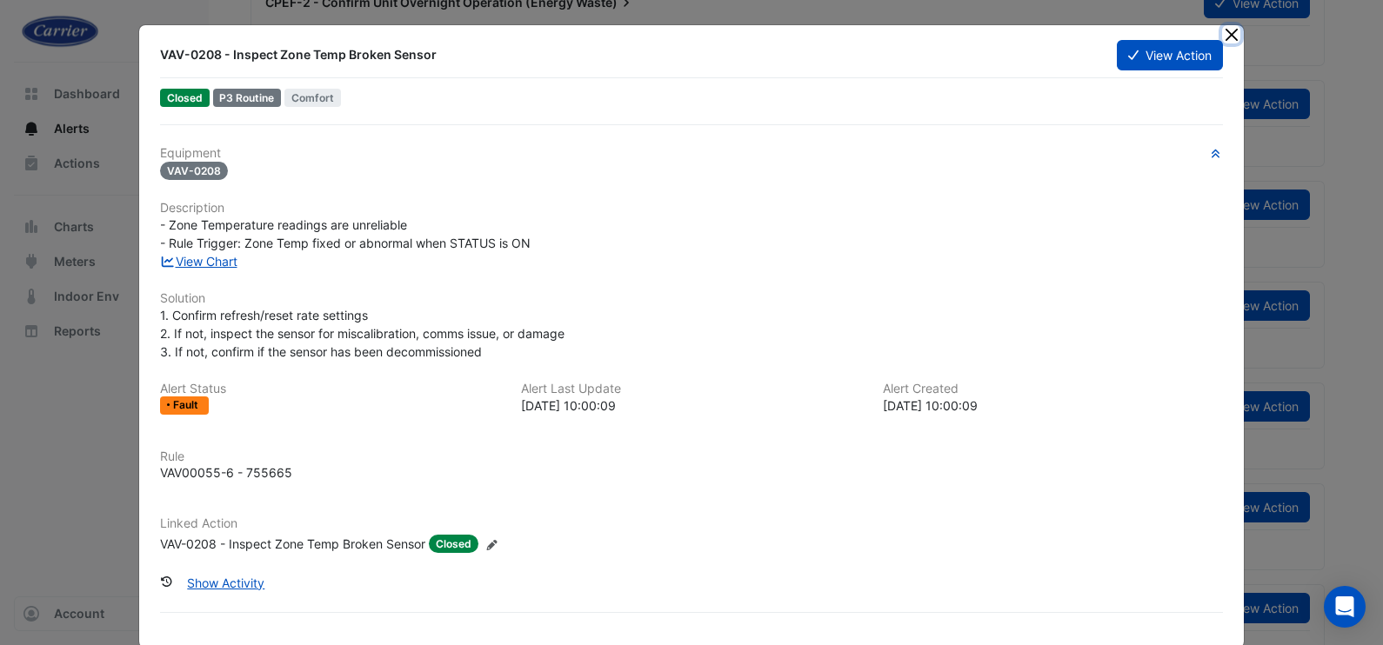
click at [1225, 32] on button "Close" at bounding box center [1231, 34] width 18 height 18
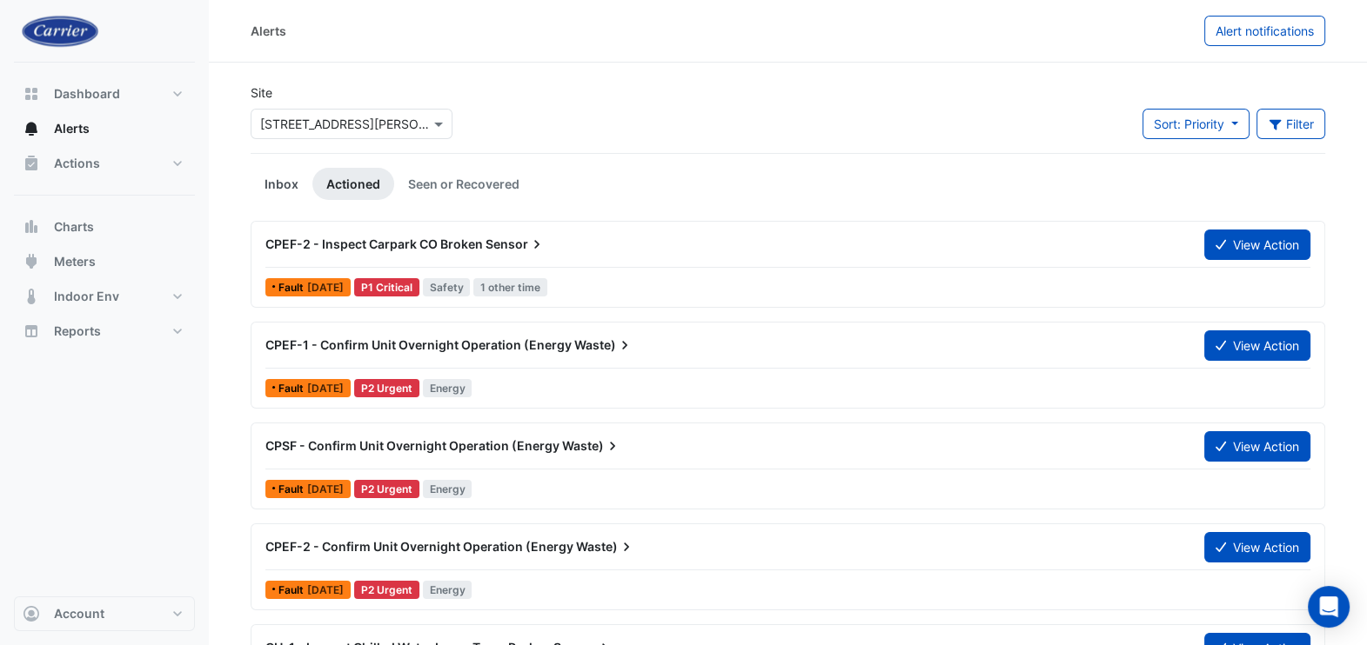
click at [291, 184] on link "Inbox" at bounding box center [282, 184] width 62 height 32
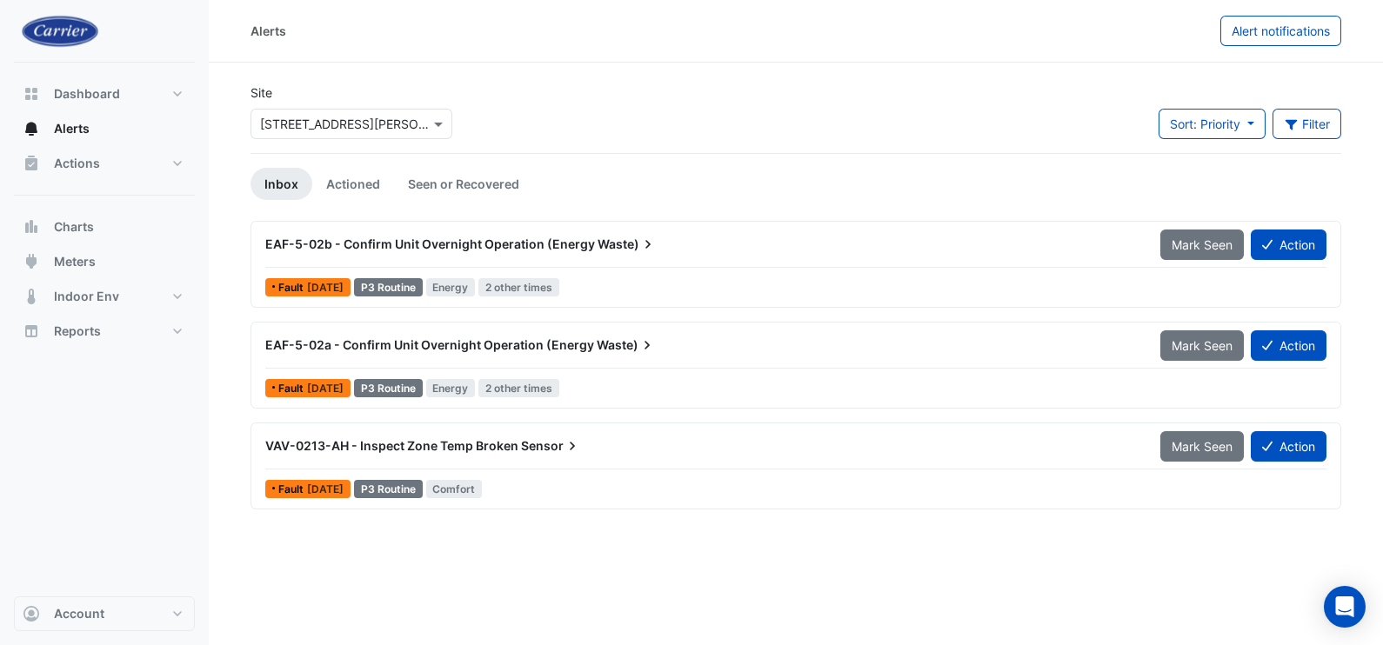
click at [328, 445] on span "VAV-0213-AH - Inspect Zone Temp Broken" at bounding box center [391, 445] width 253 height 15
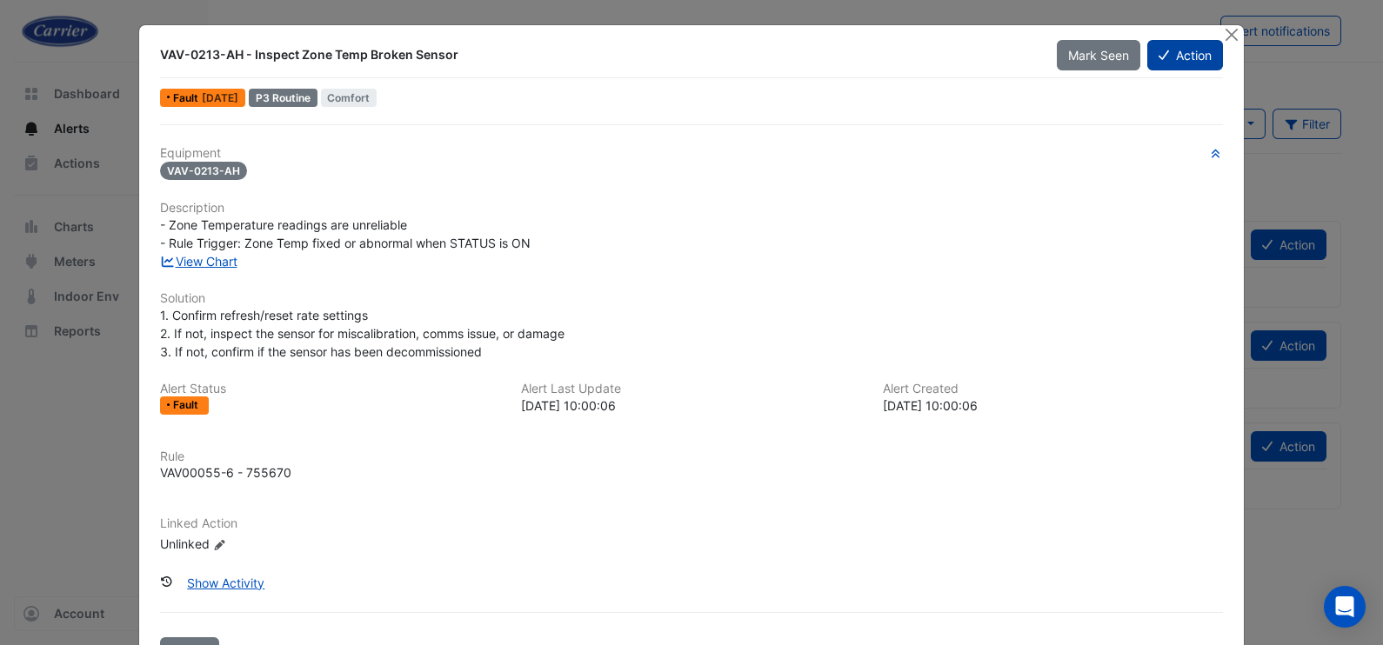
click at [1165, 51] on button "Action" at bounding box center [1185, 55] width 76 height 30
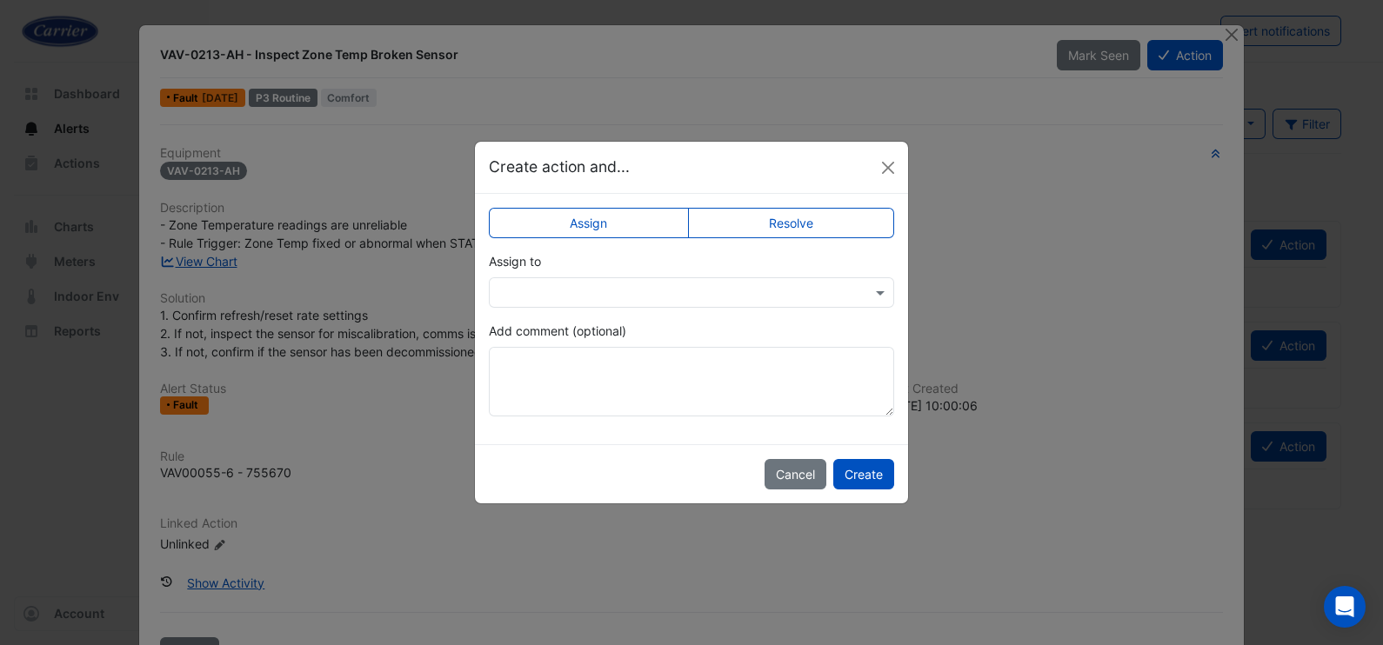
click at [665, 289] on input "text" at bounding box center [673, 293] width 351 height 18
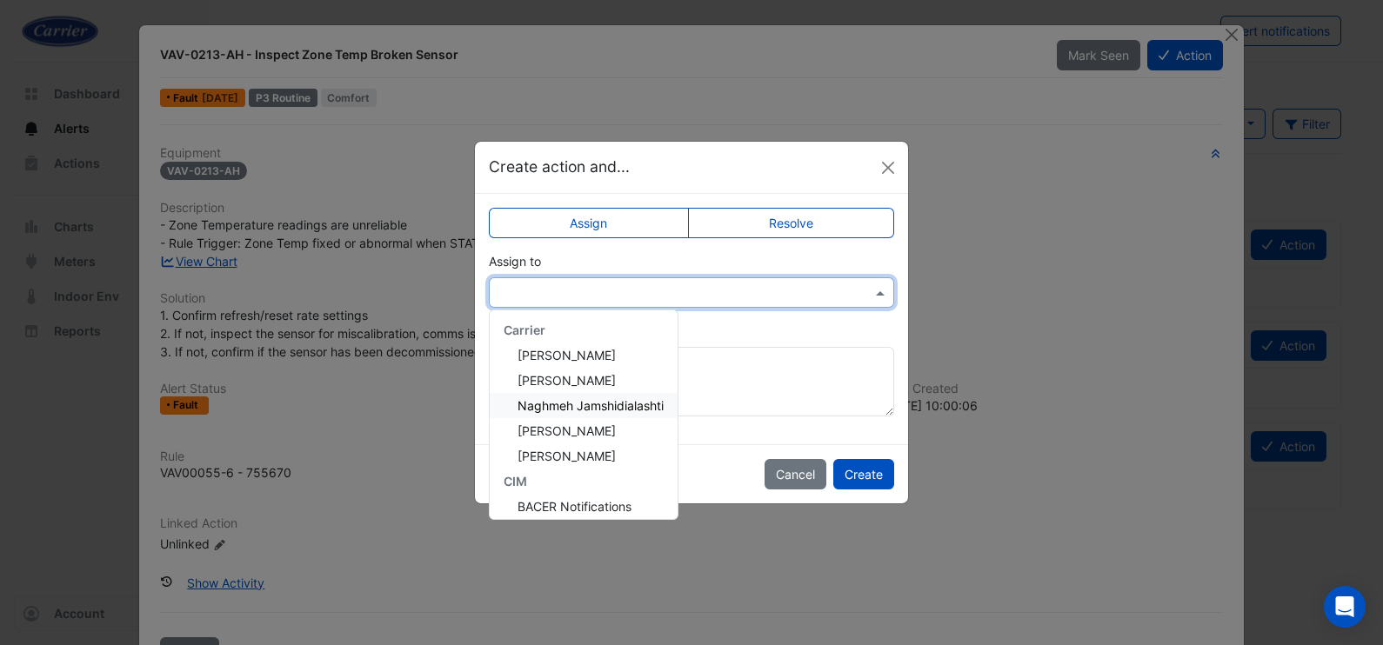
click at [624, 403] on span "Naghmeh Jamshidialashti" at bounding box center [591, 405] width 146 height 15
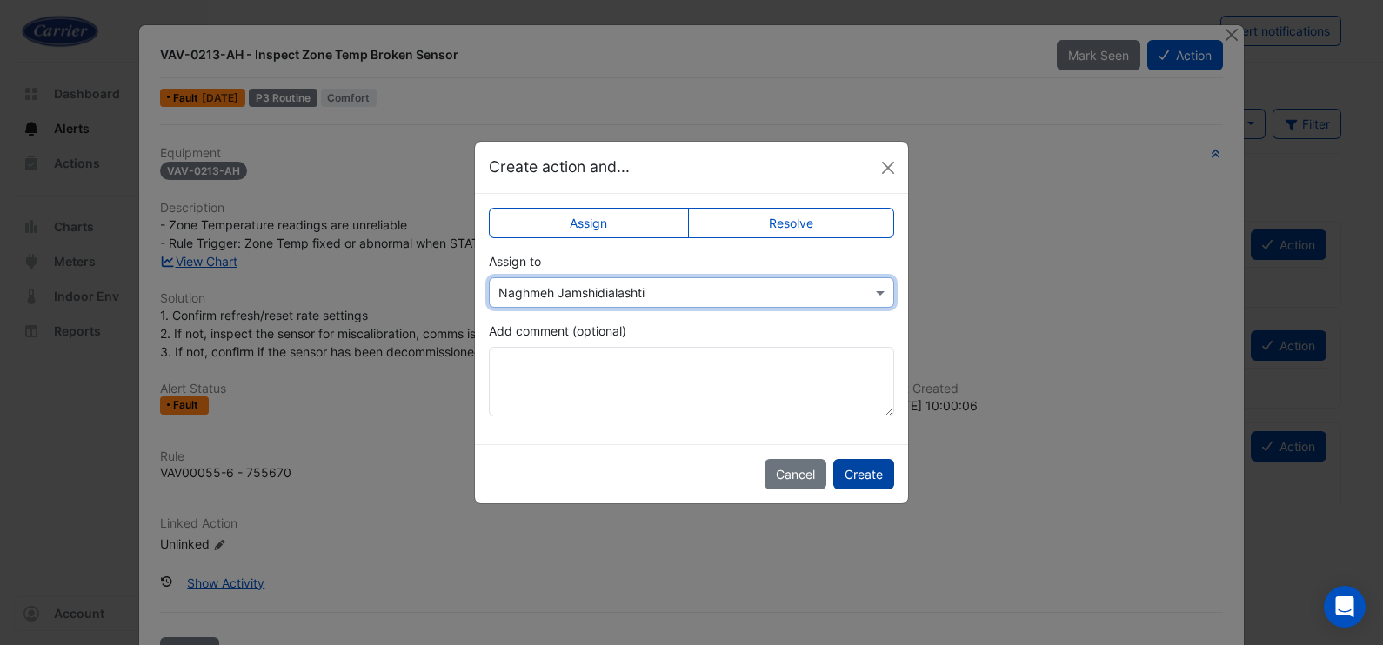
click at [871, 470] on button "Create" at bounding box center [863, 474] width 61 height 30
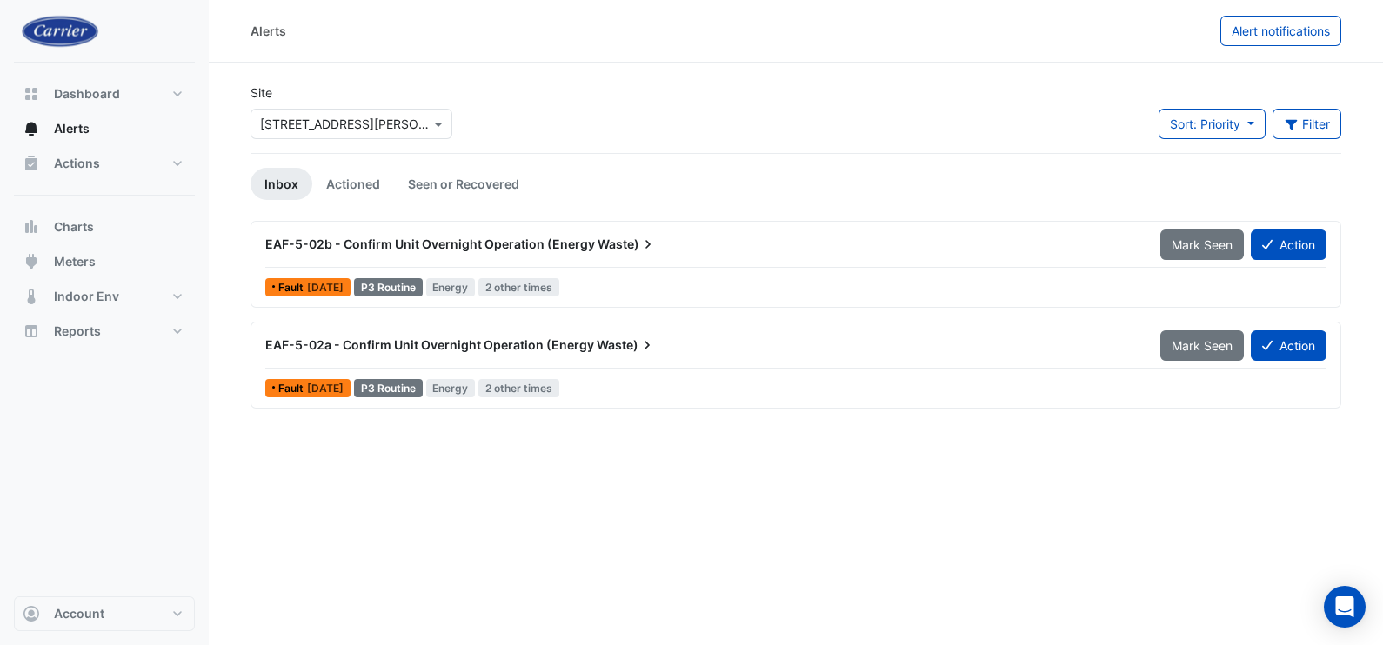
drag, startPoint x: 359, startPoint y: 189, endPoint x: 398, endPoint y: 204, distance: 41.4
click at [358, 190] on link "Actioned" at bounding box center [353, 184] width 82 height 32
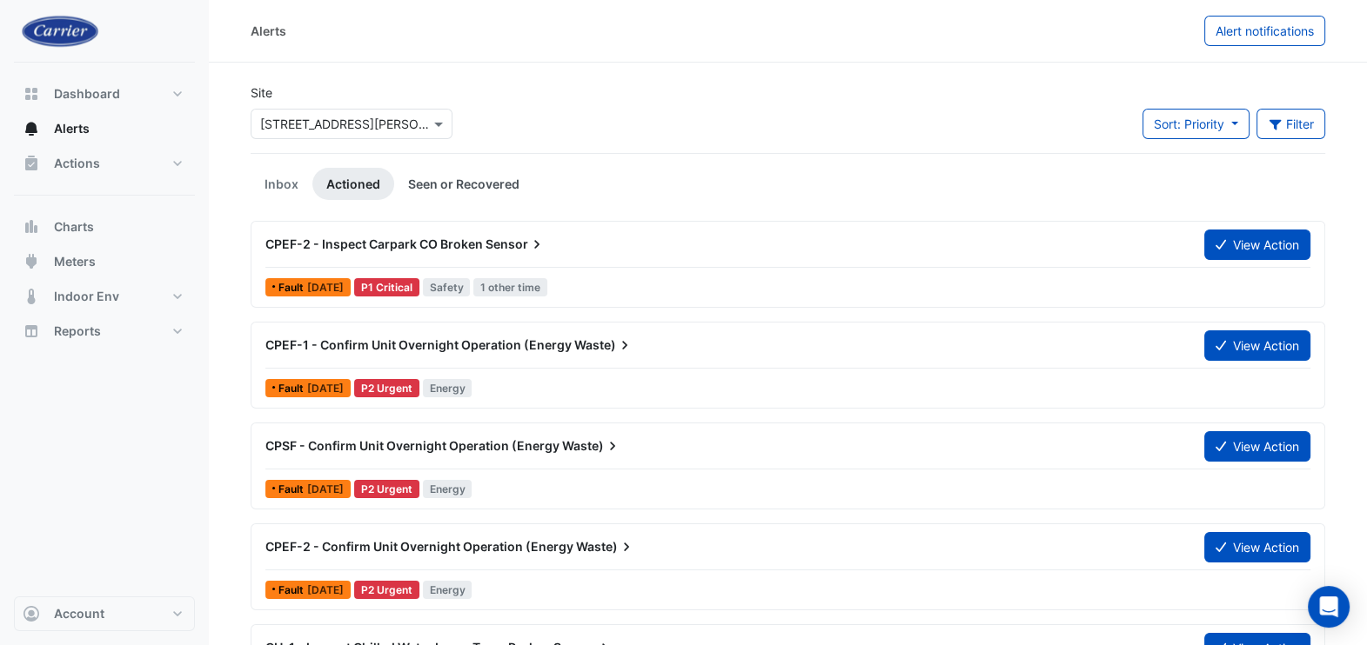
click at [484, 184] on link "Seen or Recovered" at bounding box center [463, 184] width 139 height 32
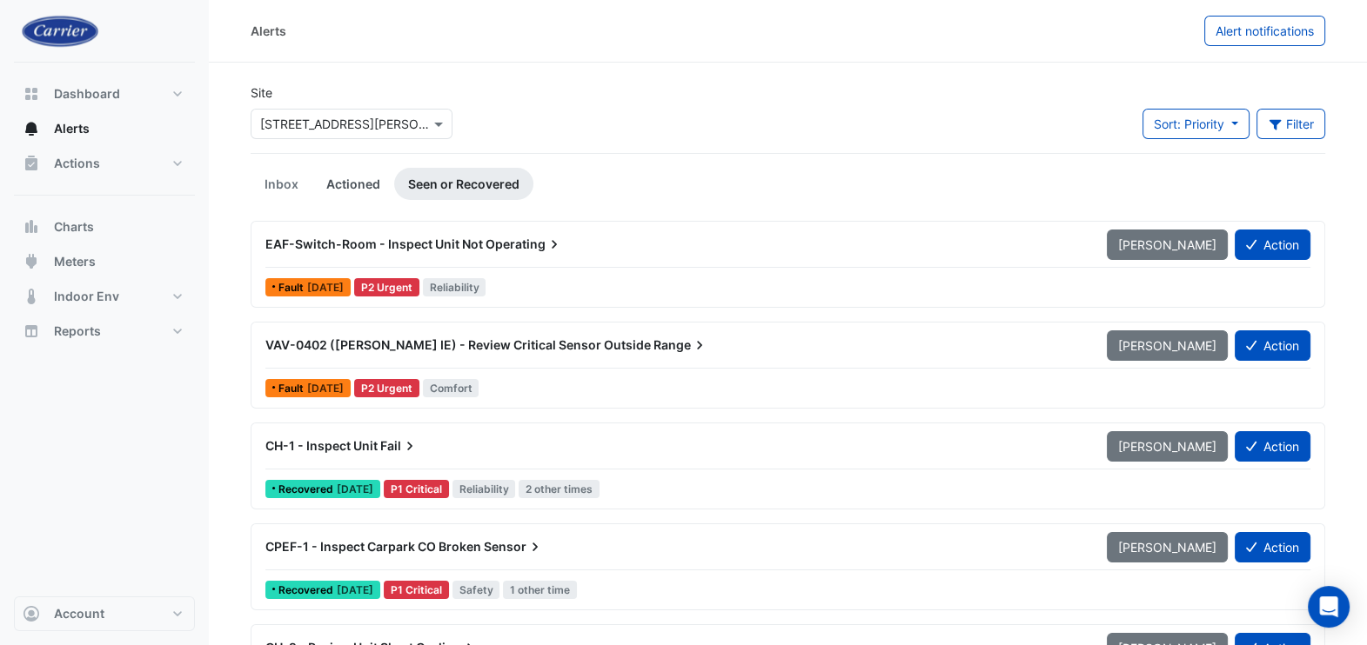
drag, startPoint x: 357, startPoint y: 183, endPoint x: 386, endPoint y: 185, distance: 29.7
click at [357, 183] on link "Actioned" at bounding box center [353, 184] width 82 height 32
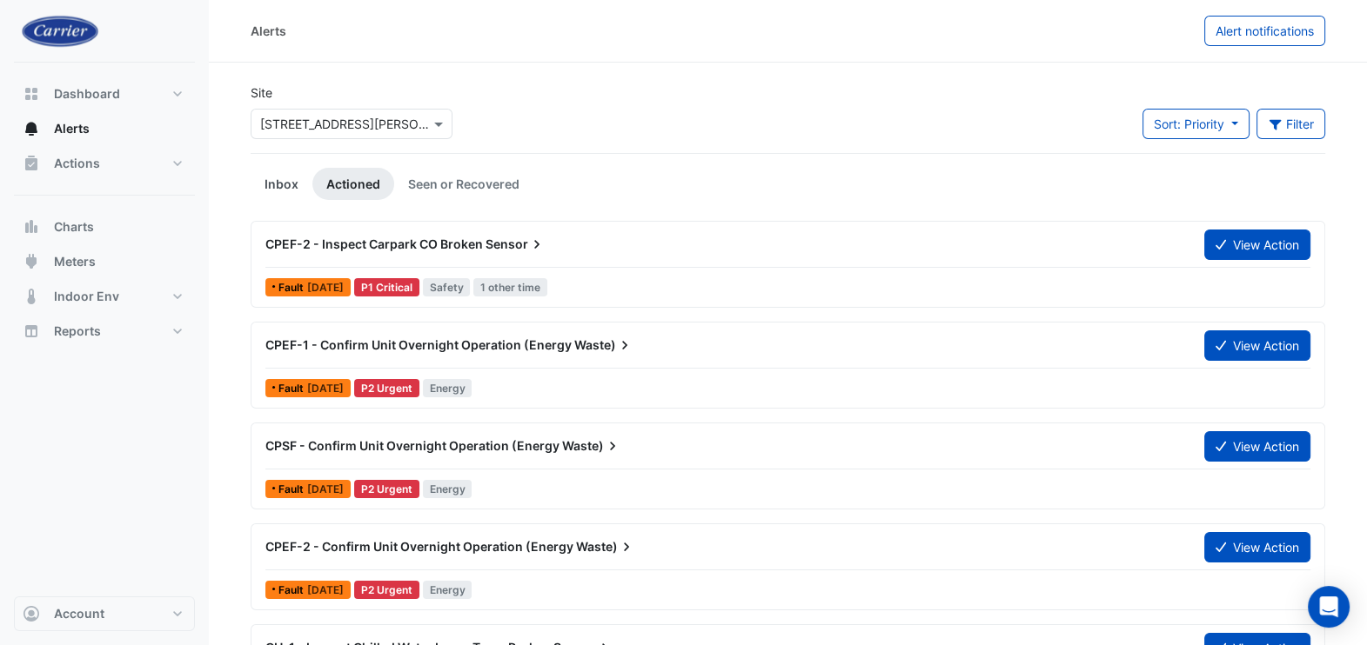
click at [278, 185] on link "Inbox" at bounding box center [282, 184] width 62 height 32
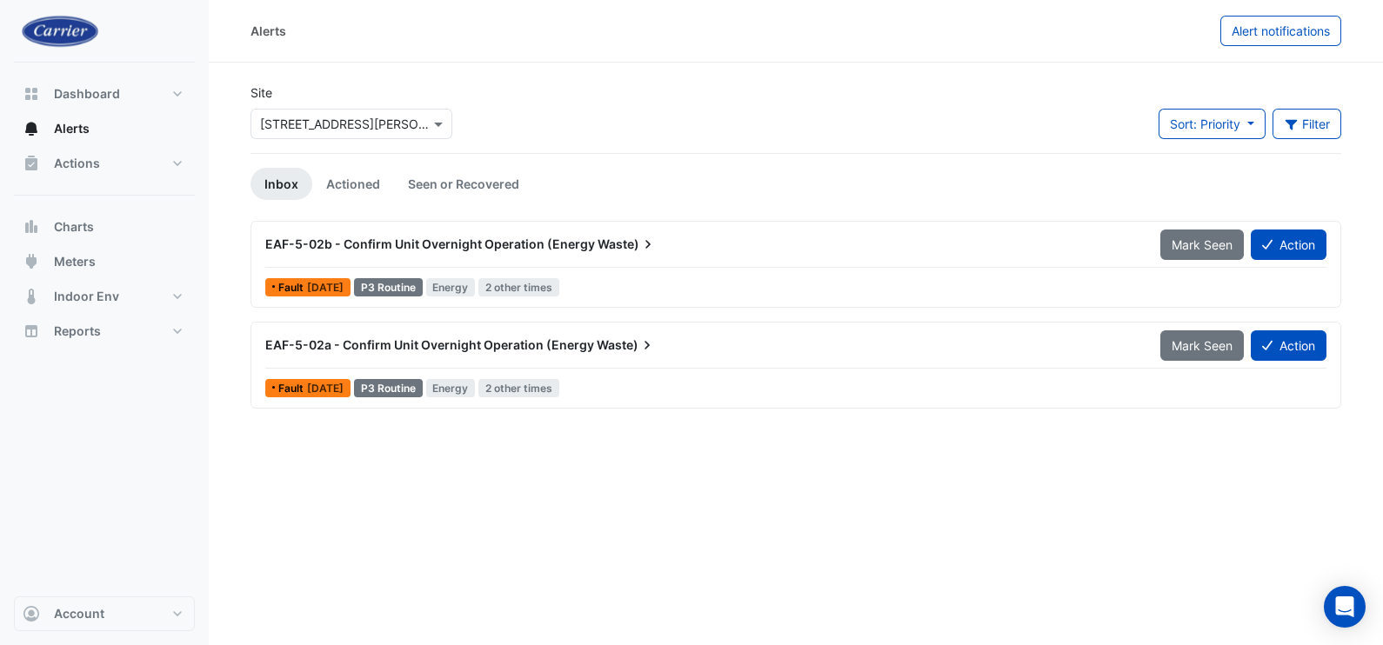
click at [407, 244] on span "EAF-5-02b - Confirm Unit Overnight Operation (Energy" at bounding box center [430, 244] width 330 height 15
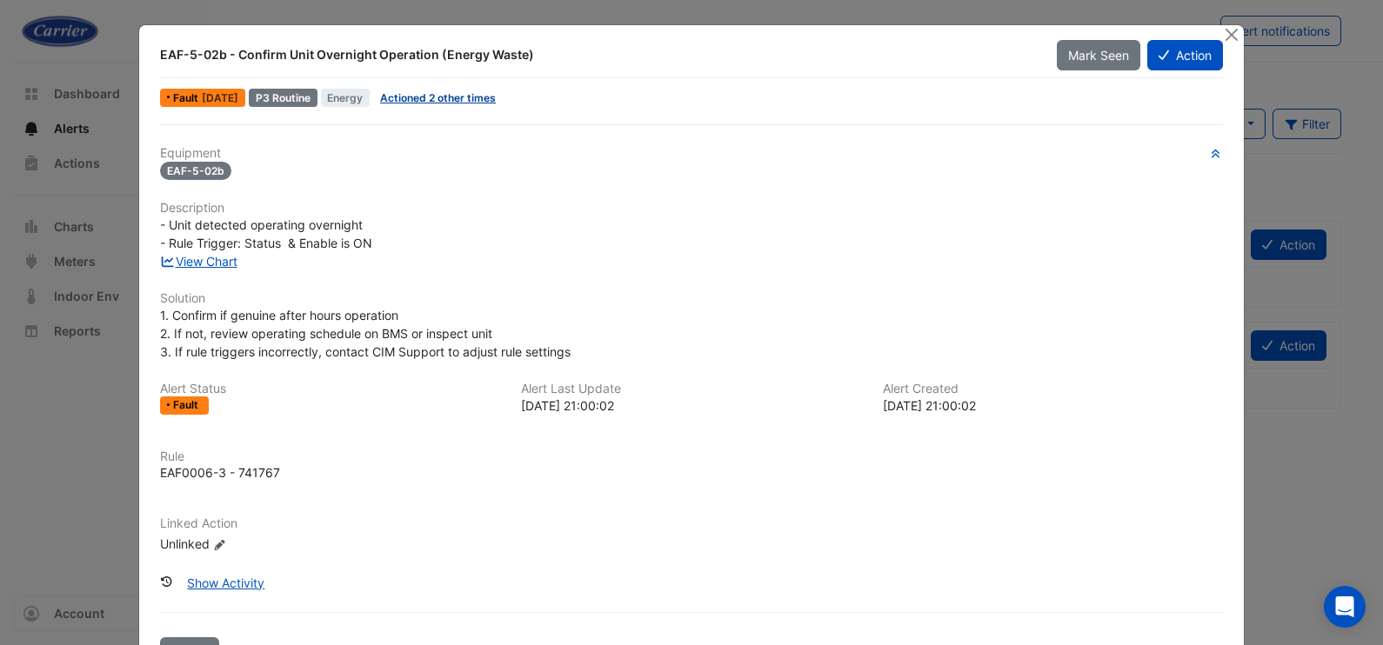
click at [440, 91] on link "Actioned 2 other times" at bounding box center [438, 97] width 116 height 13
click at [980, 247] on div "- Unit detected operating overnight - Rule Trigger: Status & Enable is ON" at bounding box center [691, 234] width 1063 height 37
click at [190, 260] on link "View Chart" at bounding box center [198, 261] width 77 height 15
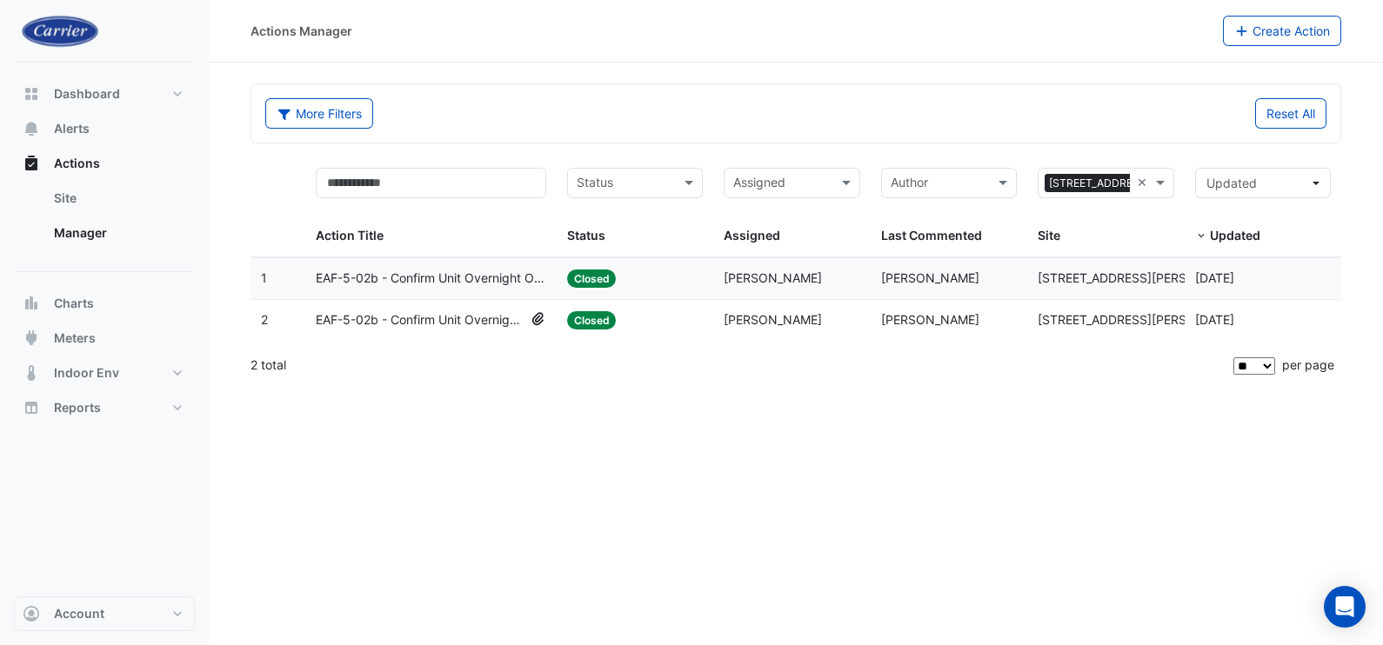
click at [425, 278] on span "EAF-5-02b - Confirm Unit Overnight Operation (Energy Waste)" at bounding box center [431, 279] width 231 height 20
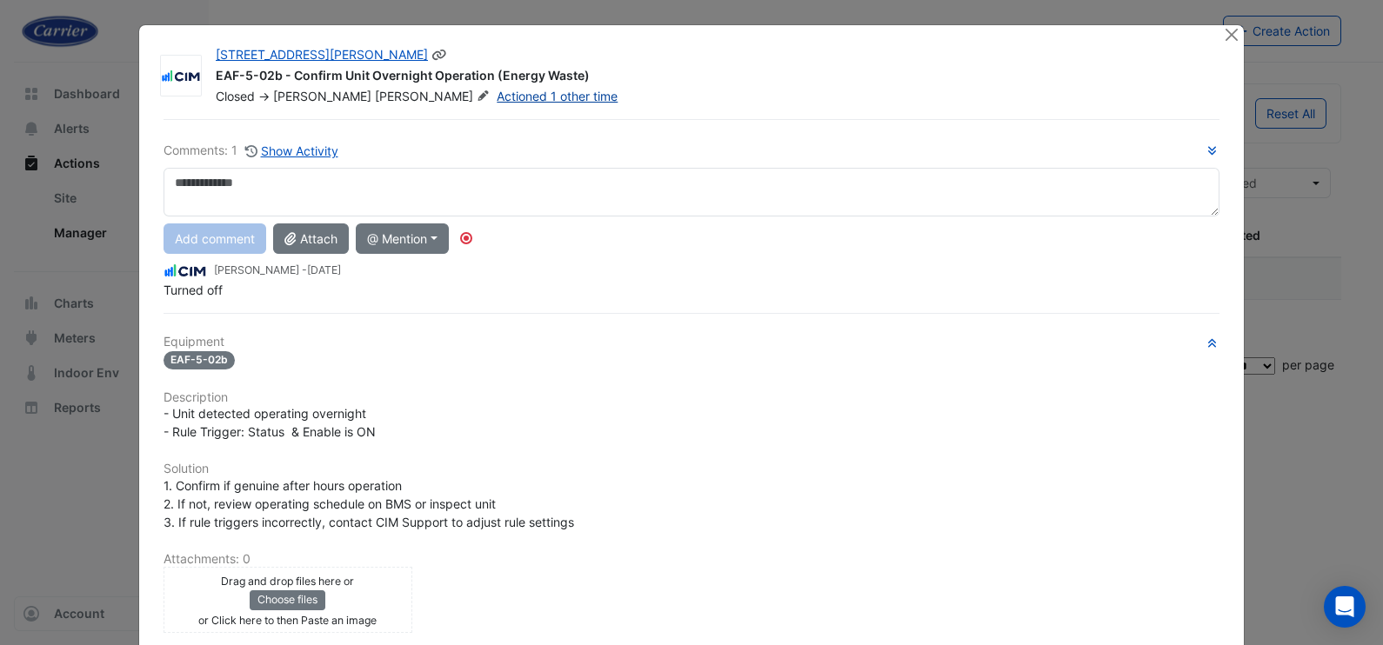
click at [497, 93] on link "Actioned 1 other time" at bounding box center [557, 96] width 121 height 15
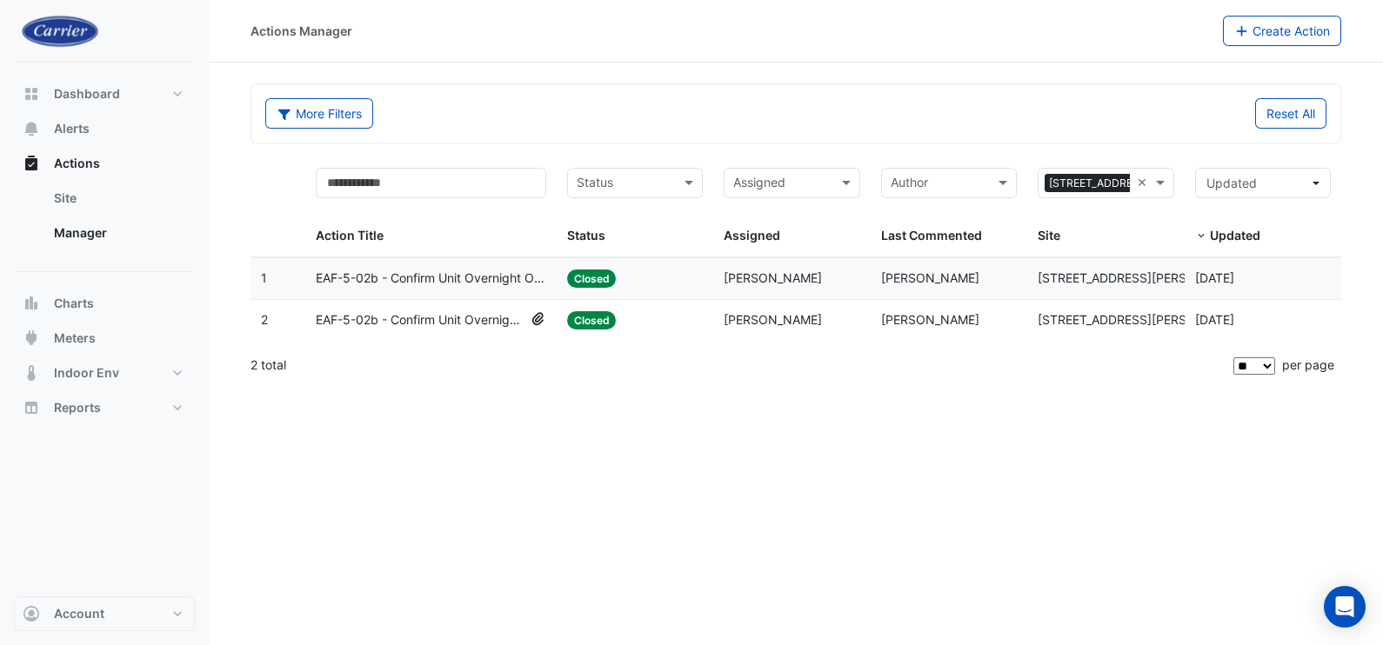
click at [444, 314] on span "EAF-5-02b - Confirm Unit Overnight Operation (Energy Waste)" at bounding box center [420, 321] width 208 height 20
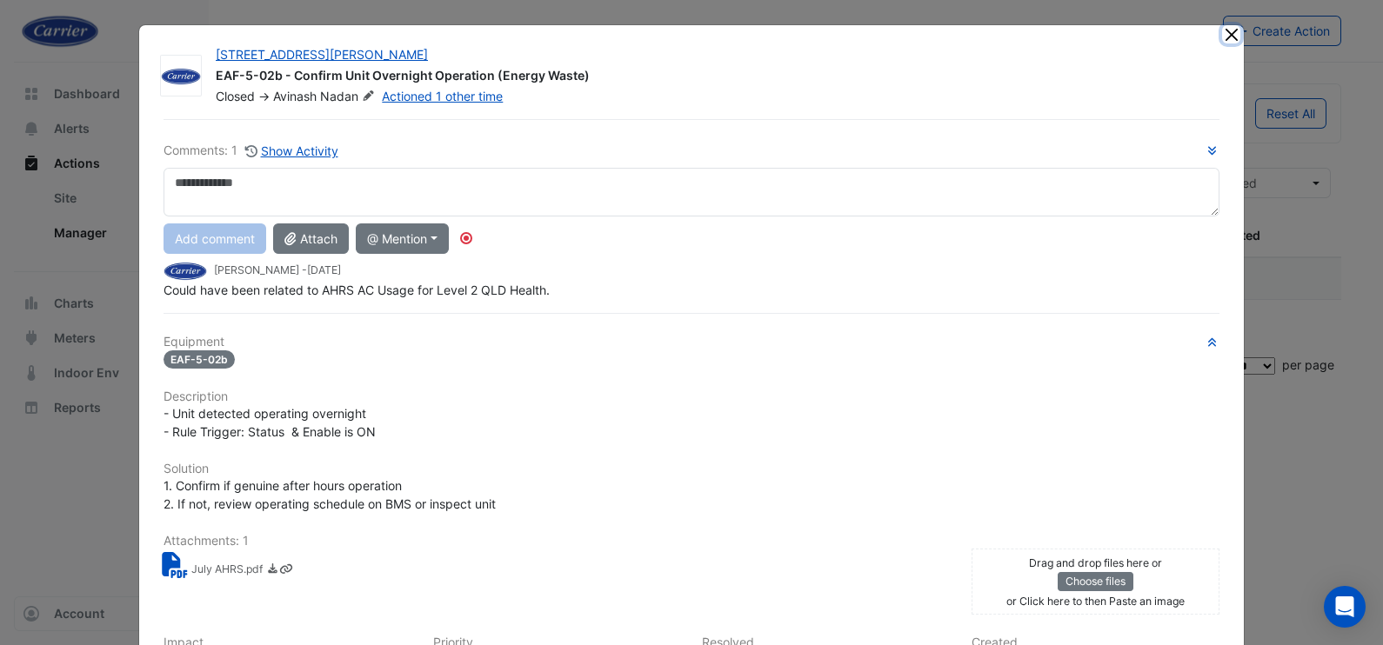
drag, startPoint x: 1227, startPoint y: 37, endPoint x: 1208, endPoint y: 46, distance: 21.4
click at [1227, 37] on button "Close" at bounding box center [1231, 34] width 18 height 18
